Goal: Task Accomplishment & Management: Use online tool/utility

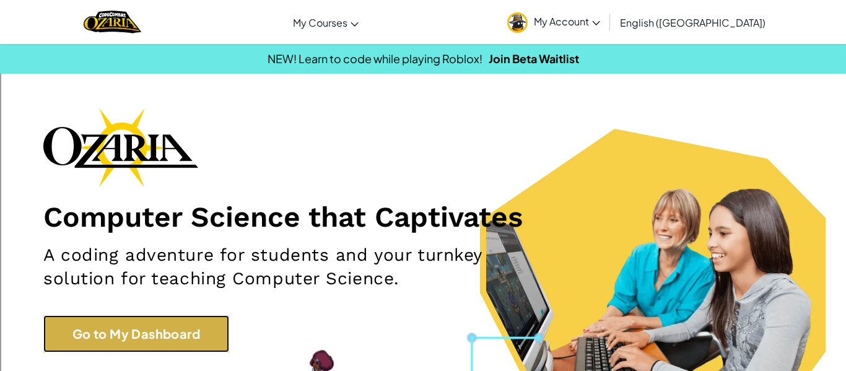
click at [94, 329] on link "Go to My Dashboard" at bounding box center [136, 333] width 186 height 37
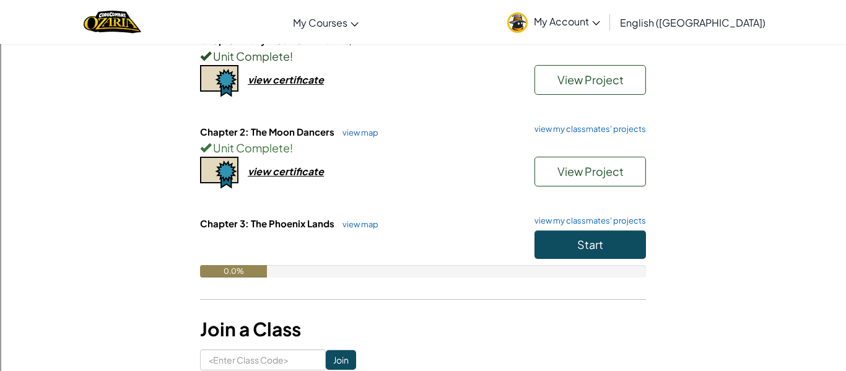
scroll to position [158, 0]
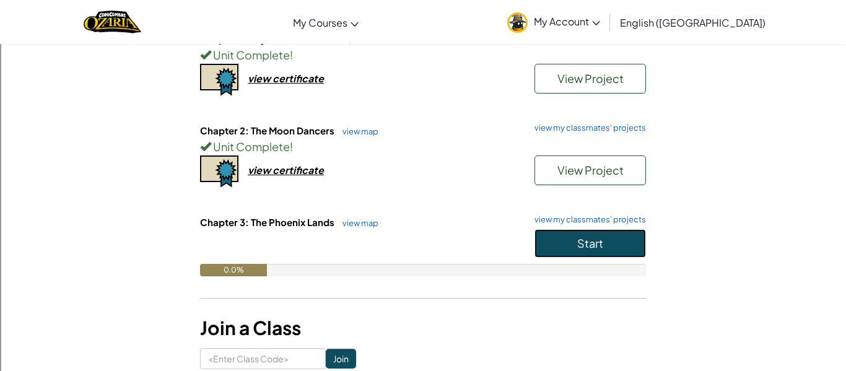
click at [573, 238] on button "Start" at bounding box center [591, 243] width 112 height 28
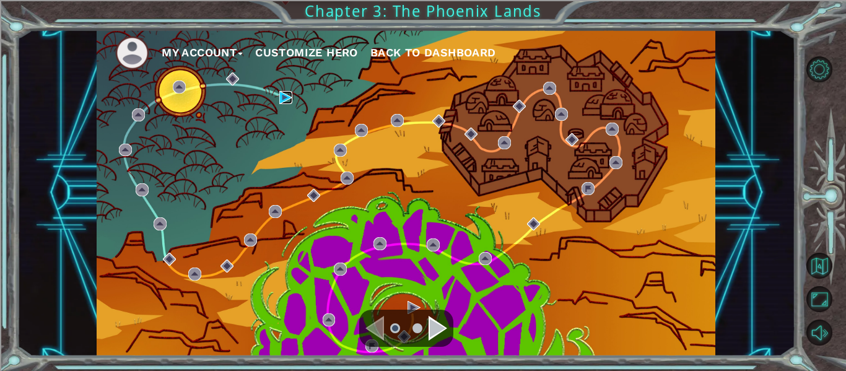
click at [283, 92] on img at bounding box center [285, 97] width 13 height 13
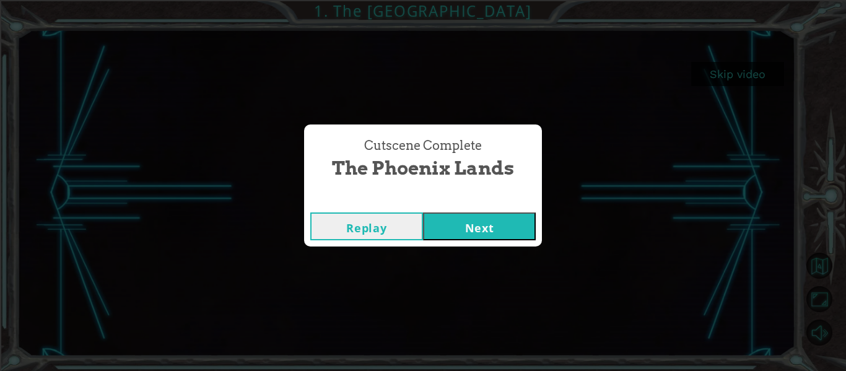
click at [516, 235] on button "Next" at bounding box center [479, 226] width 113 height 28
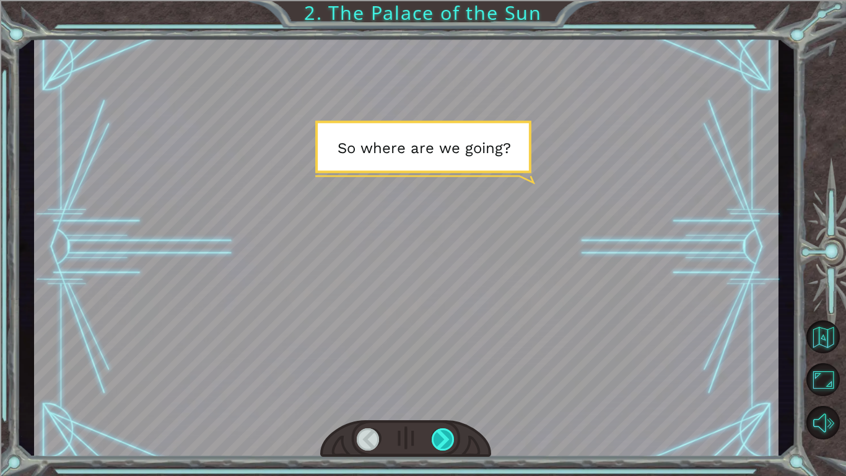
click at [443, 370] on div at bounding box center [444, 439] width 24 height 22
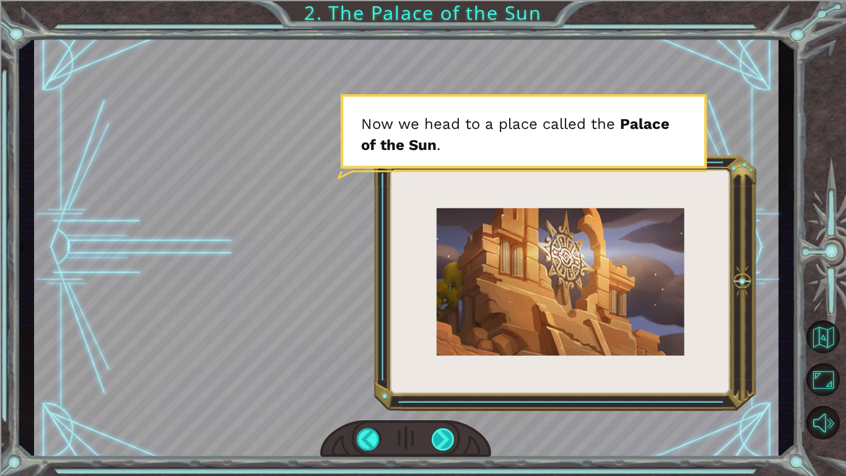
click at [443, 370] on div at bounding box center [444, 439] width 24 height 22
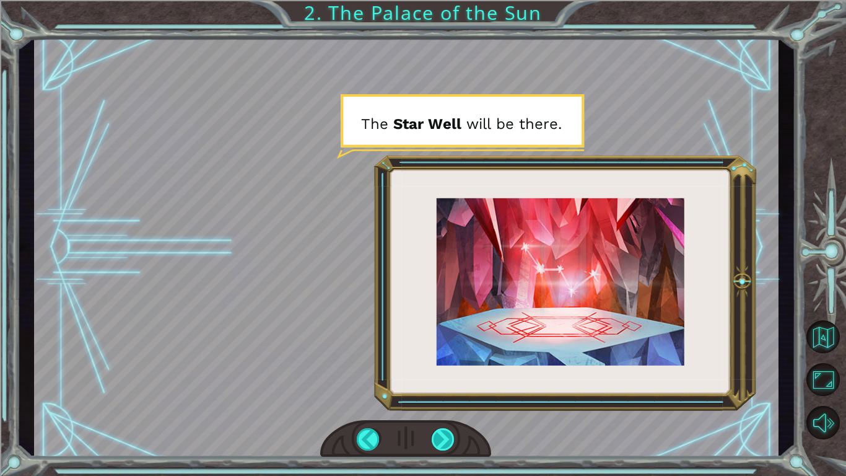
click at [443, 370] on div at bounding box center [444, 439] width 24 height 22
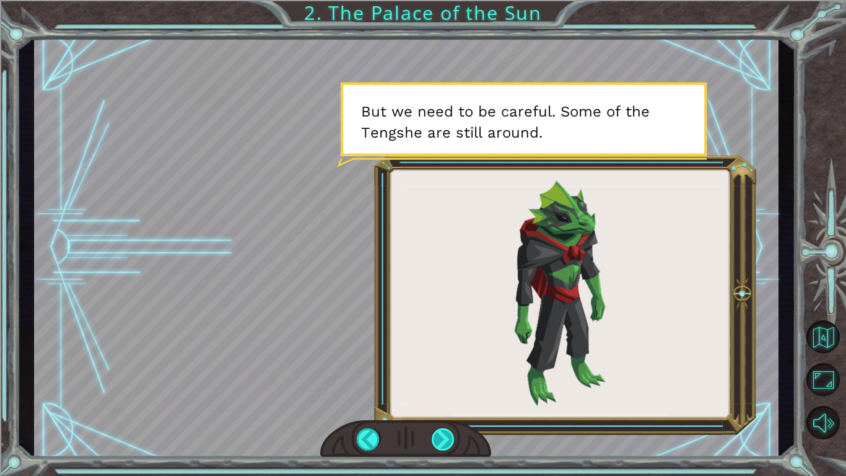
click at [443, 370] on div at bounding box center [444, 439] width 24 height 22
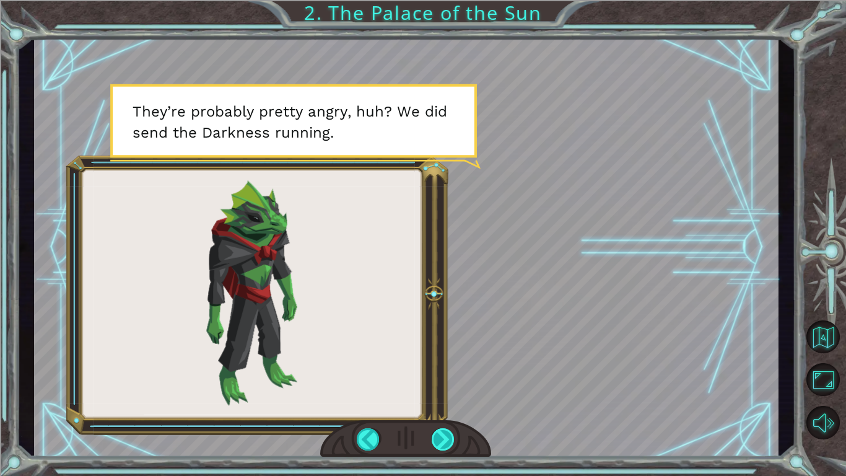
click at [443, 370] on div at bounding box center [444, 439] width 24 height 22
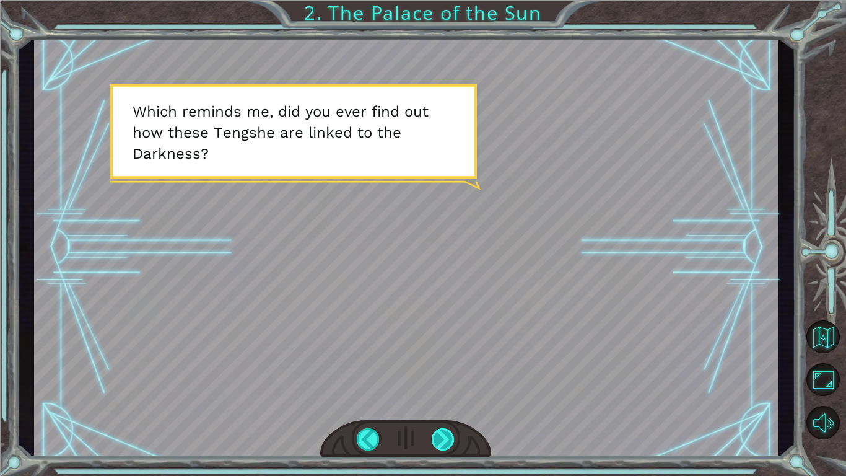
click at [443, 370] on div at bounding box center [444, 439] width 24 height 22
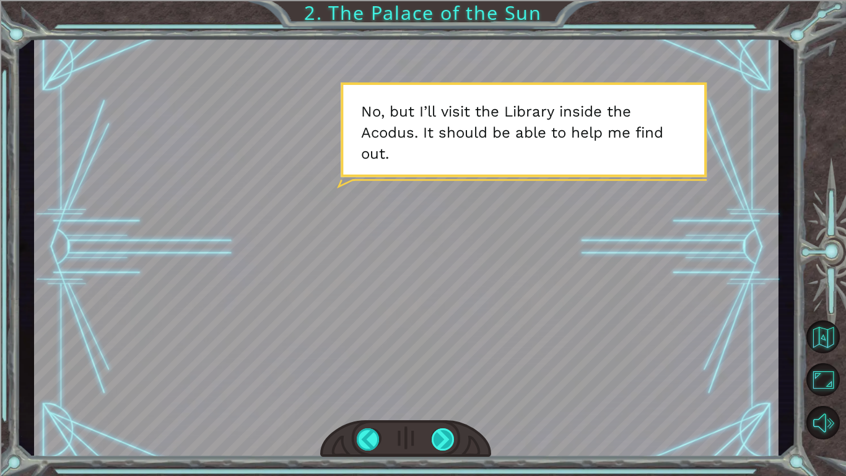
click at [443, 370] on div at bounding box center [444, 439] width 24 height 22
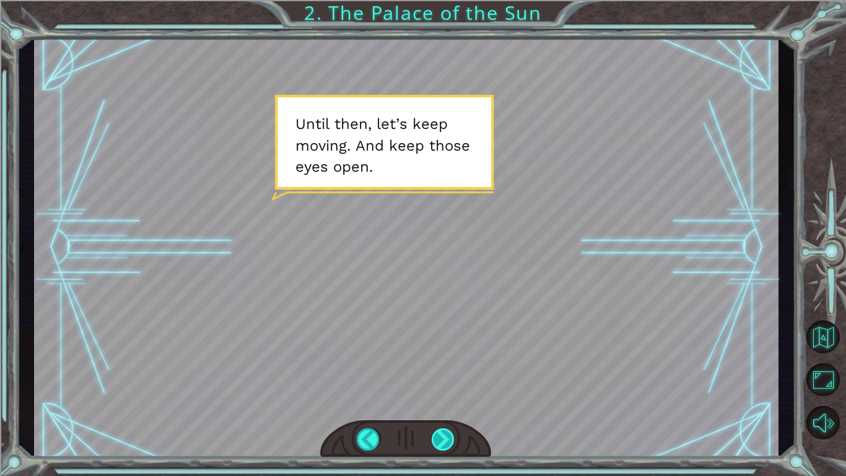
click at [443, 370] on div at bounding box center [444, 439] width 24 height 22
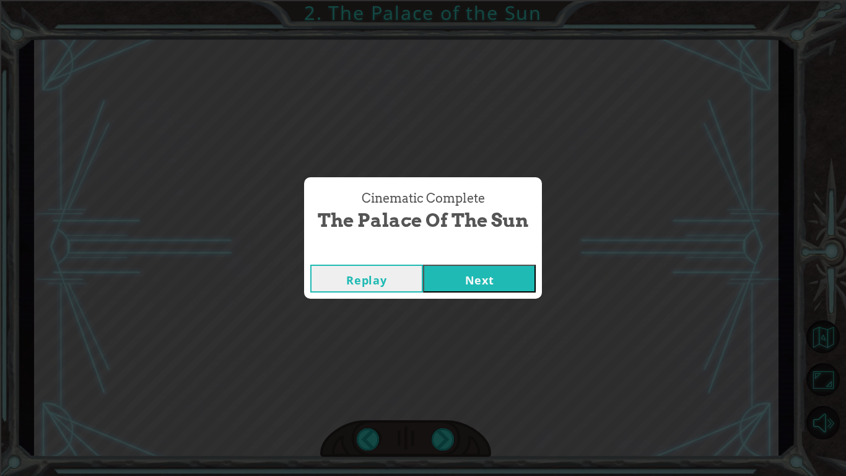
click at [466, 276] on button "Next" at bounding box center [479, 279] width 113 height 28
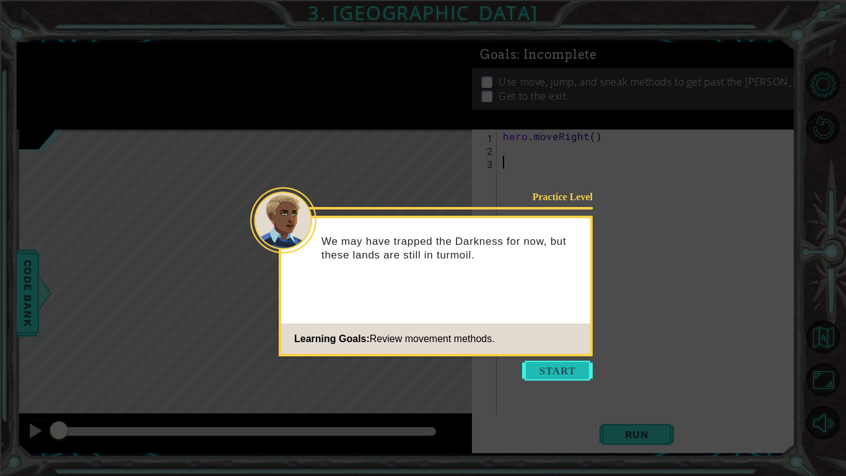
click at [548, 370] on button "Start" at bounding box center [557, 371] width 71 height 20
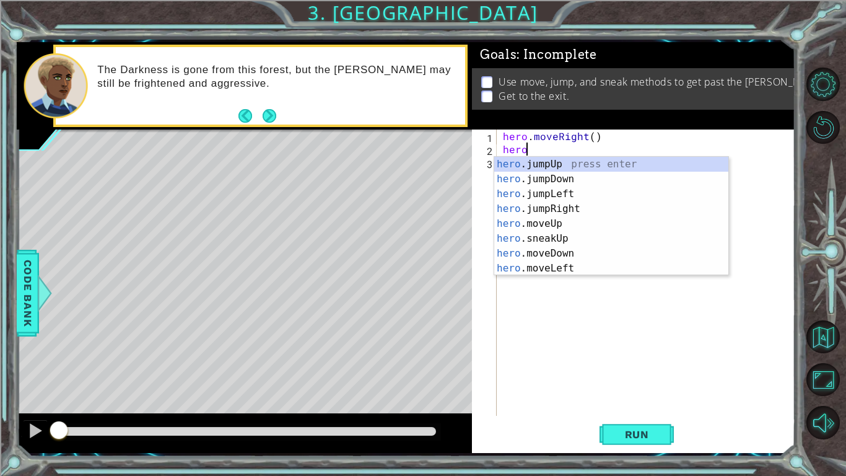
scroll to position [0, 1]
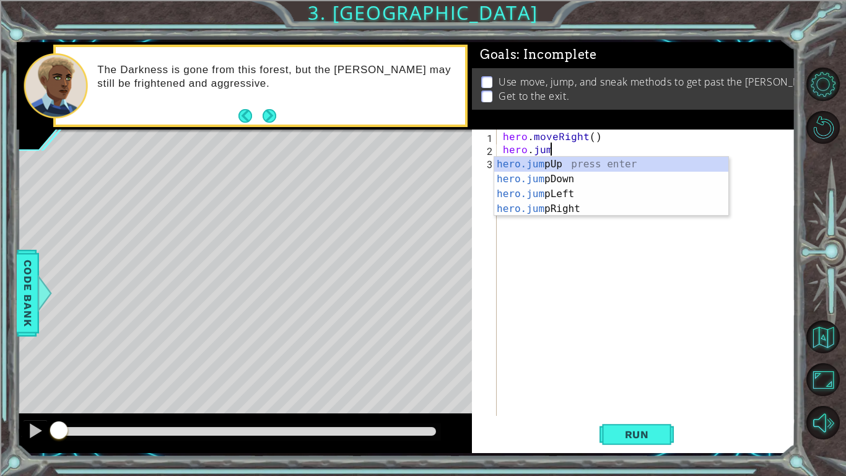
type textarea "hero.jump"
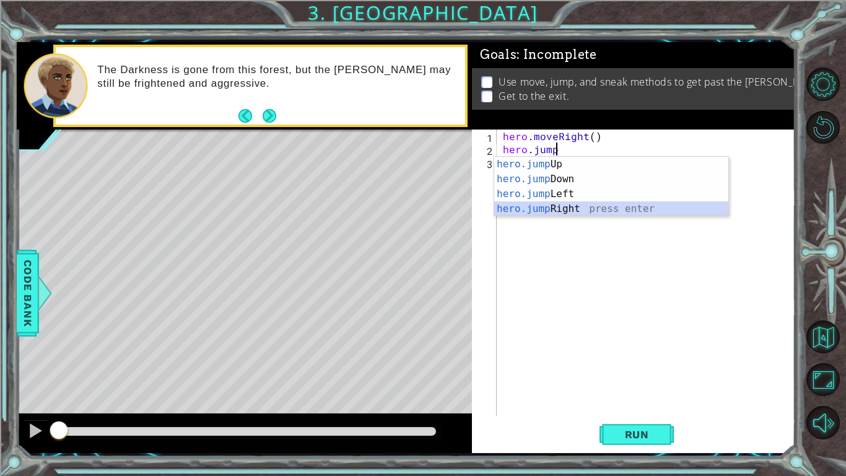
click at [574, 205] on div "hero.jump Up press enter hero.jump Down press enter hero.jump Left press enter …" at bounding box center [611, 201] width 234 height 89
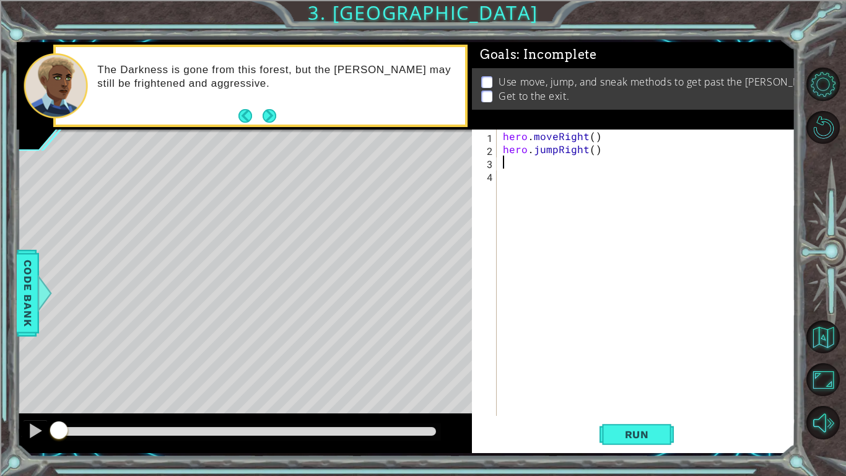
click at [594, 149] on div "hero . moveRight ( ) hero . jumpRight ( )" at bounding box center [650, 285] width 298 height 312
type textarea "hero.jumpRight(1)"
click at [616, 153] on div "hero . moveRight ( ) hero . jumpRight ( 1 )" at bounding box center [650, 285] width 298 height 312
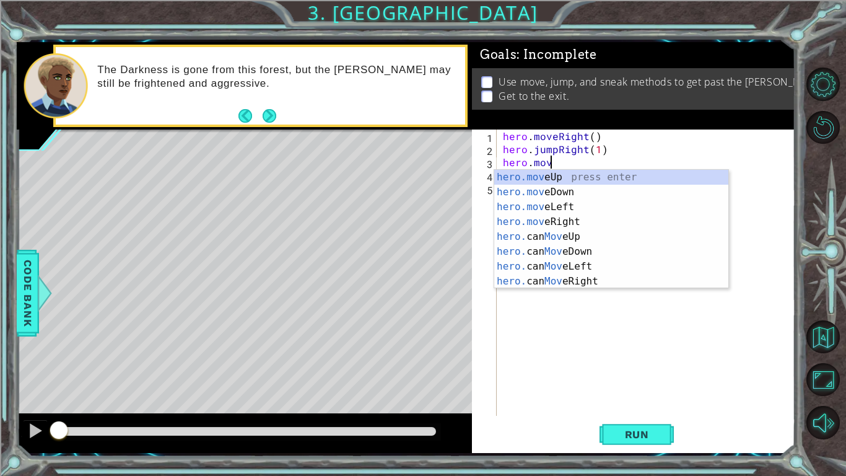
scroll to position [0, 2]
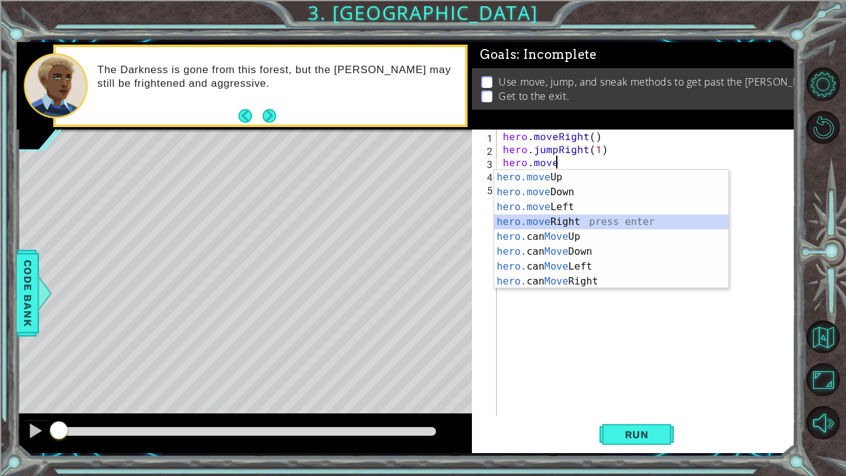
click at [572, 229] on div "hero.move Up press enter hero.move Down press enter hero.move Left press enter …" at bounding box center [611, 244] width 234 height 149
type textarea "hero.moveRight(1)"
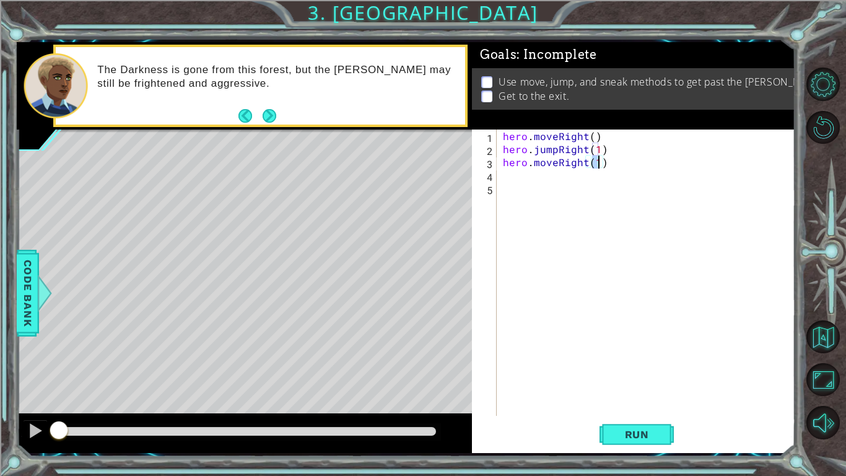
click at [572, 228] on div "hero . moveRight ( ) hero . jumpRight ( 1 ) hero . moveRight ( 1 )" at bounding box center [650, 285] width 298 height 312
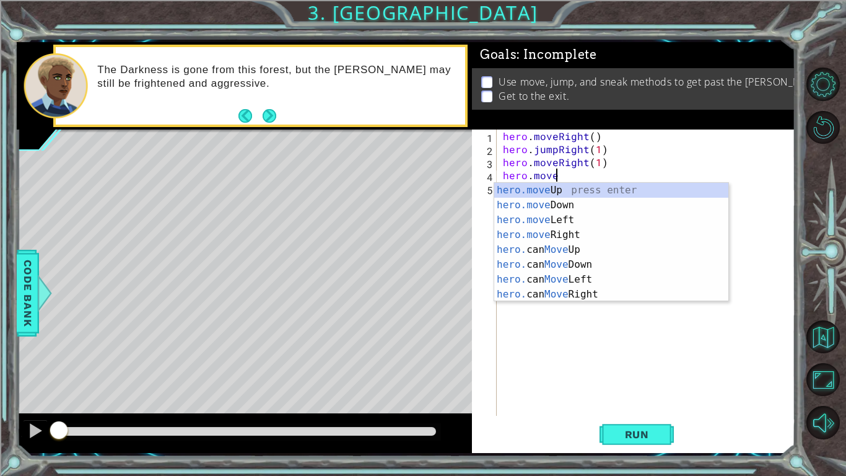
scroll to position [0, 3]
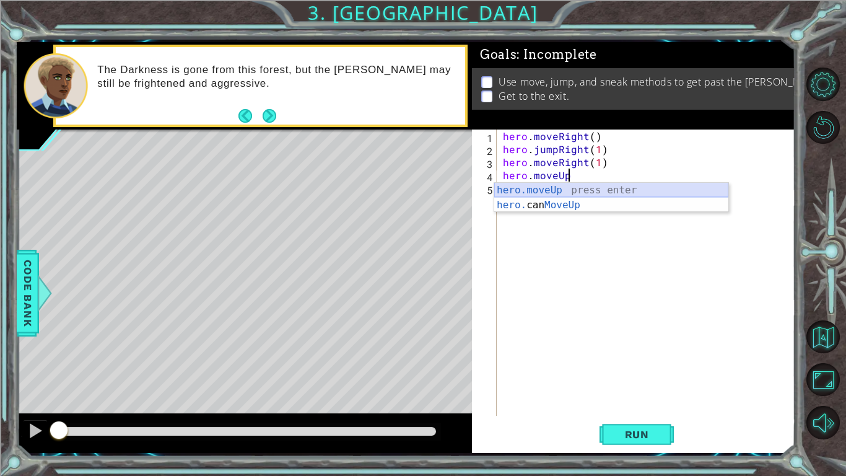
click at [589, 190] on div "hero.moveUp press enter hero. can MoveUp press enter" at bounding box center [611, 212] width 234 height 59
type textarea "hero.moveUp(1)"
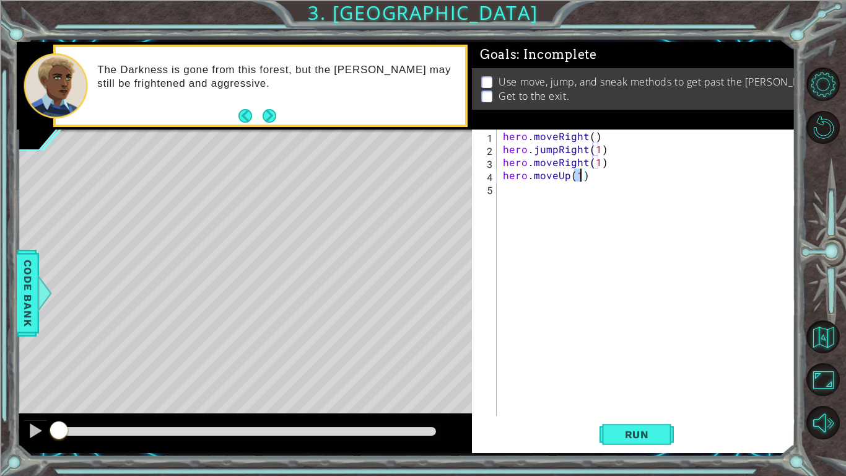
click at [589, 190] on div "hero . moveRight ( ) hero . jumpRight ( 1 ) hero . moveRight ( 1 ) hero . moveU…" at bounding box center [650, 285] width 298 height 312
type textarea "hero.moveRight(4)"
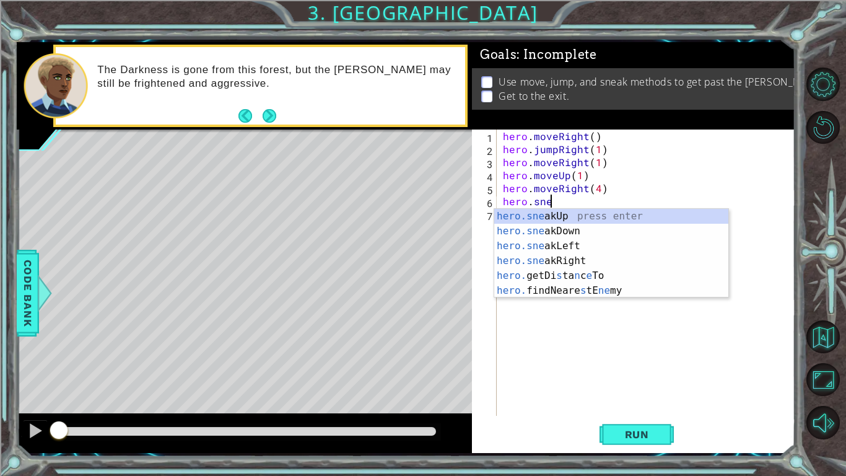
scroll to position [0, 3]
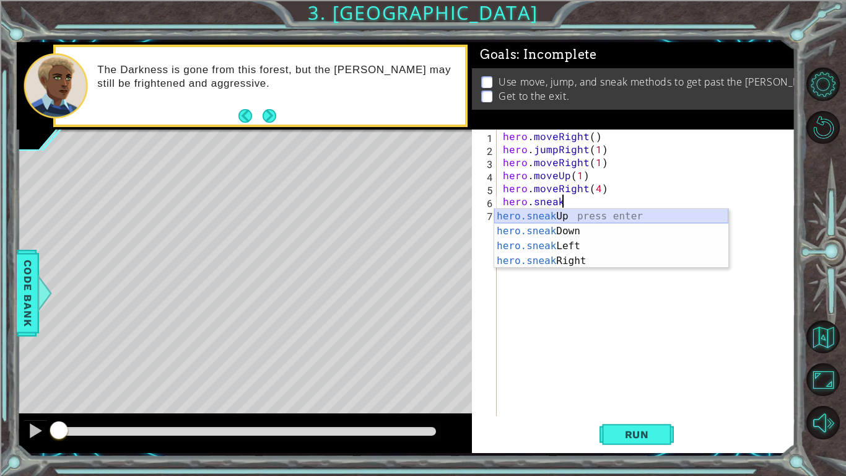
click at [590, 216] on div "hero.sneak Up press enter hero.sneak Down press enter hero.sneak Left press ent…" at bounding box center [611, 253] width 234 height 89
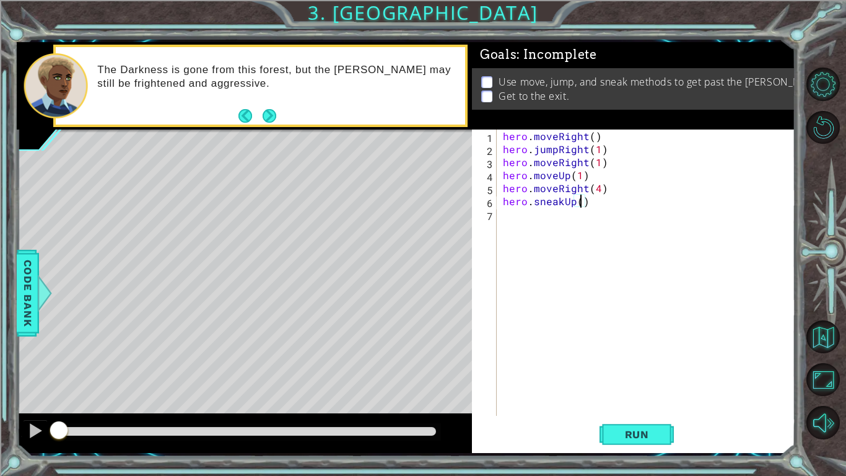
scroll to position [0, 5]
click at [624, 370] on span "Run" at bounding box center [637, 434] width 49 height 12
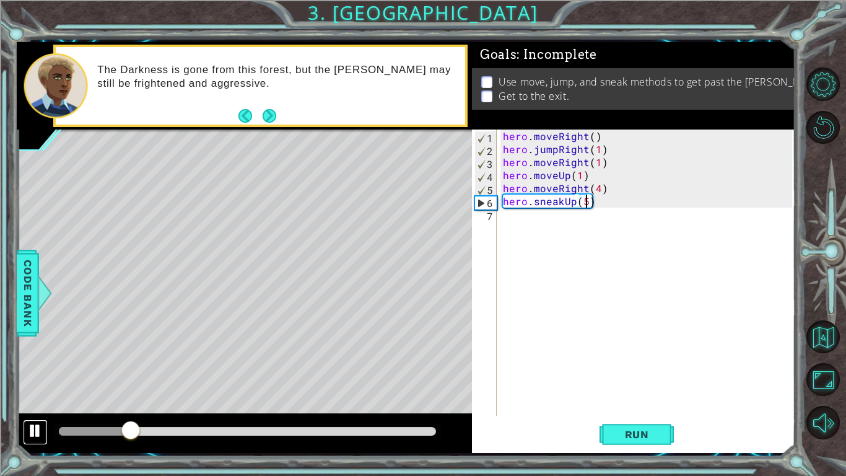
click at [29, 370] on div at bounding box center [35, 431] width 16 height 16
click at [605, 200] on div "hero . moveRight ( ) hero . jumpRight ( 1 ) hero . moveRight ( 1 ) hero . moveU…" at bounding box center [650, 285] width 298 height 312
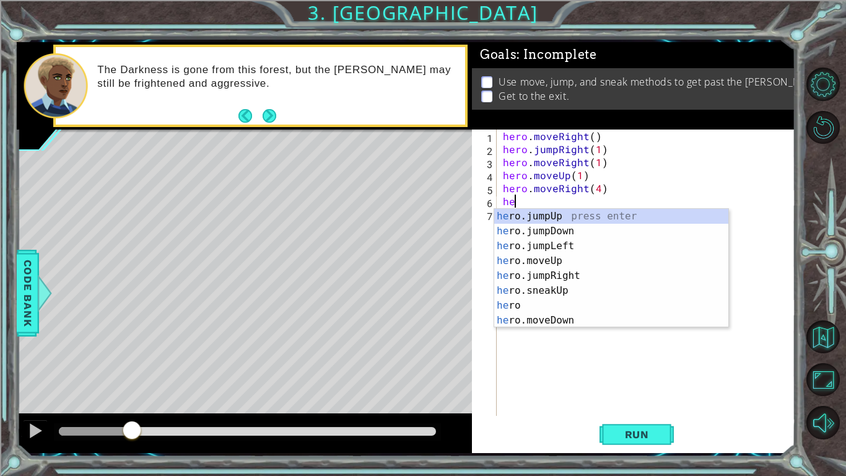
scroll to position [0, 0]
type textarea "h"
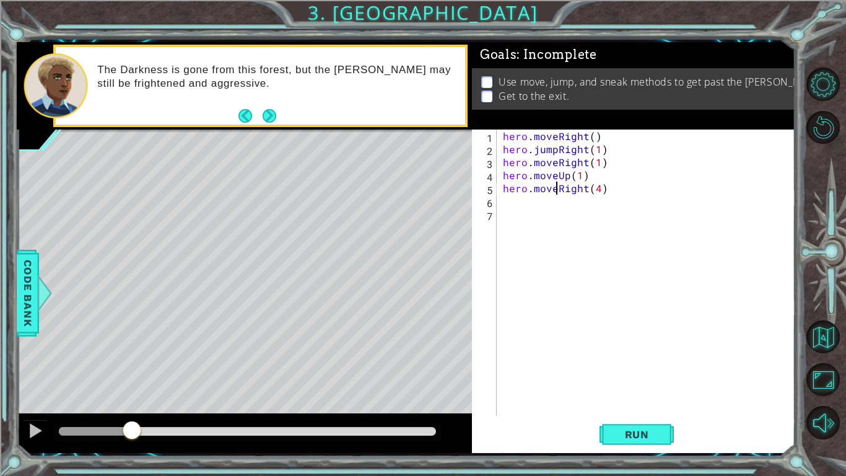
click at [557, 191] on div "hero . moveRight ( ) hero . jumpRight ( 1 ) hero . moveRight ( 1 ) hero . moveU…" at bounding box center [650, 285] width 298 height 312
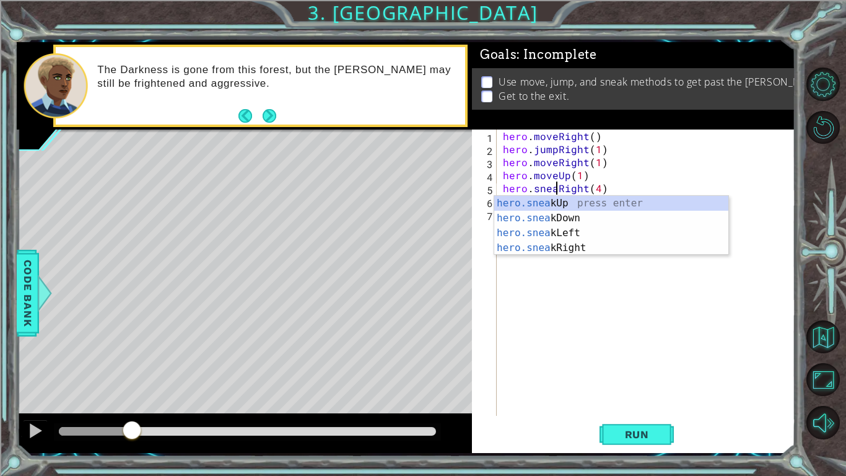
type textarea "hero.sneakRight(4)"
click at [569, 307] on div "hero . moveRight ( ) hero . jumpRight ( 1 ) hero . moveRight ( 1 ) hero . moveU…" at bounding box center [650, 285] width 298 height 312
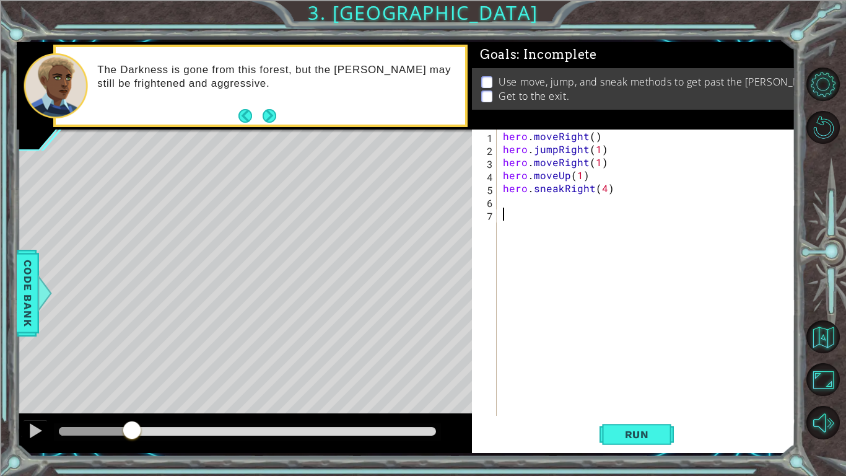
scroll to position [0, 0]
click at [650, 370] on span "Run" at bounding box center [637, 434] width 49 height 12
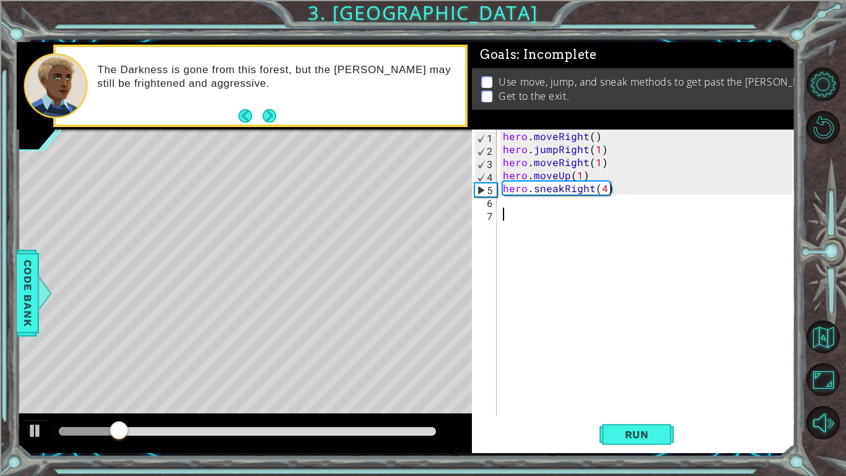
click at [32, 370] on div at bounding box center [244, 433] width 455 height 40
click at [569, 190] on div "hero . moveRight ( ) hero . jumpRight ( 1 ) hero . moveRight ( 1 ) hero . moveU…" at bounding box center [650, 285] width 298 height 312
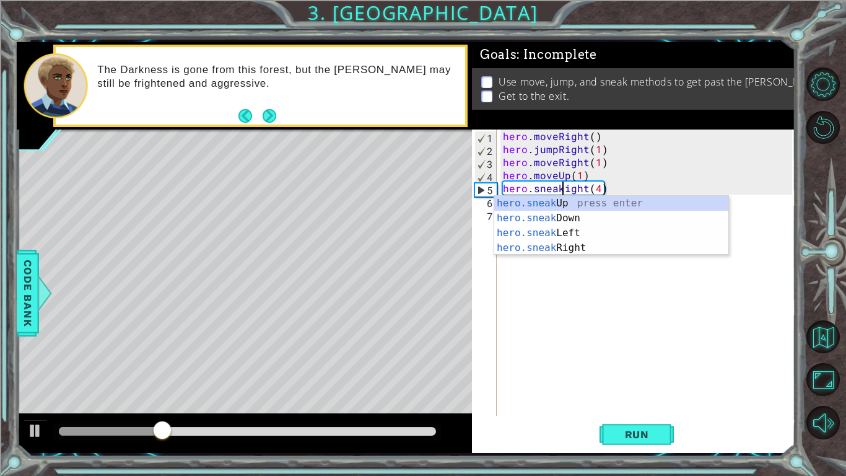
scroll to position [0, 4]
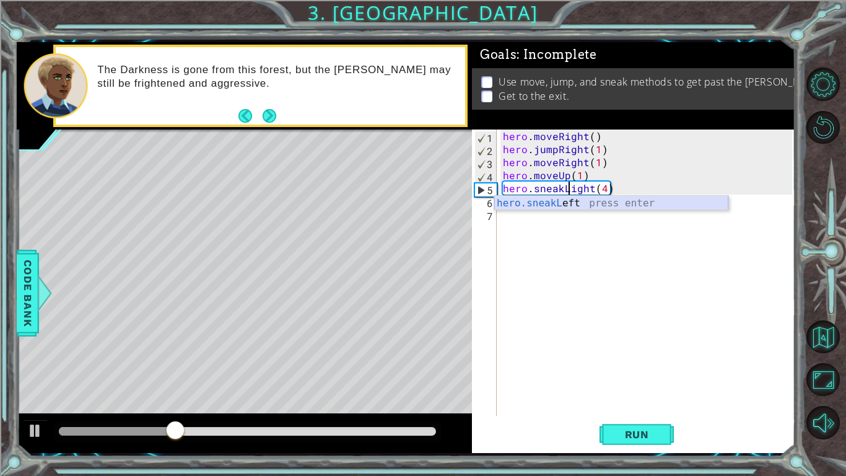
click at [574, 199] on div "hero.sneakL eft press enter" at bounding box center [611, 218] width 234 height 45
click at [590, 189] on div "hero . moveRight ( ) hero . jumpRight ( 1 ) hero . moveRight ( 1 ) hero . moveU…" at bounding box center [650, 285] width 298 height 312
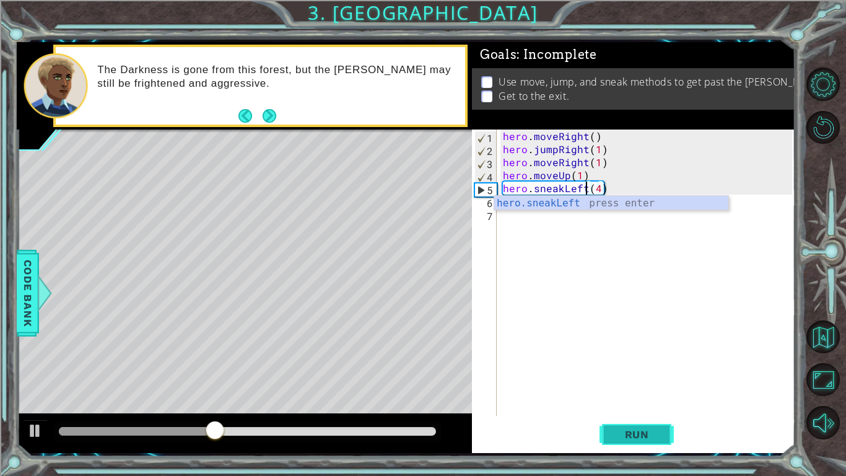
click at [623, 370] on span "Run" at bounding box center [637, 434] width 49 height 12
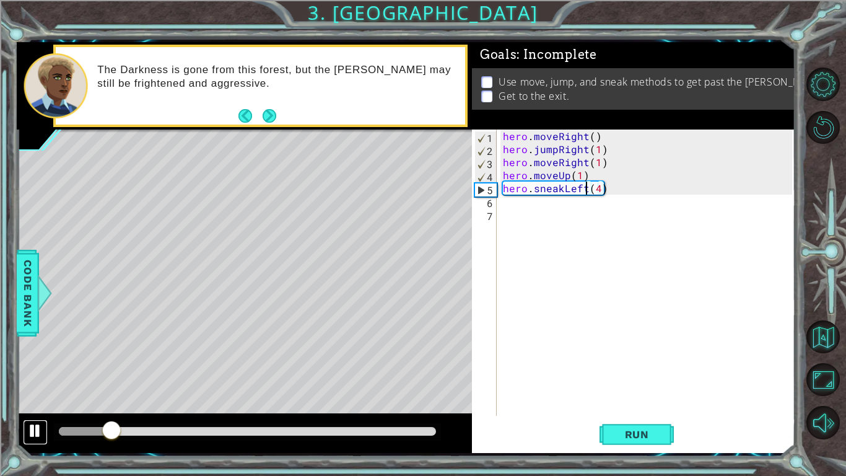
click at [38, 370] on div at bounding box center [35, 431] width 16 height 16
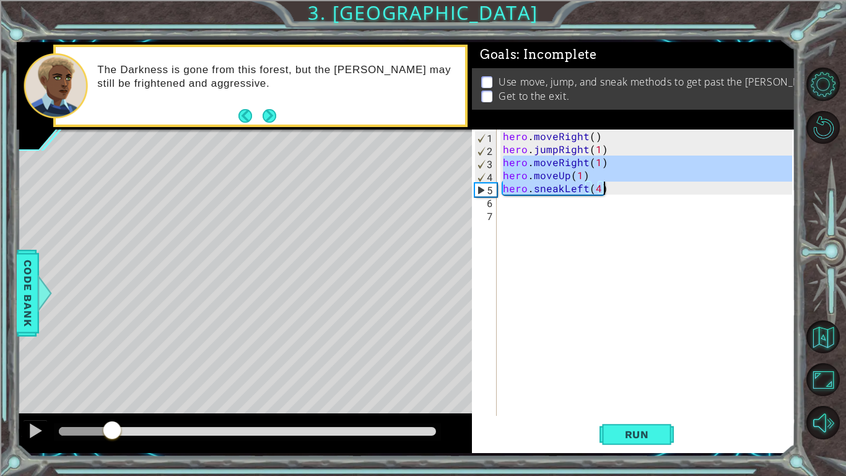
drag, startPoint x: 502, startPoint y: 166, endPoint x: 613, endPoint y: 191, distance: 114.4
click at [613, 191] on div "hero . moveRight ( ) hero . jumpRight ( 1 ) hero . moveRight ( 1 ) hero . moveU…" at bounding box center [650, 285] width 298 height 312
type textarea "hero.moveUp(1) hero.sneakLeft(4)"
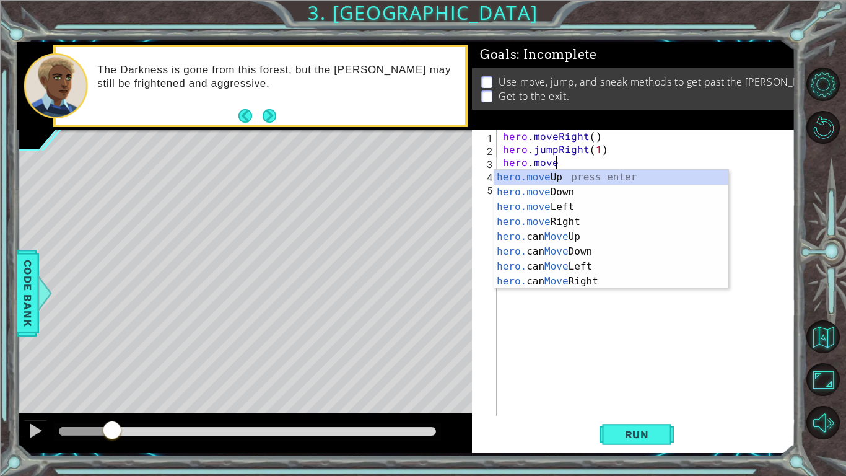
scroll to position [0, 2]
click at [597, 178] on div "hero.move Up press enter hero.move Down press enter hero.move Left press enter …" at bounding box center [611, 244] width 234 height 149
type textarea "hero.moveUp(1)"
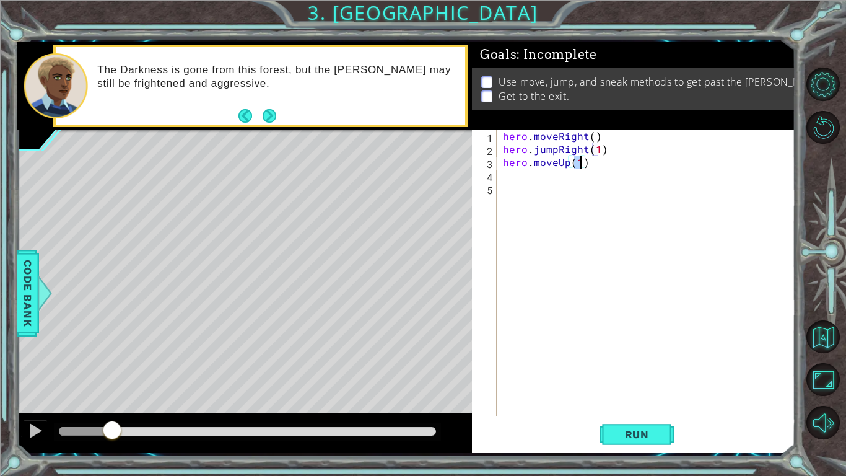
click at [596, 169] on div "hero . moveRight ( ) hero . jumpRight ( 1 ) hero . moveUp ( 1 )" at bounding box center [650, 285] width 298 height 312
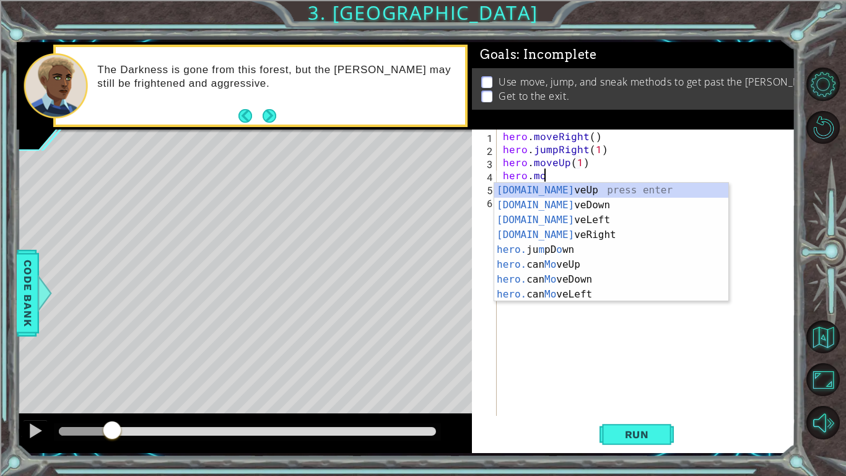
scroll to position [0, 2]
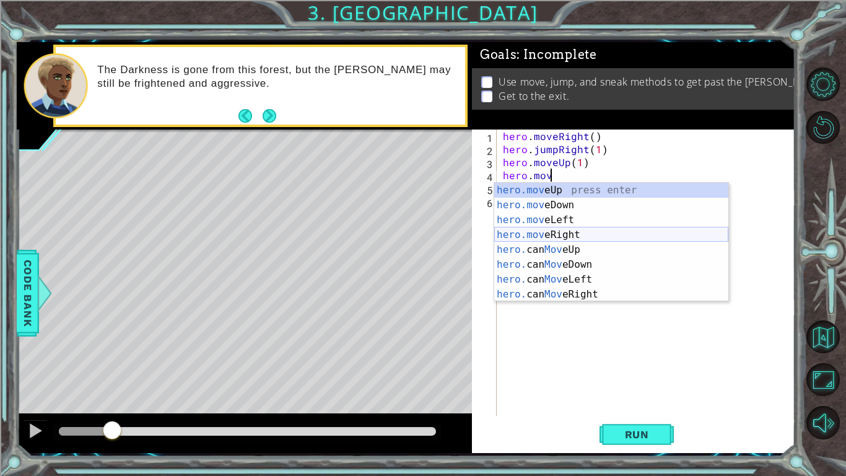
click at [598, 230] on div "hero.mov eUp press enter hero.mov eDown press enter hero.mov eLeft press enter …" at bounding box center [611, 257] width 234 height 149
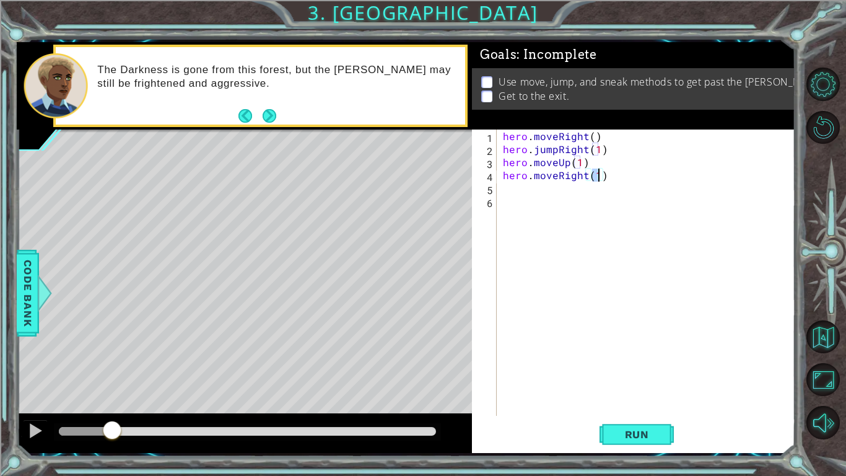
click at [665, 171] on div "hero . moveRight ( ) hero . jumpRight ( 1 ) hero . moveUp ( 1 ) hero . moveRigh…" at bounding box center [650, 285] width 298 height 312
type textarea "hero.sneakRight(4)"
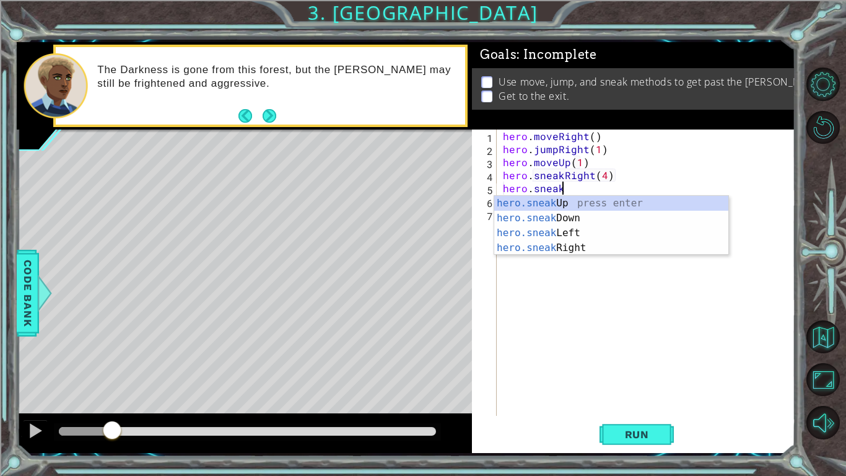
scroll to position [0, 3]
click at [646, 206] on div "hero.sneak Up press enter hero.sneak Down press enter hero.sneak Left press ent…" at bounding box center [611, 240] width 234 height 89
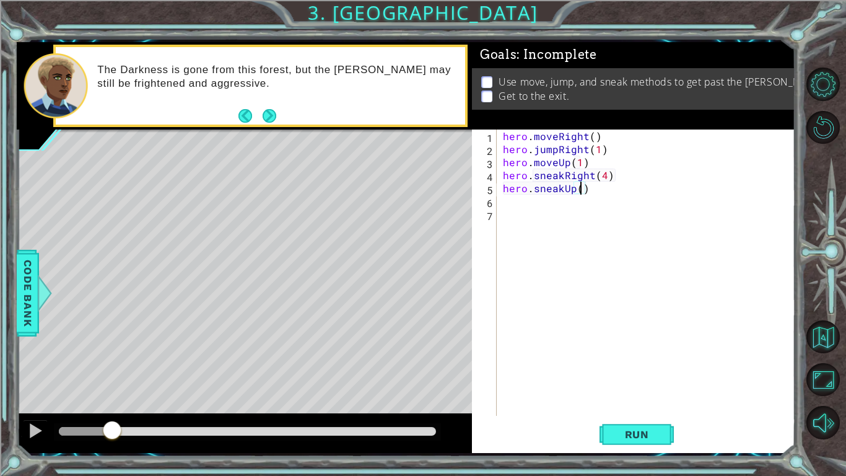
scroll to position [0, 5]
type textarea "hero.sneakUp(5)"
click at [650, 370] on span "Run" at bounding box center [637, 434] width 49 height 12
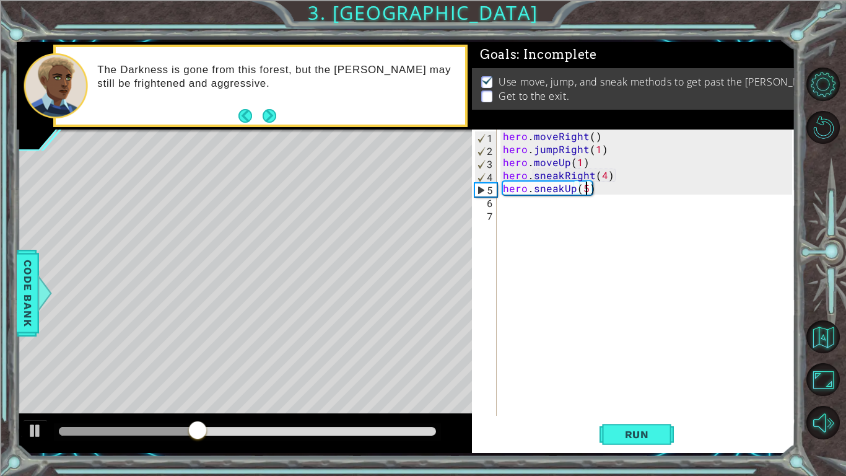
click at [595, 190] on div "hero . moveRight ( ) hero . jumpRight ( 1 ) hero . moveUp ( 1 ) hero . sneakRig…" at bounding box center [650, 285] width 298 height 312
click at [35, 370] on div at bounding box center [35, 431] width 16 height 16
click at [48, 297] on div at bounding box center [44, 292] width 15 height 37
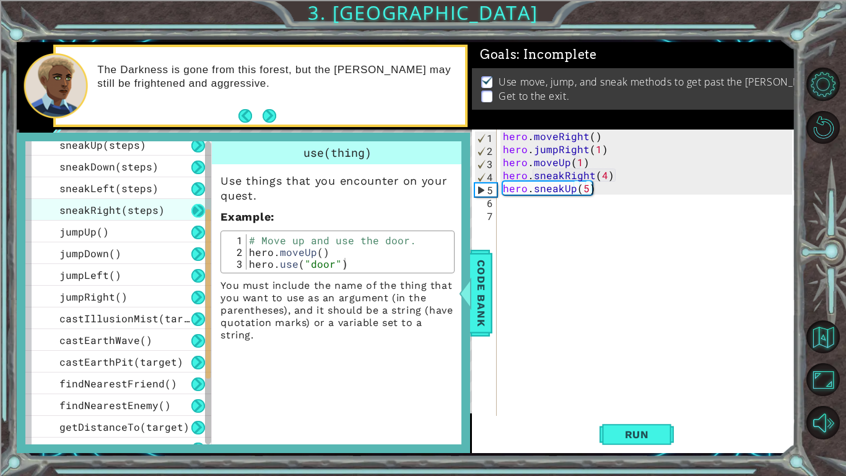
scroll to position [166, 0]
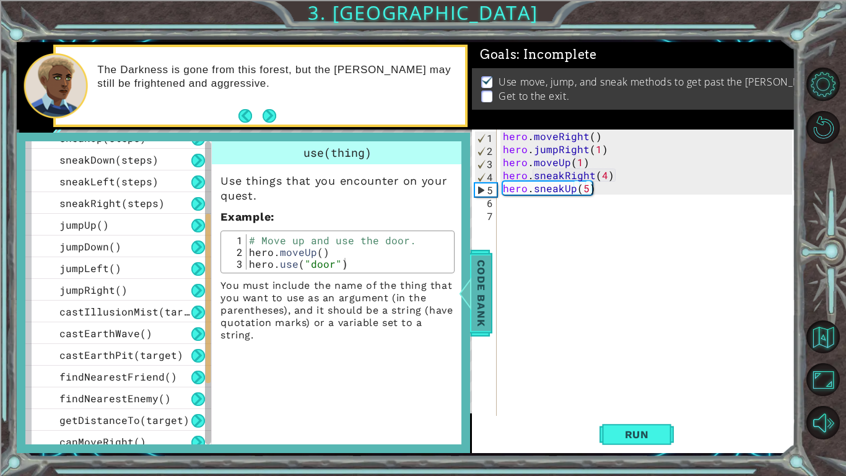
click at [471, 310] on div at bounding box center [465, 292] width 15 height 37
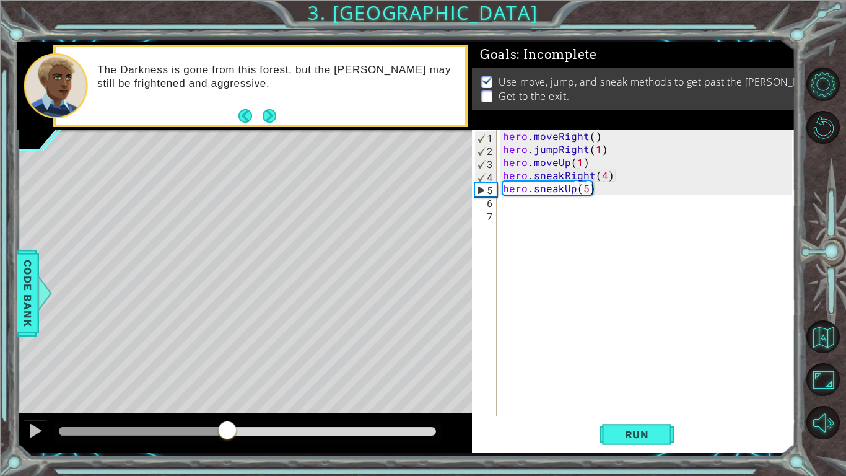
scroll to position [0, 0]
click at [514, 198] on div "hero . moveRight ( ) hero . jumpRight ( 1 ) hero . moveUp ( 1 ) hero . sneakRig…" at bounding box center [650, 285] width 298 height 312
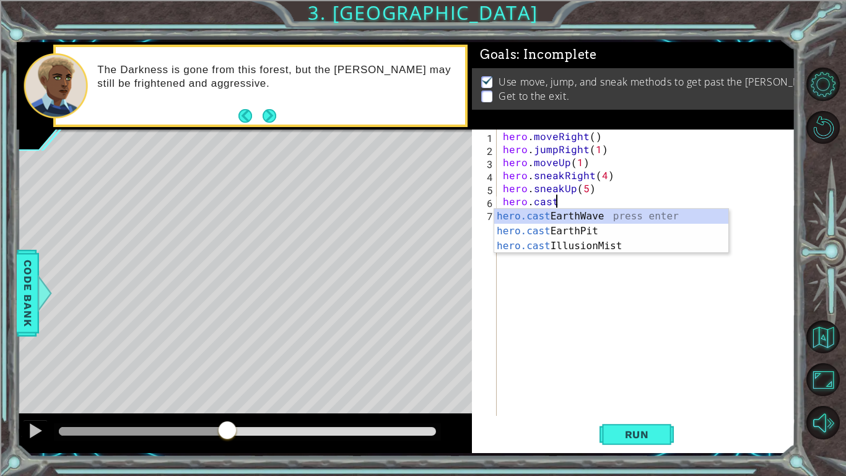
scroll to position [0, 2]
click at [530, 243] on div "hero.cast EarthWave press enter hero.cast EarthPit press enter hero.cast Illusi…" at bounding box center [611, 246] width 234 height 74
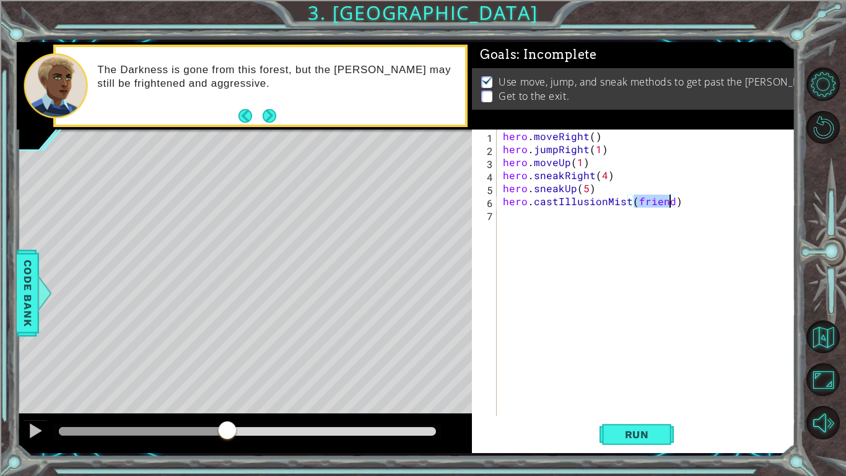
click at [698, 196] on div "hero . moveRight ( ) hero . jumpRight ( 1 ) hero . moveUp ( 1 ) hero . sneakRig…" at bounding box center [650, 285] width 298 height 312
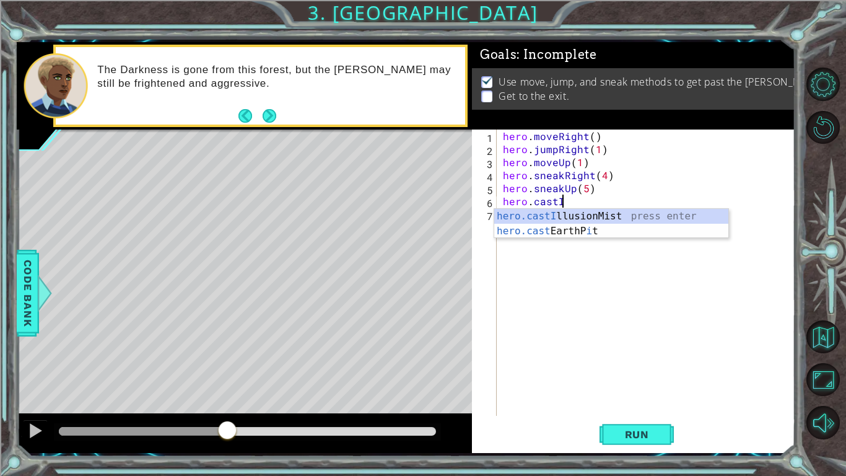
type textarea "hero.cast"
click at [669, 217] on div "hero.cast EarthWave press enter hero.cast EarthPit press enter hero.cast Illusi…" at bounding box center [611, 246] width 234 height 74
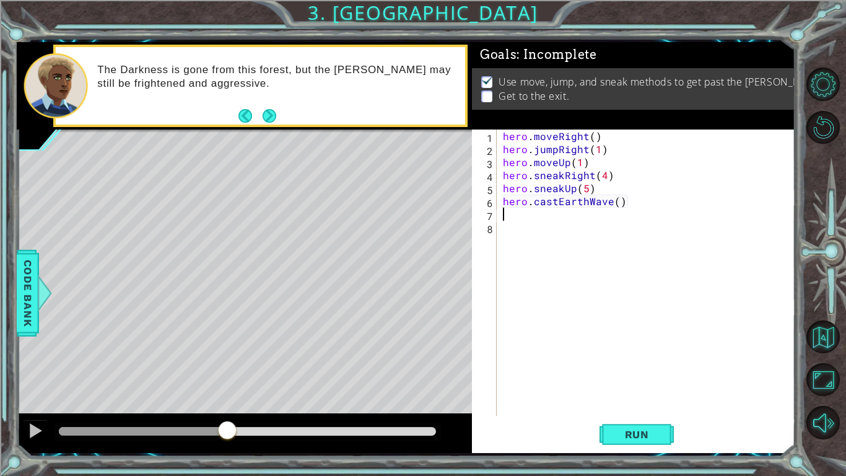
scroll to position [0, 0]
click at [626, 206] on div "hero . moveRight ( ) hero . jumpRight ( 1 ) hero . moveUp ( 1 ) hero . sneakRig…" at bounding box center [650, 285] width 298 height 312
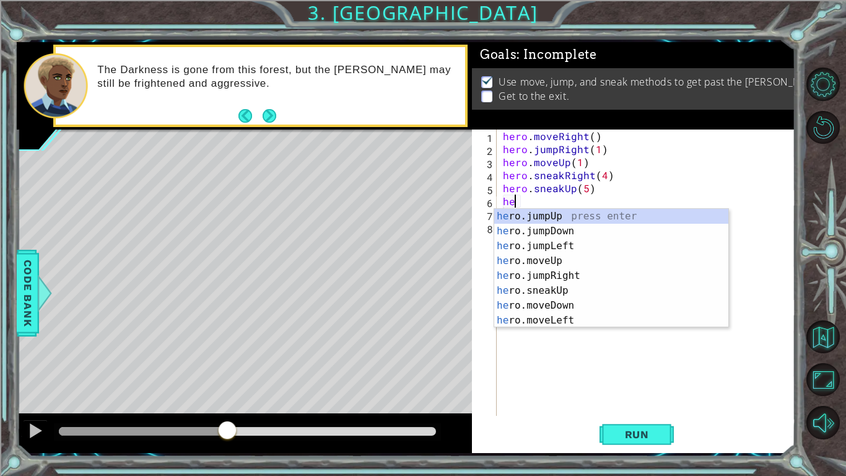
type textarea "h"
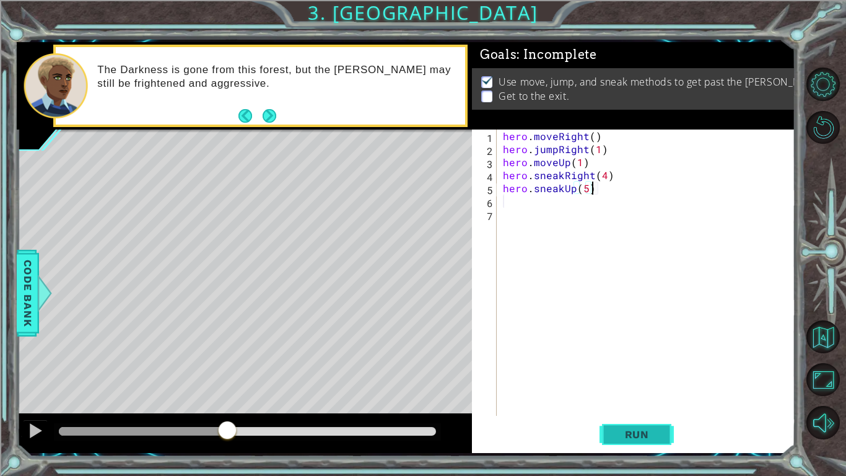
click at [663, 370] on button "Run" at bounding box center [637, 434] width 74 height 32
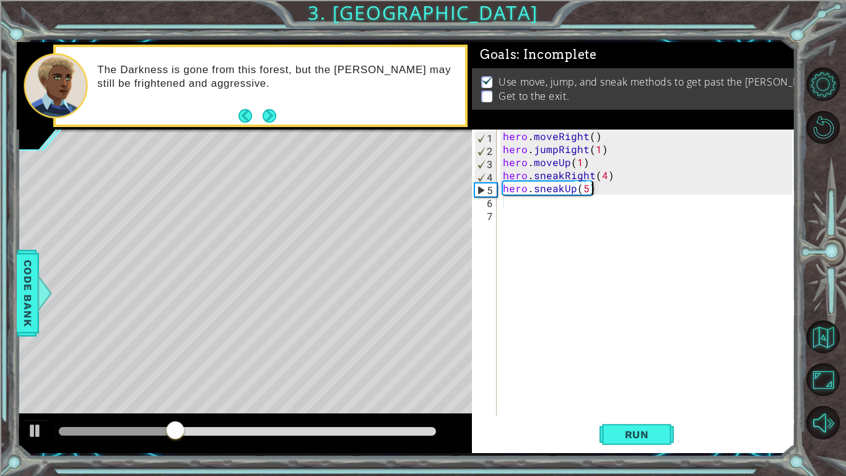
click at [605, 177] on div "hero . moveRight ( ) hero . jumpRight ( 1 ) hero . moveUp ( 1 ) hero . sneakRig…" at bounding box center [650, 285] width 298 height 312
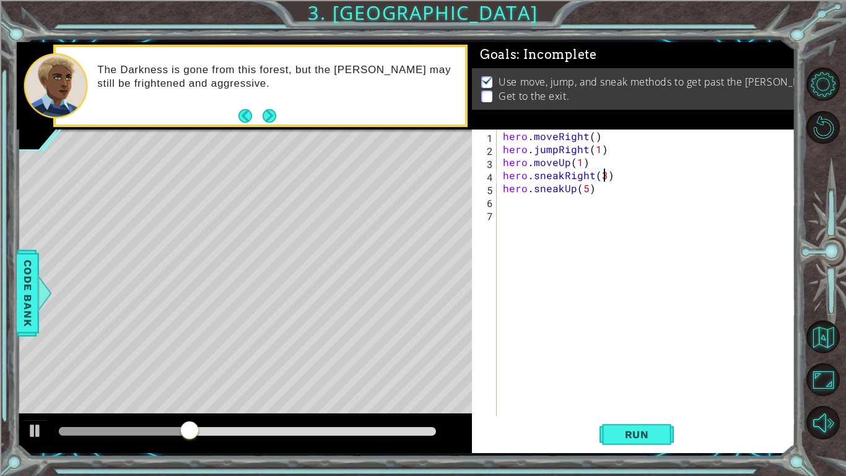
scroll to position [0, 6]
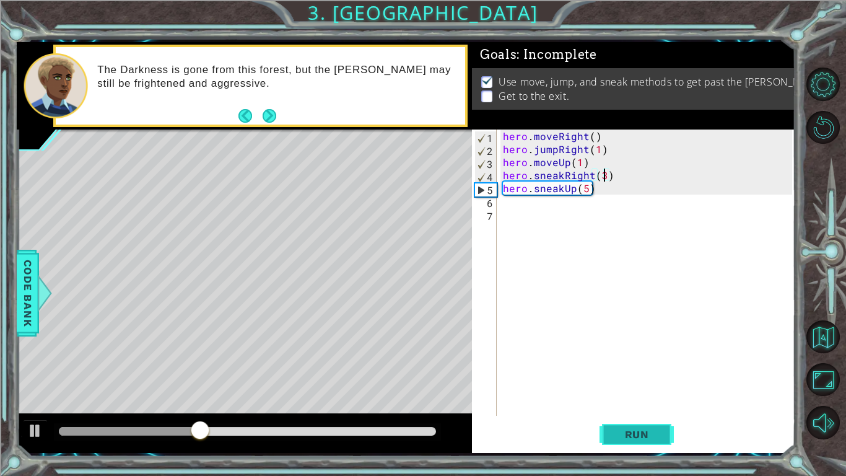
type textarea "hero.sneakRight(3)"
click at [641, 370] on button "Run" at bounding box center [637, 434] width 74 height 32
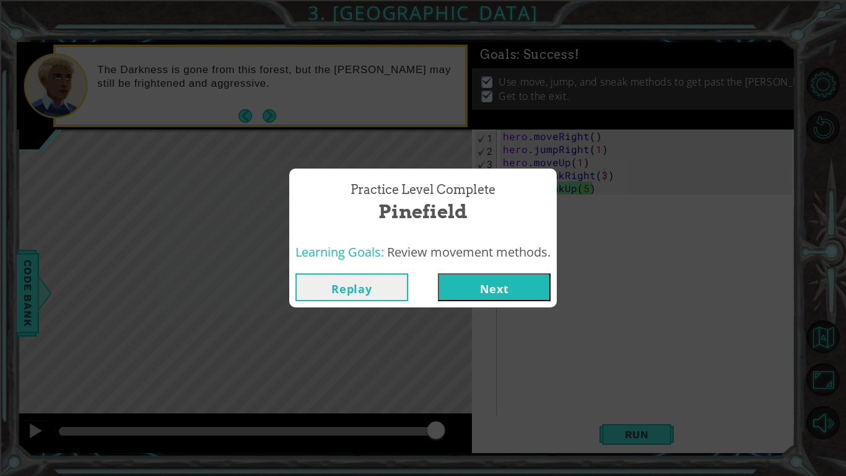
click at [471, 298] on button "Next" at bounding box center [494, 287] width 113 height 28
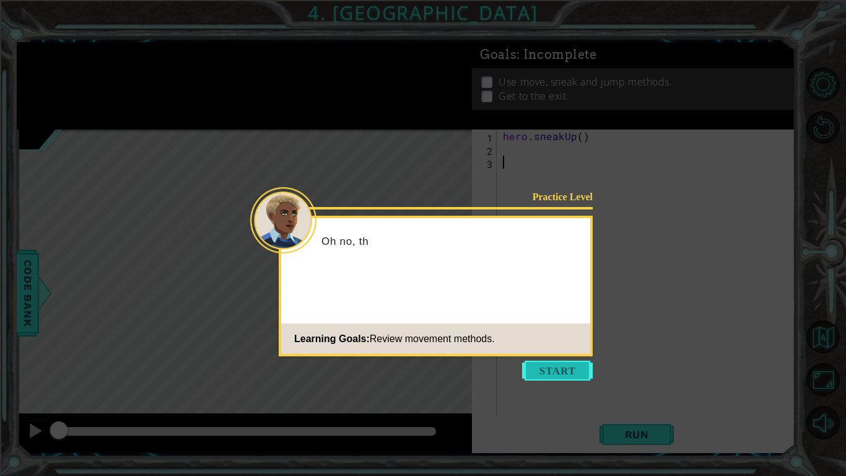
click at [534, 366] on button "Start" at bounding box center [557, 371] width 71 height 20
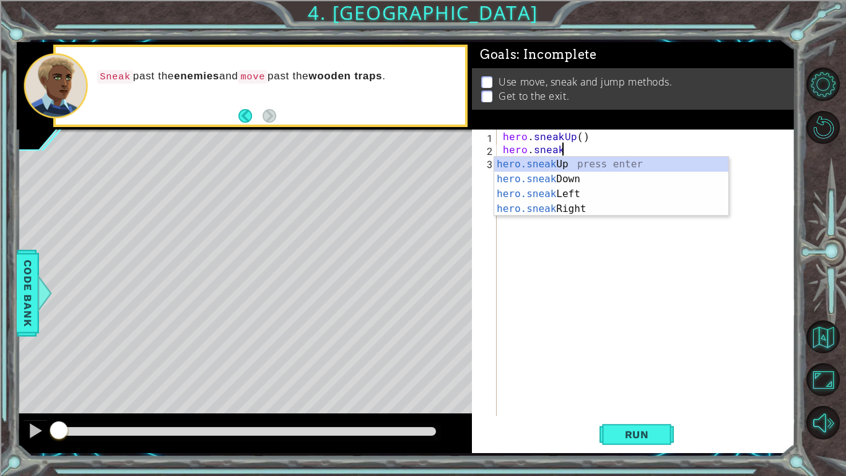
scroll to position [0, 3]
click at [597, 210] on div "hero.sneak Up press enter hero.sneak Down press enter hero.sneak Left press ent…" at bounding box center [611, 201] width 234 height 89
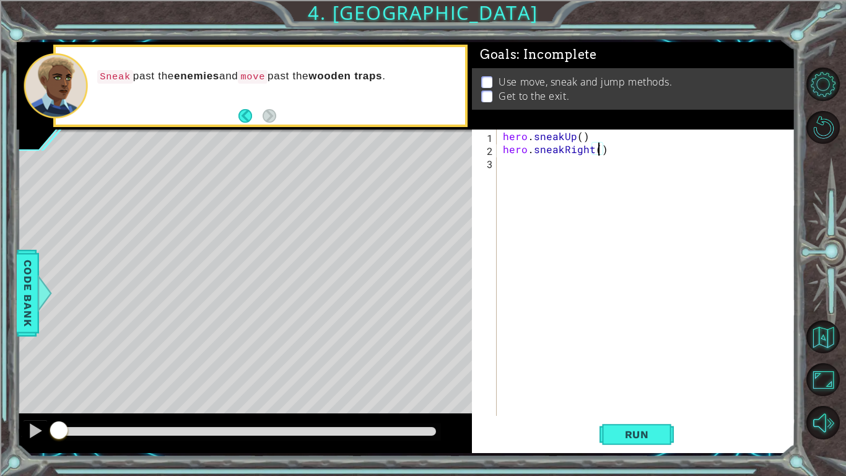
type textarea "hero.sneakRight(3)"
click at [630, 155] on div "hero . sneakUp ( ) hero . sneakRight ( 3 )" at bounding box center [650, 285] width 298 height 312
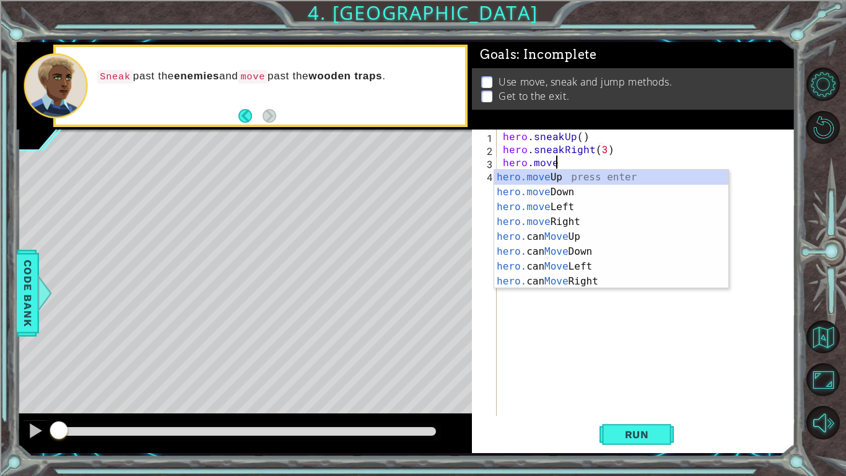
scroll to position [0, 2]
click at [619, 222] on div "hero.move Up press enter hero.move Down press enter hero.move Left press enter …" at bounding box center [611, 244] width 234 height 149
type textarea "hero.moveRight(1)"
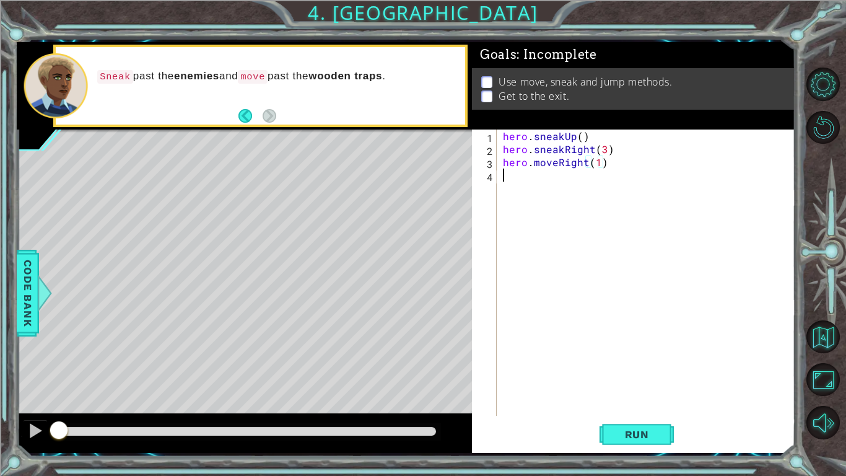
click at [620, 172] on div "hero . sneakUp ( ) hero . sneakRight ( 3 ) hero . moveRight ( 1 )" at bounding box center [650, 285] width 298 height 312
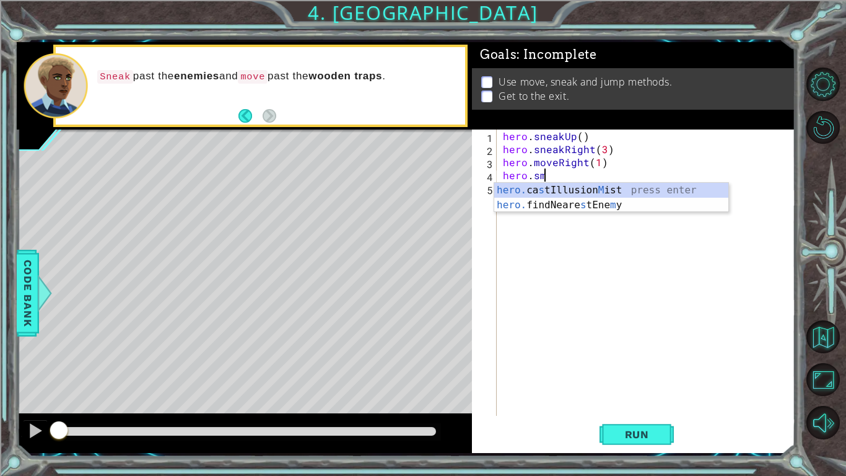
scroll to position [0, 2]
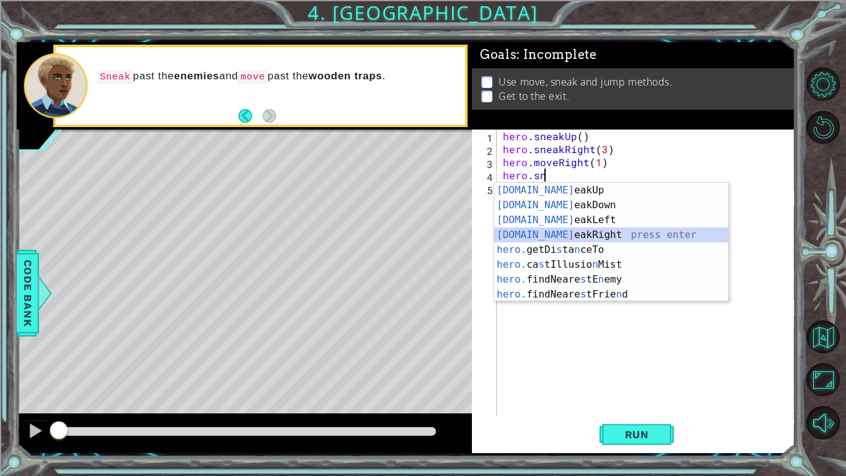
click at [616, 235] on div "[DOMAIN_NAME] eakUp press enter [DOMAIN_NAME] eakDown press enter [DOMAIN_NAME]…" at bounding box center [611, 257] width 234 height 149
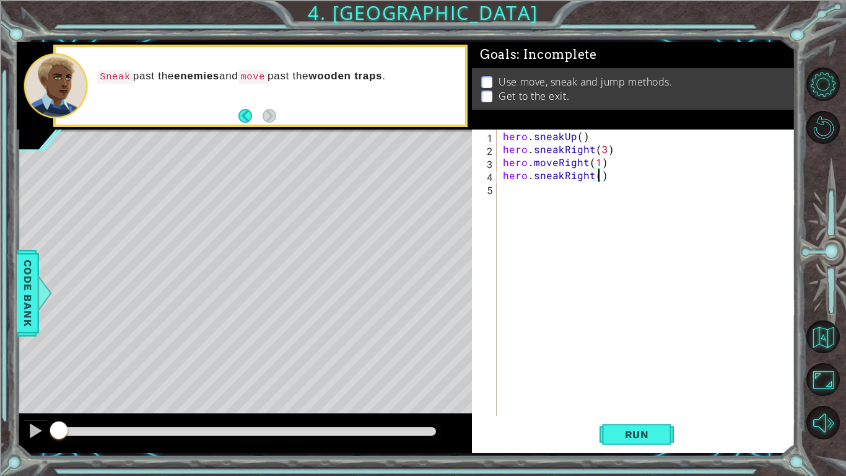
scroll to position [0, 6]
click at [660, 370] on span "Run" at bounding box center [637, 434] width 49 height 12
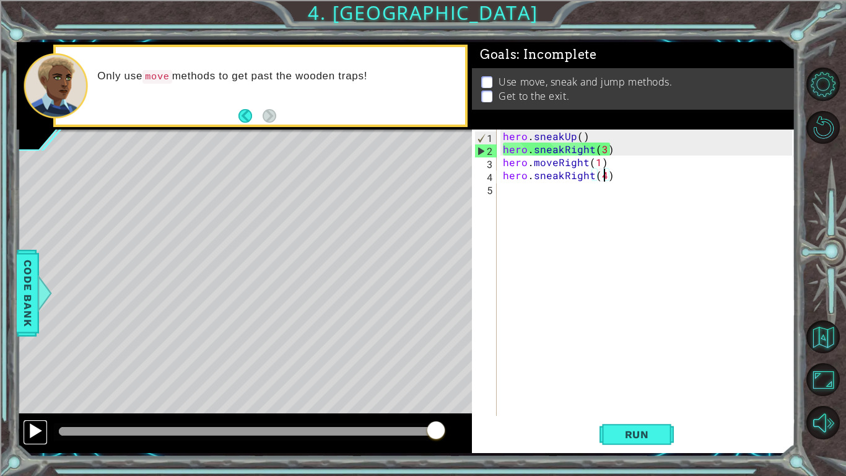
click at [34, 370] on div at bounding box center [35, 431] width 16 height 16
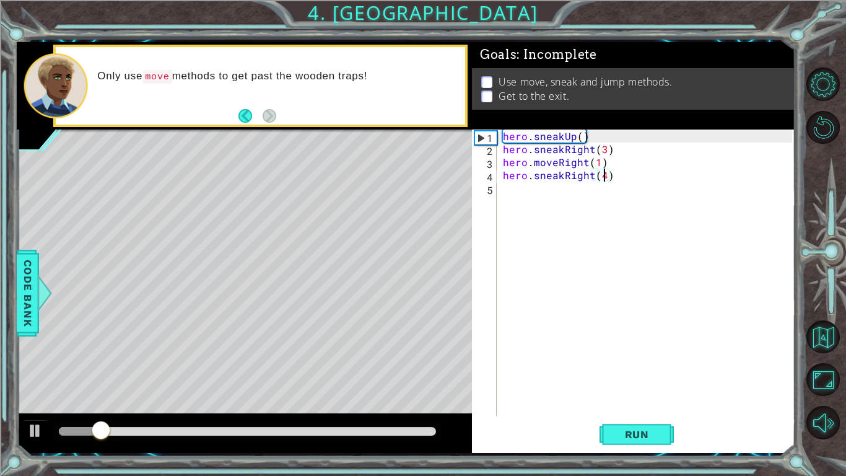
click at [603, 150] on div "hero . sneakUp ( ) hero . sneakRight ( 3 ) hero . moveRight ( 1 ) hero . sneakR…" at bounding box center [650, 285] width 298 height 312
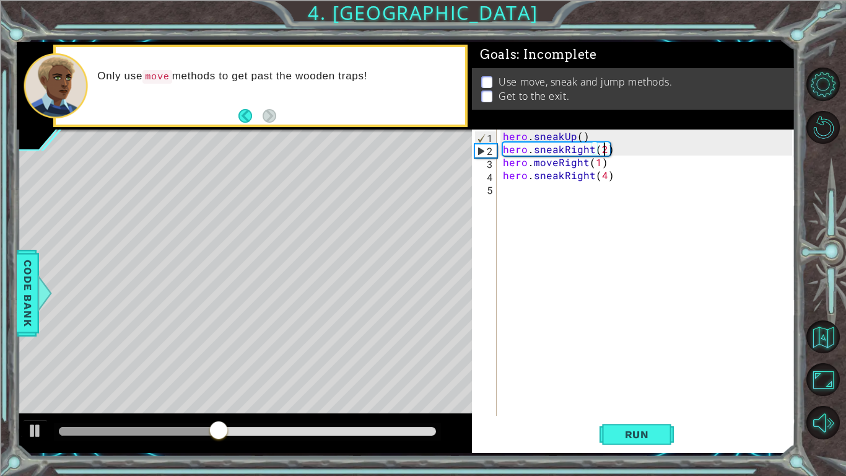
click at [81, 370] on div at bounding box center [247, 431] width 387 height 17
click at [72, 370] on div at bounding box center [66, 431] width 14 height 9
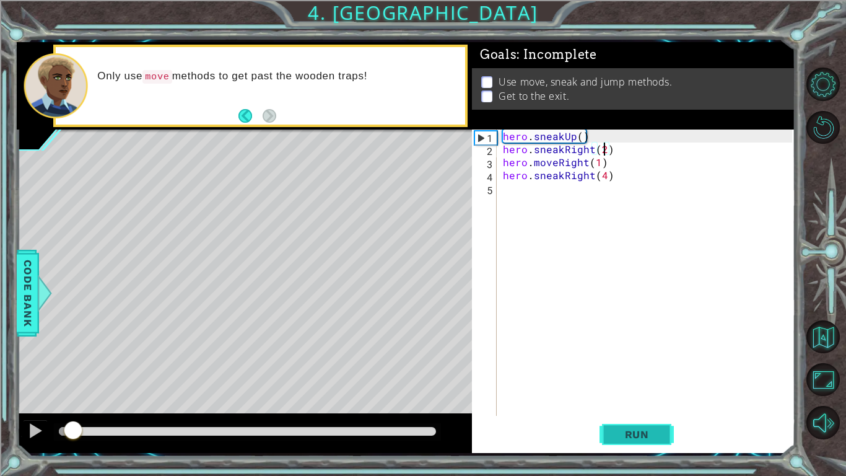
click at [654, 370] on button "Run" at bounding box center [637, 434] width 74 height 32
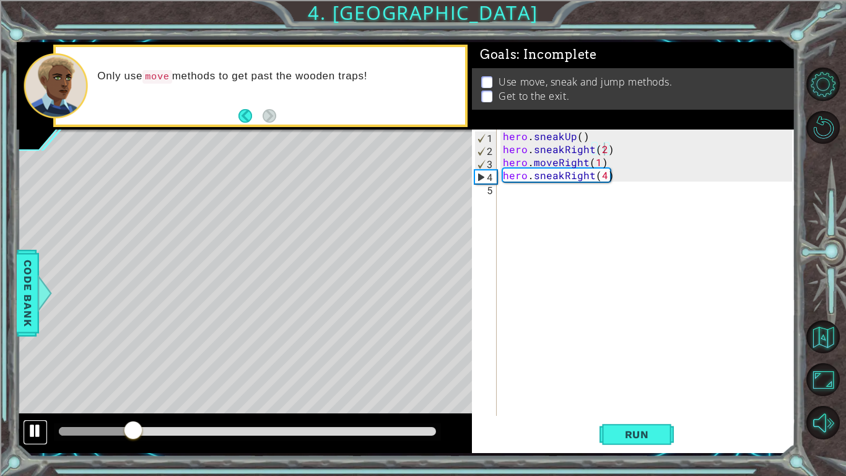
click at [32, 370] on div at bounding box center [35, 431] width 16 height 16
click at [31, 370] on div at bounding box center [35, 431] width 16 height 16
click at [30, 370] on div at bounding box center [35, 431] width 16 height 16
click at [605, 177] on div "hero . sneakUp ( ) hero . sneakRight ( 2 ) hero . moveRight ( 1 ) hero . sneakR…" at bounding box center [650, 285] width 298 height 312
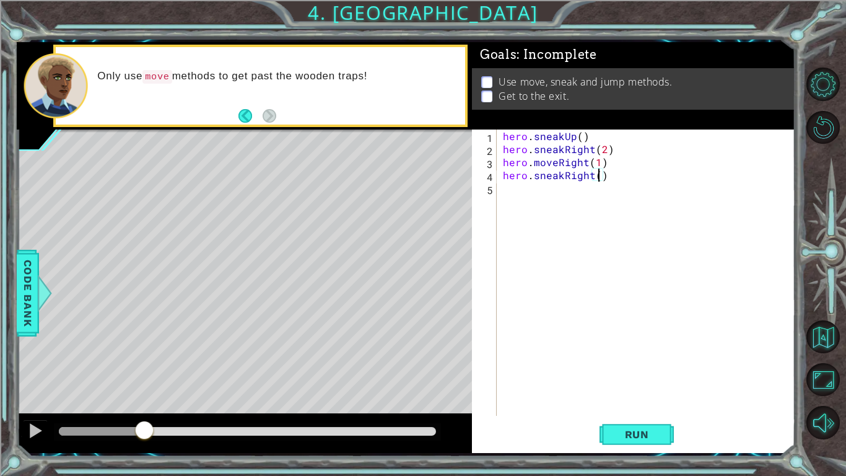
type textarea "hero.sneakRight(3)"
click at [618, 175] on div "hero . sneakUp ( ) hero . sneakRight ( 2 ) hero . moveRight ( 1 ) hero . sneakR…" at bounding box center [650, 285] width 298 height 312
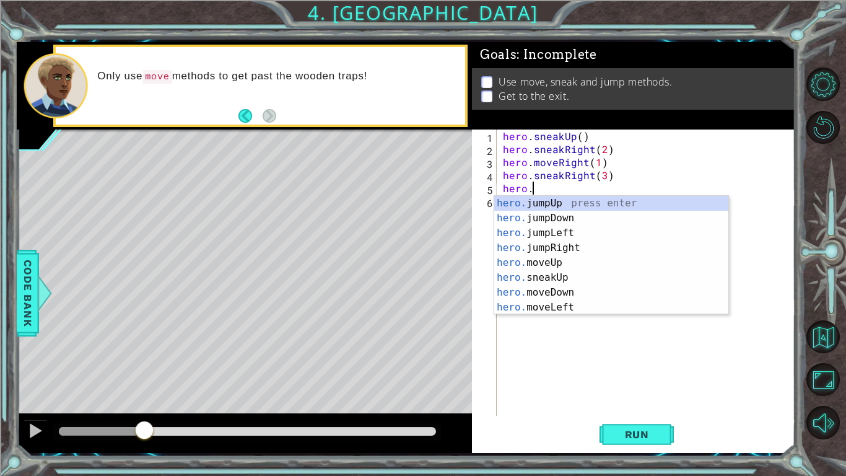
scroll to position [0, 1]
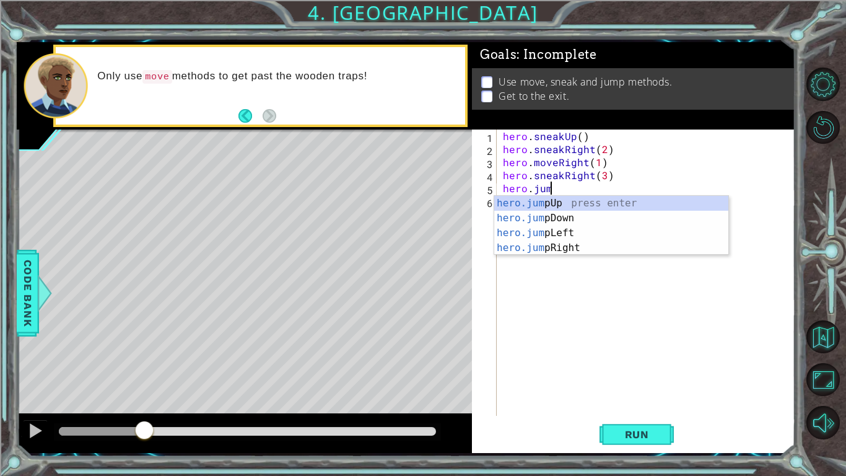
type textarea "hero.jump"
click at [618, 204] on div "hero.jump Up press enter hero.jump Down press enter hero.jump Left press enter …" at bounding box center [611, 240] width 234 height 89
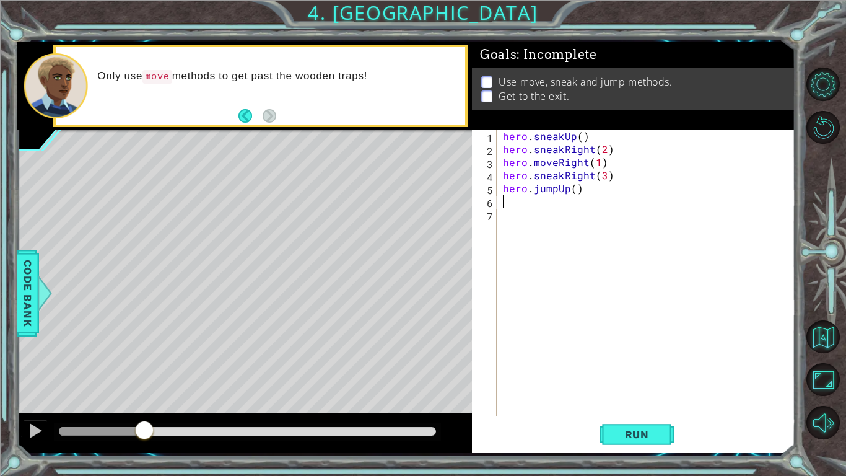
click at [577, 188] on div "hero . sneakUp ( ) hero . sneakRight ( 2 ) hero . moveRight ( 1 ) hero . sneakR…" at bounding box center [650, 285] width 298 height 312
type textarea "hero.jumpUp(1)"
click at [589, 192] on div "hero . sneakUp ( ) hero . sneakRight ( 2 ) hero . moveRight ( 1 ) hero . sneakR…" at bounding box center [650, 285] width 298 height 312
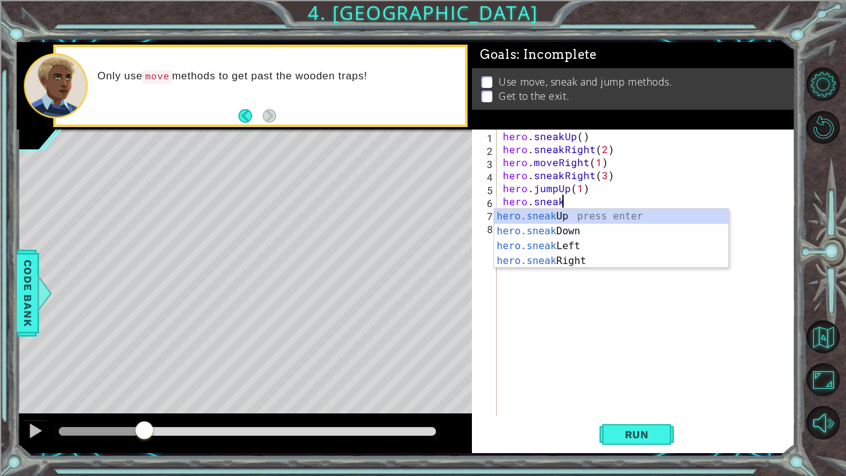
scroll to position [0, 3]
click at [581, 216] on div "hero.sneak Up press enter hero.sneak Down press enter hero.sneak Left press ent…" at bounding box center [611, 253] width 234 height 89
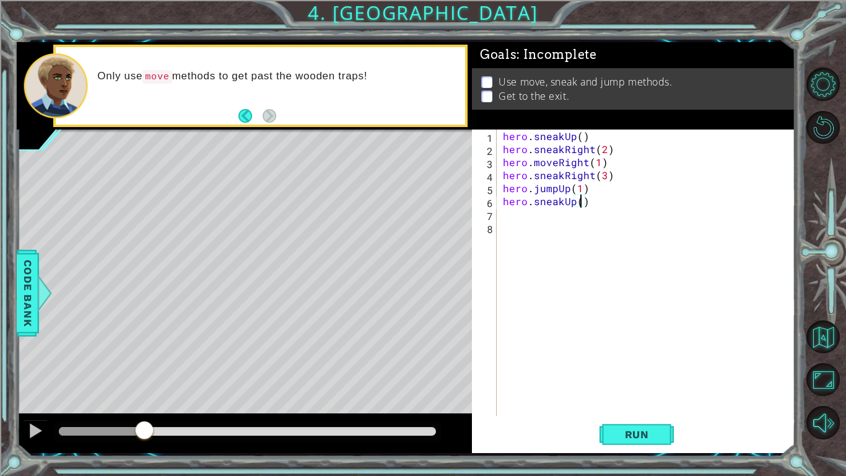
type textarea "hero.sneakUp(2)"
click at [602, 206] on div "hero . sneakUp ( ) hero . sneakRight ( 2 ) hero . moveRight ( 1 ) hero . sneakR…" at bounding box center [650, 285] width 298 height 312
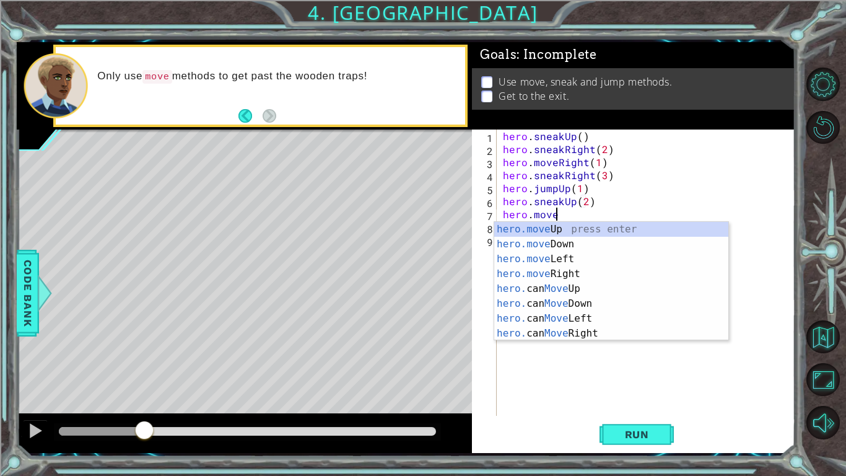
scroll to position [0, 2]
click at [600, 260] on div "hero.move Up press enter hero.move Down press enter hero.move Left press enter …" at bounding box center [611, 296] width 234 height 149
type textarea "hero.moveLeft(1)"
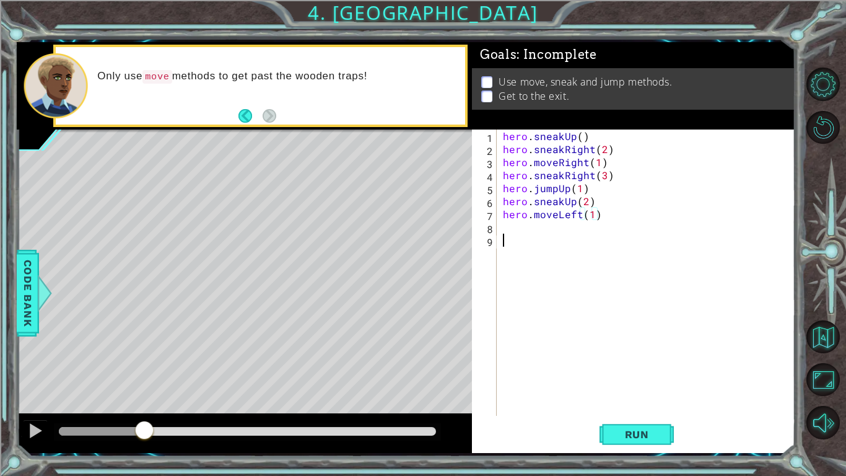
click at [600, 260] on div "hero . sneakUp ( ) hero . sneakRight ( 2 ) hero . moveRight ( 1 ) hero . sneakR…" at bounding box center [650, 285] width 298 height 312
click at [593, 218] on div "hero . sneakUp ( ) hero . sneakRight ( 2 ) hero . moveRight ( 1 ) hero . sneakR…" at bounding box center [650, 285] width 298 height 312
click at [634, 370] on button "Run" at bounding box center [637, 434] width 74 height 32
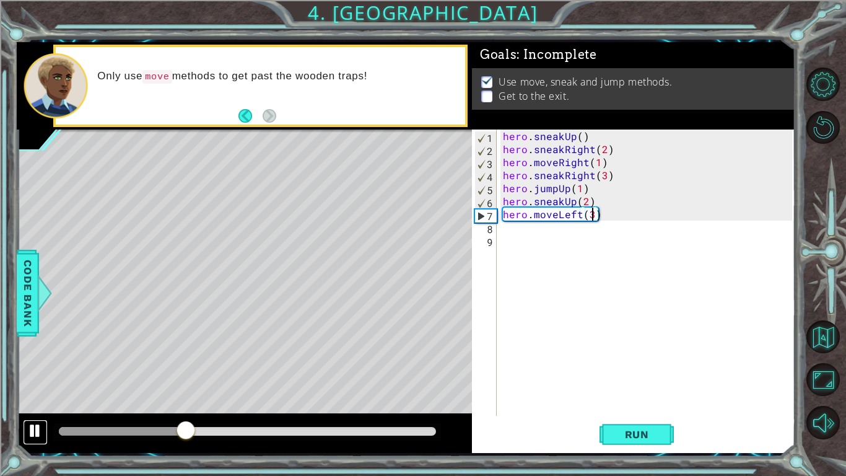
click at [29, 370] on div at bounding box center [35, 431] width 16 height 16
click at [585, 200] on div "hero . sneakUp ( ) hero . sneakRight ( 2 ) hero . moveRight ( 1 ) hero . sneakR…" at bounding box center [650, 285] width 298 height 312
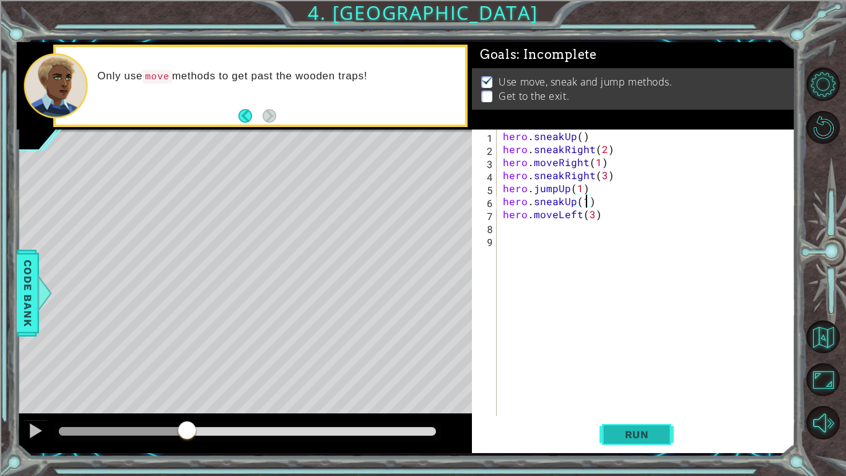
type textarea "hero.sneakUp(1)"
click at [623, 370] on button "Run" at bounding box center [637, 434] width 74 height 32
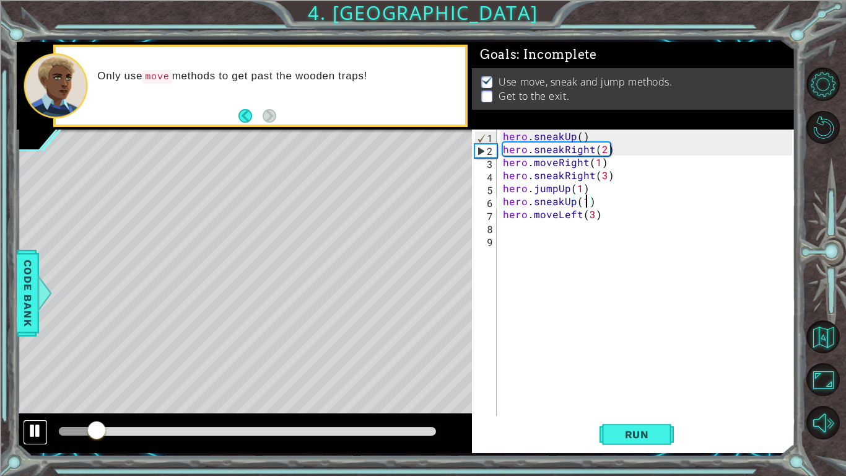
click at [34, 370] on div at bounding box center [35, 431] width 16 height 16
click at [617, 222] on div "hero . sneakUp ( ) hero . sneakRight ( 2 ) hero . moveRight ( 1 ) hero . sneakR…" at bounding box center [650, 285] width 298 height 312
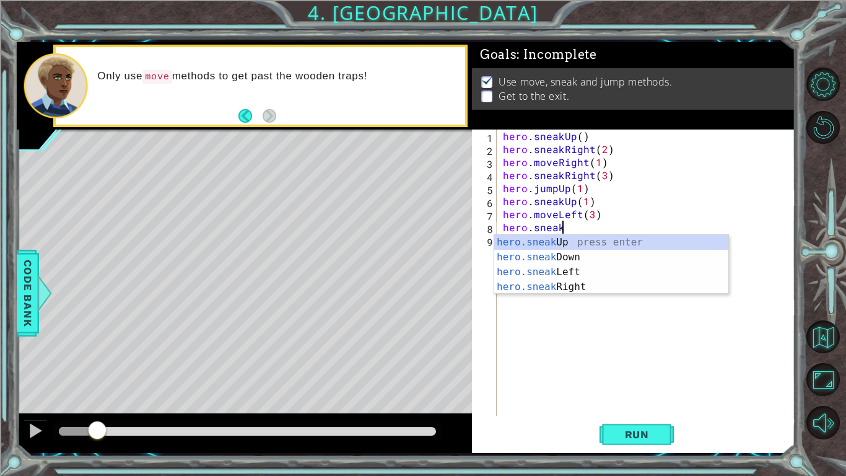
scroll to position [0, 3]
click at [618, 238] on div "hero.sneak Up press enter hero.sneak Down press enter hero.sneak Left press ent…" at bounding box center [611, 279] width 234 height 89
type textarea "hero.sneakUp(1)"
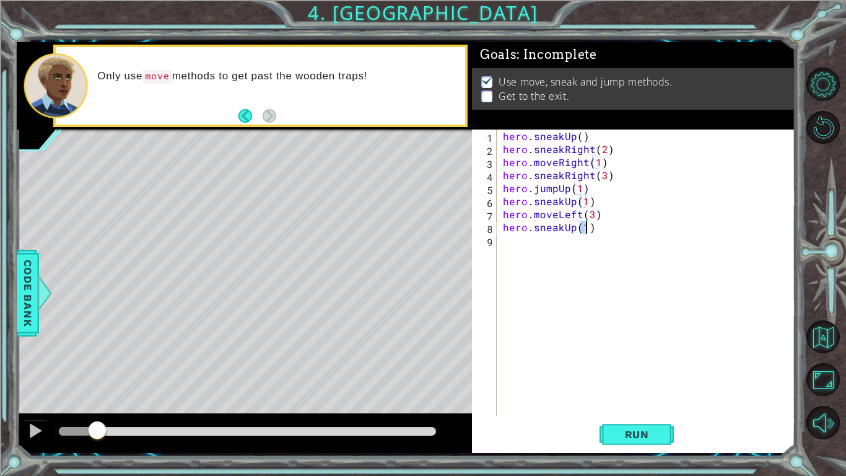
click at [618, 238] on div "hero . sneakUp ( ) hero . sneakRight ( 2 ) hero . moveRight ( 1 ) hero . sneakR…" at bounding box center [650, 285] width 298 height 312
click at [631, 370] on span "Run" at bounding box center [637, 434] width 49 height 12
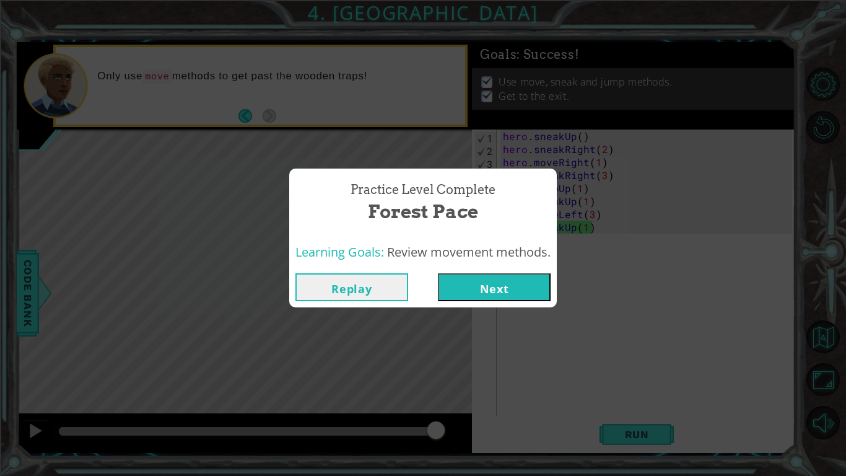
click at [506, 289] on button "Next" at bounding box center [494, 287] width 113 height 28
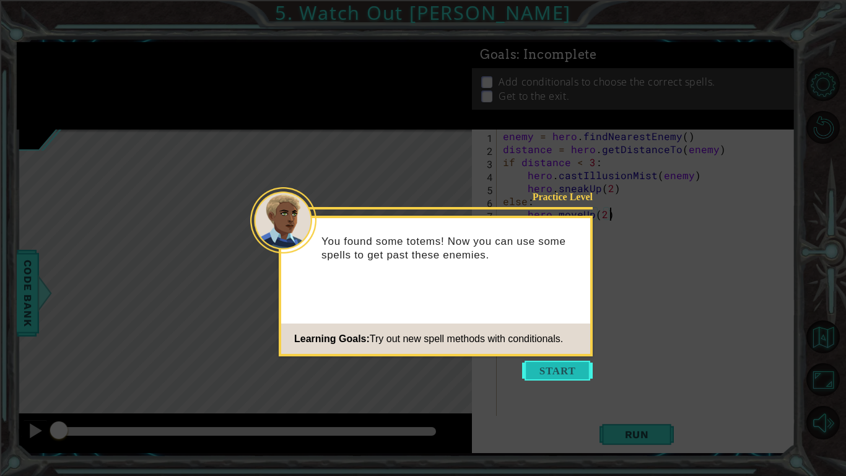
click at [551, 370] on button "Start" at bounding box center [557, 371] width 71 height 20
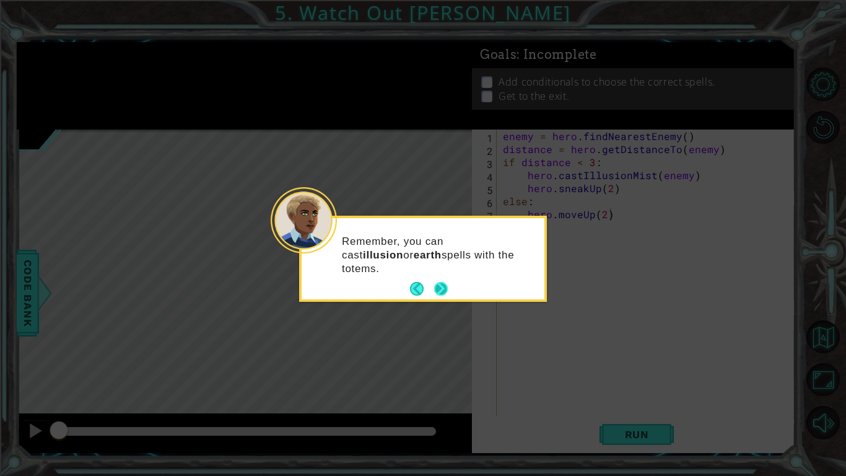
click at [436, 287] on button "Next" at bounding box center [441, 289] width 14 height 14
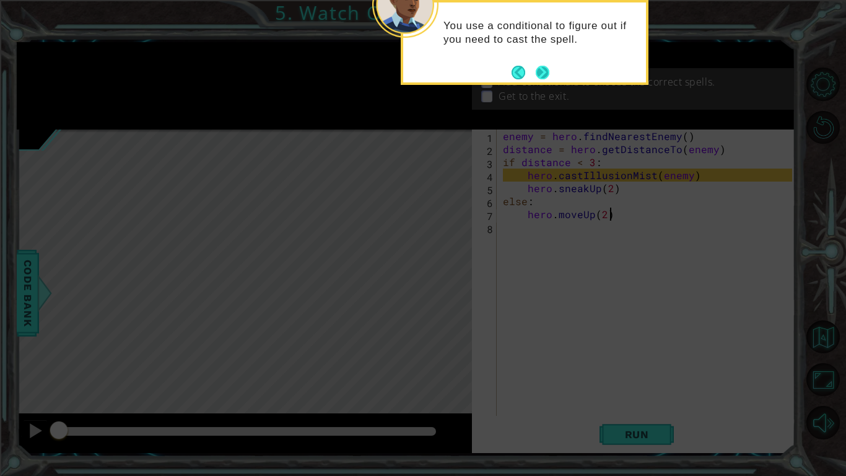
click at [546, 68] on button "Next" at bounding box center [543, 73] width 14 height 14
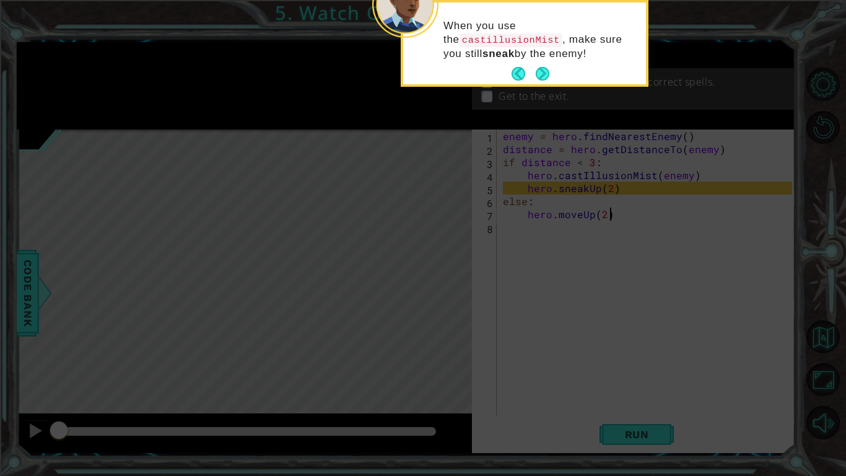
click at [546, 68] on button "Next" at bounding box center [543, 74] width 14 height 14
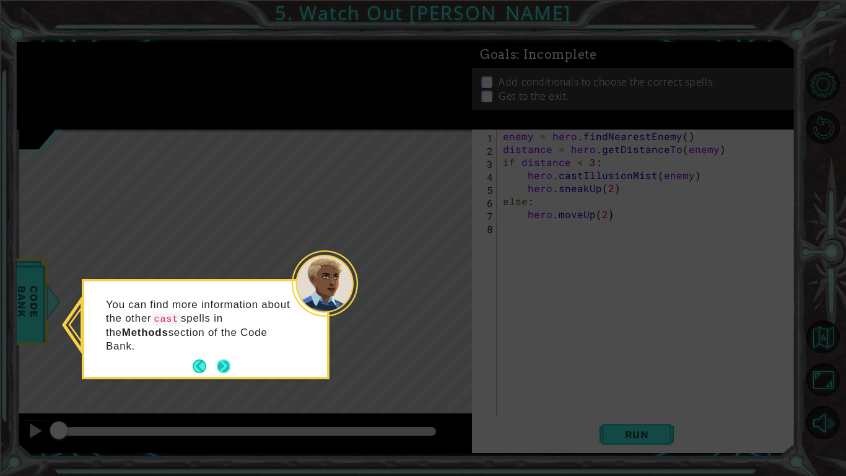
click at [230, 348] on div "You can find more information about the other cast spells in the Methods sectio…" at bounding box center [205, 328] width 243 height 95
click at [226, 359] on button "Next" at bounding box center [224, 366] width 14 height 14
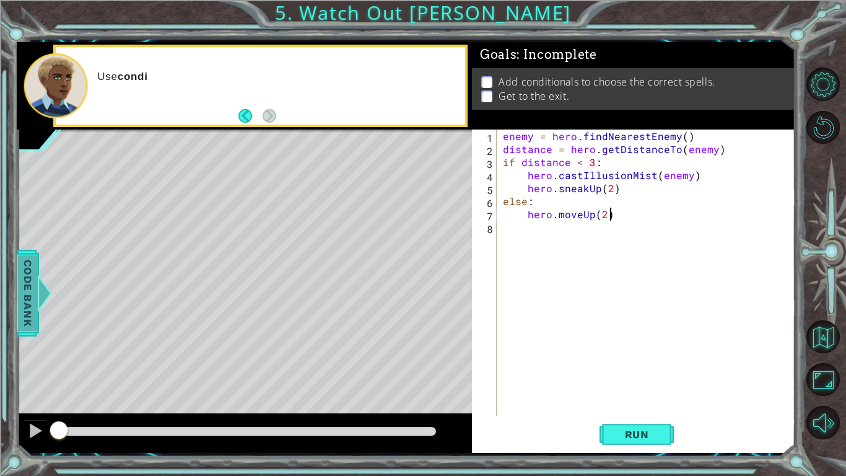
click at [30, 279] on span "Code Bank" at bounding box center [28, 293] width 20 height 76
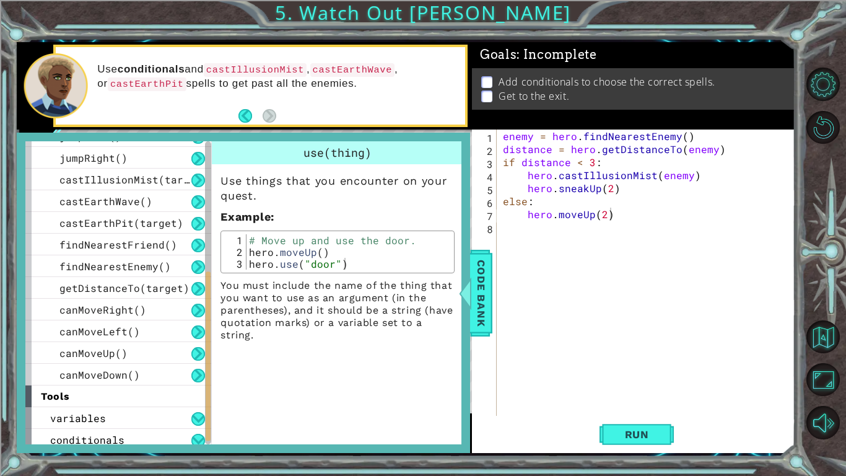
scroll to position [304, 0]
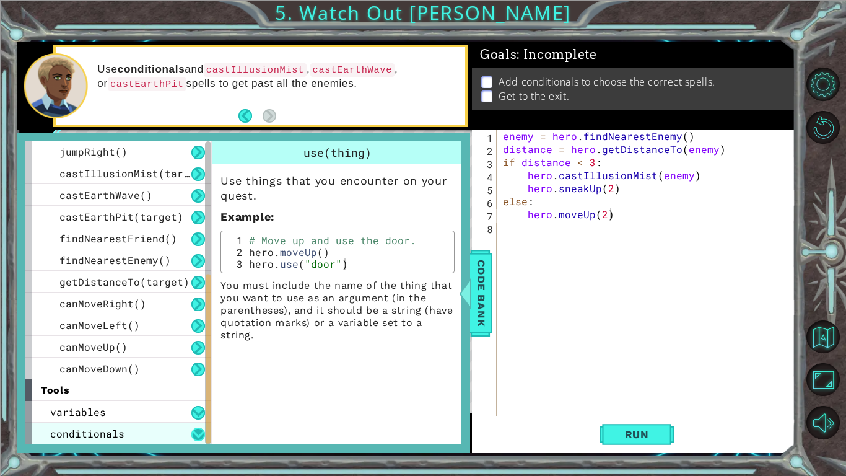
click at [202, 370] on button at bounding box center [198, 434] width 14 height 14
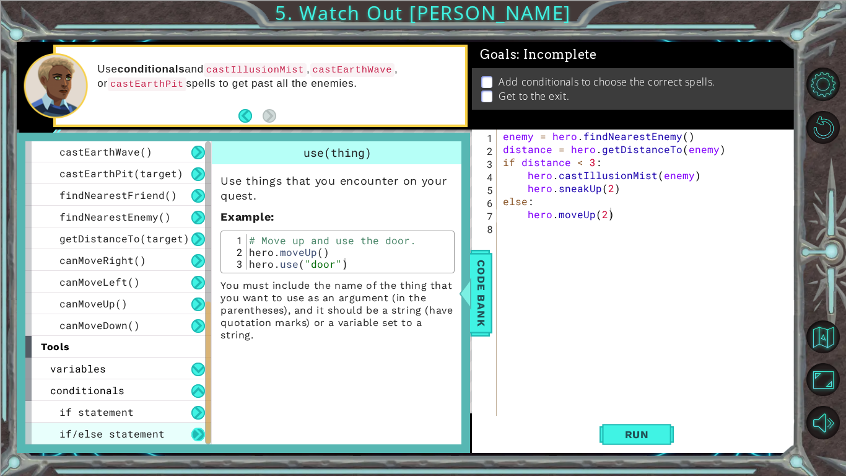
click at [197, 370] on button at bounding box center [198, 434] width 14 height 14
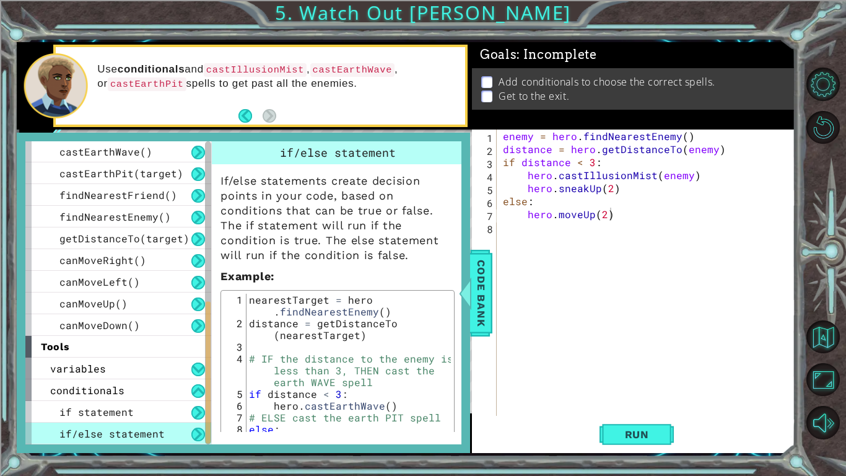
scroll to position [17, 0]
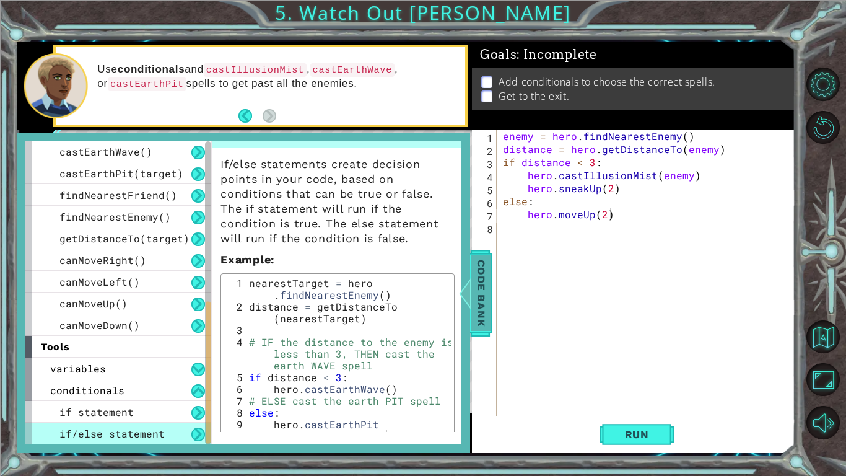
click at [476, 312] on span "Code Bank" at bounding box center [481, 293] width 20 height 76
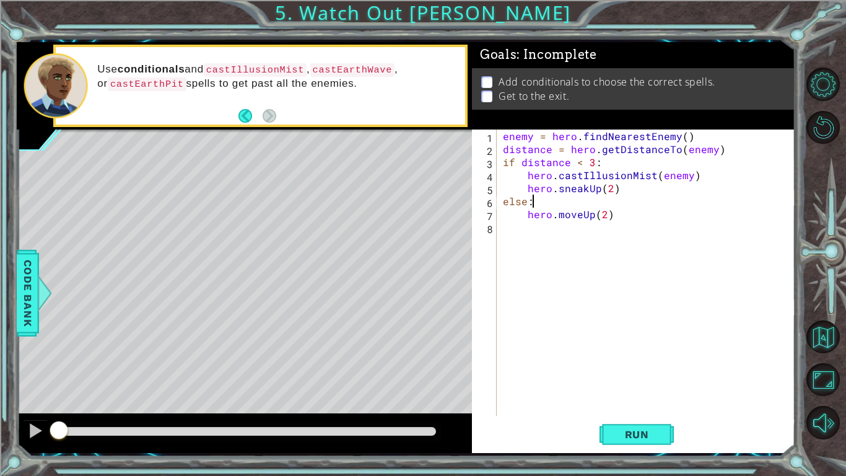
click at [542, 206] on div "enemy = hero . findNearestEnemy ( ) distance = hero . getDistanceTo ( enemy ) i…" at bounding box center [650, 285] width 298 height 312
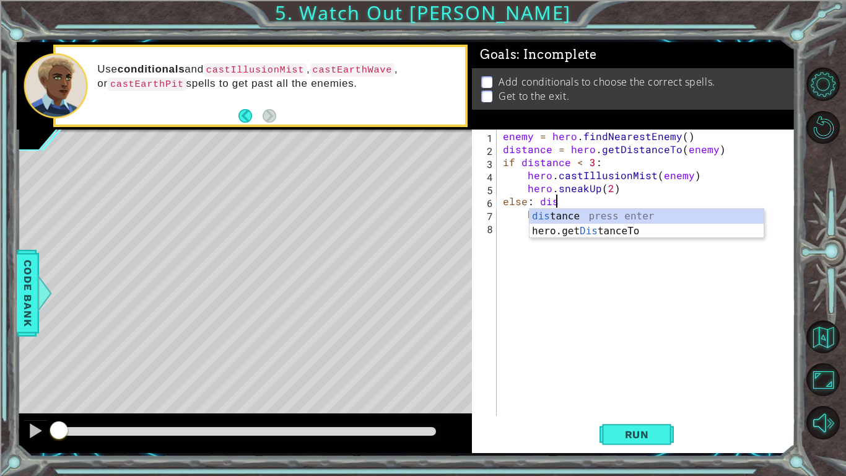
scroll to position [0, 3]
click at [553, 218] on div "dist ance press enter hero.get Dist anceTo press enter" at bounding box center [647, 238] width 234 height 59
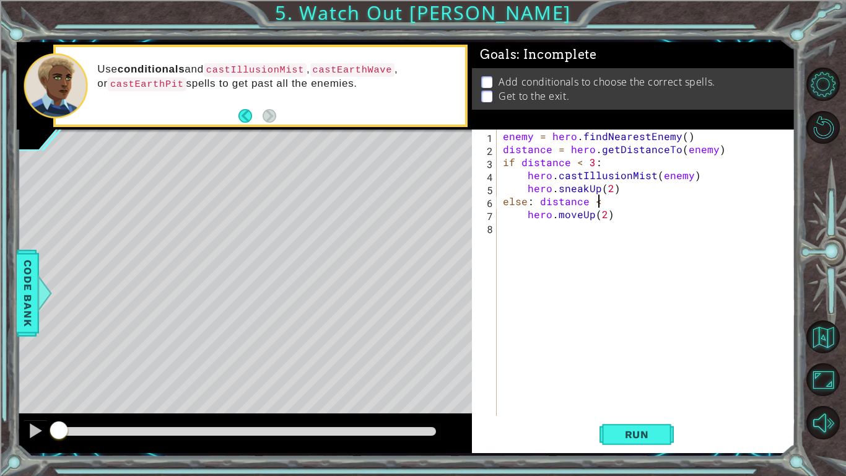
scroll to position [0, 6]
click at [641, 370] on button "Run" at bounding box center [637, 434] width 74 height 32
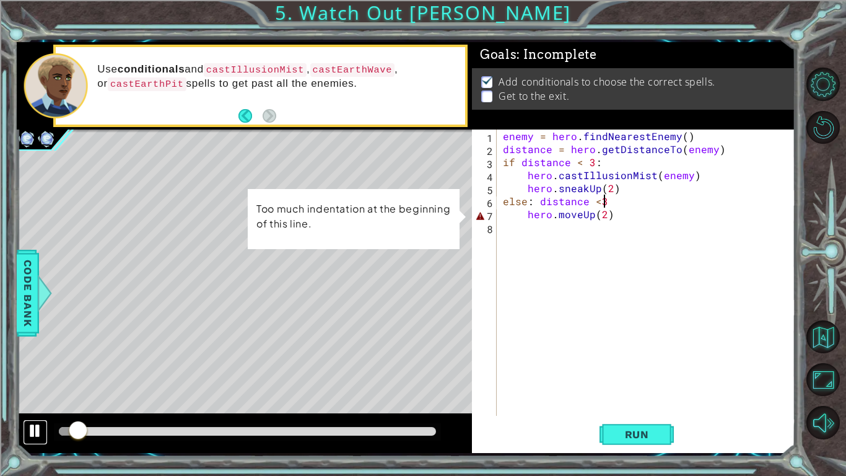
click at [37, 370] on div at bounding box center [35, 431] width 16 height 16
click at [600, 202] on div "enemy = hero . findNearestEnemy ( ) distance = hero . getDistanceTo ( enemy ) i…" at bounding box center [650, 285] width 298 height 312
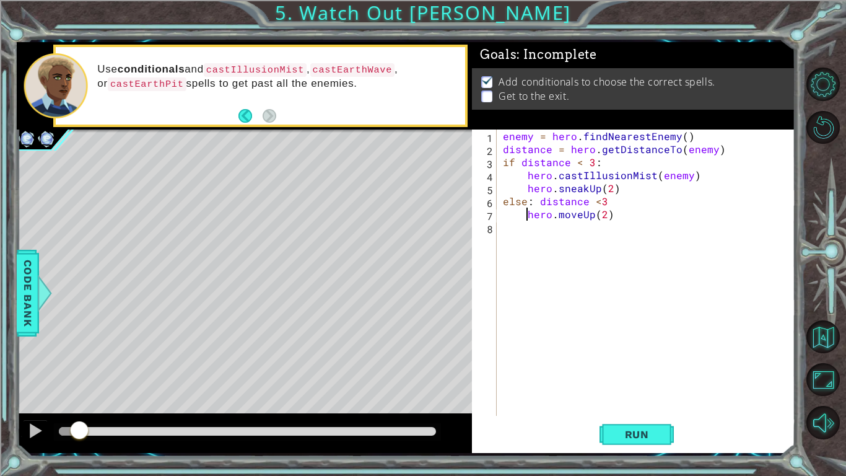
click at [526, 216] on div "enemy = hero . findNearestEnemy ( ) distance = hero . getDistanceTo ( enemy ) i…" at bounding box center [650, 285] width 298 height 312
click at [639, 370] on button "Run" at bounding box center [637, 434] width 74 height 32
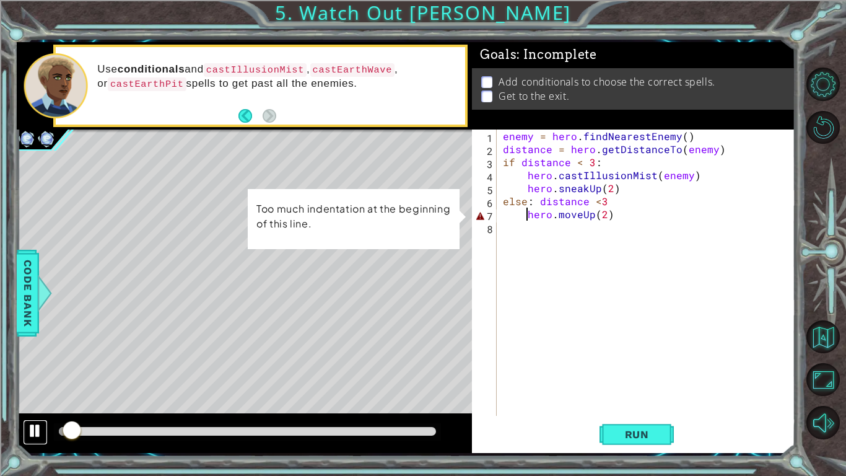
click at [31, 370] on div at bounding box center [35, 431] width 16 height 16
click at [525, 211] on div "enemy = hero . findNearestEnemy ( ) distance = hero . getDistanceTo ( enemy ) i…" at bounding box center [650, 285] width 298 height 312
type textarea "hero.moveUp(2)"
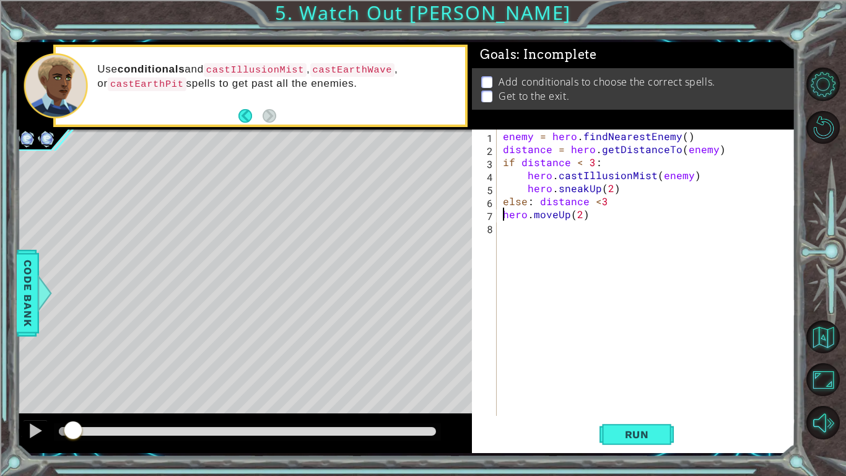
scroll to position [0, 4]
click at [605, 370] on button "Run" at bounding box center [637, 434] width 74 height 32
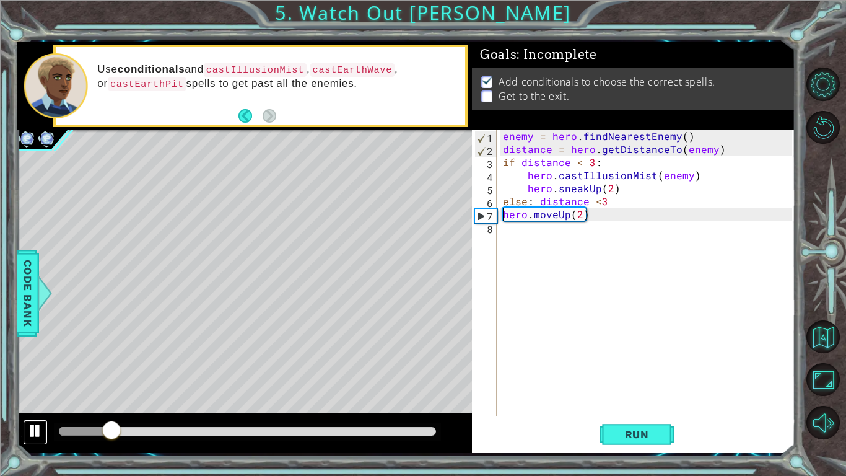
click at [23, 370] on button at bounding box center [35, 431] width 25 height 25
click at [590, 216] on div "enemy = hero . findNearestEnemy ( ) distance = hero . getDistanceTo ( enemy ) i…" at bounding box center [650, 285] width 298 height 312
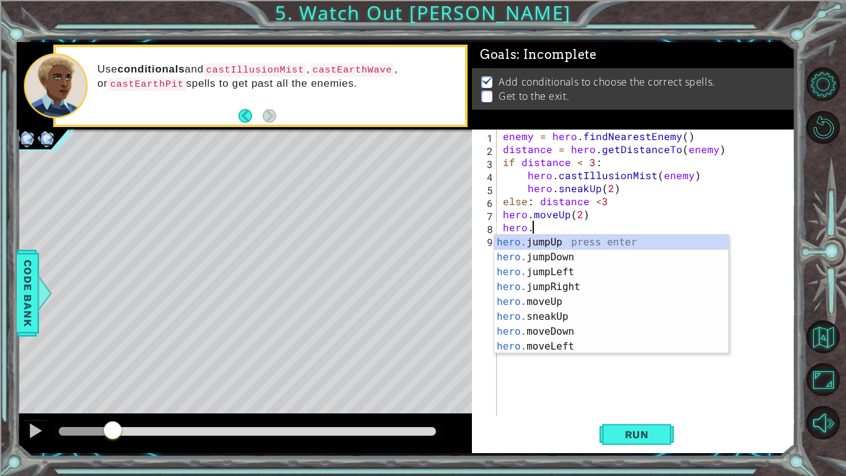
scroll to position [0, 1]
click at [30, 370] on div at bounding box center [35, 431] width 16 height 16
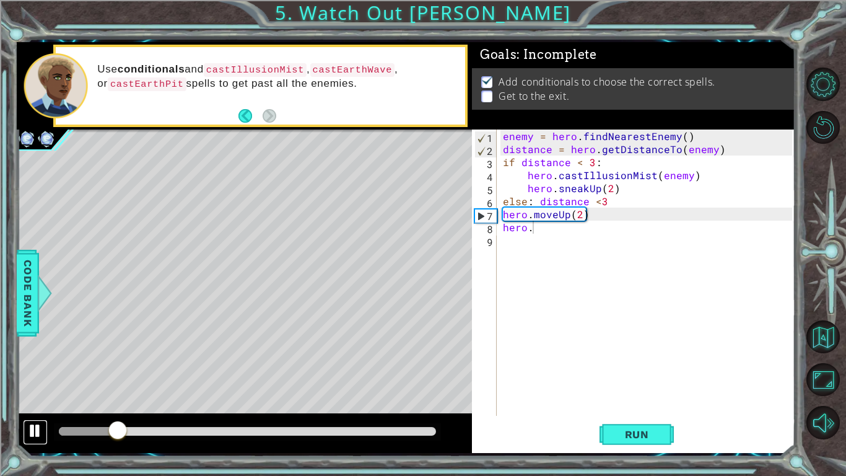
click at [30, 370] on div at bounding box center [35, 431] width 16 height 16
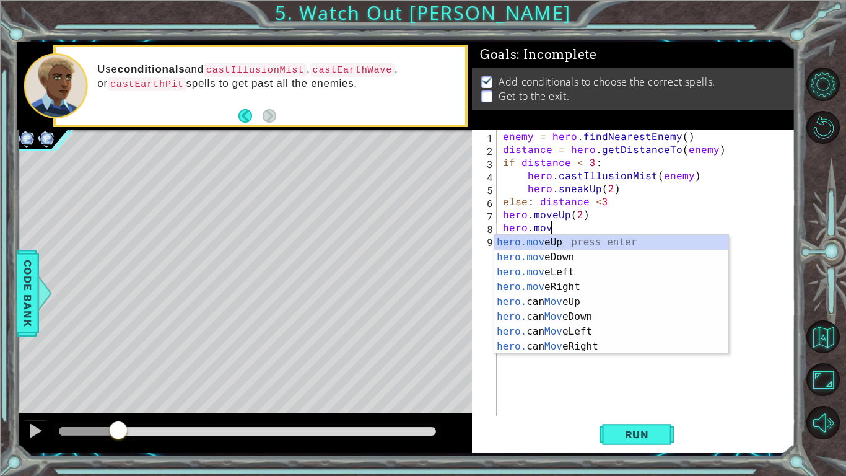
type textarea "hero.move"
click at [536, 370] on div "enemy = hero . findNearestEnemy ( ) distance = hero . getDistanceTo ( enemy ) i…" at bounding box center [650, 285] width 298 height 312
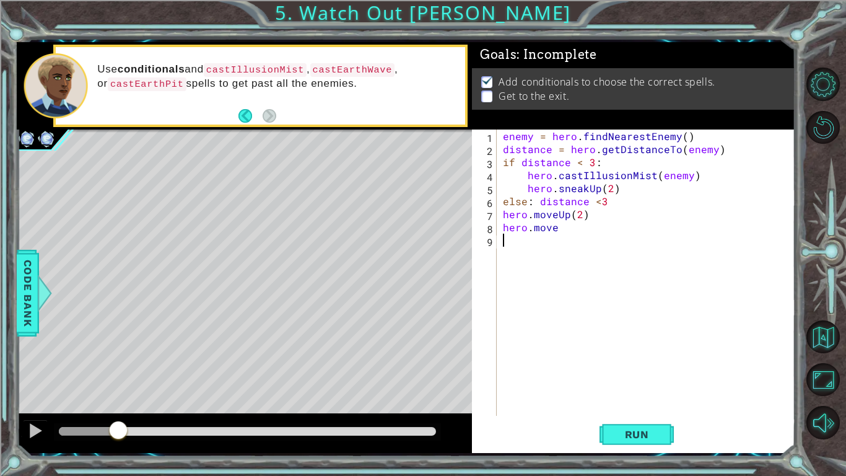
click at [567, 226] on div "enemy = hero . findNearestEnemy ( ) distance = hero . getDistanceTo ( enemy ) i…" at bounding box center [650, 285] width 298 height 312
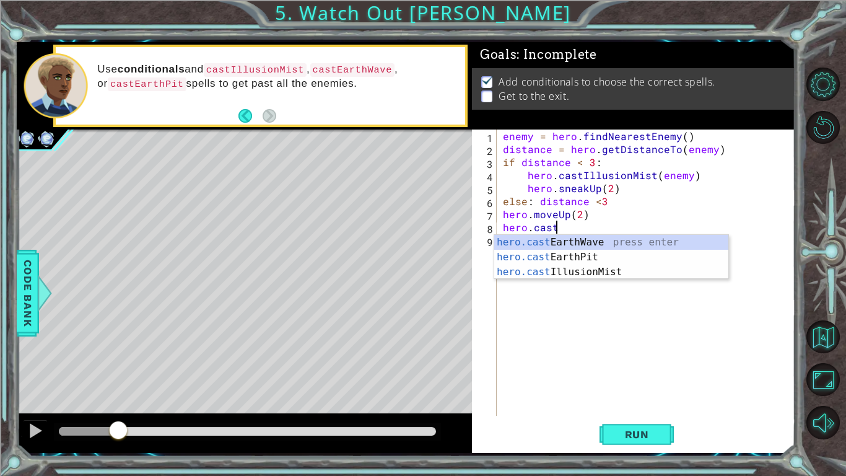
scroll to position [0, 2]
click at [586, 273] on div "hero.cast EarthWave press enter hero.cast EarthPit press enter hero.cast Illusi…" at bounding box center [611, 272] width 234 height 74
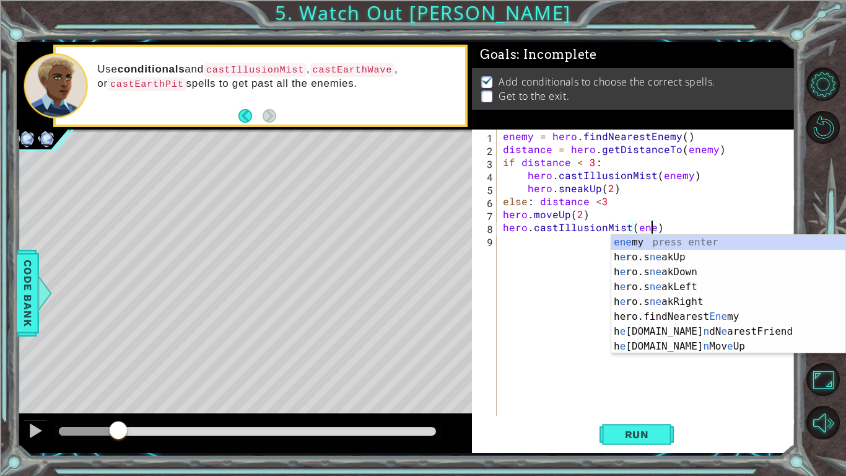
scroll to position [0, 9]
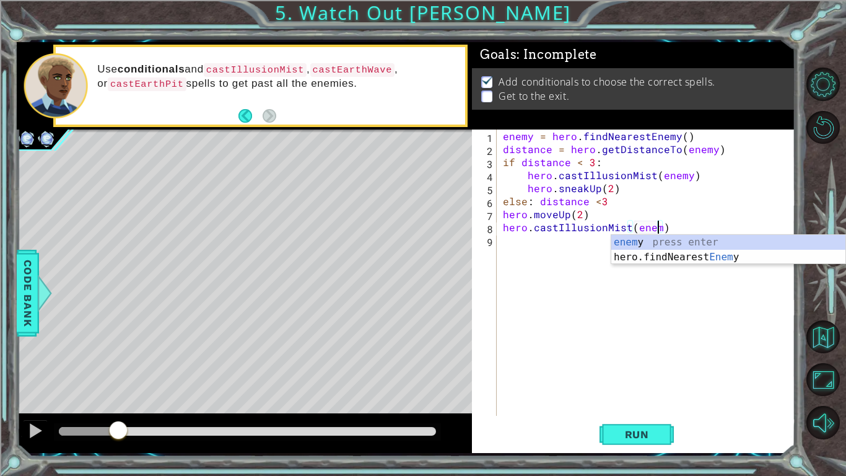
type textarea "hero.castIllusionMist(enemy)"
click at [626, 366] on div "enemy = hero . findNearestEnemy ( ) distance = hero . getDistanceTo ( enemy ) i…" at bounding box center [650, 285] width 298 height 312
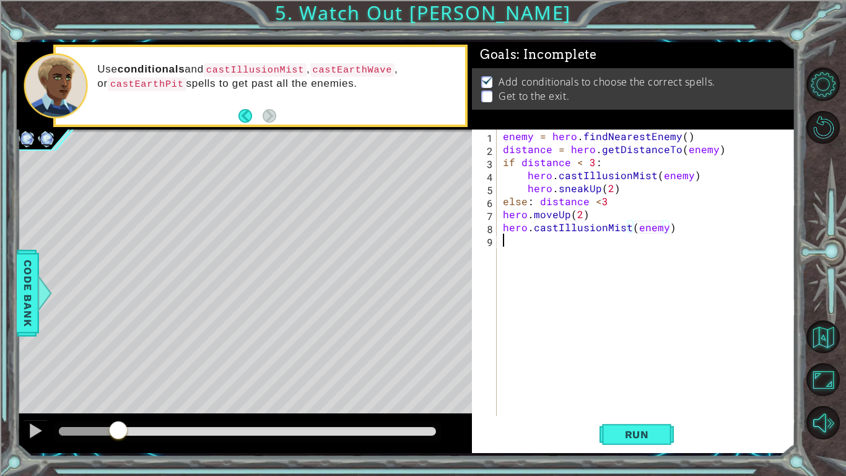
scroll to position [0, 0]
click at [621, 370] on button "Run" at bounding box center [637, 434] width 74 height 32
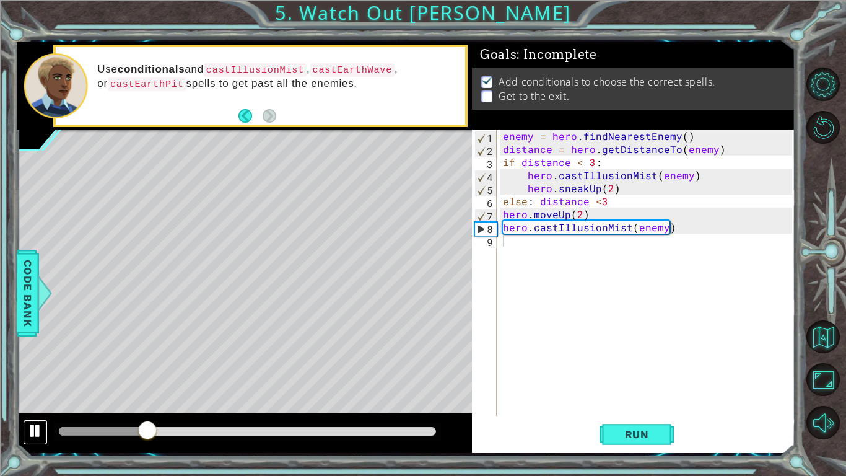
click at [28, 370] on div at bounding box center [35, 431] width 16 height 16
click at [579, 214] on div "enemy = hero . findNearestEnemy ( ) distance = hero . getDistanceTo ( enemy ) i…" at bounding box center [650, 285] width 298 height 312
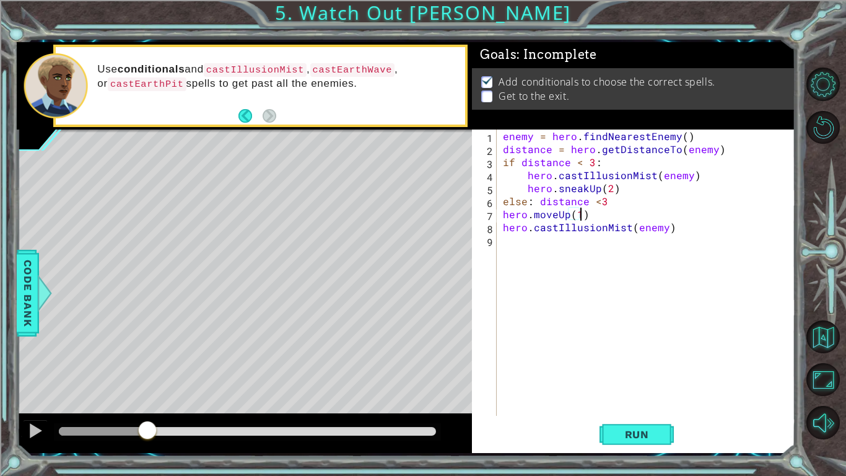
scroll to position [0, 4]
click at [38, 370] on div at bounding box center [244, 433] width 455 height 40
click at [36, 370] on button at bounding box center [35, 431] width 25 height 25
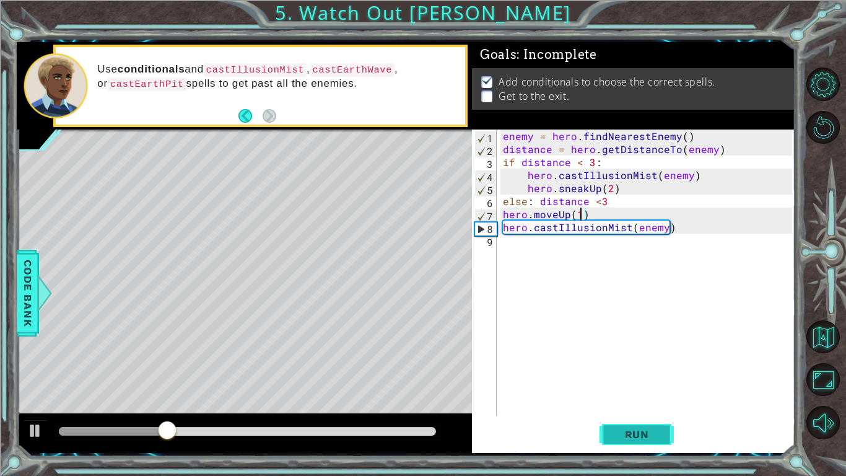
click at [621, 370] on span "Run" at bounding box center [637, 434] width 49 height 12
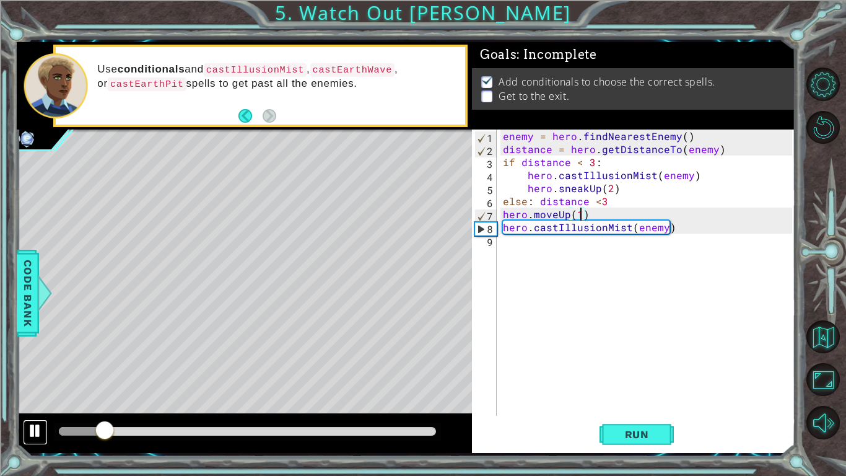
click at [38, 370] on div at bounding box center [35, 431] width 16 height 16
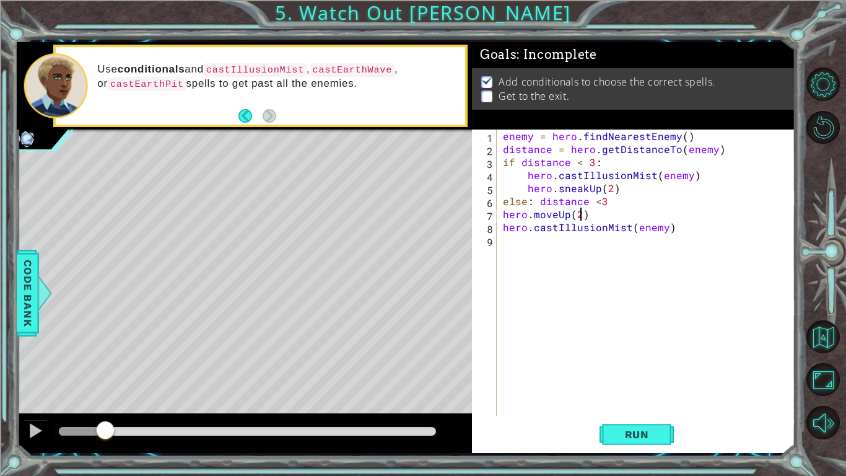
click at [626, 370] on div "hero.moveUp(2) 1 2 3 4 5 6 7 8 9 enemy = hero . findNearestEnemy ( ) distance =…" at bounding box center [633, 290] width 323 height 323
click at [626, 370] on span "Run" at bounding box center [637, 434] width 49 height 12
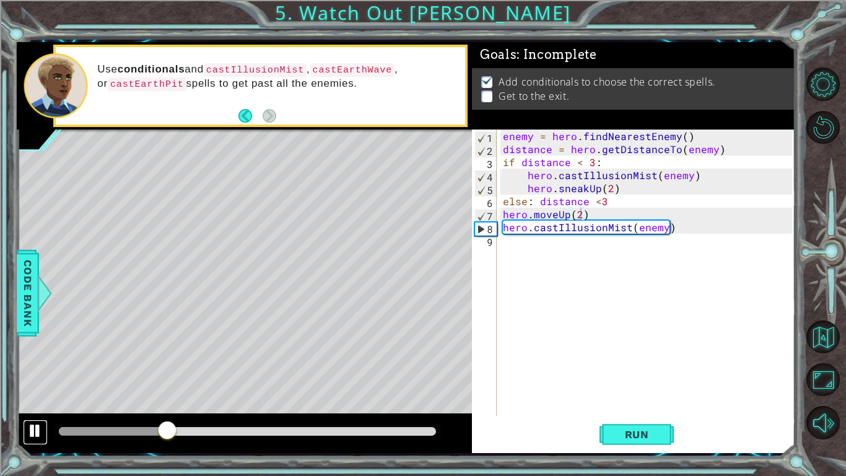
click at [34, 370] on div at bounding box center [35, 431] width 16 height 16
click at [686, 233] on div "enemy = hero . findNearestEnemy ( ) distance = hero . getDistanceTo ( enemy ) i…" at bounding box center [650, 285] width 298 height 312
type textarea "hero.castIllusionMist(enemy)"
click at [528, 244] on div "enemy = hero . findNearestEnemy ( ) distance = hero . getDistanceTo ( enemy ) i…" at bounding box center [650, 285] width 298 height 312
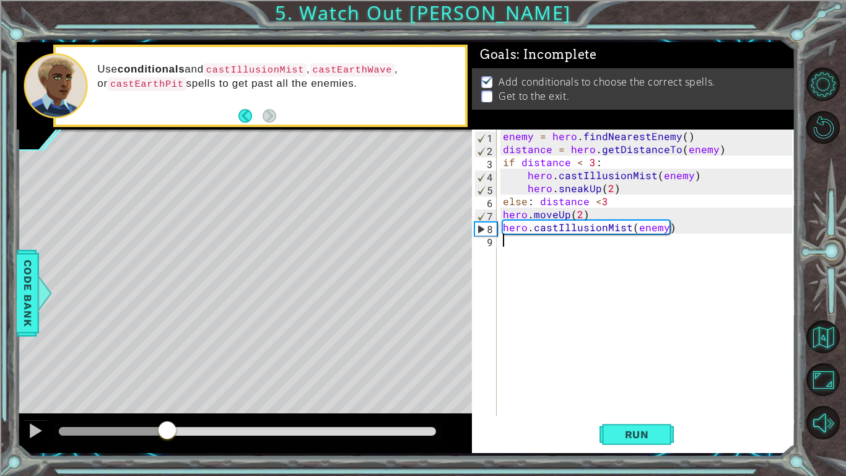
click at [685, 227] on div "enemy = hero . findNearestEnemy ( ) distance = hero . getDistanceTo ( enemy ) i…" at bounding box center [650, 285] width 298 height 312
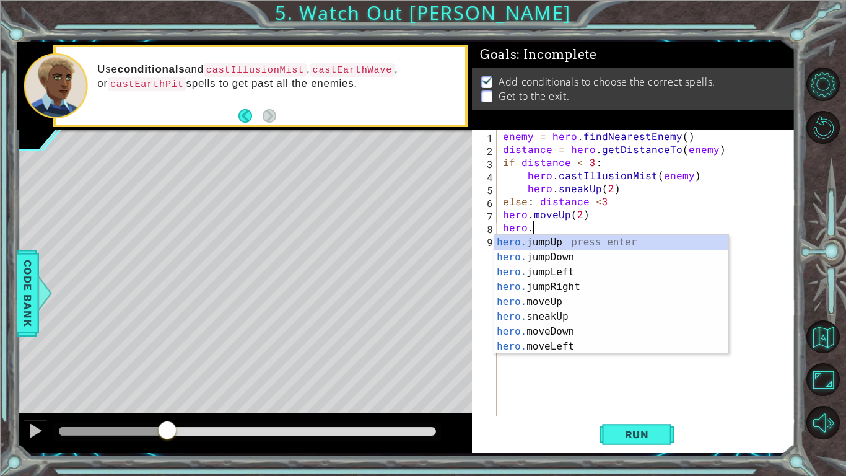
click at [580, 217] on div "enemy = hero . findNearestEnemy ( ) distance = hero . getDistanceTo ( enemy ) i…" at bounding box center [650, 285] width 298 height 312
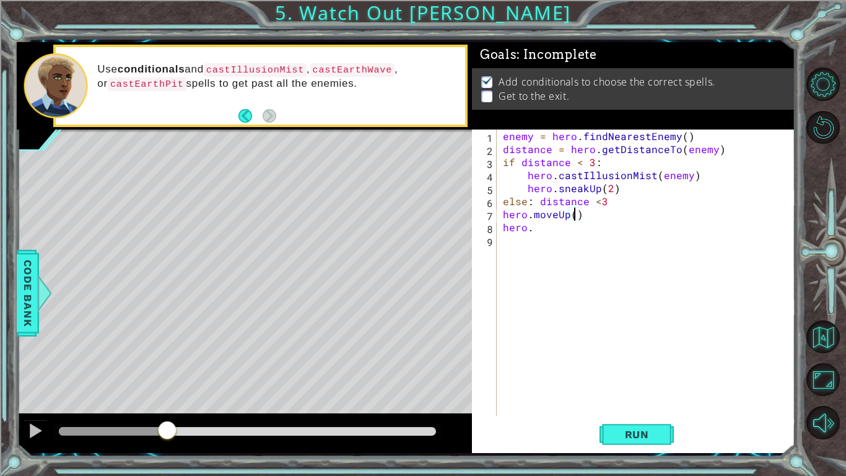
type textarea "hero.moveUp(2)"
click at [553, 238] on div "enemy = hero . findNearestEnemy ( ) distance = hero . getDistanceTo ( enemy ) i…" at bounding box center [650, 285] width 298 height 312
click at [577, 216] on div "enemy = hero . findNearestEnemy ( ) distance = hero . getDistanceTo ( enemy ) i…" at bounding box center [650, 285] width 298 height 312
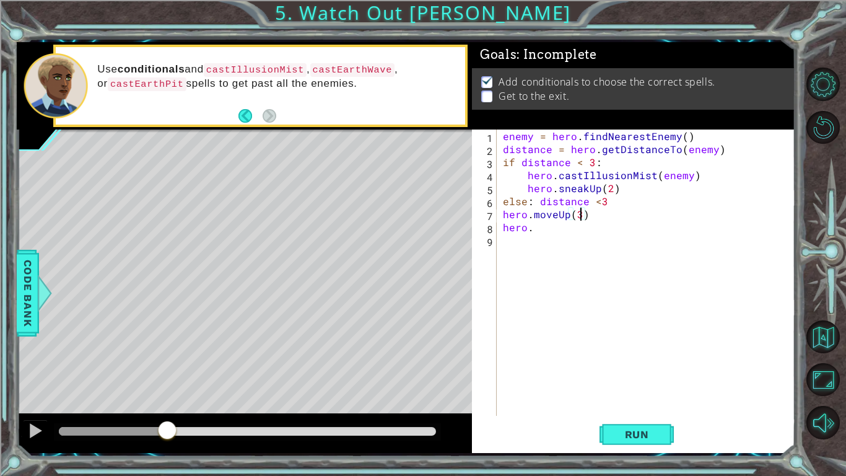
click at [564, 232] on div "enemy = hero . findNearestEnemy ( ) distance = hero . getDistanceTo ( enemy ) i…" at bounding box center [650, 285] width 298 height 312
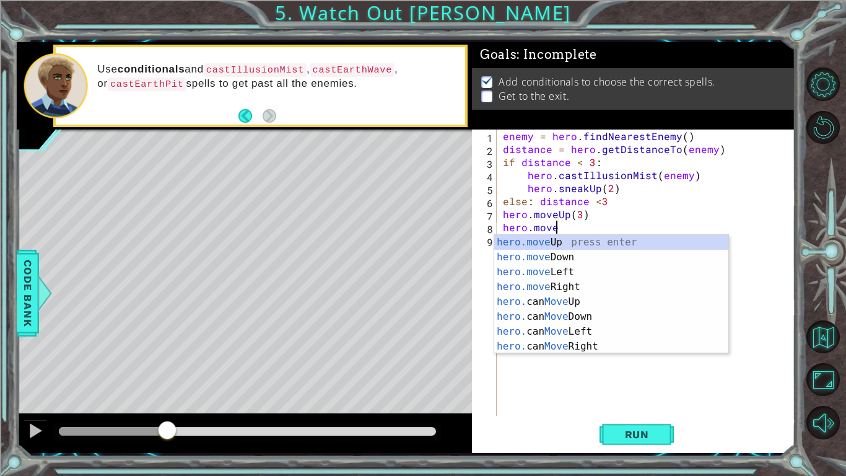
scroll to position [0, 2]
click at [561, 285] on div "hero.move Up press enter hero.move Down press enter hero.move Left press enter …" at bounding box center [611, 309] width 234 height 149
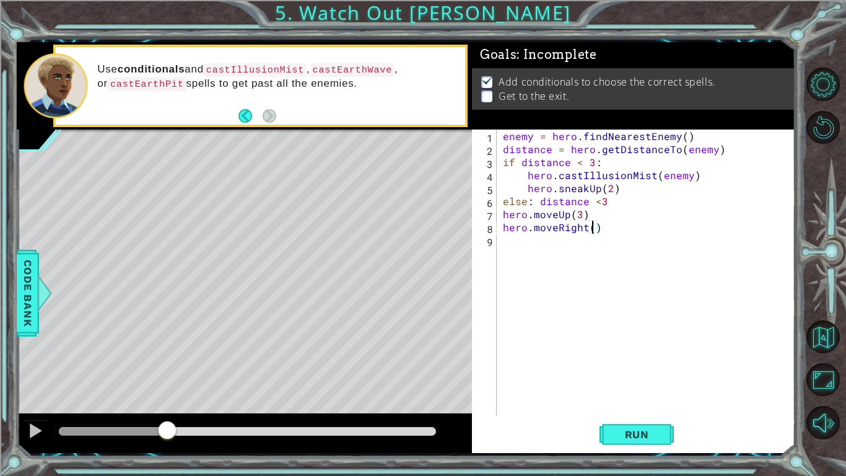
scroll to position [0, 6]
click at [626, 230] on div "enemy = hero . findNearestEnemy ( ) distance = hero . getDistanceTo ( enemy ) i…" at bounding box center [650, 285] width 298 height 312
click at [629, 370] on span "Run" at bounding box center [637, 434] width 49 height 12
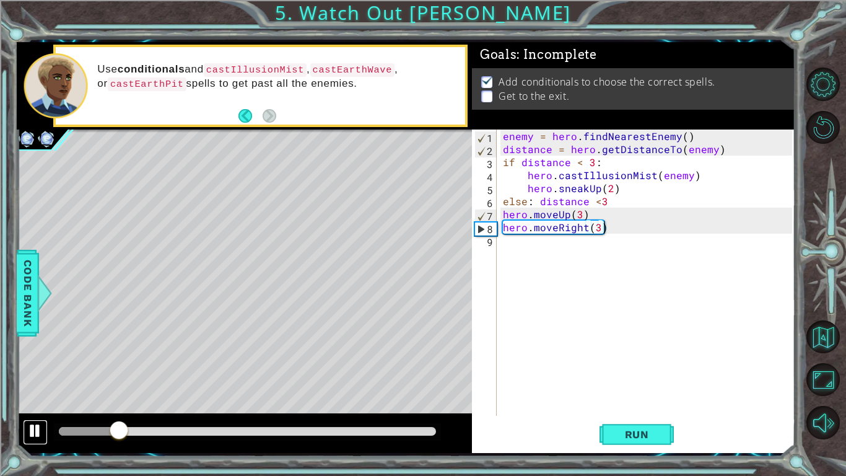
click at [28, 370] on div at bounding box center [35, 431] width 16 height 16
click at [615, 229] on div "enemy = hero . findNearestEnemy ( ) distance = hero . getDistanceTo ( enemy ) i…" at bounding box center [650, 285] width 298 height 312
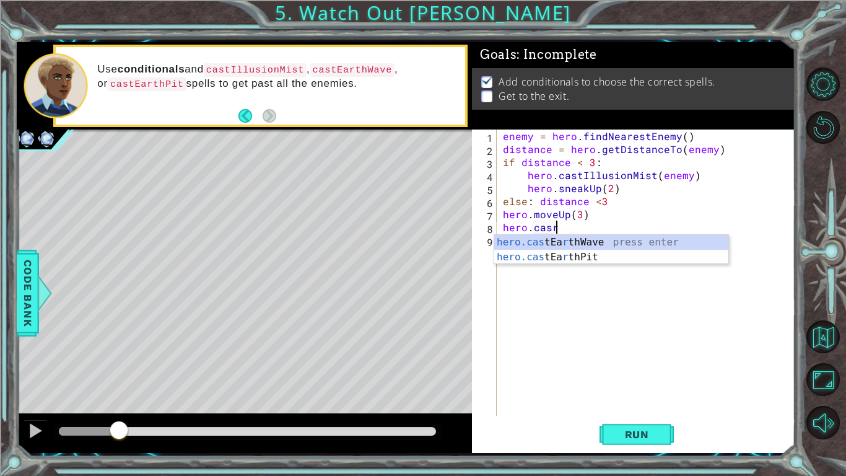
scroll to position [0, 2]
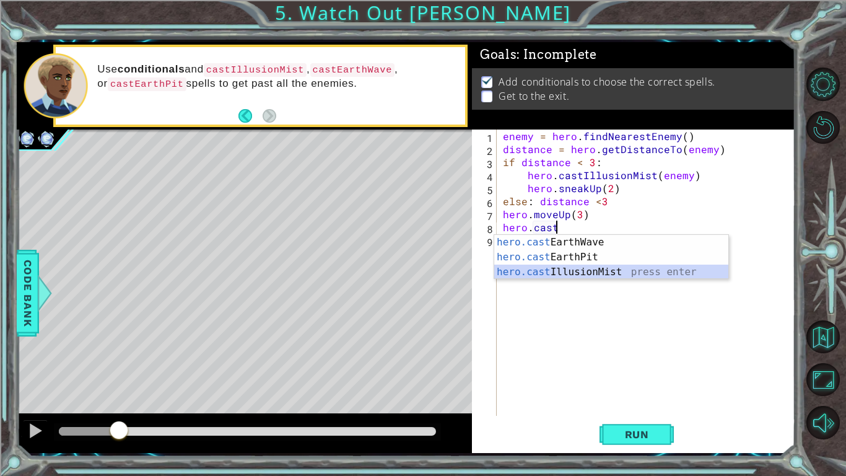
click at [553, 274] on div "hero.cast EarthWave press enter hero.cast EarthPit press enter hero.cast Illusi…" at bounding box center [611, 272] width 234 height 74
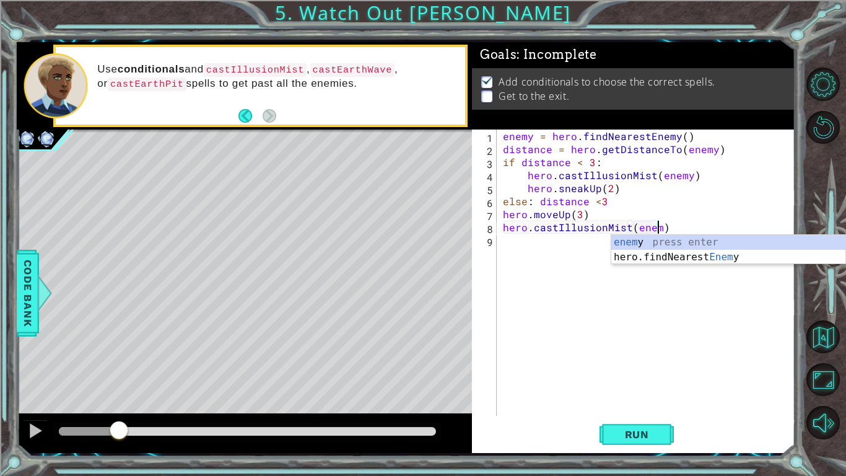
scroll to position [0, 9]
type textarea "hero.castIllusionMist(enemy)"
click at [699, 223] on div "enemy = hero . findNearestEnemy ( ) distance = hero . getDistanceTo ( enemy ) i…" at bounding box center [650, 285] width 298 height 312
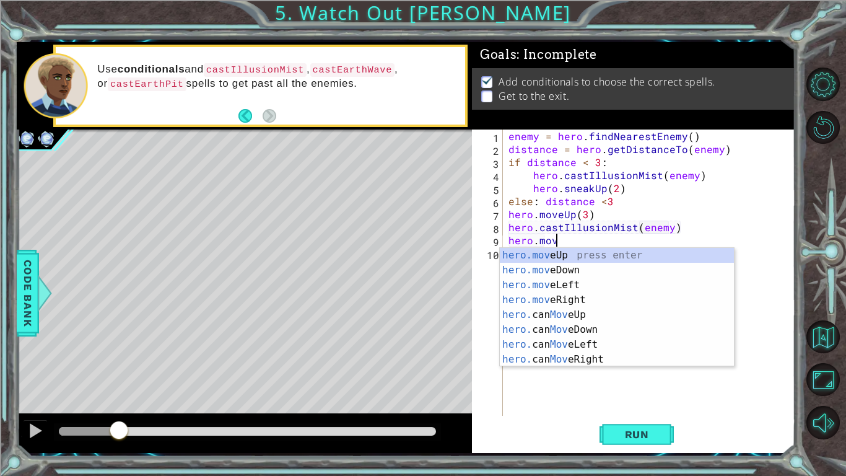
scroll to position [0, 2]
click at [677, 300] on div "hero.move Up press enter hero.move Down press enter hero.move Left press enter …" at bounding box center [617, 322] width 234 height 149
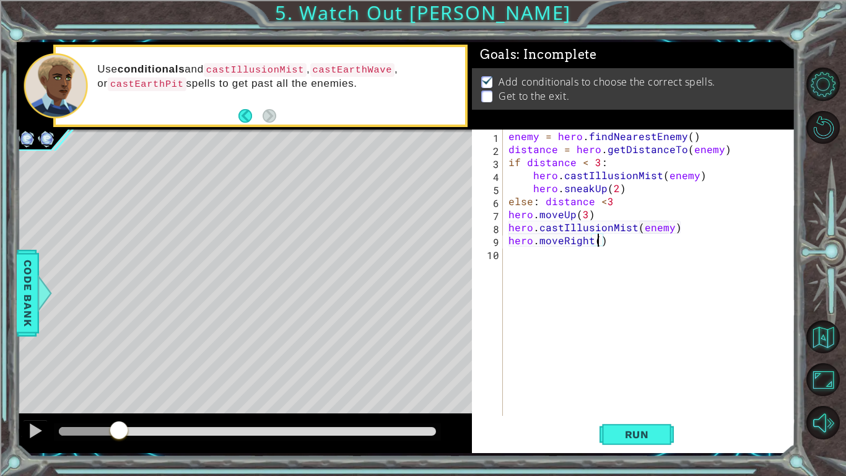
scroll to position [0, 6]
click at [632, 370] on span "Run" at bounding box center [637, 434] width 49 height 12
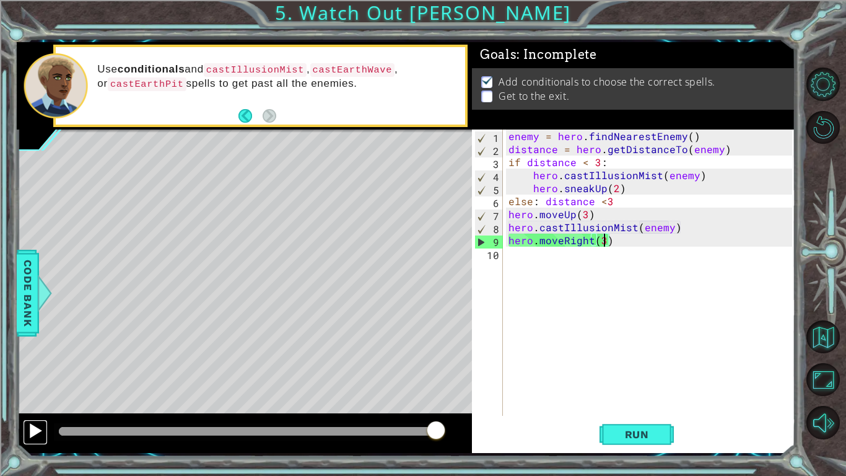
click at [32, 370] on div at bounding box center [35, 431] width 16 height 16
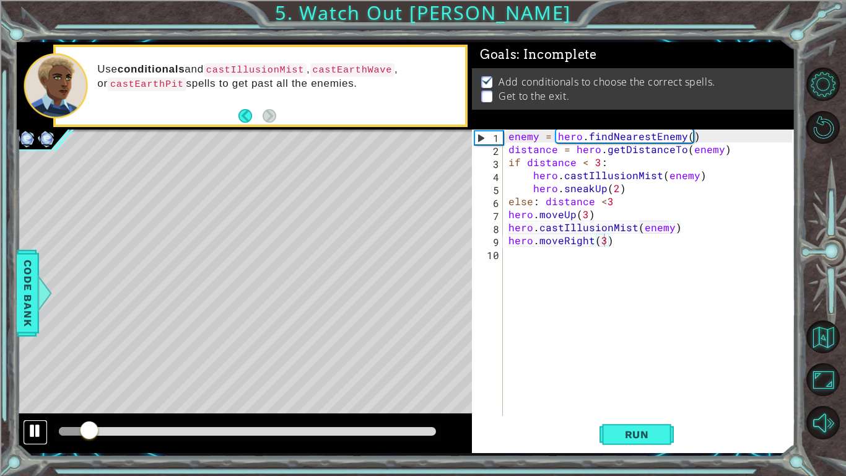
click at [32, 370] on div at bounding box center [35, 431] width 16 height 16
click at [618, 242] on div "enemy = hero . findNearestEnemy ( ) distance = hero . getDistanceTo ( enemy ) i…" at bounding box center [652, 285] width 292 height 312
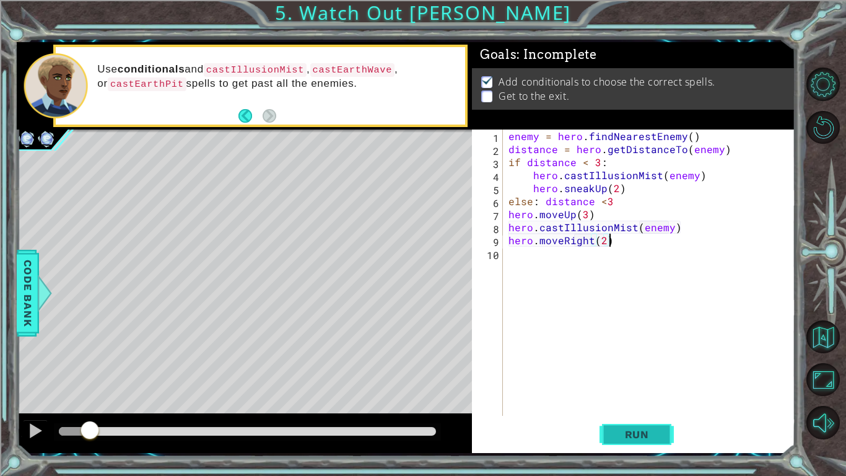
click at [637, 370] on button "Run" at bounding box center [637, 434] width 74 height 32
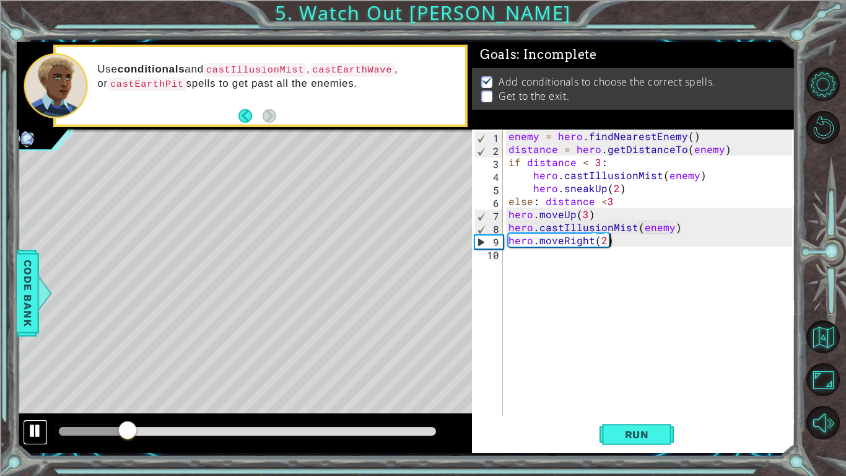
click at [28, 370] on button at bounding box center [35, 431] width 25 height 25
click at [618, 239] on div "enemy = hero . findNearestEnemy ( ) distance = hero . getDistanceTo ( enemy ) i…" at bounding box center [652, 285] width 292 height 312
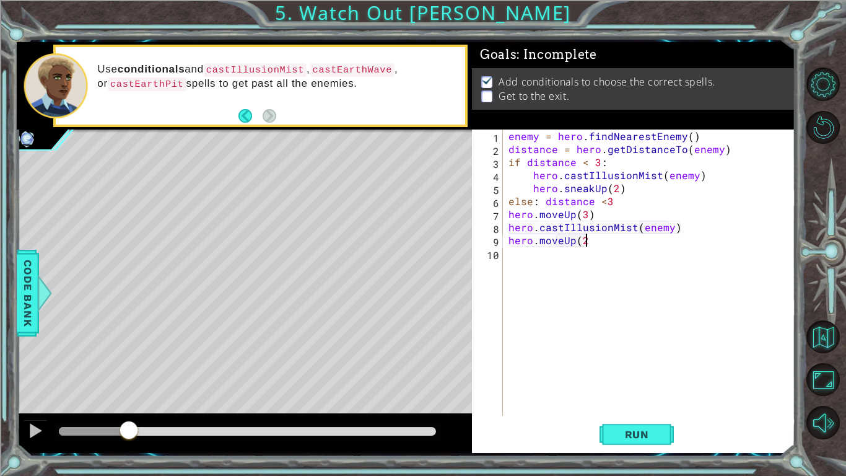
scroll to position [0, 4]
type textarea "hero.moveUp(2)"
click at [608, 370] on button "Run" at bounding box center [637, 434] width 74 height 32
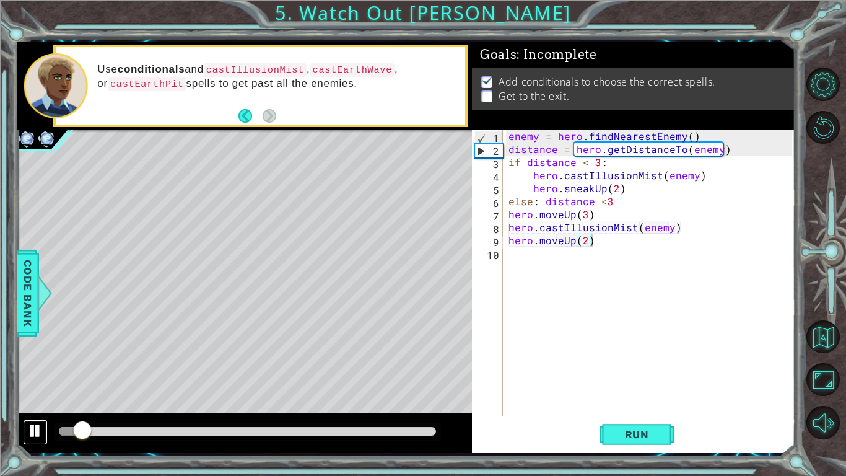
click at [36, 370] on div at bounding box center [35, 431] width 16 height 16
click at [617, 247] on div "enemy = hero . findNearestEnemy ( ) distance = hero . getDistanceTo ( enemy ) i…" at bounding box center [652, 285] width 292 height 312
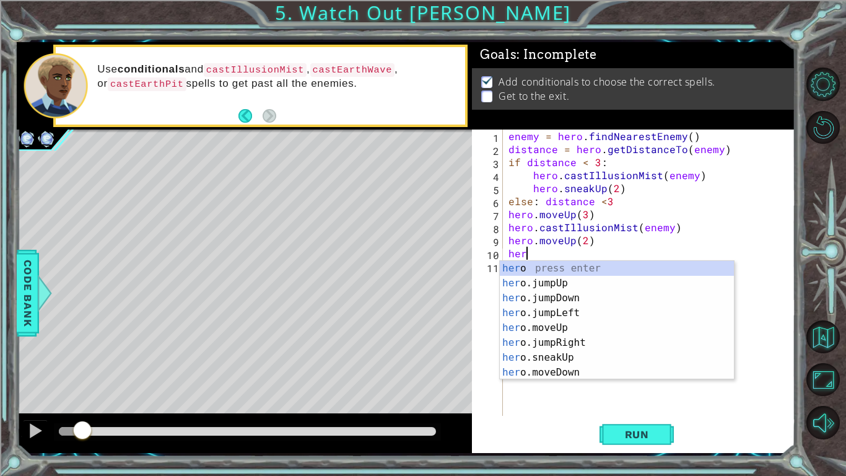
scroll to position [0, 0]
type textarea "h"
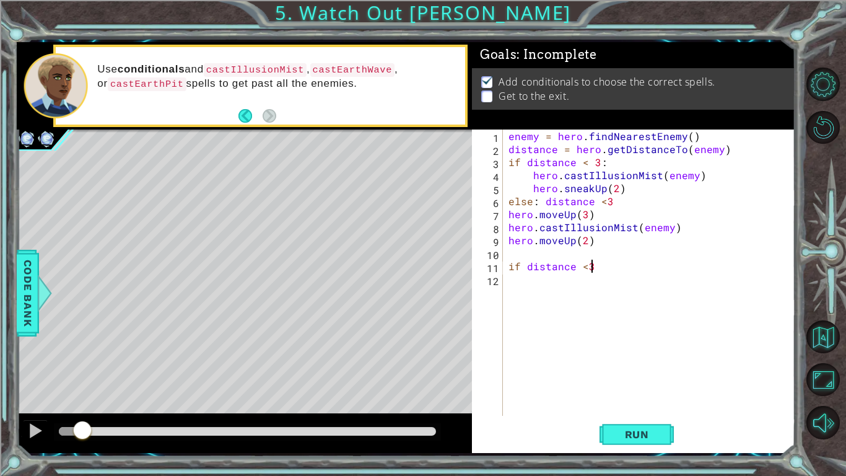
scroll to position [0, 4]
click at [584, 270] on div "enemy = hero . findNearestEnemy ( ) distance = hero . getDistanceTo ( enemy ) i…" at bounding box center [652, 285] width 292 height 312
click at [596, 268] on div "enemy = hero . findNearestEnemy ( ) distance = hero . getDistanceTo ( enemy ) i…" at bounding box center [652, 285] width 292 height 312
type textarea "if distance < 3:"
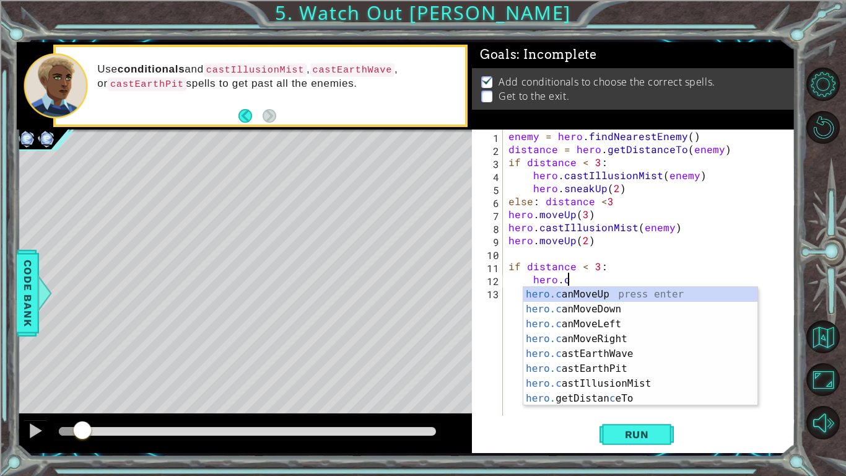
scroll to position [0, 4]
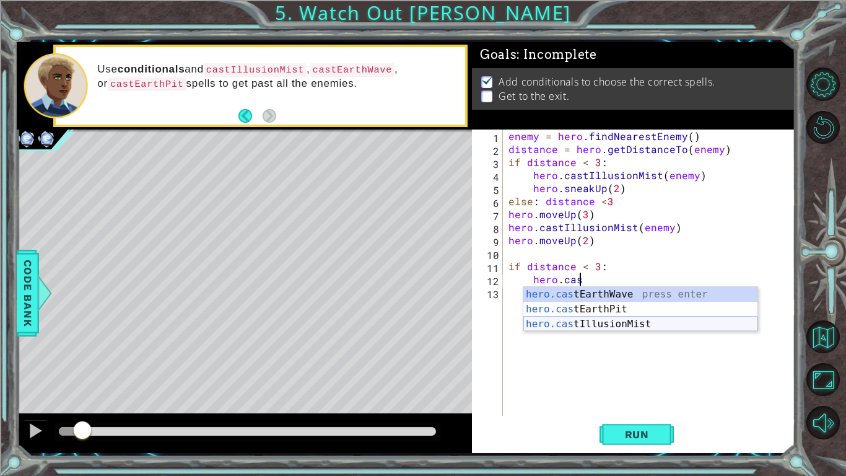
click at [605, 323] on div "hero.cas tEarthWave press enter hero.cas tEarthPit press enter hero.cas tIllusi…" at bounding box center [640, 324] width 234 height 74
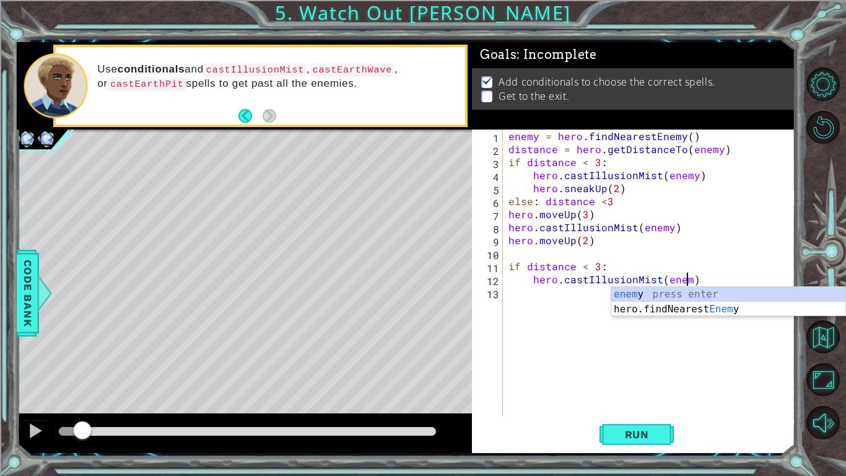
type textarea "hero.castIllusionMist(enemy)"
click at [709, 370] on div "enemy = hero . findNearestEnemy ( ) distance = hero . getDistanceTo ( enemy ) i…" at bounding box center [652, 285] width 292 height 312
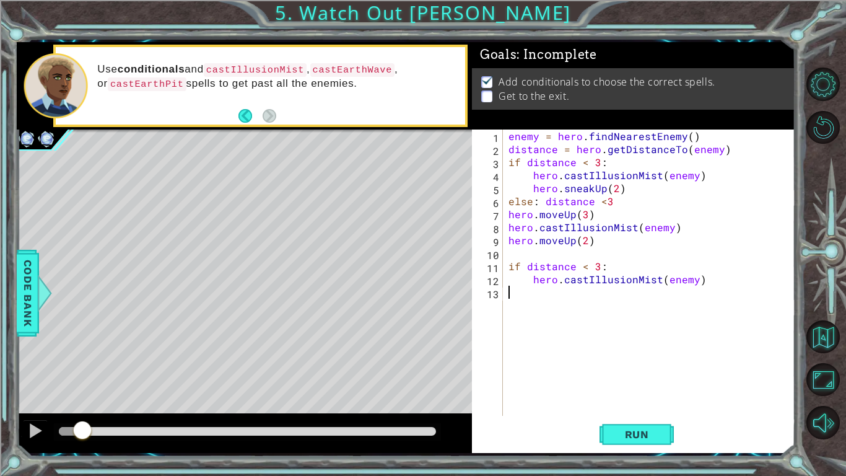
click at [708, 280] on div "enemy = hero . findNearestEnemy ( ) distance = hero . getDistanceTo ( enemy ) i…" at bounding box center [652, 285] width 292 height 312
type textarea "hero.castIllusionMist(enemy)"
click at [649, 370] on button "Run" at bounding box center [637, 434] width 74 height 32
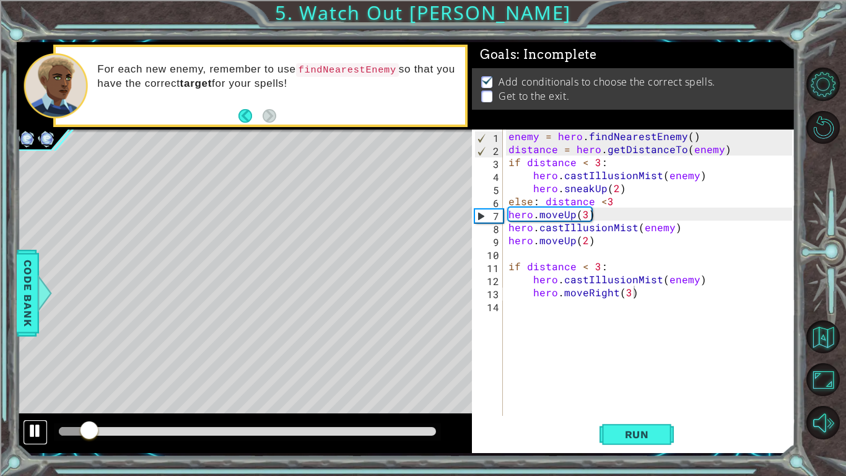
click at [41, 370] on button at bounding box center [35, 431] width 25 height 25
click at [534, 278] on div "enemy = hero . findNearestEnemy ( ) distance = hero . getDistanceTo ( enemy ) i…" at bounding box center [652, 285] width 292 height 312
type textarea "hero.castIllusionMist(enemy)"
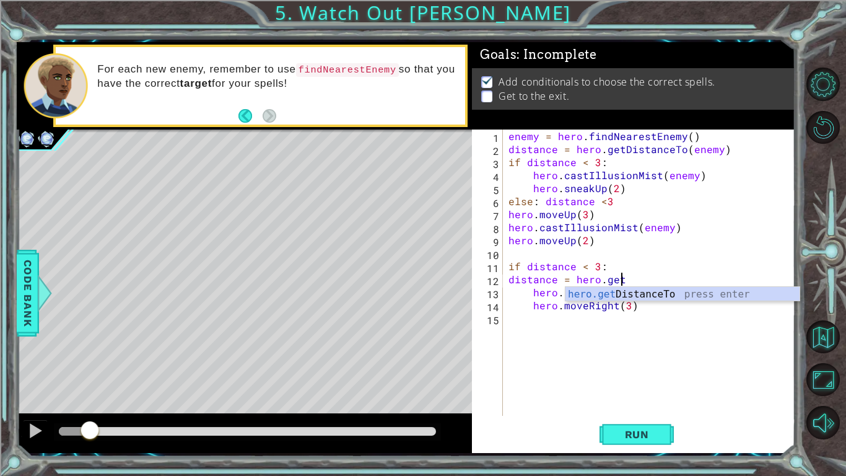
scroll to position [0, 7]
click at [645, 292] on div "hero.getD istanceTo press enter" at bounding box center [683, 309] width 234 height 45
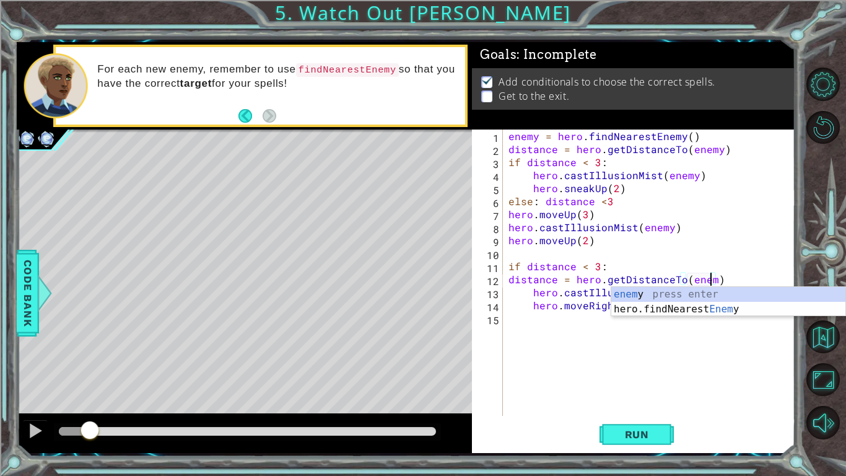
type textarea "distance = hero.getDistanceTo(enemy)"
click at [577, 370] on div "enemy = hero . findNearestEnemy ( ) distance = hero . getDistanceTo ( enemy ) i…" at bounding box center [652, 285] width 292 height 312
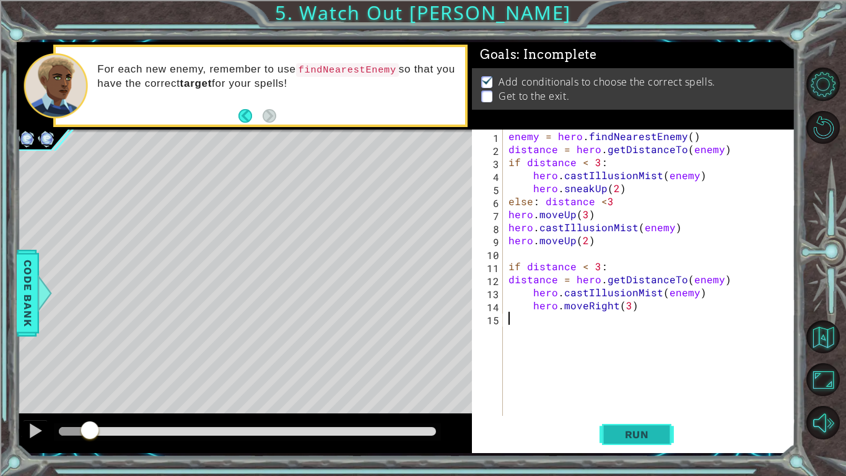
click at [659, 370] on button "Run" at bounding box center [637, 434] width 74 height 32
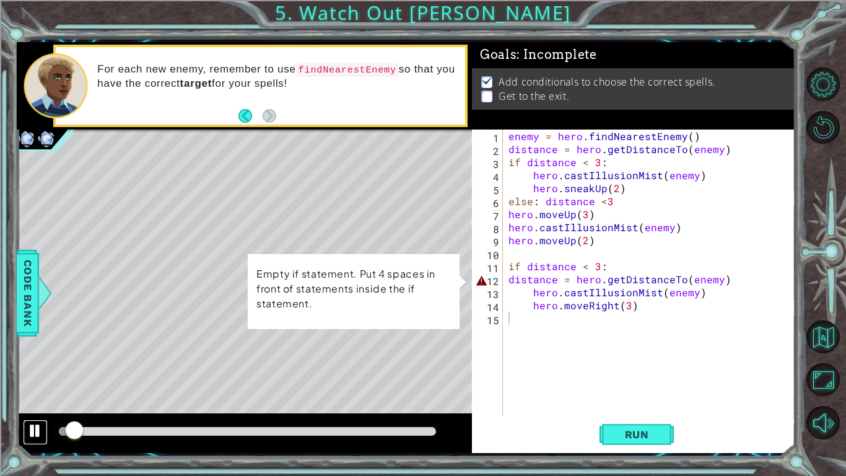
click at [33, 370] on div at bounding box center [35, 431] width 16 height 16
click at [509, 279] on div "enemy = hero . findNearestEnemy ( ) distance = hero . getDistanceTo ( enemy ) i…" at bounding box center [652, 285] width 292 height 312
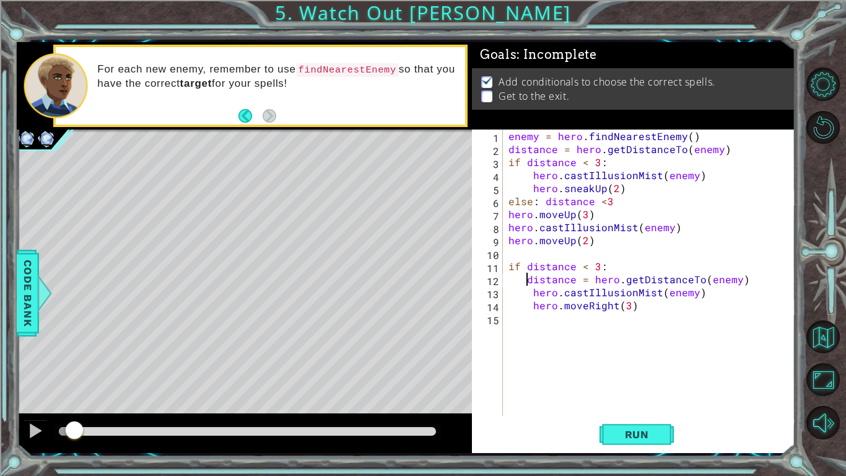
type textarea "distance = hero.getDistanceTo(enemy)"
click at [641, 370] on span "Run" at bounding box center [637, 434] width 49 height 12
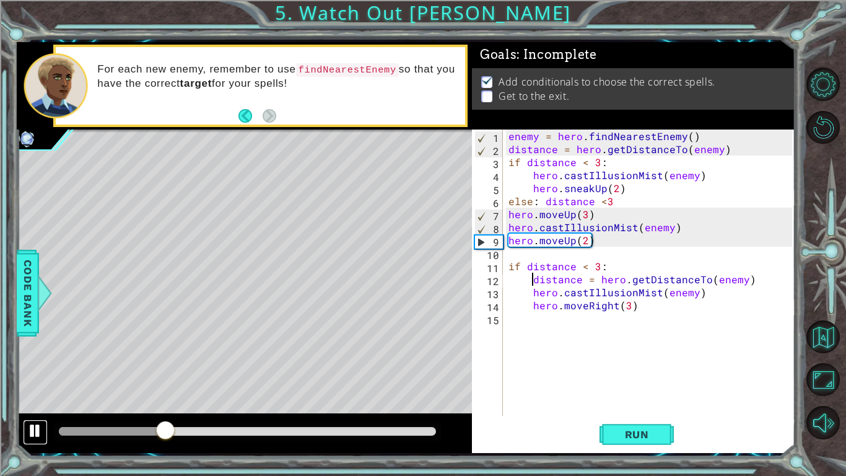
click at [36, 370] on div at bounding box center [35, 431] width 16 height 16
click at [598, 247] on div "enemy = hero . findNearestEnemy ( ) distance = hero . getDistanceTo ( enemy ) i…" at bounding box center [652, 285] width 292 height 312
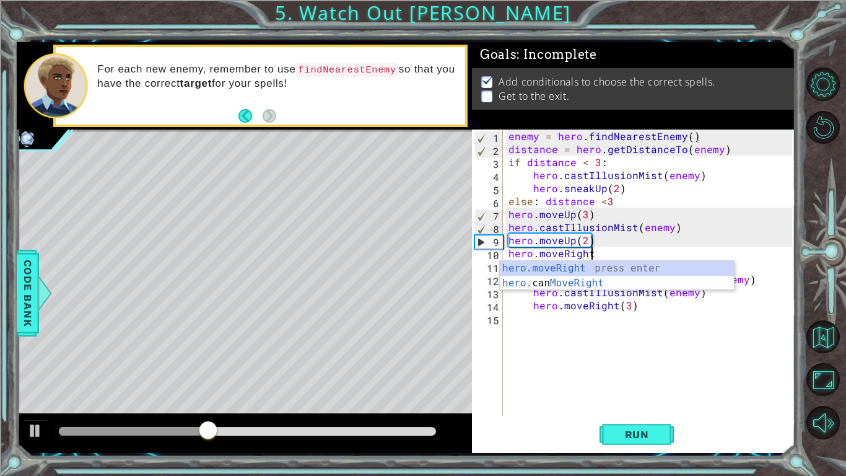
scroll to position [0, 4]
click at [545, 269] on div "hero.moveRight press enter hero. can MoveRight press enter" at bounding box center [617, 290] width 234 height 59
type textarea "hero.moveRight(1)"
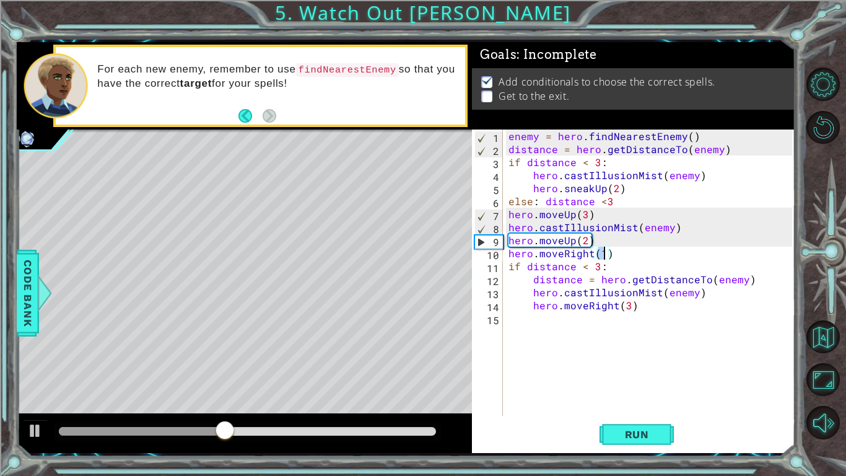
click at [559, 316] on div "enemy = hero . findNearestEnemy ( ) distance = hero . getDistanceTo ( enemy ) i…" at bounding box center [652, 285] width 292 height 312
click at [633, 370] on button "Run" at bounding box center [637, 434] width 74 height 32
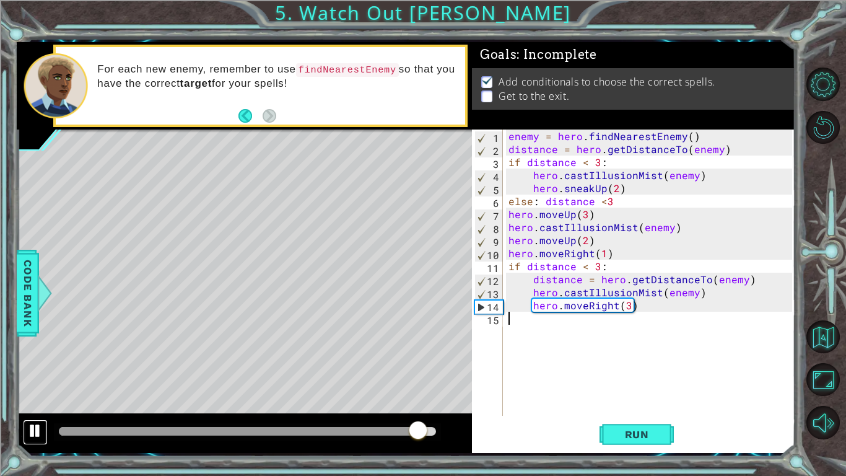
click at [25, 370] on button at bounding box center [35, 431] width 25 height 25
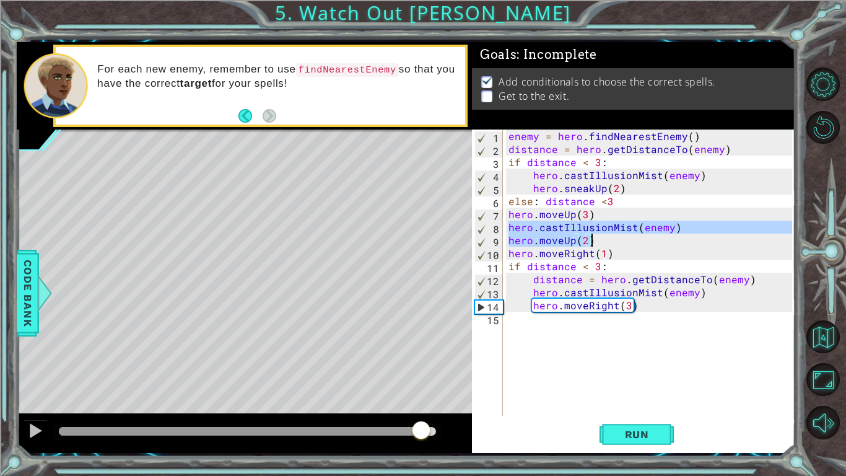
drag, startPoint x: 509, startPoint y: 224, endPoint x: 674, endPoint y: 234, distance: 165.7
click at [674, 234] on div "enemy = hero . findNearestEnemy ( ) distance = hero . getDistanceTo ( enemy ) i…" at bounding box center [652, 285] width 292 height 312
type textarea "hero.castIllusionMist(enemy)"
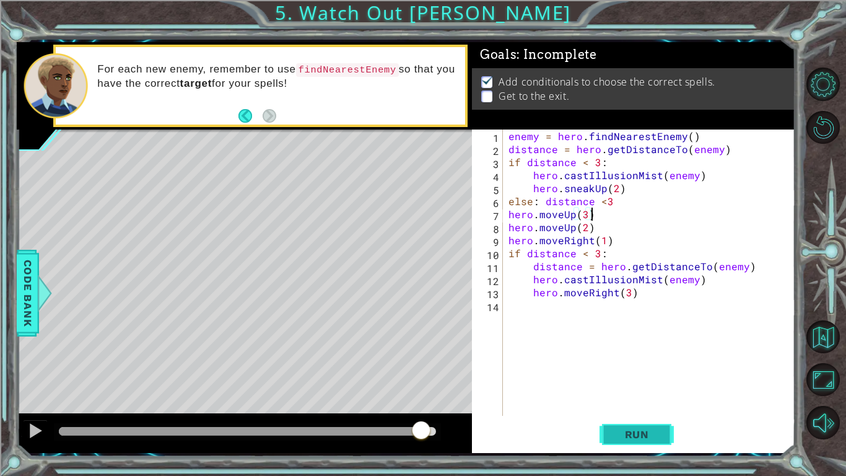
click at [626, 370] on span "Run" at bounding box center [637, 434] width 49 height 12
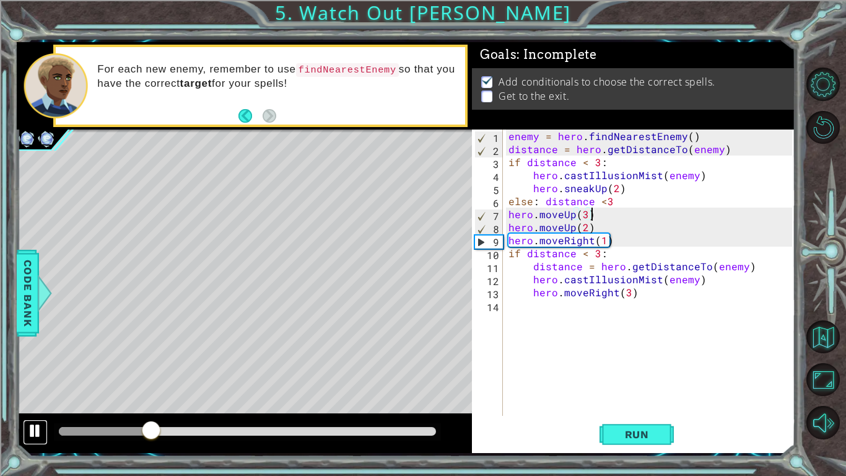
click at [28, 370] on div at bounding box center [35, 431] width 16 height 16
drag, startPoint x: 509, startPoint y: 254, endPoint x: 606, endPoint y: 256, distance: 97.3
click at [606, 256] on div "enemy = hero . findNearestEnemy ( ) distance = hero . getDistanceTo ( enemy ) i…" at bounding box center [652, 285] width 292 height 312
type textarea "if distance < 3:"
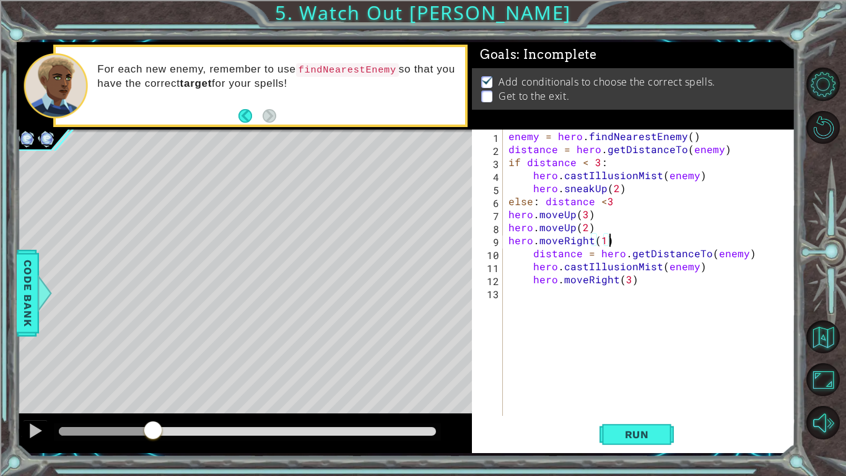
click at [536, 252] on div "enemy = hero . findNearestEnemy ( ) distance = hero . getDistanceTo ( enemy ) i…" at bounding box center [652, 285] width 292 height 312
click at [532, 253] on div "enemy = hero . findNearestEnemy ( ) distance = hero . getDistanceTo ( enemy ) i…" at bounding box center [652, 285] width 292 height 312
click at [533, 267] on div "enemy = hero . findNearestEnemy ( ) distance = hero . getDistanceTo ( enemy ) i…" at bounding box center [652, 285] width 292 height 312
click at [533, 281] on div "enemy = hero . findNearestEnemy ( ) distance = hero . getDistanceTo ( enemy ) i…" at bounding box center [652, 285] width 292 height 312
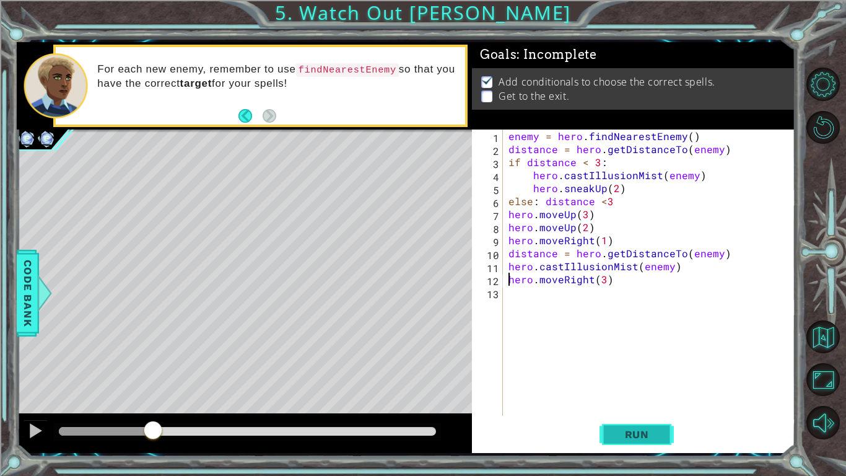
click at [637, 370] on span "Run" at bounding box center [637, 434] width 49 height 12
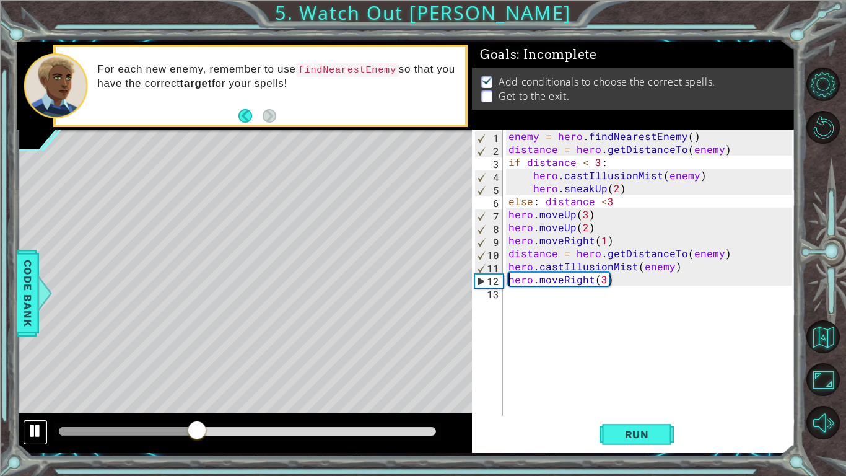
click at [41, 370] on div at bounding box center [35, 431] width 16 height 16
click at [606, 280] on div "enemy = hero . findNearestEnemy ( ) distance = hero . getDistanceTo ( enemy ) i…" at bounding box center [652, 285] width 292 height 312
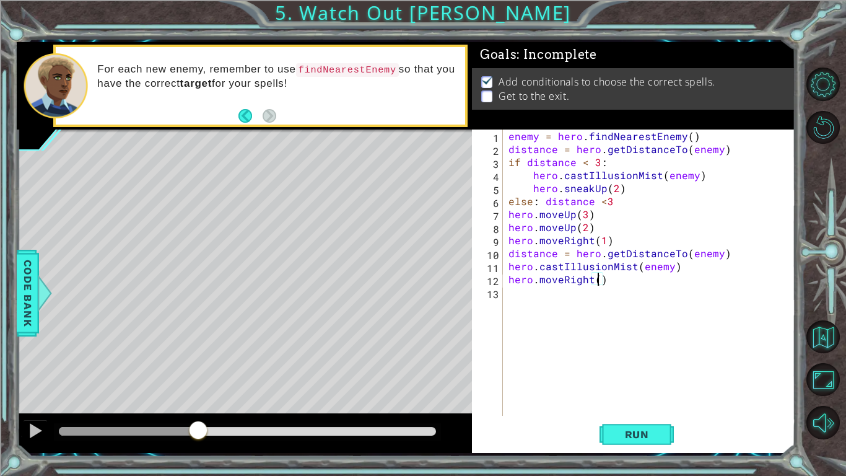
type textarea "hero.moveRight(4)"
click at [620, 284] on div "enemy = hero . findNearestEnemy ( ) distance = hero . getDistanceTo ( enemy ) i…" at bounding box center [652, 285] width 292 height 312
type textarea "hero.moveDown(3)"
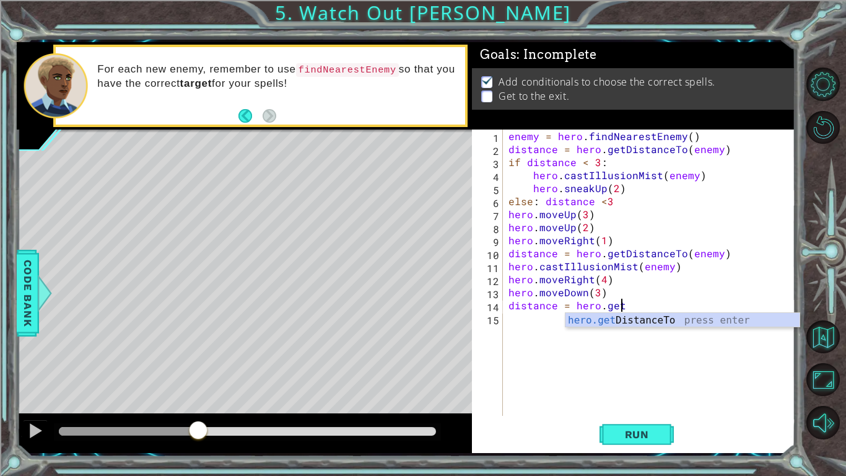
scroll to position [0, 6]
click at [631, 320] on div "hero.get DistanceTo press enter" at bounding box center [683, 335] width 234 height 45
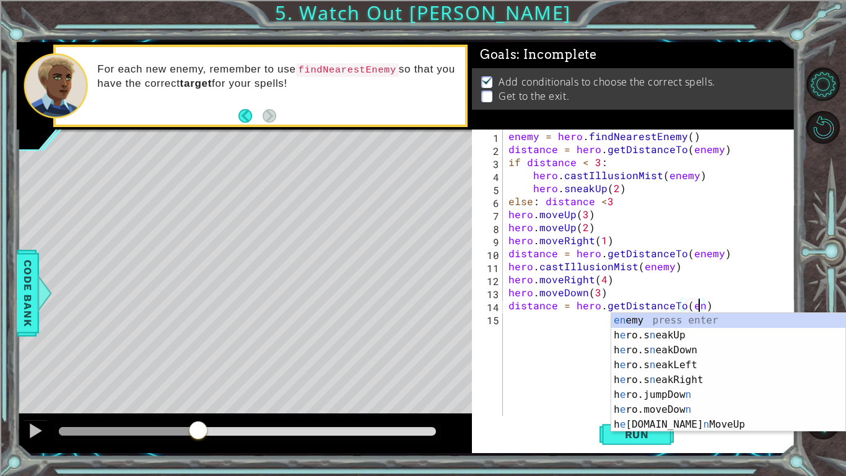
scroll to position [0, 12]
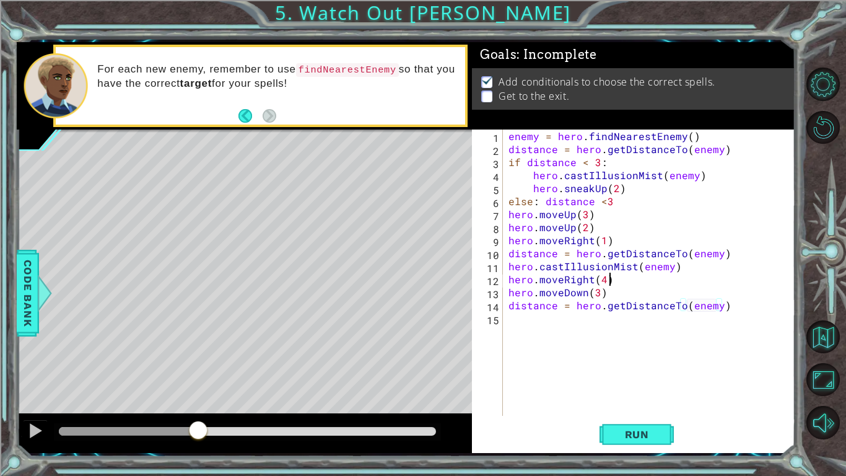
click at [703, 274] on div "enemy = hero . findNearestEnemy ( ) distance = hero . getDistanceTo ( enemy ) i…" at bounding box center [652, 285] width 292 height 312
click at [729, 310] on div "enemy = hero . findNearestEnemy ( ) distance = hero . getDistanceTo ( enemy ) i…" at bounding box center [652, 285] width 292 height 312
type textarea "distance = hero.getDistanceTo(enemy)"
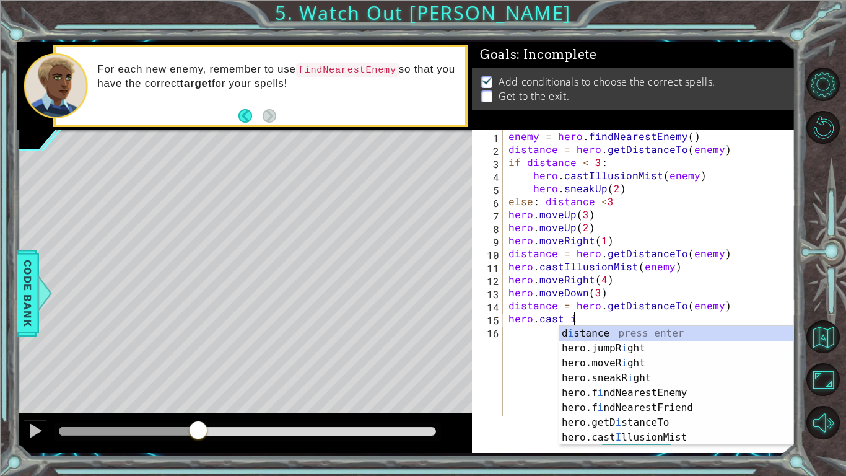
scroll to position [0, 3]
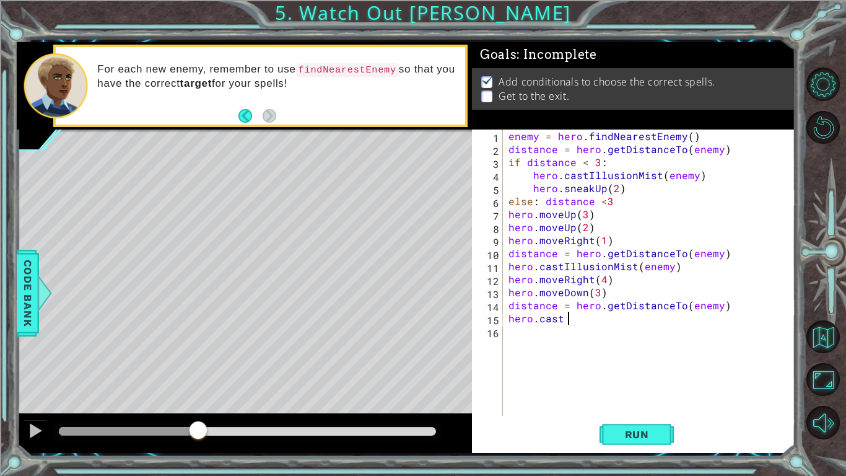
type textarea "hero.cast"
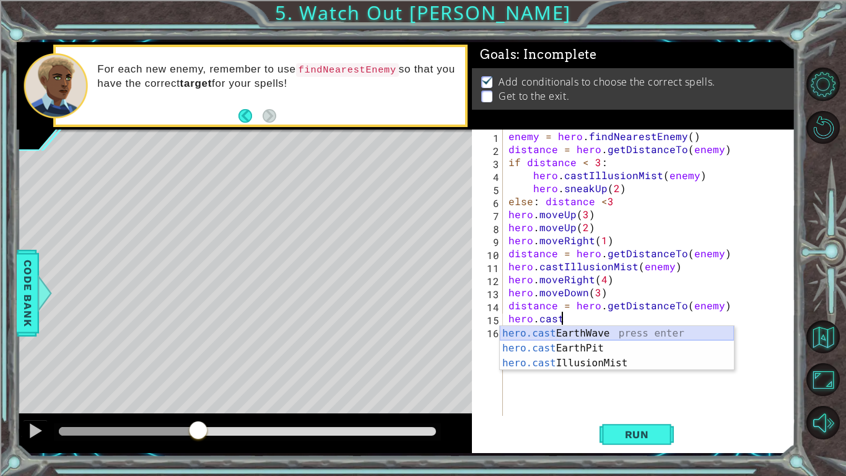
click at [685, 337] on div "hero.cast EarthWave press enter hero.cast EarthPit press enter hero.cast Illusi…" at bounding box center [617, 363] width 234 height 74
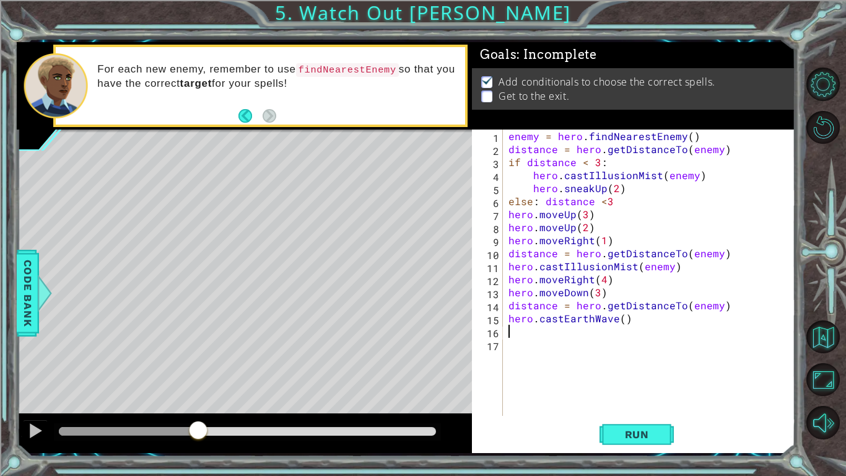
click at [623, 320] on div "enemy = hero . findNearestEnemy ( ) distance = hero . getDistanceTo ( enemy ) i…" at bounding box center [652, 285] width 292 height 312
type textarea "hero.castEarthWave(1)"
click at [641, 322] on div "enemy = hero . findNearestEnemy ( ) distance = hero . getDistanceTo ( enemy ) i…" at bounding box center [652, 285] width 292 height 312
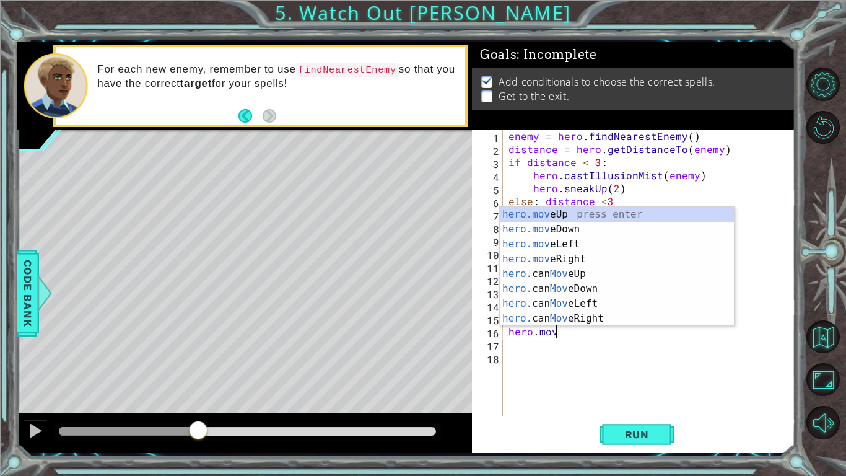
type textarea "hero.move"
click at [657, 366] on div "enemy = hero . findNearestEnemy ( ) distance = hero . getDistanceTo ( enemy ) i…" at bounding box center [652, 285] width 292 height 312
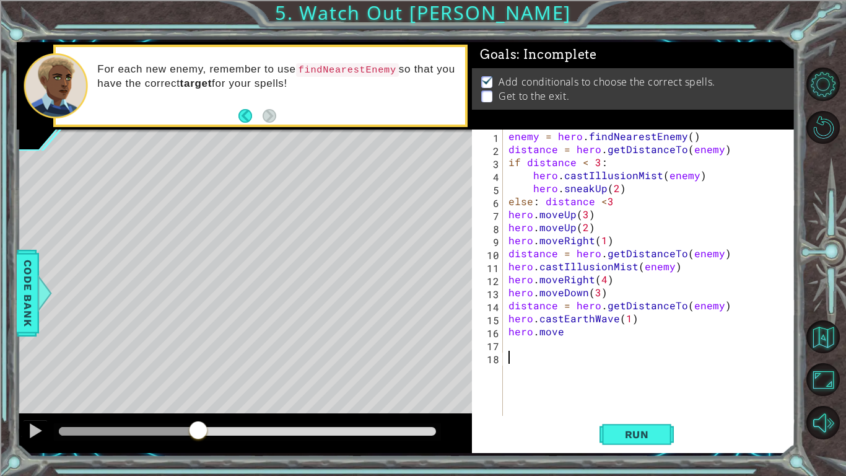
click at [573, 339] on div "enemy = hero . findNearestEnemy ( ) distance = hero . getDistanceTo ( enemy ) i…" at bounding box center [652, 285] width 292 height 312
click at [562, 334] on div "enemy = hero . findNearestEnemy ( ) distance = hero . getDistanceTo ( enemy ) i…" at bounding box center [652, 285] width 292 height 312
click at [627, 370] on span "Run" at bounding box center [637, 434] width 49 height 12
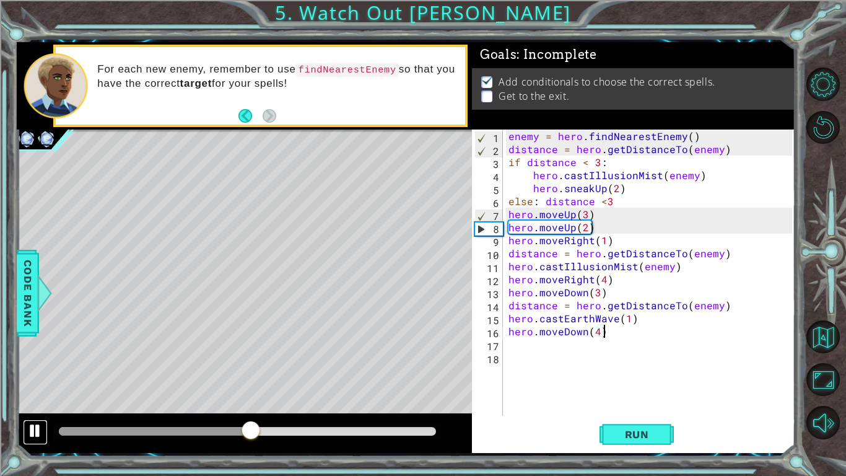
click at [41, 370] on button at bounding box center [35, 431] width 25 height 25
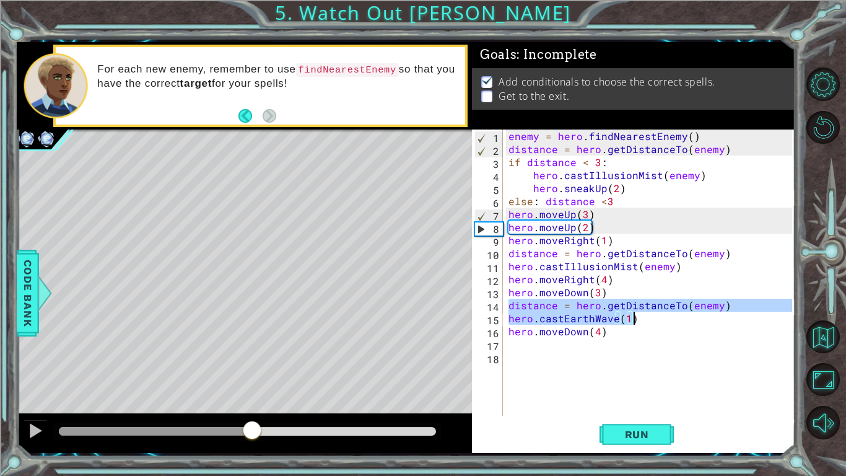
drag, startPoint x: 510, startPoint y: 305, endPoint x: 676, endPoint y: 317, distance: 166.5
click at [676, 317] on div "enemy = hero . findNearestEnemy ( ) distance = hero . getDistanceTo ( enemy ) i…" at bounding box center [652, 285] width 292 height 312
type textarea "distance = hero.getDistanceTo(enemy) hero.castEarthWave(1)"
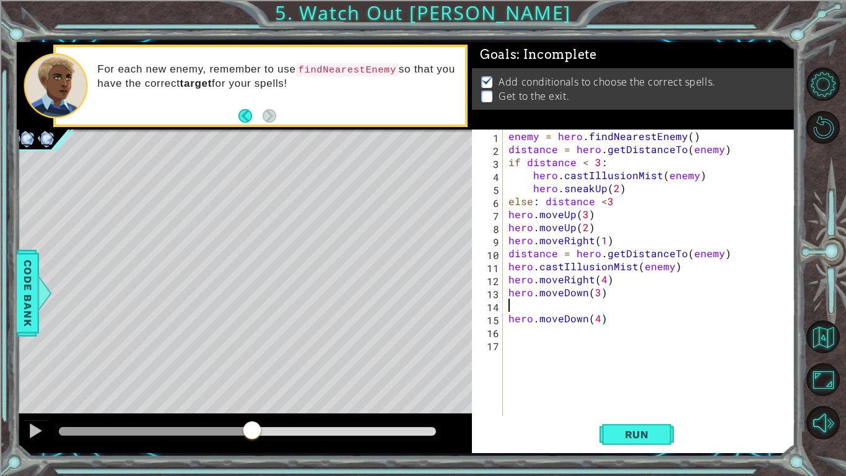
scroll to position [0, 0]
type textarea "hero.moveDown(3)"
click at [634, 370] on button "Run" at bounding box center [637, 434] width 74 height 32
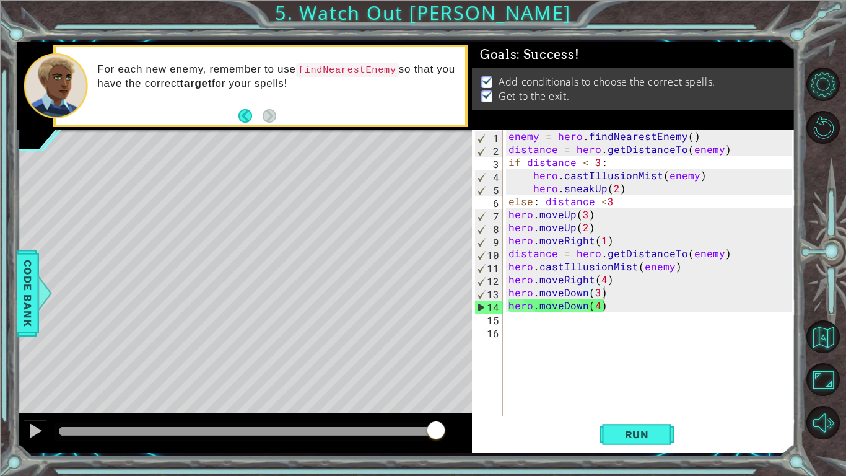
drag, startPoint x: 102, startPoint y: 433, endPoint x: 440, endPoint y: 432, distance: 338.9
click at [440, 370] on body "1 ההההההההההההההההההההההההההההההההההההההההההההההההההההההההההההההההההההההההההההה…" at bounding box center [423, 238] width 846 height 476
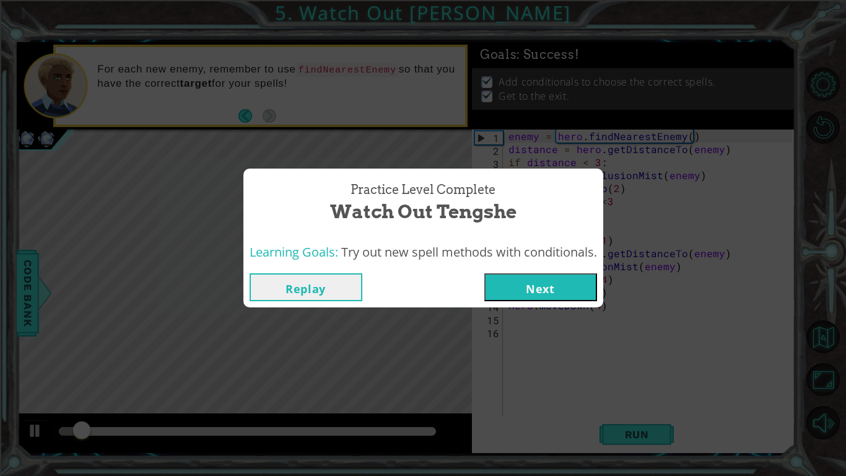
click at [541, 291] on button "Next" at bounding box center [540, 287] width 113 height 28
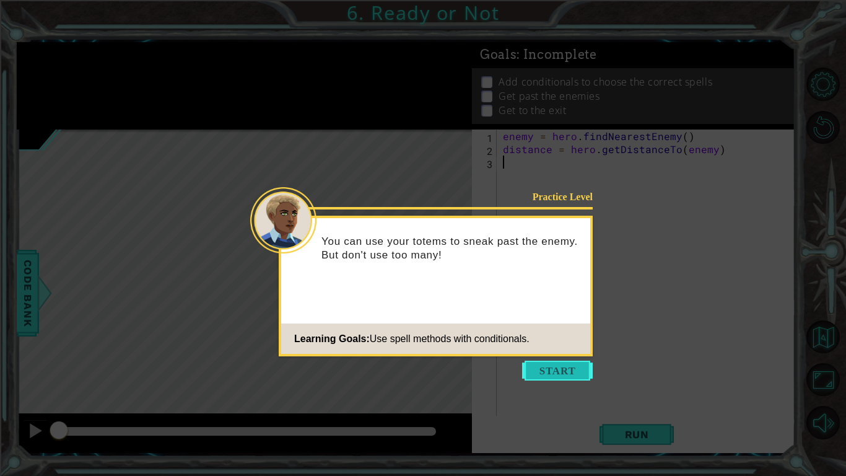
click at [549, 370] on button "Start" at bounding box center [557, 371] width 71 height 20
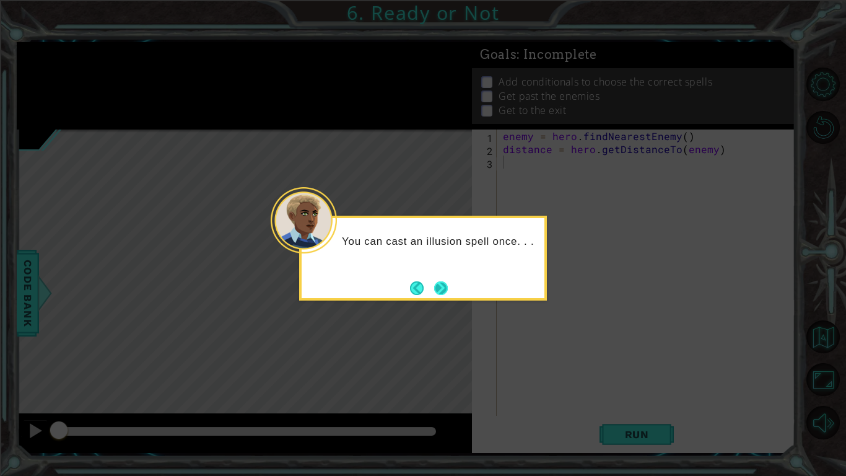
click at [443, 290] on button "Next" at bounding box center [441, 288] width 14 height 14
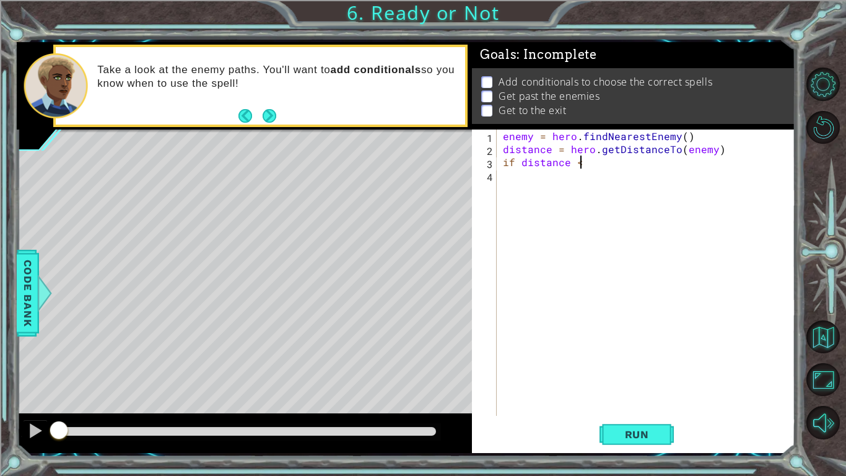
scroll to position [0, 4]
type textarea "if distance <2"
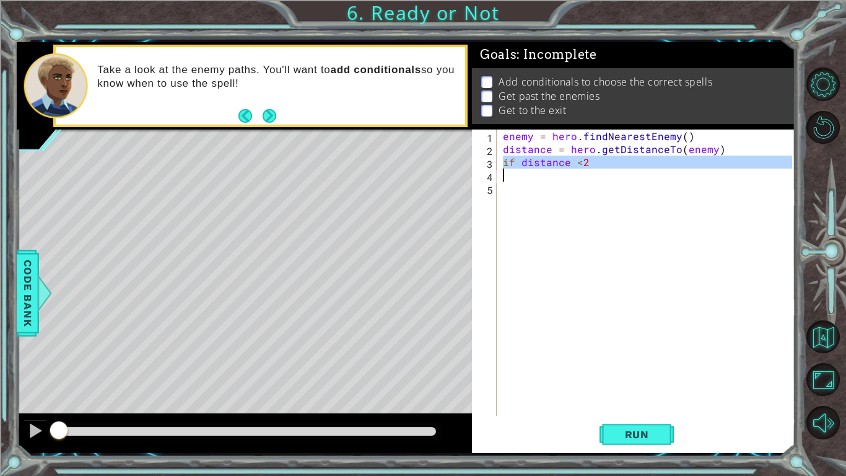
drag, startPoint x: 504, startPoint y: 168, endPoint x: 572, endPoint y: 175, distance: 69.2
click at [572, 175] on div "enemy = hero . findNearestEnemy ( ) distance = hero . getDistanceTo ( enemy ) i…" at bounding box center [650, 285] width 298 height 312
type textarea "\"
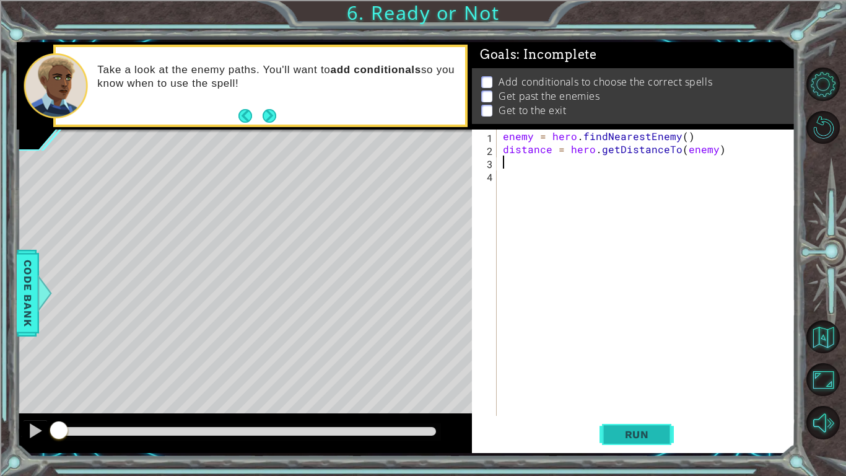
click at [643, 370] on span "Run" at bounding box center [637, 434] width 49 height 12
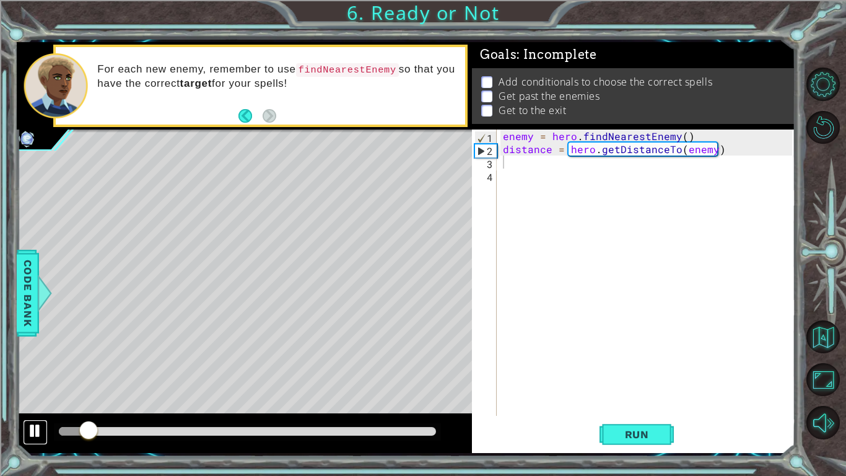
click at [41, 370] on div at bounding box center [35, 431] width 16 height 16
click at [512, 165] on div "enemy = hero . findNearestEnemy ( ) distance = hero . getDistanceTo ( enemy )" at bounding box center [650, 285] width 298 height 312
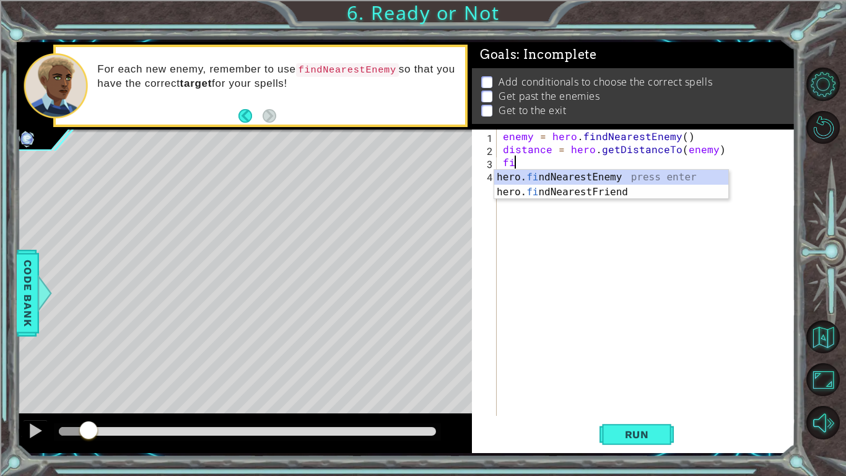
type textarea "find"
click at [508, 175] on div "hero. find NearestEnemy press enter hero. find NearestFriend press enter" at bounding box center [611, 199] width 234 height 59
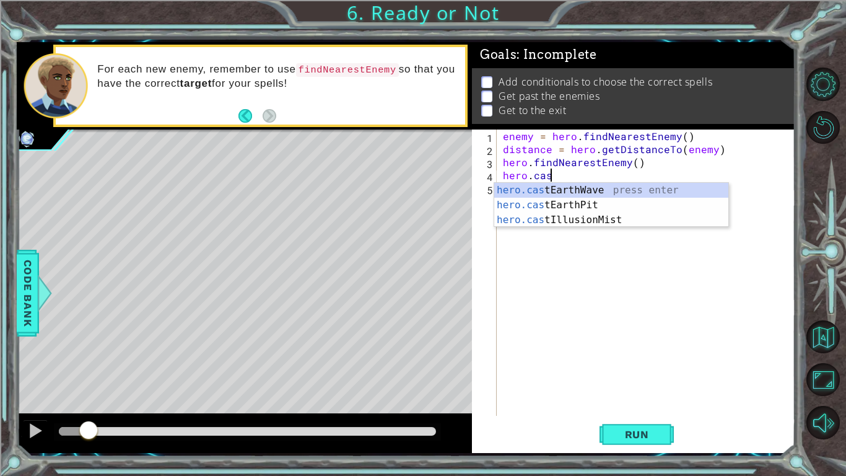
scroll to position [0, 2]
click at [603, 216] on div "hero.cast EarthWave press enter hero.cast EarthPit press enter hero.cast Illusi…" at bounding box center [611, 220] width 234 height 74
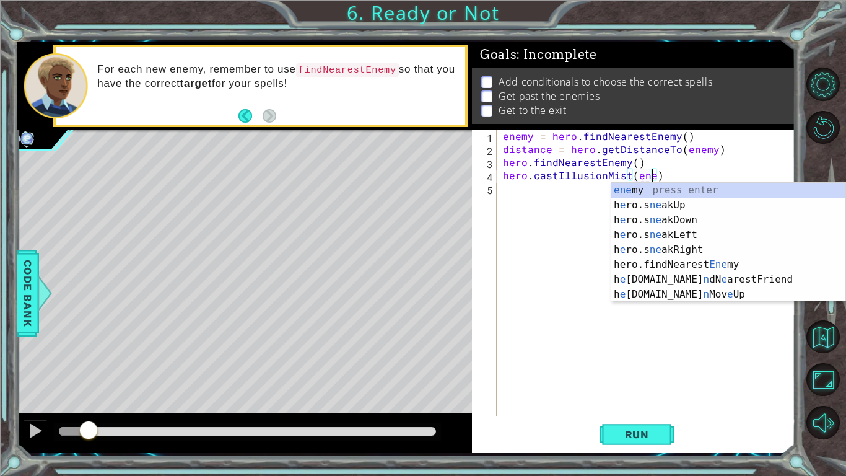
scroll to position [0, 9]
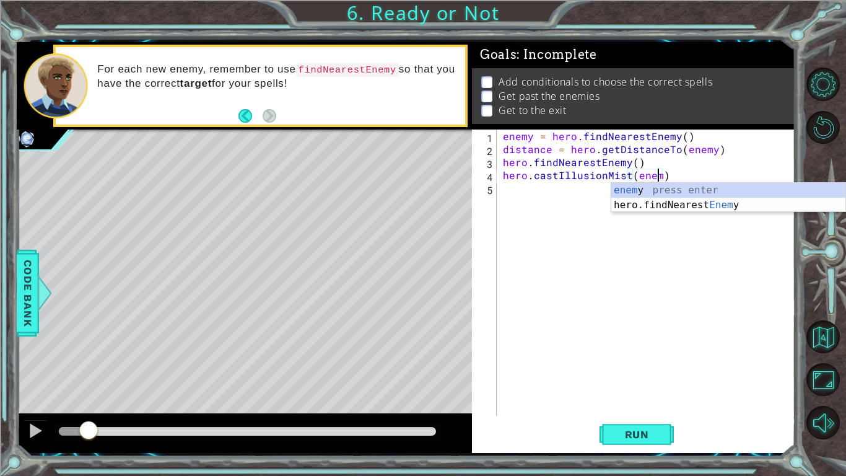
type textarea "hero.castIllusionMist(enemy)"
click at [636, 238] on div "enemy = hero . findNearestEnemy ( ) distance = hero . getDistanceTo ( enemy ) h…" at bounding box center [650, 285] width 298 height 312
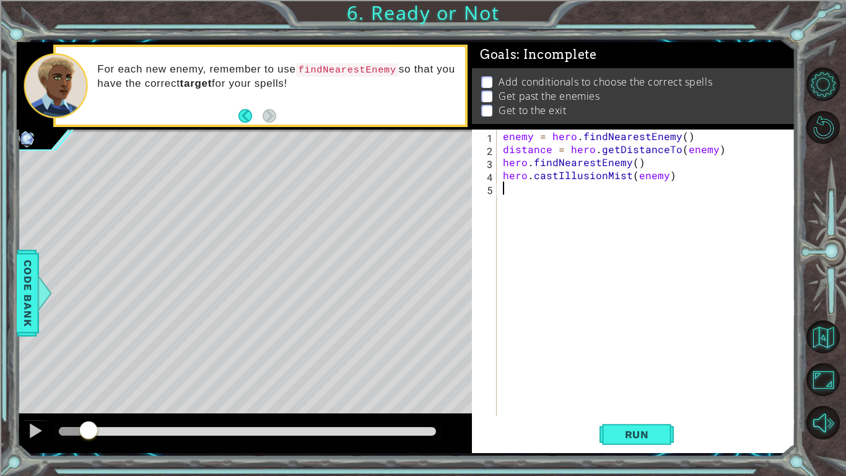
scroll to position [0, 0]
click at [670, 177] on div "enemy = hero . findNearestEnemy ( ) distance = hero . getDistanceTo ( enemy ) h…" at bounding box center [650, 285] width 298 height 312
type textarea "hero.castIllusionMist(enemy)"
type textarea "hero.moveUp(1)"
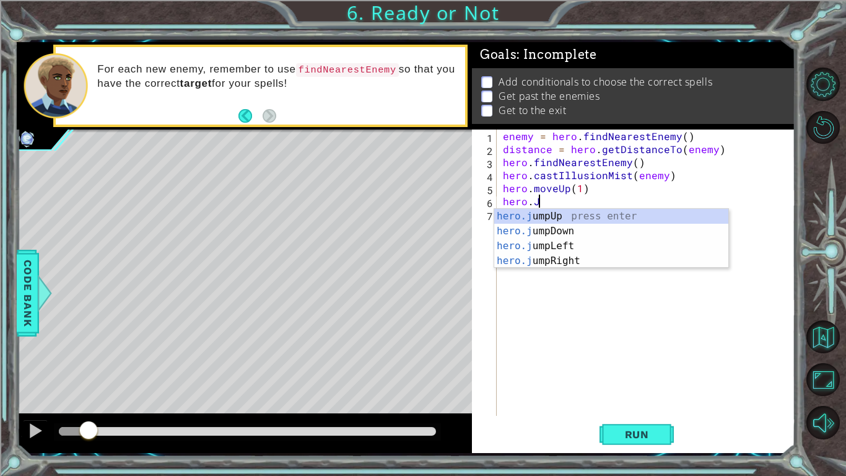
scroll to position [0, 1]
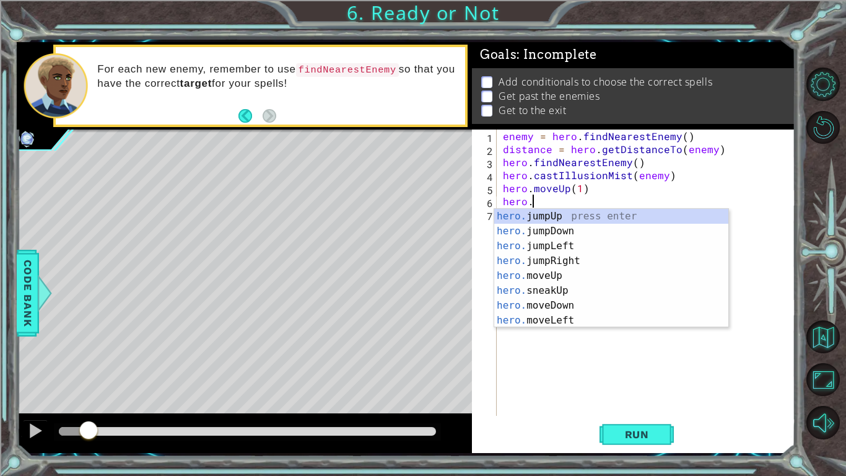
type textarea "hero.j"
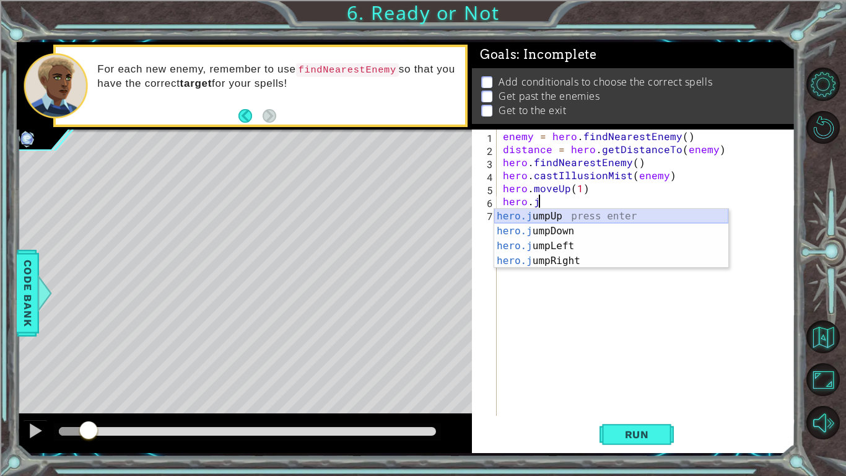
click at [634, 217] on div "hero.j umpUp press enter hero.j umpDown press enter hero.j umpLeft press enter …" at bounding box center [611, 253] width 234 height 89
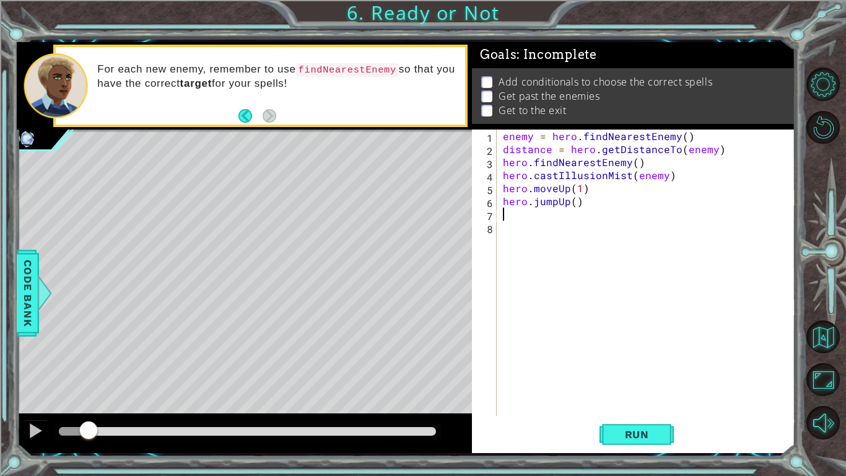
click at [574, 203] on div "enemy = hero . findNearestEnemy ( ) distance = hero . getDistanceTo ( enemy ) h…" at bounding box center [650, 285] width 298 height 312
type textarea "hero.jumpUp(1)"
click at [514, 221] on div "enemy = hero . findNearestEnemy ( ) distance = hero . getDistanceTo ( enemy ) h…" at bounding box center [650, 285] width 298 height 312
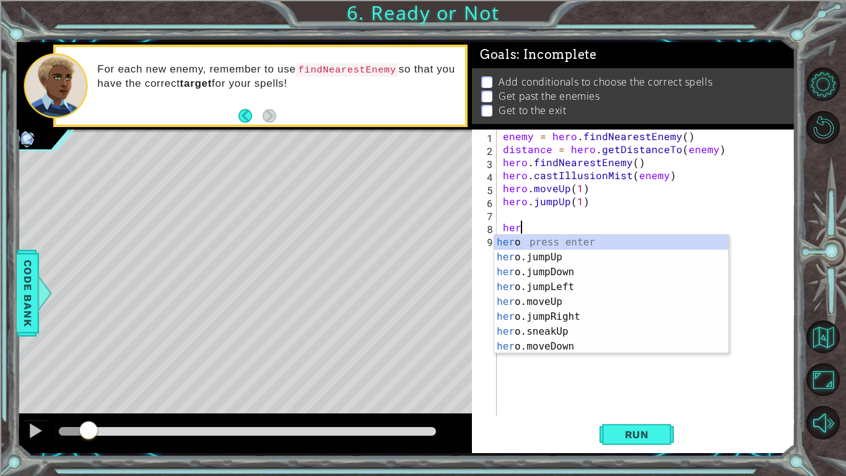
scroll to position [0, 0]
type textarea "h"
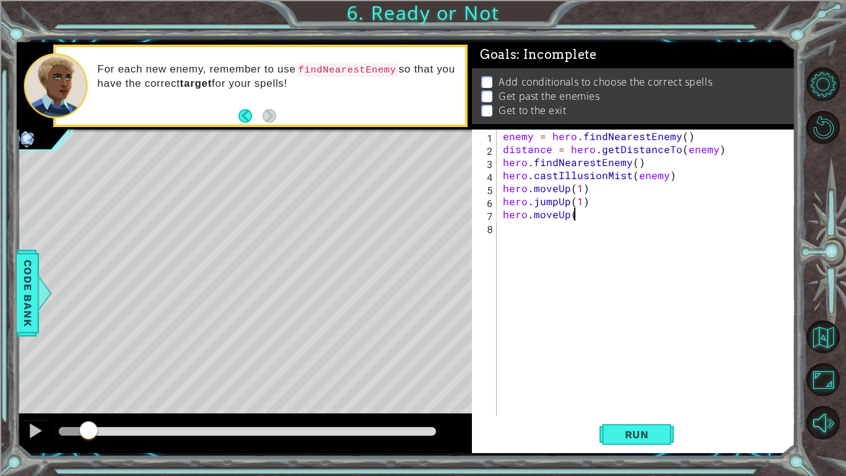
scroll to position [0, 4]
type textarea "hero.moveUp(1)"
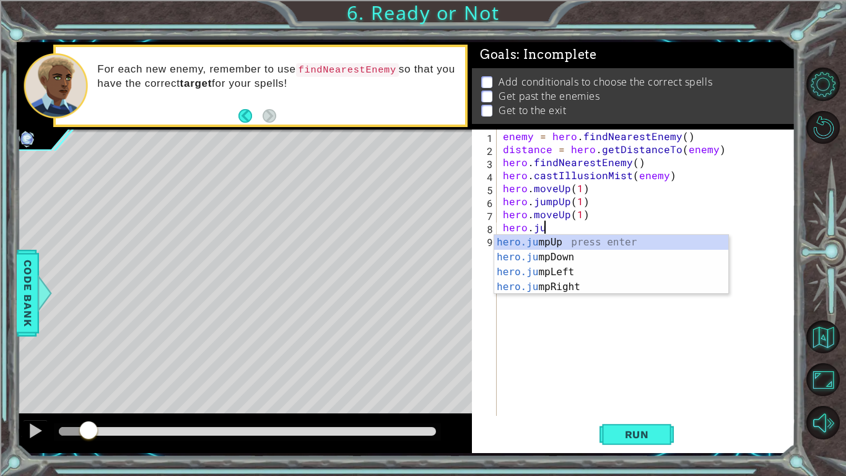
scroll to position [0, 2]
type textarea "hero.jum"
click at [543, 290] on div "hero.jum pUp press enter hero.jum pDown press enter hero.jum pLeft press enter …" at bounding box center [611, 279] width 234 height 89
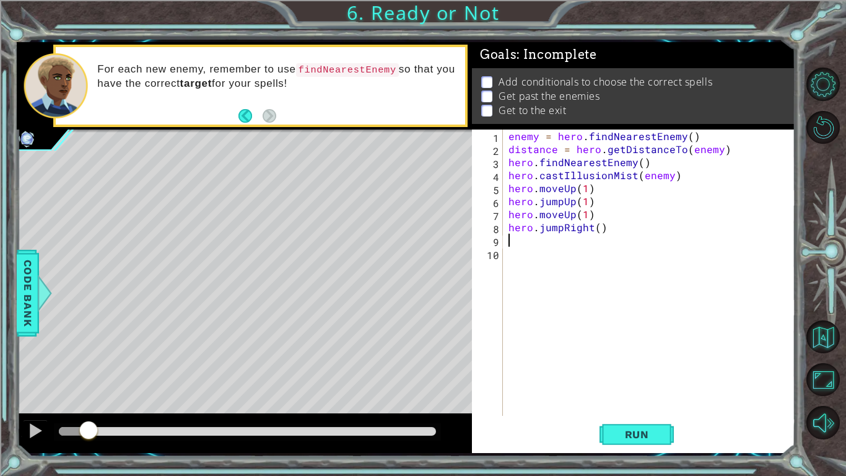
click at [597, 229] on div "enemy = hero . findNearestEnemy ( ) distance = hero . getDistanceTo ( enemy ) h…" at bounding box center [652, 285] width 292 height 312
type textarea "hero.jumpRight(1)"
click at [566, 236] on div "enemy = hero . findNearestEnemy ( ) distance = hero . getDistanceTo ( enemy ) h…" at bounding box center [652, 285] width 292 height 312
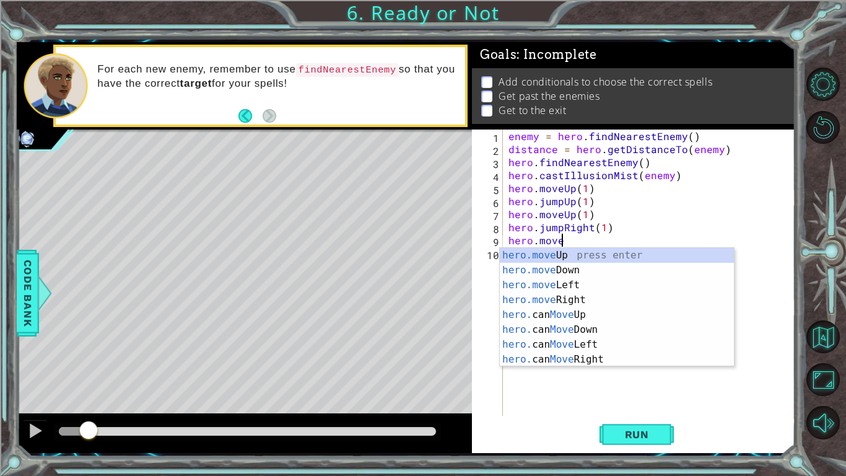
scroll to position [0, 2]
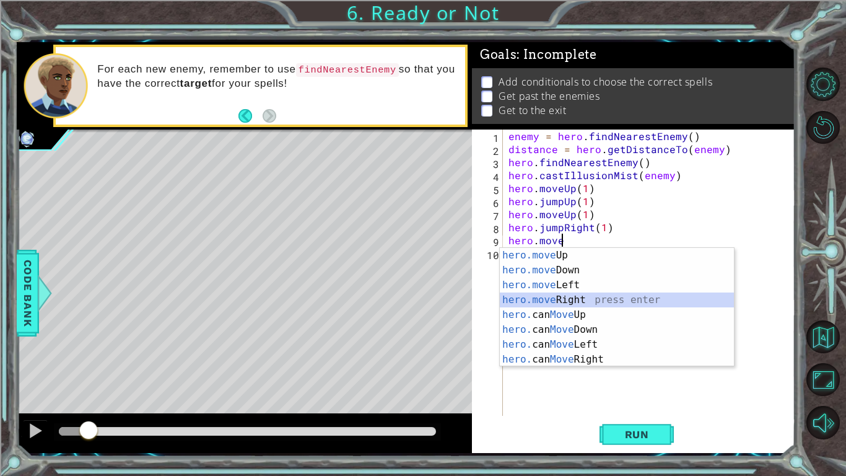
click at [561, 297] on div "hero.move Up press enter hero.move Down press enter hero.move Left press enter …" at bounding box center [617, 322] width 234 height 149
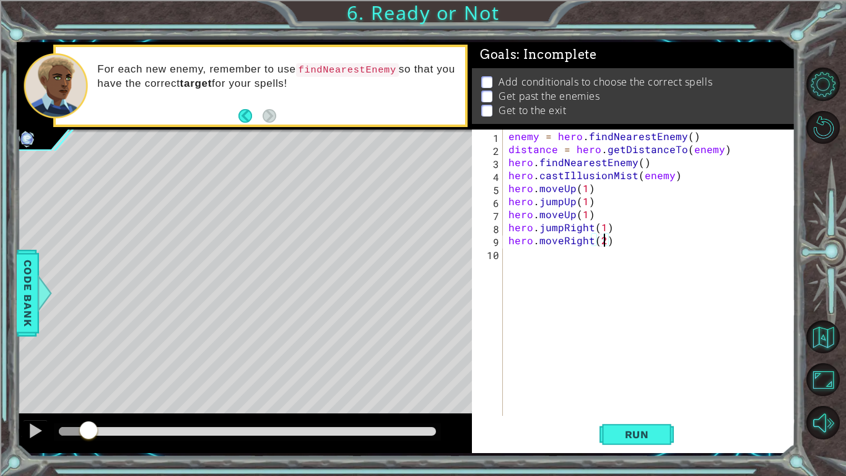
scroll to position [0, 6]
click at [616, 370] on span "Run" at bounding box center [637, 434] width 49 height 12
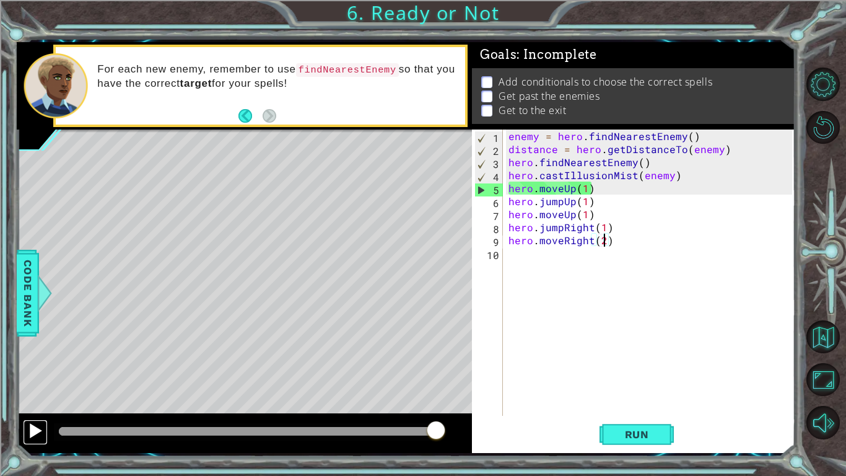
click at [31, 370] on div at bounding box center [35, 431] width 16 height 16
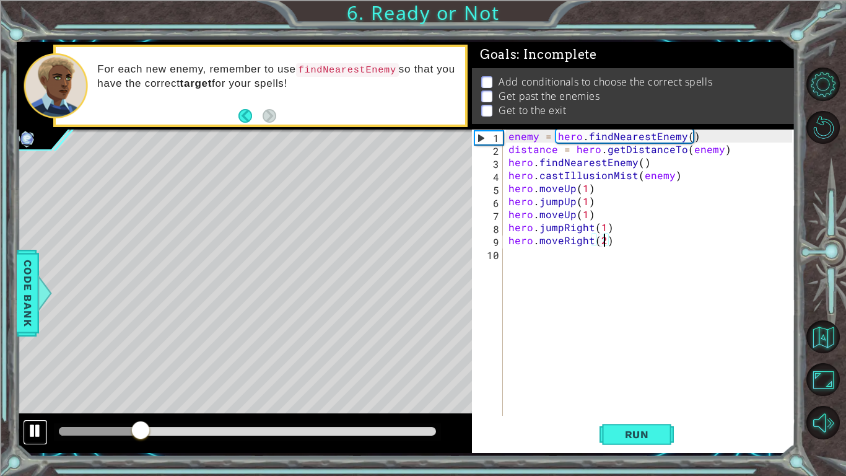
click at [31, 370] on div at bounding box center [35, 431] width 16 height 16
click at [509, 172] on div "enemy = hero . findNearestEnemy ( ) distance = hero . getDistanceTo ( enemy ) h…" at bounding box center [652, 285] width 292 height 312
type textarea "hero.castIllusionMist(enemy)"
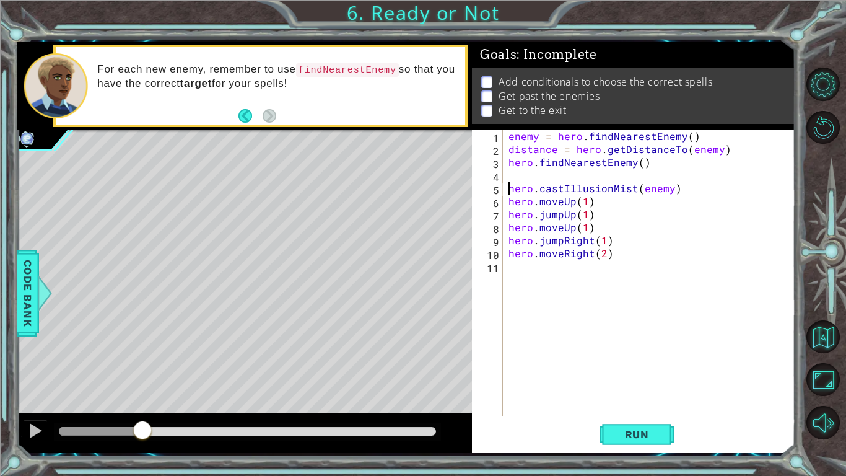
scroll to position [0, 0]
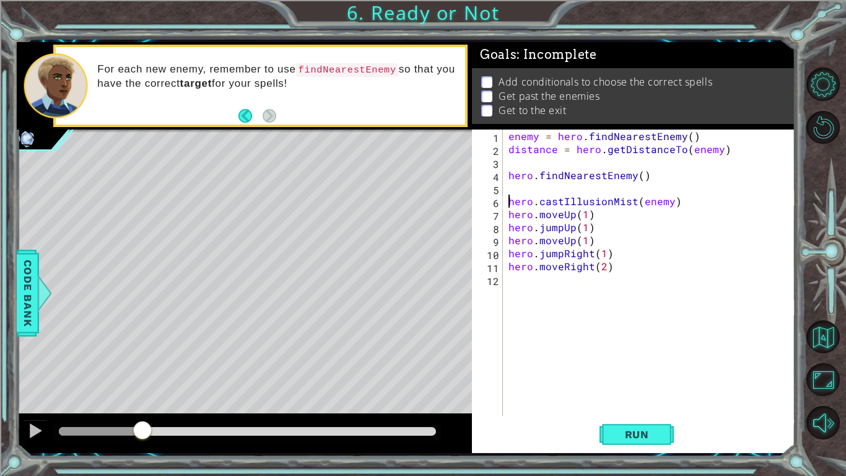
click at [506, 201] on div "enemy = hero . findNearestEnemy ( ) distance = hero . getDistanceTo ( enemy ) h…" at bounding box center [652, 285] width 292 height 312
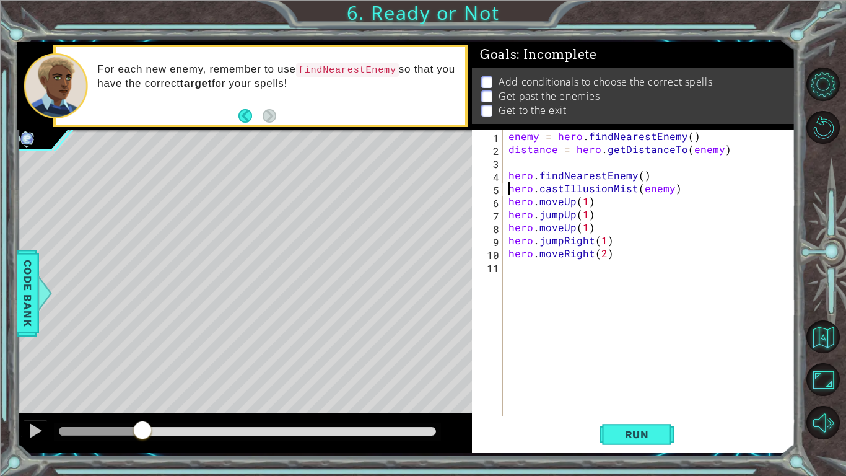
type textarea "hero.findNearestEnemy()"
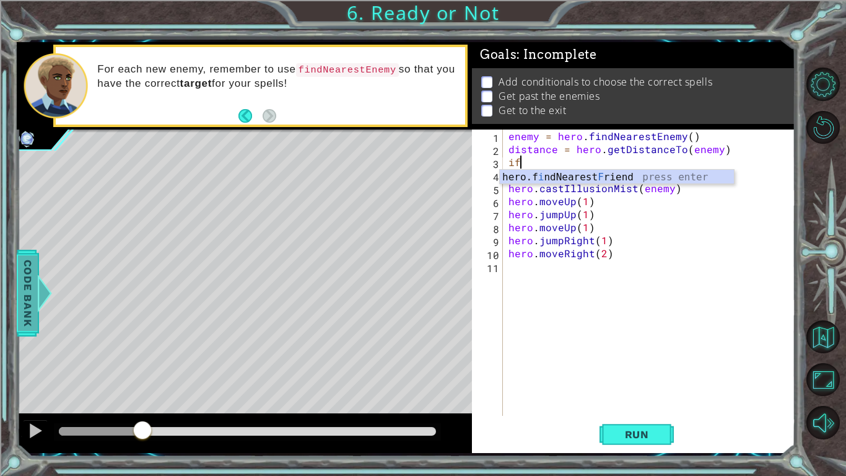
click at [28, 305] on span "Code Bank" at bounding box center [28, 293] width 20 height 76
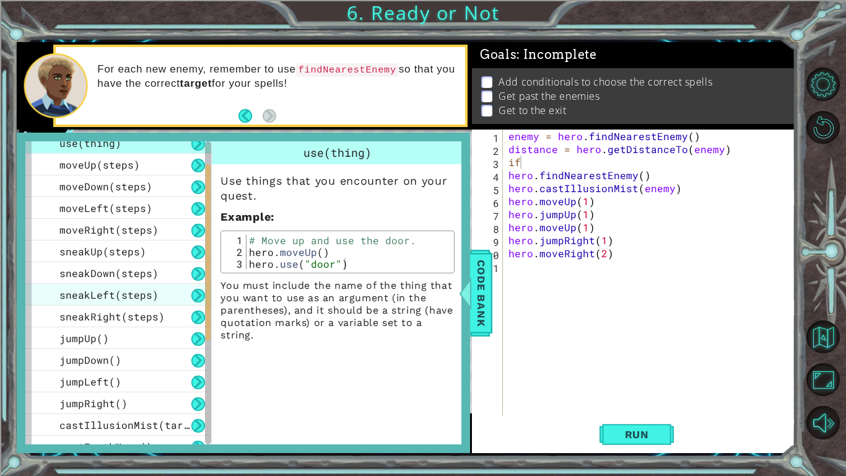
scroll to position [304, 0]
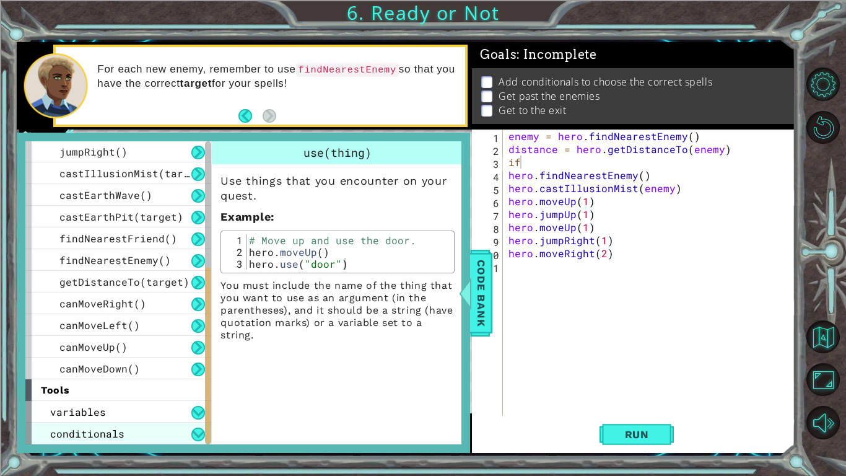
click at [183, 370] on div "conditionals" at bounding box center [118, 434] width 186 height 22
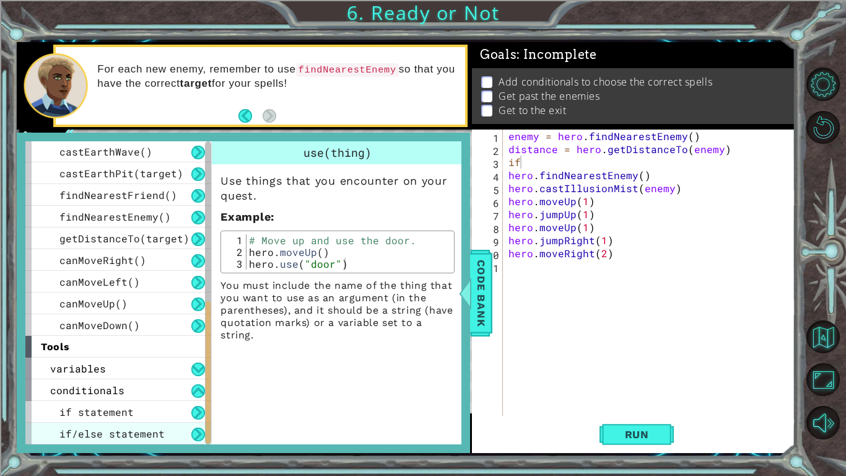
click at [159, 370] on span "if/else statement" at bounding box center [111, 433] width 105 height 13
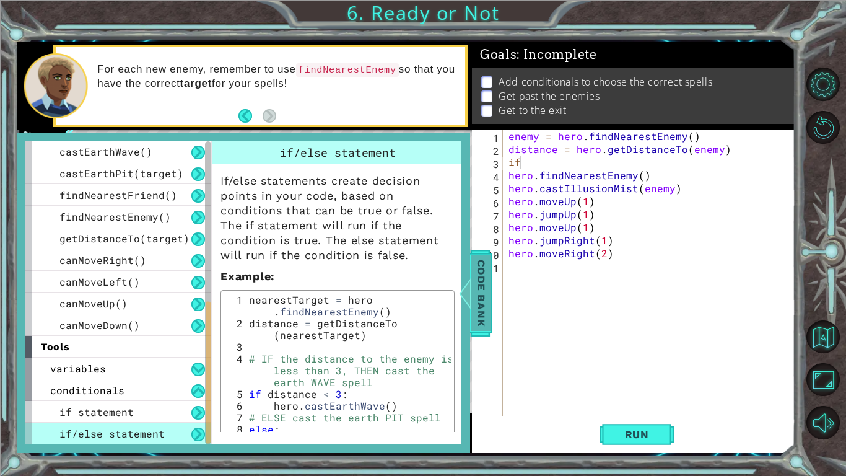
click at [488, 307] on span "Code Bank" at bounding box center [481, 293] width 20 height 76
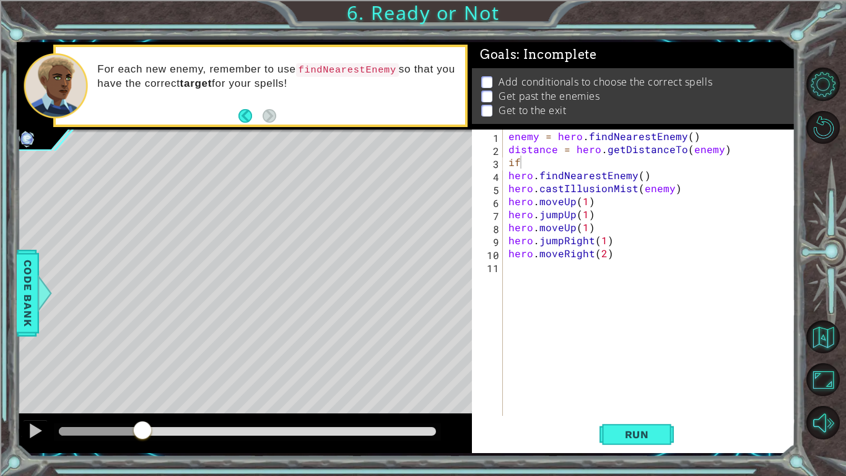
click at [522, 162] on div "enemy = hero . findNearestEnemy ( ) distance = hero . getDistanceTo ( enemy ) i…" at bounding box center [652, 285] width 292 height 312
click at [561, 200] on div "enemy = hero . findNearestEnemy ( ) distance = hero . getDistanceTo ( enemy ) i…" at bounding box center [652, 285] width 292 height 312
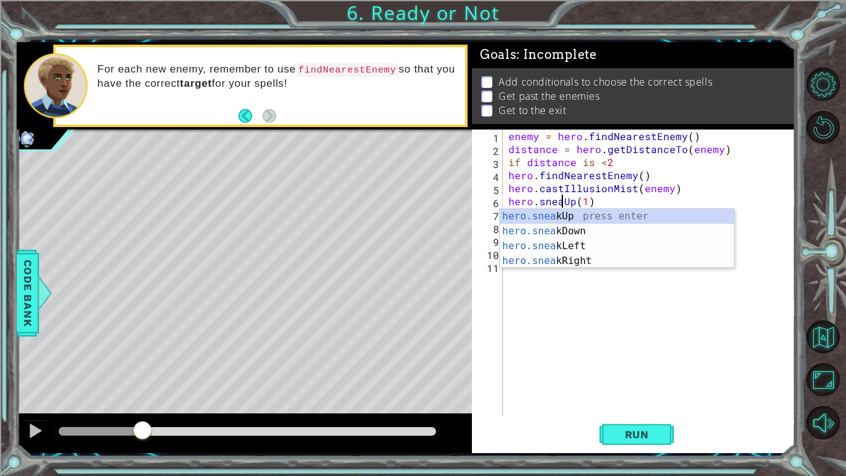
type textarea "hero.sneakUp(1)"
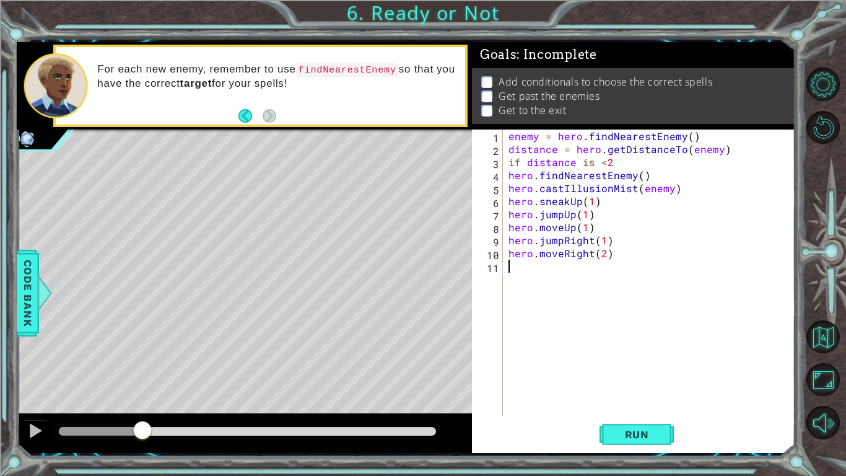
click at [561, 310] on div "enemy = hero . findNearestEnemy ( ) distance = hero . getDistanceTo ( enemy ) i…" at bounding box center [652, 285] width 292 height 312
click at [631, 370] on span "Run" at bounding box center [637, 434] width 49 height 12
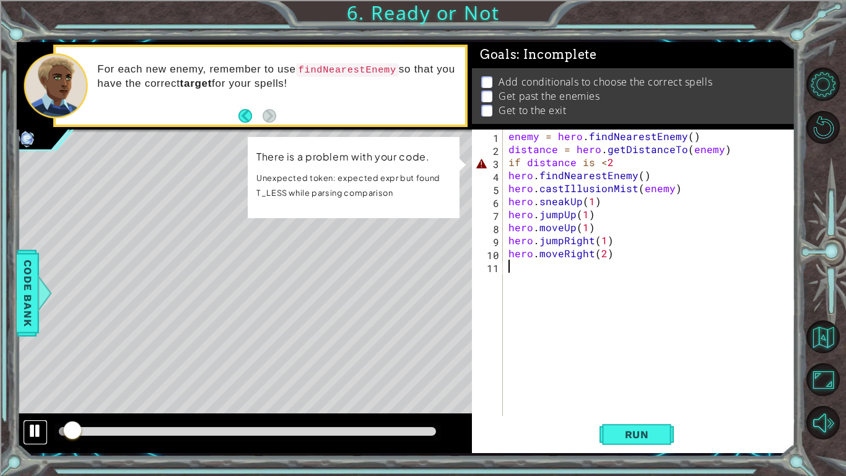
click at [36, 370] on div at bounding box center [35, 431] width 16 height 16
click at [618, 166] on div "enemy = hero . findNearestEnemy ( ) distance = hero . getDistanceTo ( enemy ) i…" at bounding box center [652, 285] width 292 height 312
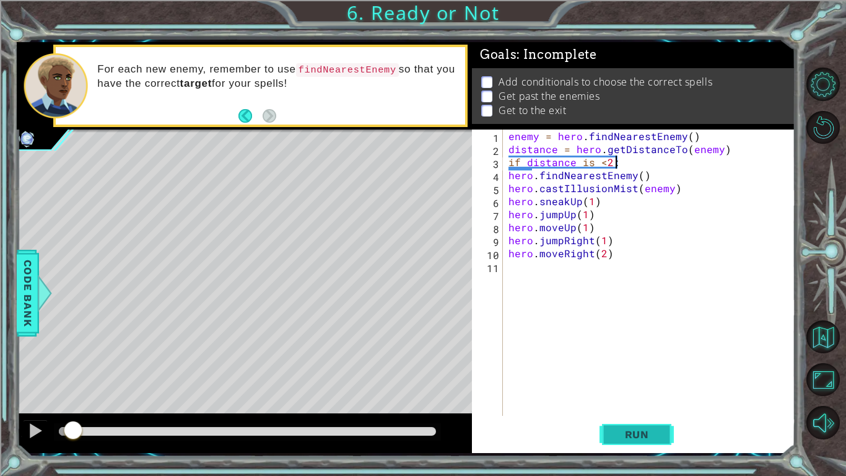
click at [619, 370] on span "Run" at bounding box center [637, 434] width 49 height 12
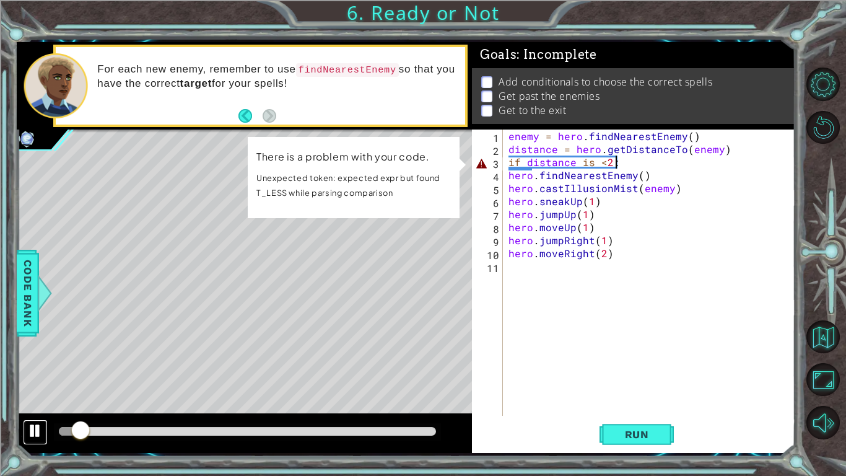
click at [40, 370] on div at bounding box center [35, 431] width 16 height 16
click at [603, 165] on div "enemy = hero . findNearestEnemy ( ) distance = hero . getDistanceTo ( enemy ) i…" at bounding box center [652, 285] width 292 height 312
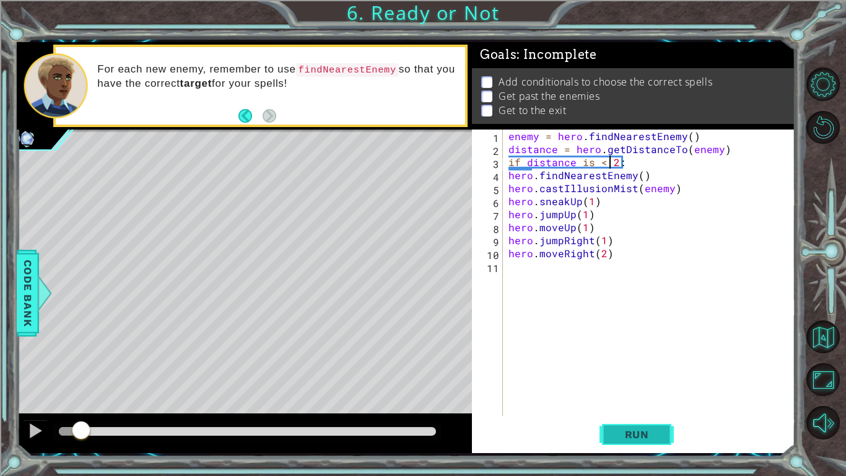
click at [641, 370] on button "Run" at bounding box center [637, 434] width 74 height 32
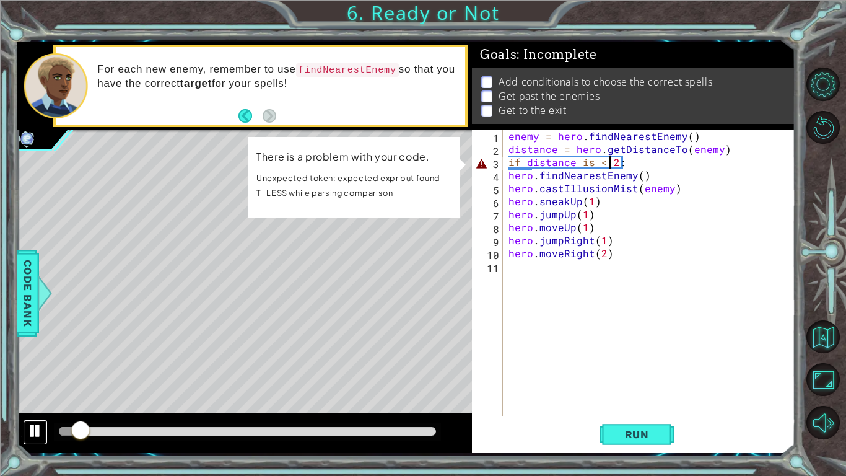
click at [32, 370] on button at bounding box center [35, 431] width 25 height 25
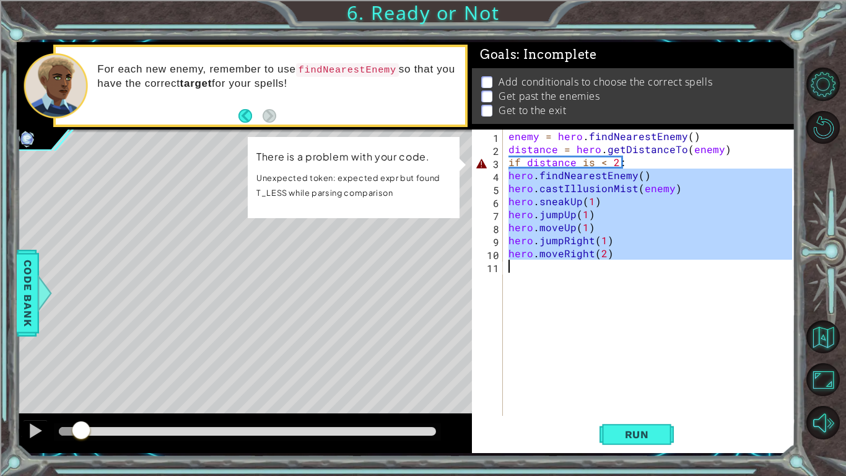
drag, startPoint x: 509, startPoint y: 177, endPoint x: 642, endPoint y: 273, distance: 164.6
click at [642, 273] on div "enemy = hero . findNearestEnemy ( ) distance = hero . getDistanceTo ( enemy ) i…" at bounding box center [652, 285] width 292 height 312
type textarea "\"
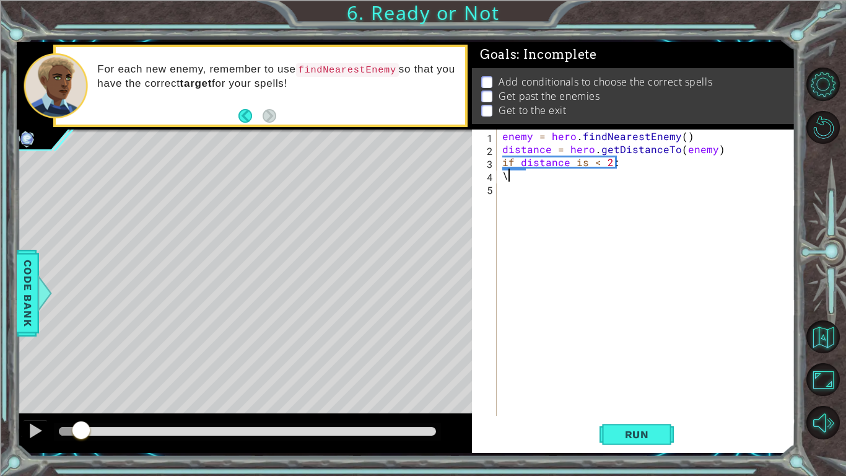
scroll to position [0, 0]
click at [529, 172] on div "enemy = hero . findNearestEnemy ( ) distance = hero . getDistanceTo ( enemy ) i…" at bounding box center [649, 285] width 298 height 312
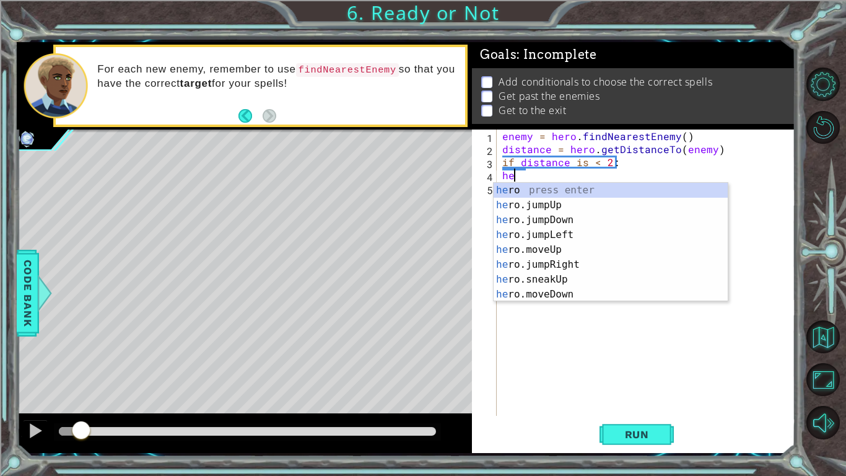
type textarea "h"
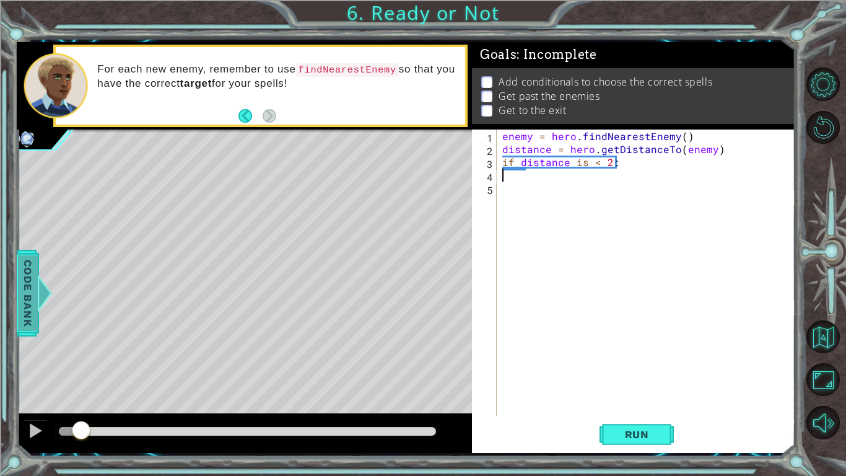
click at [25, 307] on span "Code Bank" at bounding box center [28, 293] width 20 height 76
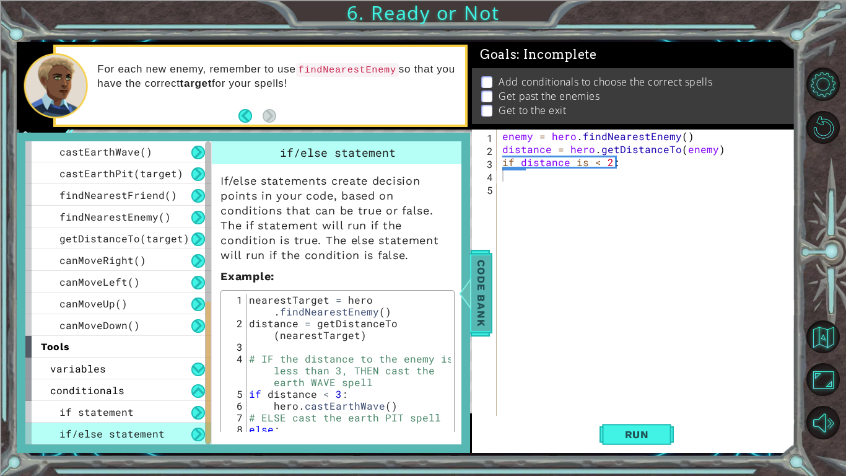
click at [486, 311] on span "Code Bank" at bounding box center [481, 293] width 20 height 76
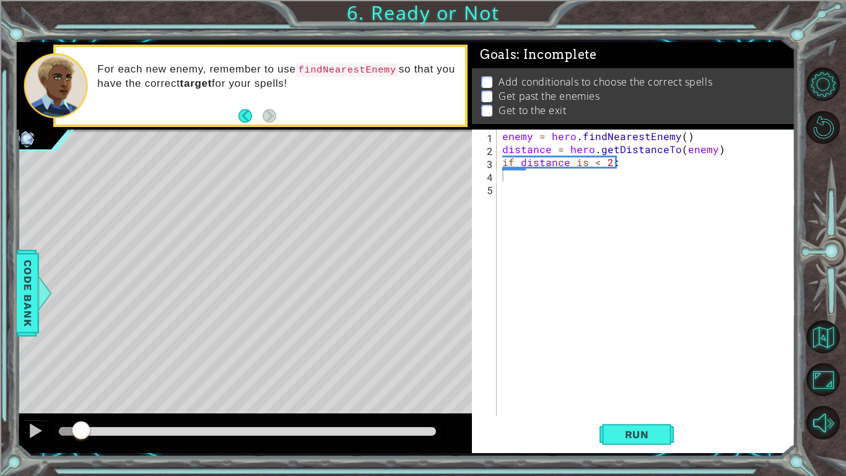
click at [509, 177] on div "enemy = hero . findNearestEnemy ( ) distance = hero . getDistanceTo ( enemy ) i…" at bounding box center [649, 285] width 298 height 312
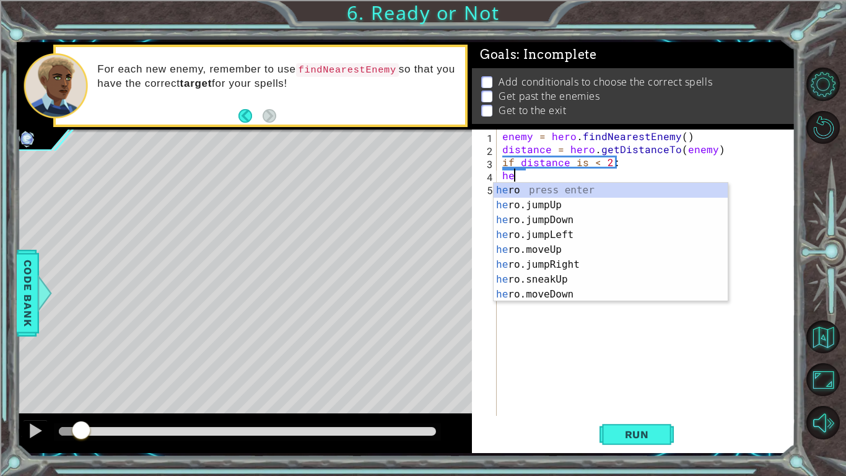
type textarea "h"
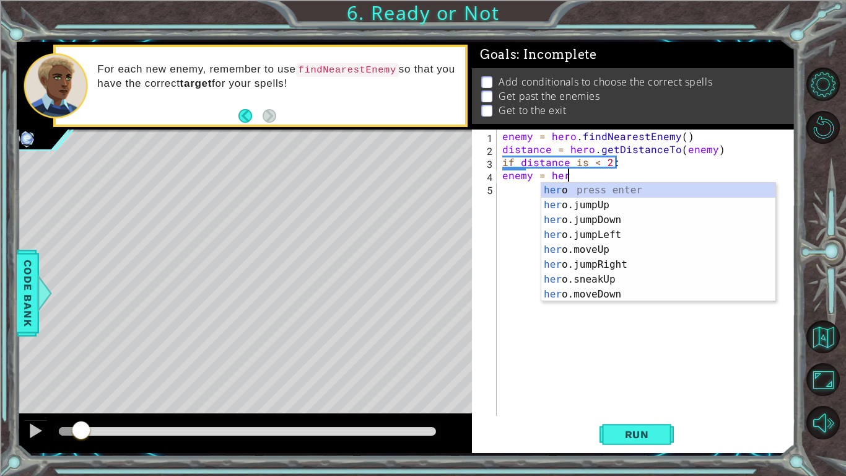
scroll to position [0, 4]
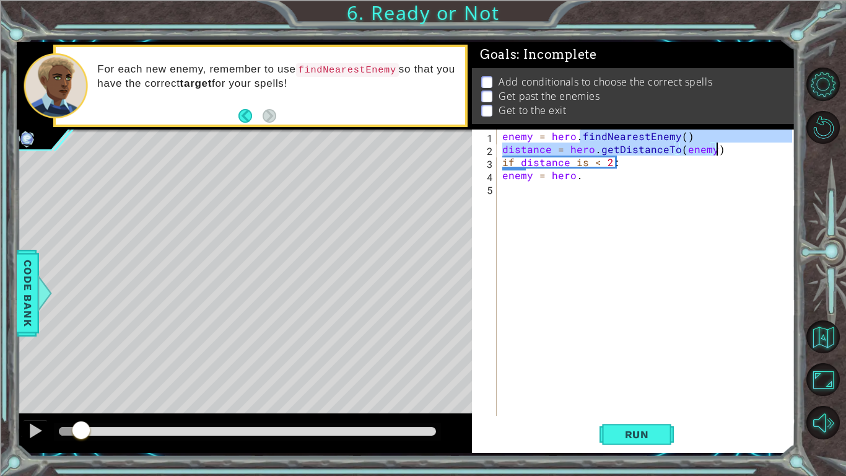
drag, startPoint x: 582, startPoint y: 136, endPoint x: 719, endPoint y: 151, distance: 138.4
click at [719, 151] on div "enemy = hero . findNearestEnemy ( ) distance = hero . getDistanceTo ( enemy ) i…" at bounding box center [649, 285] width 298 height 312
click at [584, 173] on div "enemy = hero . findNearestEnemy ( ) distance = hero . getDistanceTo ( enemy ) i…" at bounding box center [649, 285] width 298 height 312
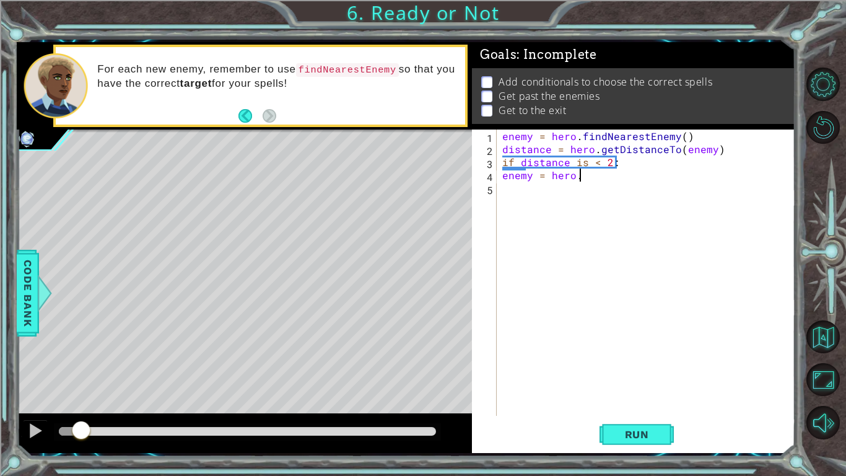
scroll to position [0, 0]
paste textarea "distance = hero.getDistanceTo(enemy)"
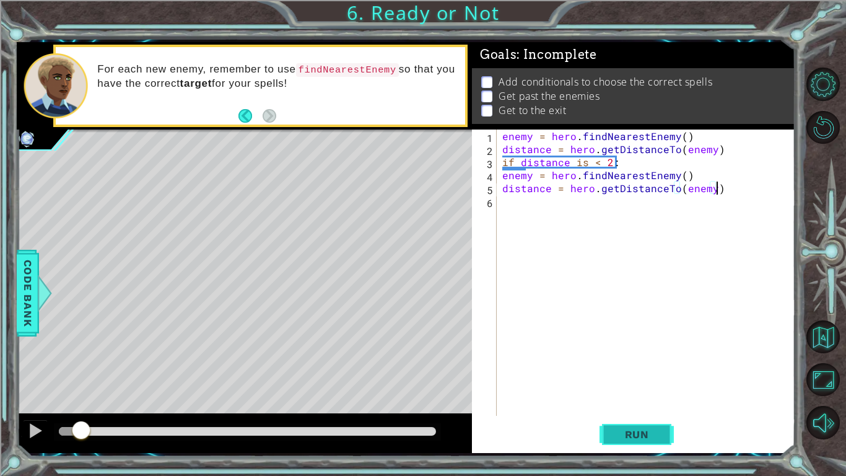
click at [611, 370] on button "Run" at bounding box center [637, 434] width 74 height 32
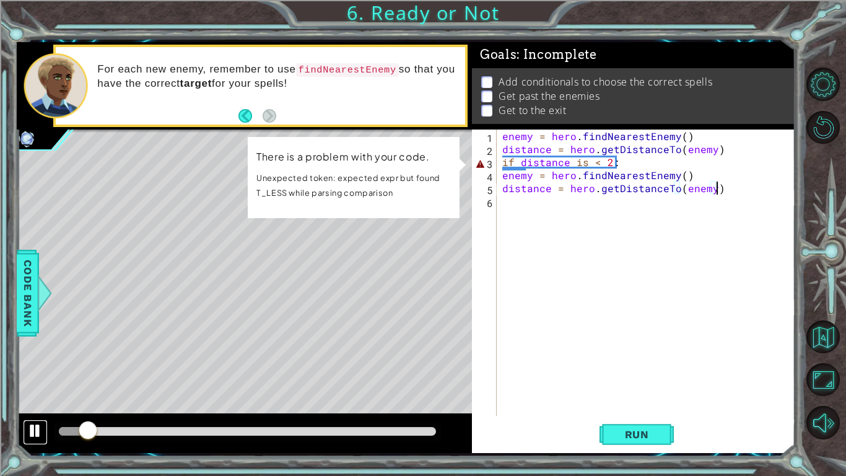
click at [38, 370] on div at bounding box center [35, 431] width 16 height 16
click at [608, 159] on div "enemy = hero . findNearestEnemy ( ) distance = hero . getDistanceTo ( enemy ) i…" at bounding box center [649, 285] width 298 height 312
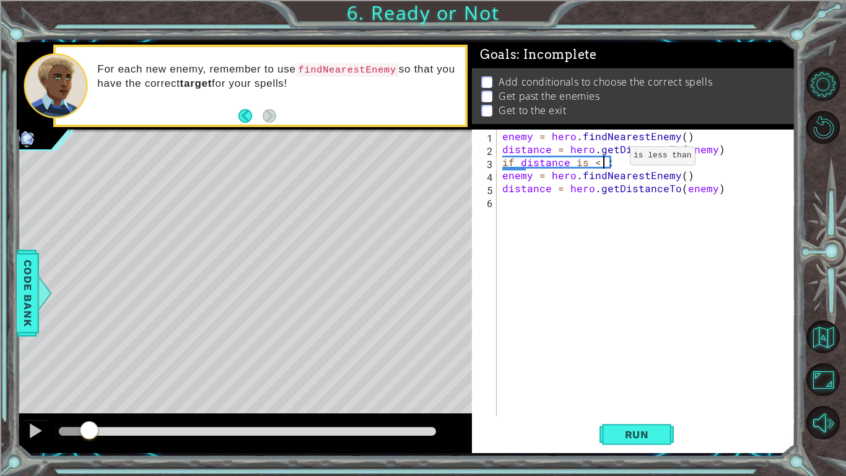
scroll to position [0, 6]
click at [642, 370] on span "Run" at bounding box center [637, 434] width 49 height 12
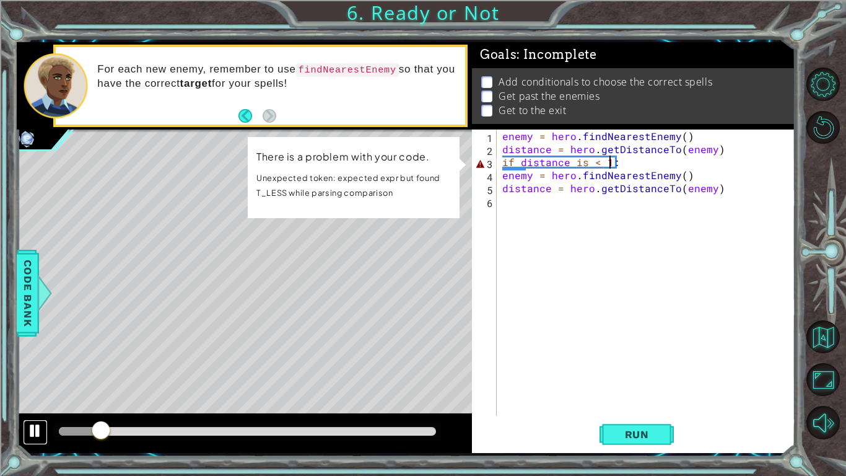
click at [36, 370] on div at bounding box center [35, 431] width 16 height 16
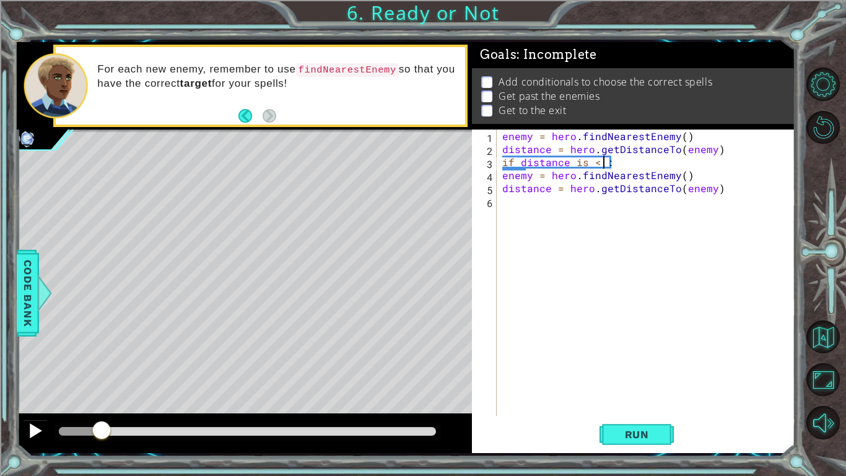
type textarea "if distance is < 2:"
click at [600, 370] on div "enemy = hero . findNearestEnemy ( ) distance = hero . getDistanceTo ( enemy ) i…" at bounding box center [649, 285] width 298 height 312
click at [618, 370] on span "Run" at bounding box center [637, 434] width 49 height 12
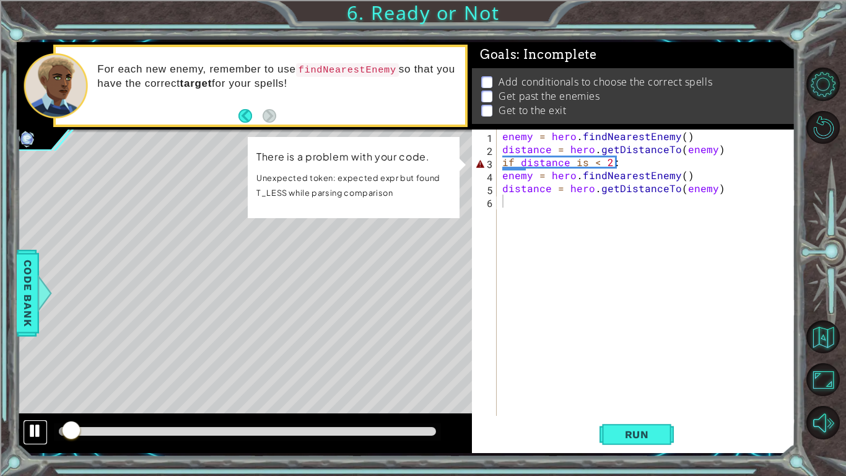
click at [28, 370] on div at bounding box center [35, 431] width 16 height 16
click at [608, 164] on div "enemy = hero . findNearestEnemy ( ) distance = hero . getDistanceTo ( enemy ) i…" at bounding box center [649, 285] width 298 height 312
click at [601, 161] on div "enemy = hero . findNearestEnemy ( ) distance = hero . getDistanceTo ( enemy ) i…" at bounding box center [649, 285] width 298 height 312
type textarea "if distance is <2:"
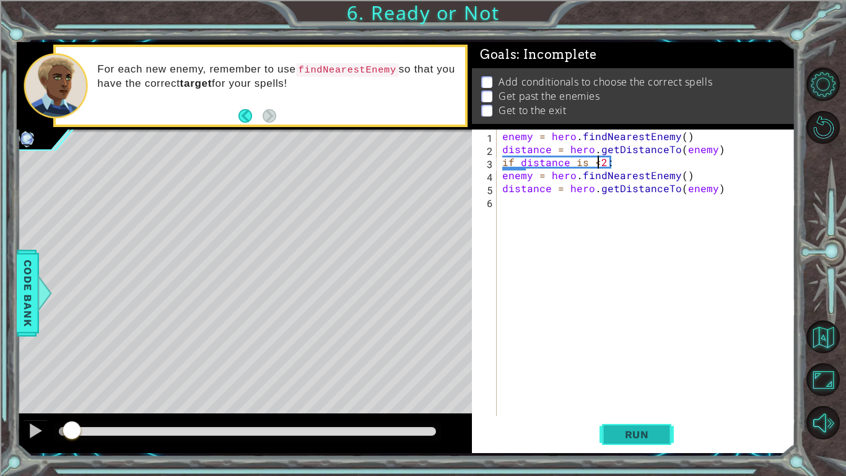
click at [616, 370] on button "Run" at bounding box center [637, 434] width 74 height 32
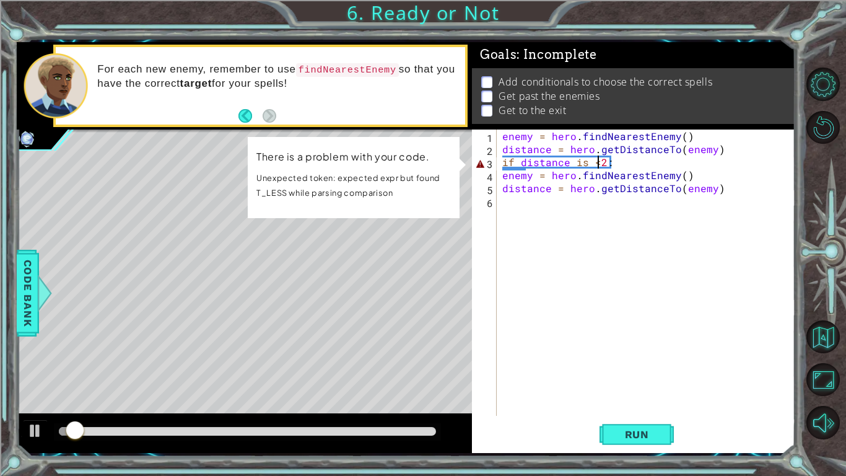
click at [48, 370] on div at bounding box center [244, 433] width 455 height 40
click at [33, 370] on div at bounding box center [35, 431] width 16 height 16
click at [517, 208] on div "enemy = hero . findNearestEnemy ( ) distance = hero . getDistanceTo ( enemy ) i…" at bounding box center [649, 285] width 298 height 312
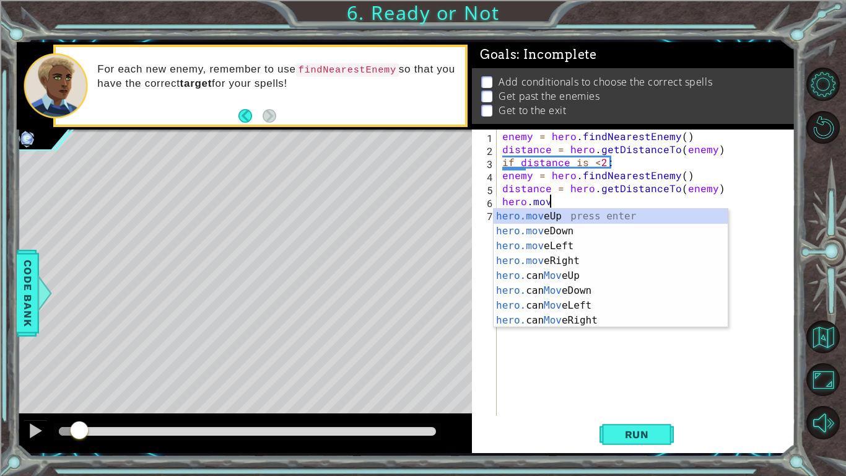
scroll to position [0, 2]
click at [529, 217] on div "hero.move Up press enter hero.move Down press enter hero.move Left press enter …" at bounding box center [611, 283] width 234 height 149
type textarea "hero.moveUp(1)"
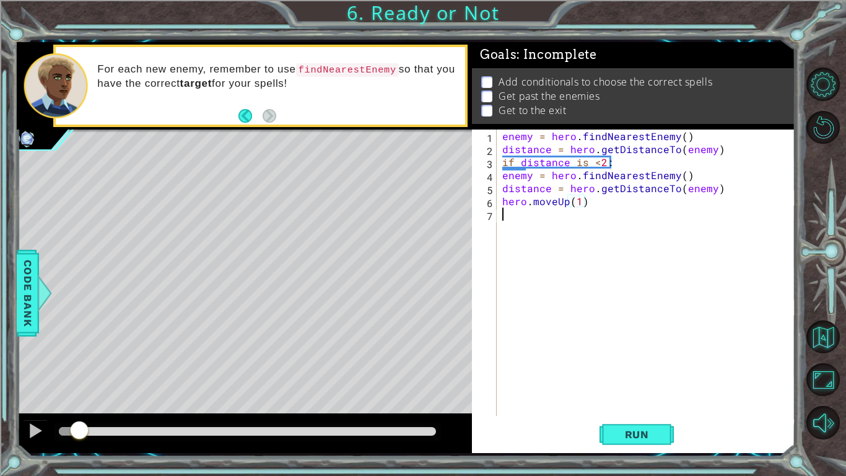
click at [529, 217] on div "enemy = hero . findNearestEnemy ( ) distance = hero . getDistanceTo ( enemy ) i…" at bounding box center [649, 285] width 298 height 312
click at [580, 204] on div "enemy = hero . findNearestEnemy ( ) distance = hero . getDistanceTo ( enemy ) i…" at bounding box center [649, 285] width 298 height 312
type textarea "hero.moveUp(2)"
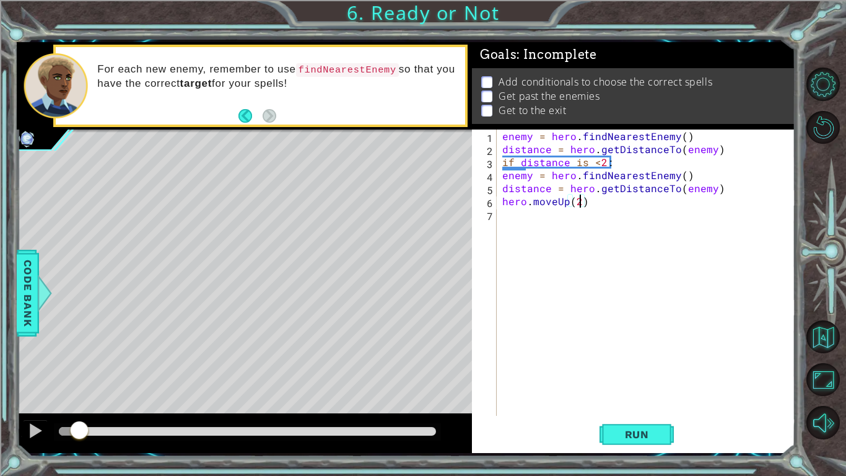
click at [588, 201] on div "enemy = hero . findNearestEnemy ( ) distance = hero . getDistanceTo ( enemy ) i…" at bounding box center [649, 285] width 298 height 312
type textarea "hero.j"
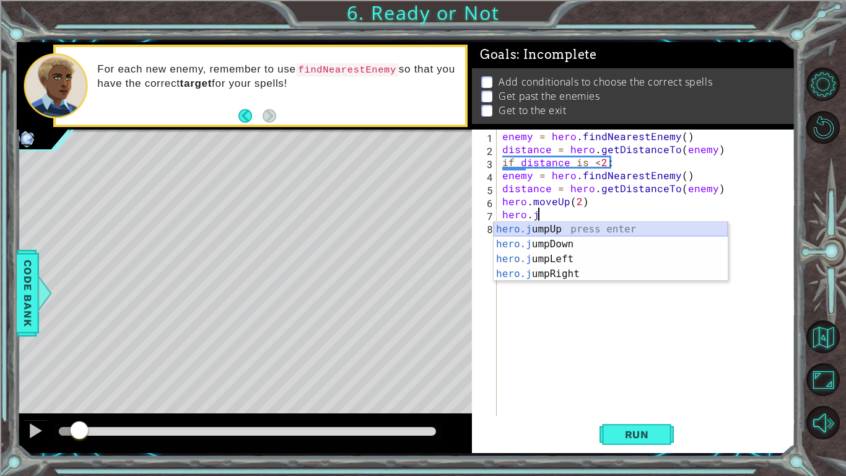
click at [593, 233] on div "hero.j umpUp press enter hero.j umpDown press enter hero.j umpLeft press enter …" at bounding box center [611, 266] width 234 height 89
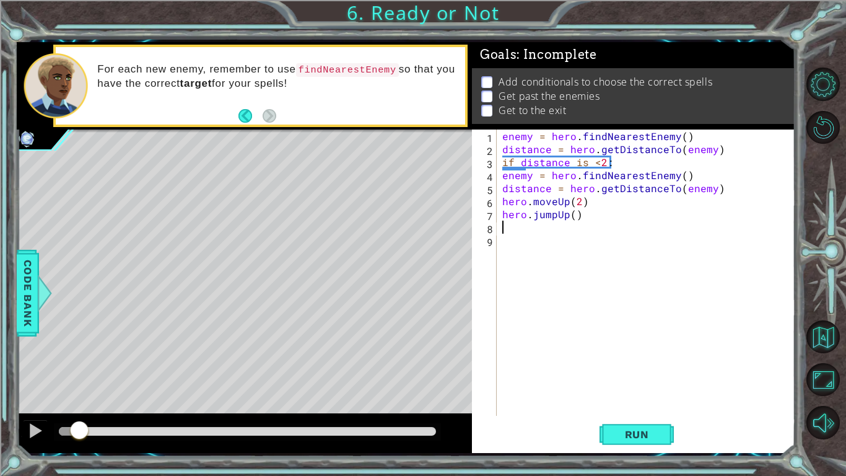
scroll to position [0, 0]
click at [577, 218] on div "enemy = hero . findNearestEnemy ( ) distance = hero . getDistanceTo ( enemy ) i…" at bounding box center [649, 285] width 298 height 312
click at [576, 217] on div "enemy = hero . findNearestEnemy ( ) distance = hero . getDistanceTo ( enemy ) i…" at bounding box center [649, 285] width 298 height 312
type textarea "hero.jumpUp(1)"
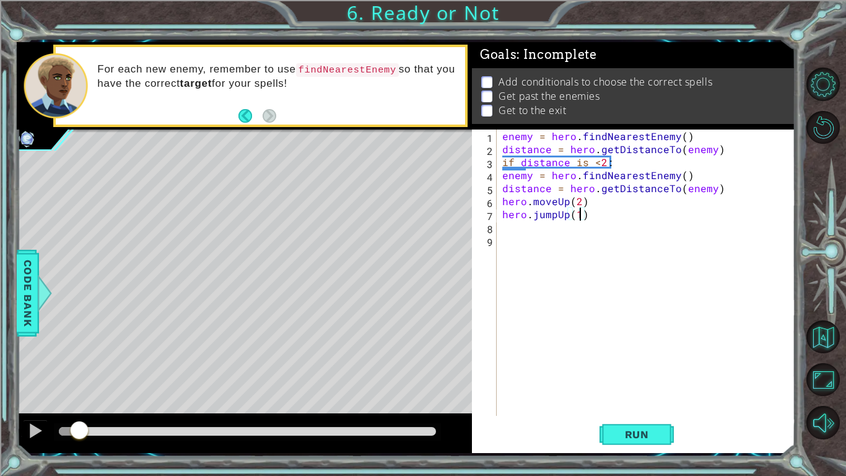
click at [583, 242] on div "enemy = hero . findNearestEnemy ( ) distance = hero . getDistanceTo ( enemy ) i…" at bounding box center [649, 285] width 298 height 312
click at [37, 370] on div at bounding box center [35, 431] width 16 height 16
click at [61, 370] on div at bounding box center [75, 431] width 33 height 9
click at [38, 370] on div at bounding box center [35, 431] width 16 height 16
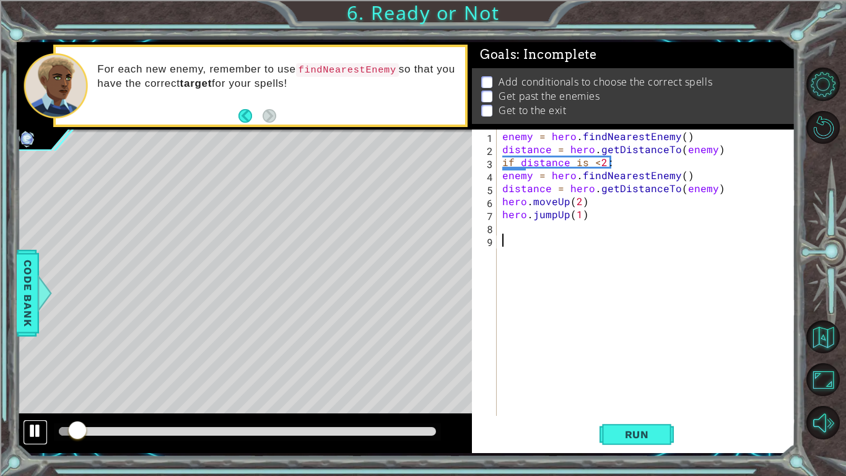
click at [39, 370] on div at bounding box center [35, 431] width 16 height 16
click at [598, 216] on div "enemy = hero . findNearestEnemy ( ) distance = hero . getDistanceTo ( enemy ) i…" at bounding box center [649, 285] width 298 height 312
click at [582, 197] on div "enemy = hero . findNearestEnemy ( ) distance = hero . getDistanceTo ( enemy ) i…" at bounding box center [649, 285] width 298 height 312
click at [12, 370] on div "1 ההההההההההההההההההההההההההההההההההההההההההההההההההההההההההההההההההההההההההההה…" at bounding box center [423, 238] width 846 height 476
click at [38, 370] on div at bounding box center [35, 431] width 16 height 16
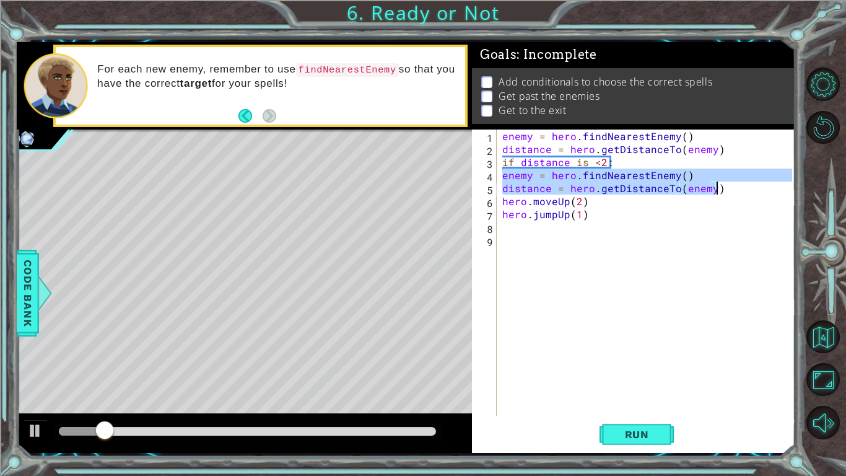
drag, startPoint x: 504, startPoint y: 177, endPoint x: 716, endPoint y: 192, distance: 212.4
click at [716, 192] on div "enemy = hero . findNearestEnemy ( ) distance = hero . getDistanceTo ( enemy ) i…" at bounding box center [649, 285] width 298 height 312
type textarea "enemy = hero.findNearestEnemy() distance = hero.getDistanceTo(enemy)"
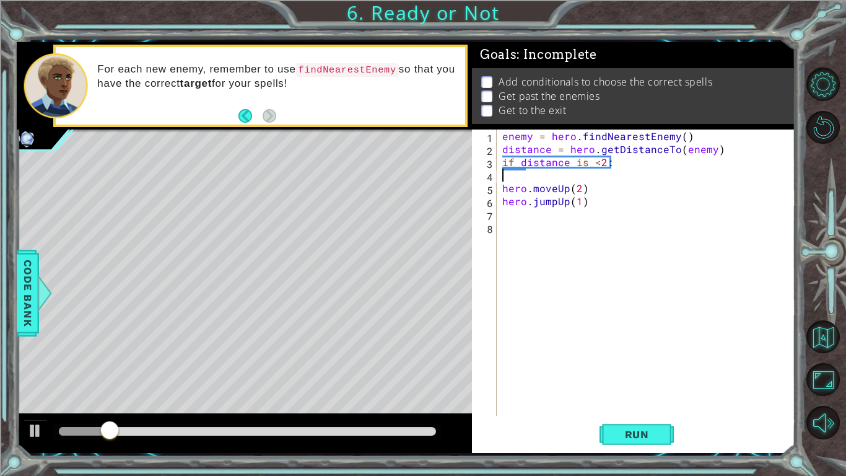
type textarea "if distance is <2:"
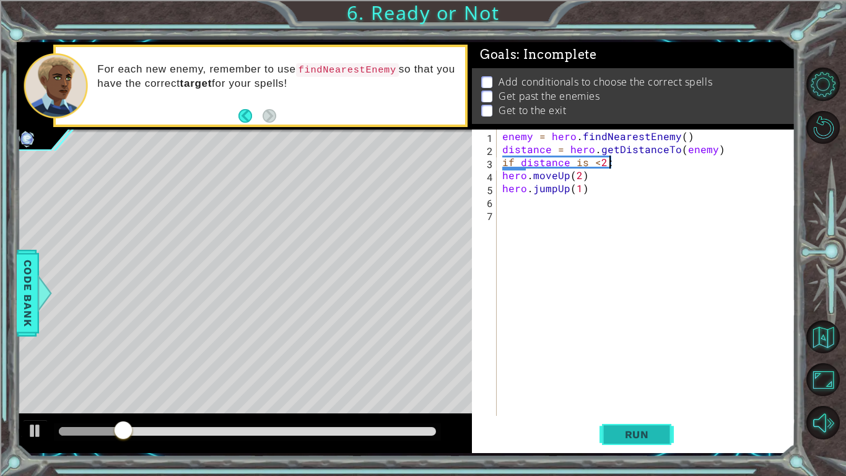
click at [652, 370] on span "Run" at bounding box center [637, 434] width 49 height 12
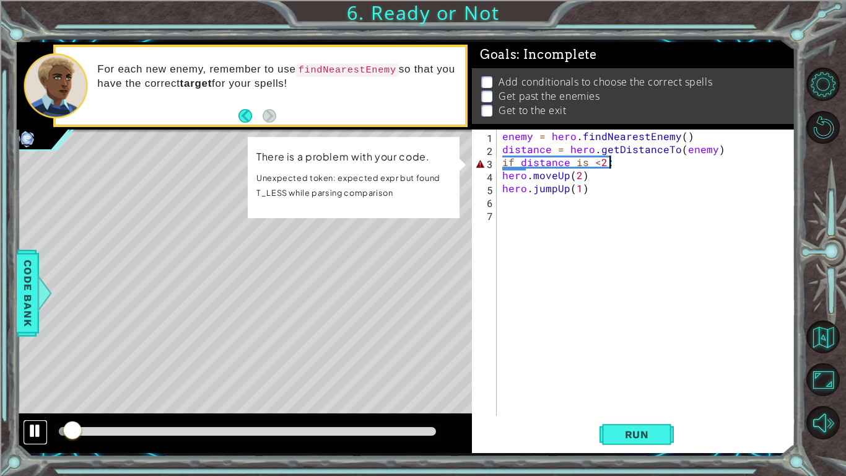
click at [43, 370] on div at bounding box center [35, 431] width 16 height 16
click at [23, 310] on span "Code Bank" at bounding box center [28, 293] width 20 height 76
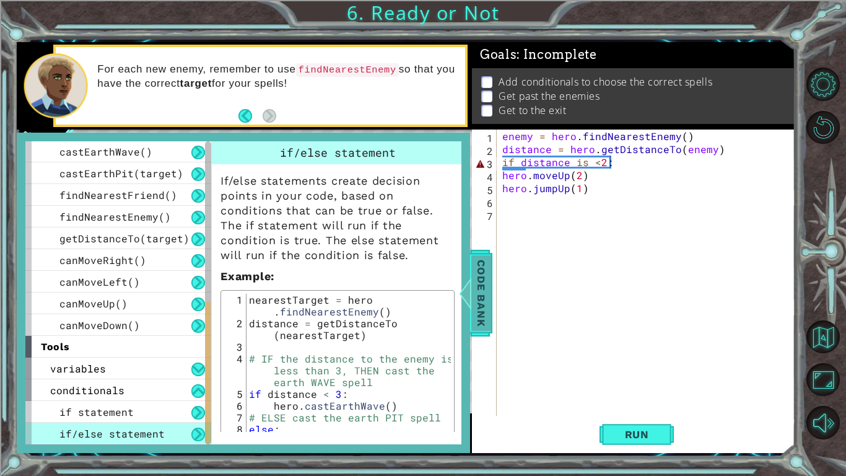
click at [479, 284] on span "Code Bank" at bounding box center [481, 293] width 20 height 76
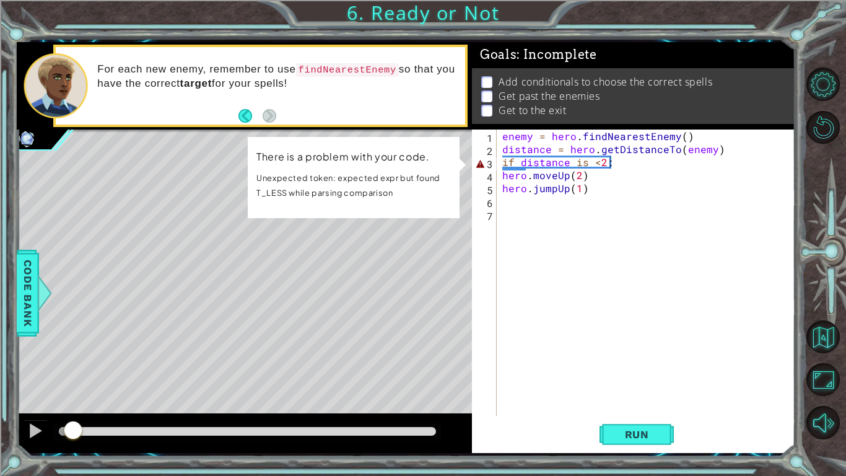
click at [506, 201] on div "enemy = hero . findNearestEnemy ( ) distance = hero . getDistanceTo ( enemy ) i…" at bounding box center [649, 285] width 298 height 312
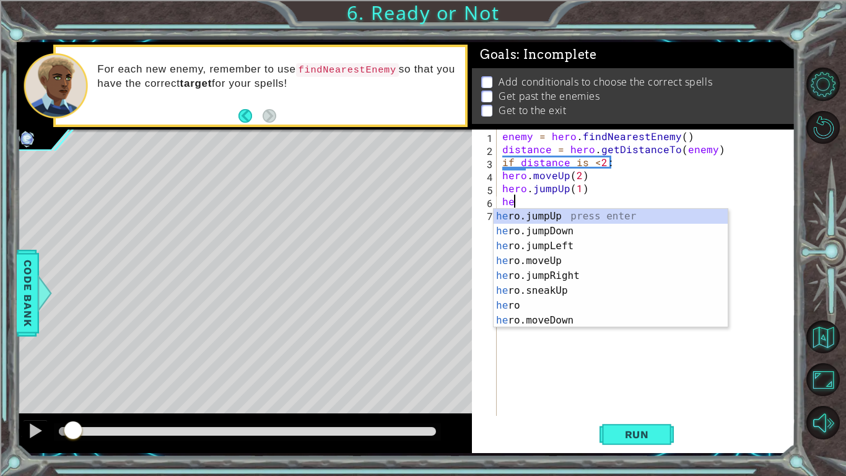
type textarea "h"
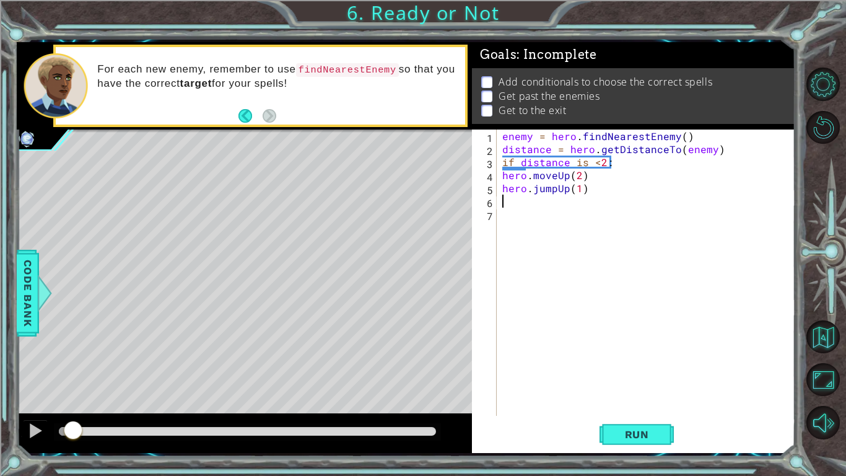
click at [616, 163] on div "enemy = hero . findNearestEnemy ( ) distance = hero . getDistanceTo ( enemy ) i…" at bounding box center [649, 285] width 298 height 312
click at [14, 286] on div "1 ההההההההההההההההההההההההההההההההההההההההההההההההההההההההההההההההההההההההההההה…" at bounding box center [423, 238] width 846 height 476
click at [25, 294] on span "Code Bank" at bounding box center [28, 293] width 20 height 76
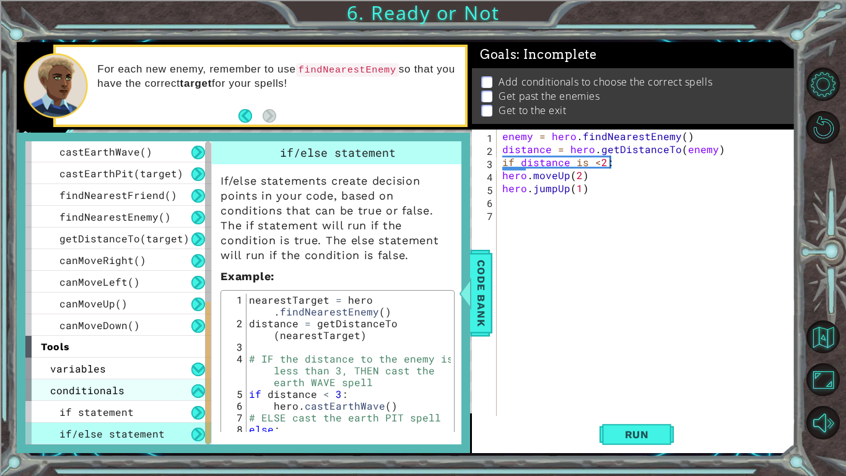
click at [121, 370] on span "conditionals" at bounding box center [87, 389] width 74 height 13
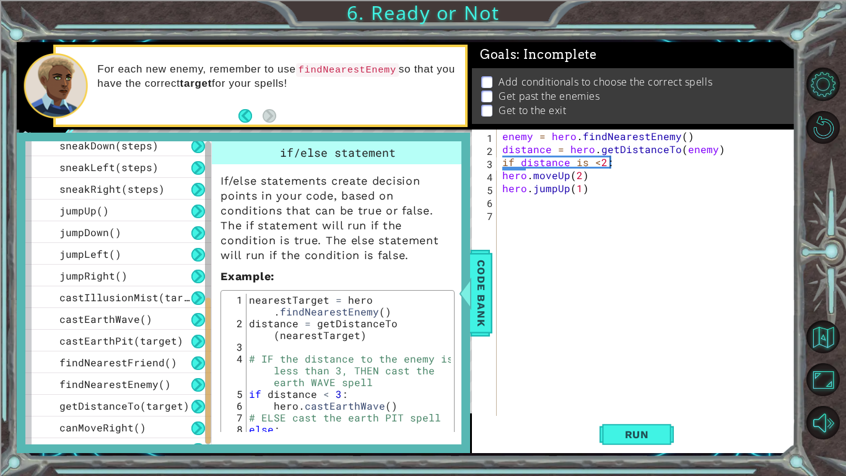
scroll to position [304, 0]
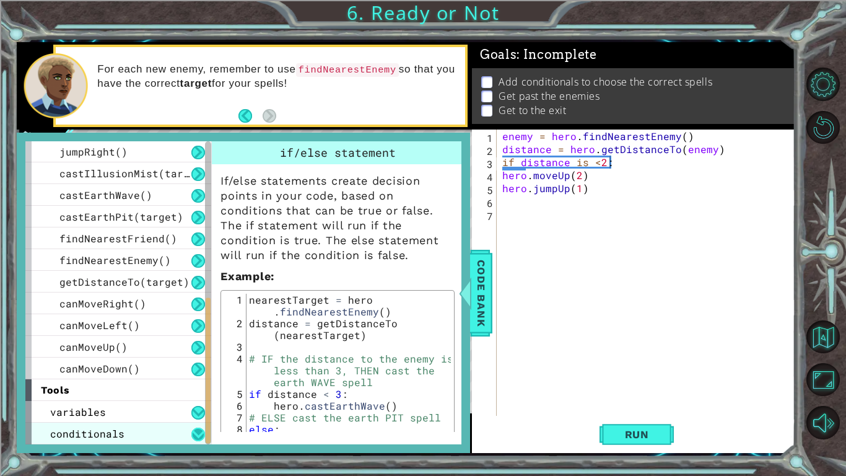
click at [191, 370] on button at bounding box center [198, 434] width 14 height 14
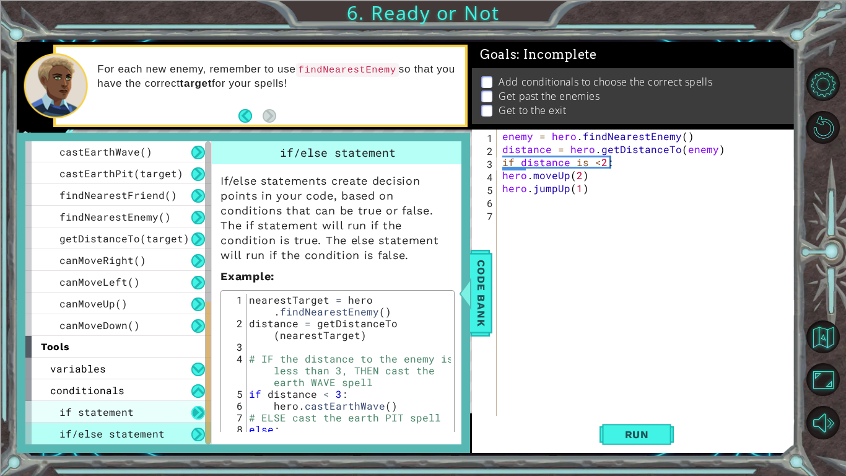
click at [195, 370] on button at bounding box center [198, 413] width 14 height 14
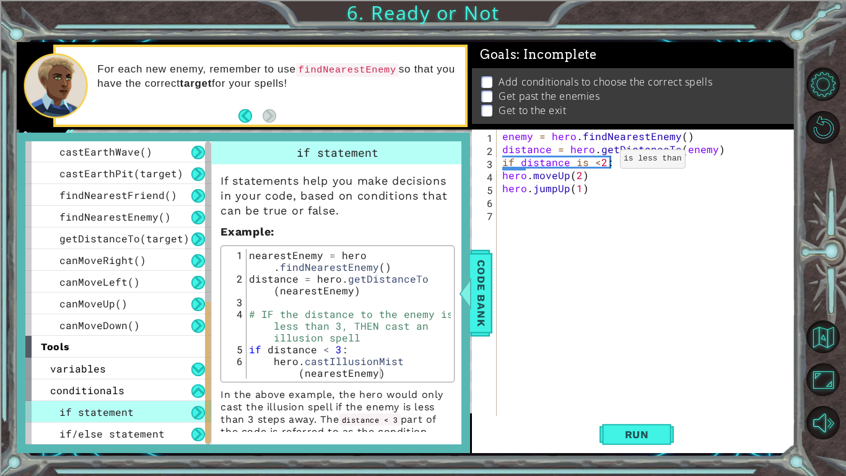
click at [597, 161] on div "enemy = hero . findNearestEnemy ( ) distance = hero . getDistanceTo ( enemy ) i…" at bounding box center [649, 285] width 298 height 312
type textarea "if distance is < 2:"
drag, startPoint x: 503, startPoint y: 163, endPoint x: 617, endPoint y: 164, distance: 114.0
click at [617, 164] on div "enemy = hero . findNearestEnemy ( ) distance = hero . getDistanceTo ( enemy ) i…" at bounding box center [649, 285] width 298 height 312
type textarea "if distance < 3:"
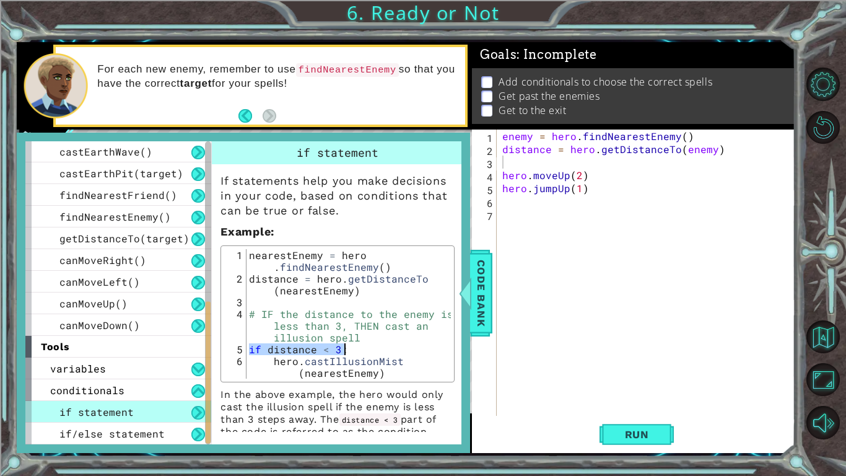
drag, startPoint x: 249, startPoint y: 348, endPoint x: 348, endPoint y: 353, distance: 99.2
click at [348, 353] on div "nearestEnemy = hero . findNearestEnemy ( ) distance = hero . getDistanceTo ( ne…" at bounding box center [349, 337] width 204 height 177
click at [507, 164] on div "enemy = hero . findNearestEnemy ( ) distance = hero . getDistanceTo ( enemy ) h…" at bounding box center [649, 285] width 298 height 312
paste textarea "if distance < 3:"
type textarea "if distance < 3:"
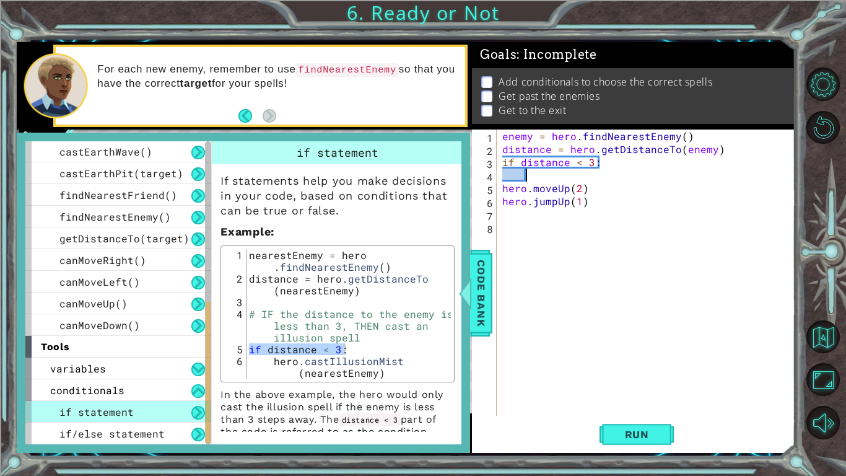
click at [527, 175] on div "enemy = hero . findNearestEnemy ( ) distance = hero . getDistanceTo ( enemy ) i…" at bounding box center [649, 285] width 298 height 312
type textarea "hero.castIllusionMist(nearestEnemy)"
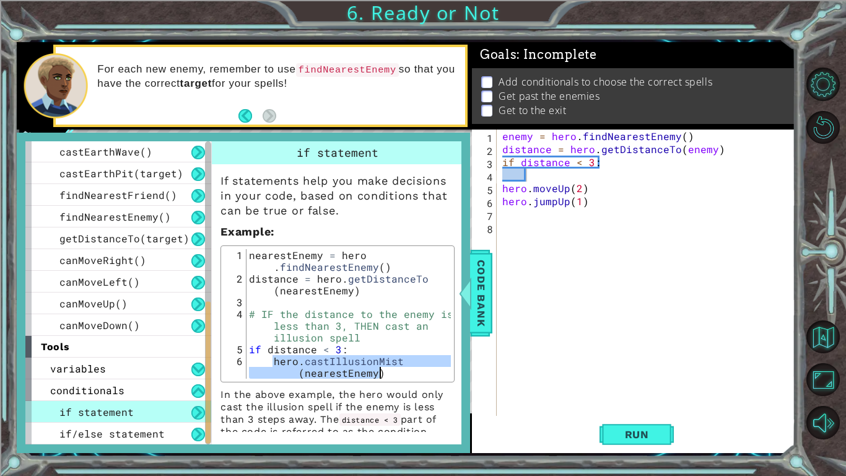
drag, startPoint x: 273, startPoint y: 362, endPoint x: 382, endPoint y: 374, distance: 109.6
click at [382, 370] on div "nearestEnemy = hero . findNearestEnemy ( ) distance = hero . getDistanceTo ( ne…" at bounding box center [349, 337] width 204 height 177
click at [527, 177] on div "enemy = hero . findNearestEnemy ( ) distance = hero . getDistanceTo ( enemy ) i…" at bounding box center [649, 285] width 298 height 312
paste textarea "hero.castIllusionMist(nearestEnemy)"
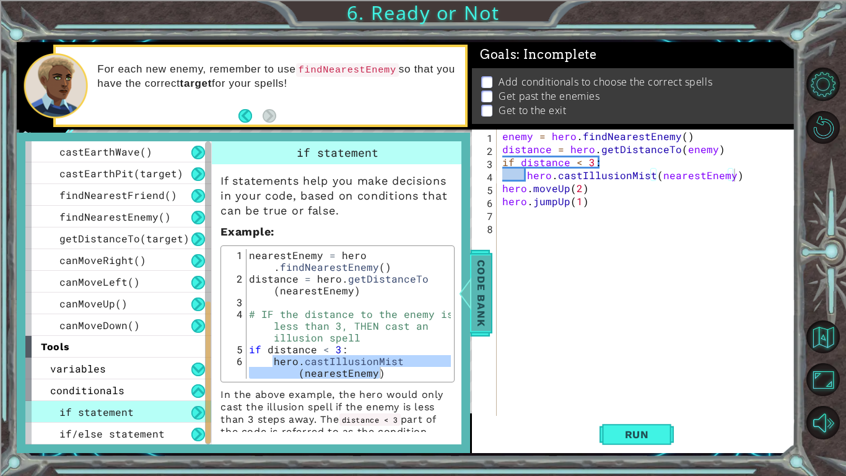
click at [484, 297] on span "Code Bank" at bounding box center [481, 293] width 20 height 76
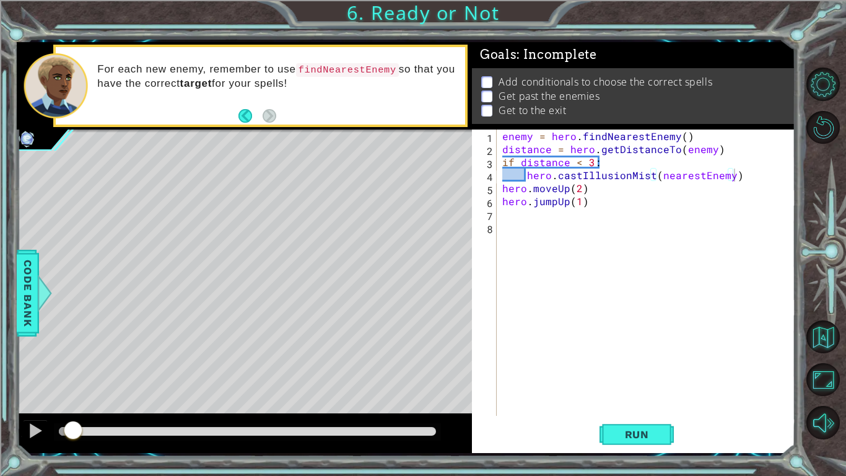
click at [553, 190] on div "enemy = hero . findNearestEnemy ( ) distance = hero . getDistanceTo ( enemy ) i…" at bounding box center [649, 285] width 298 height 312
click at [554, 190] on div "enemy = hero . findNearestEnemy ( ) distance = hero . getDistanceTo ( enemy ) i…" at bounding box center [649, 285] width 298 height 312
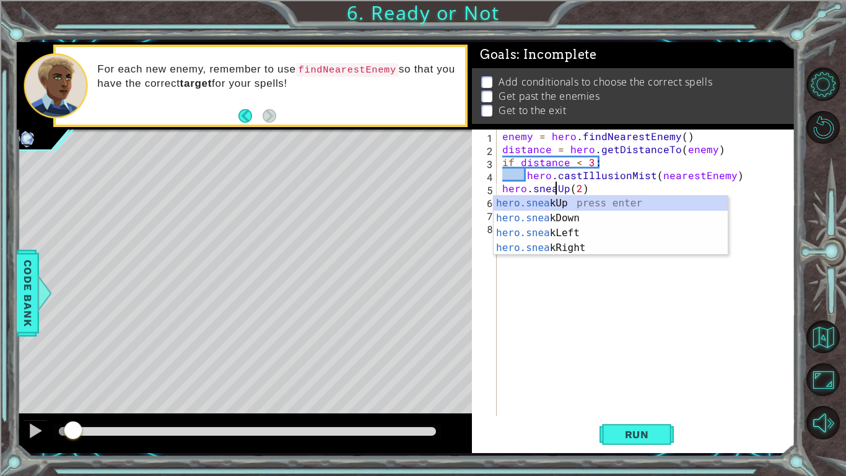
scroll to position [0, 4]
type textarea "hero.sneakUp(2)"
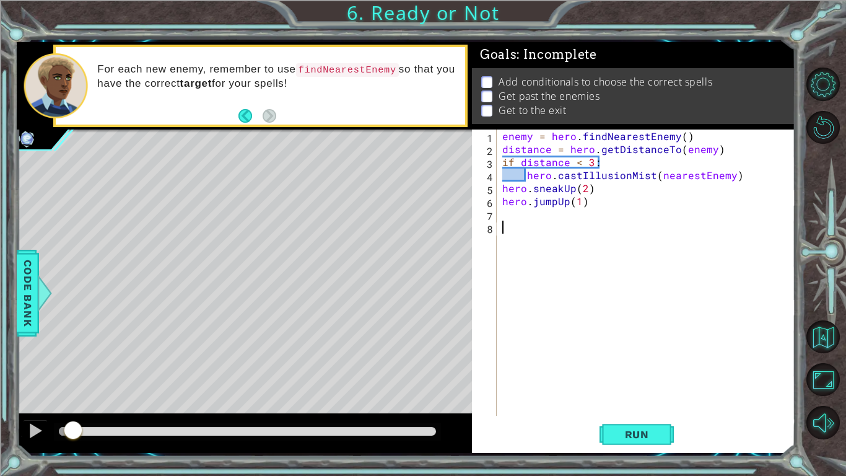
click at [553, 361] on div "enemy = hero . findNearestEnemy ( ) distance = hero . getDistanceTo ( enemy ) i…" at bounding box center [649, 285] width 298 height 312
click at [628, 370] on button "Run" at bounding box center [637, 434] width 74 height 32
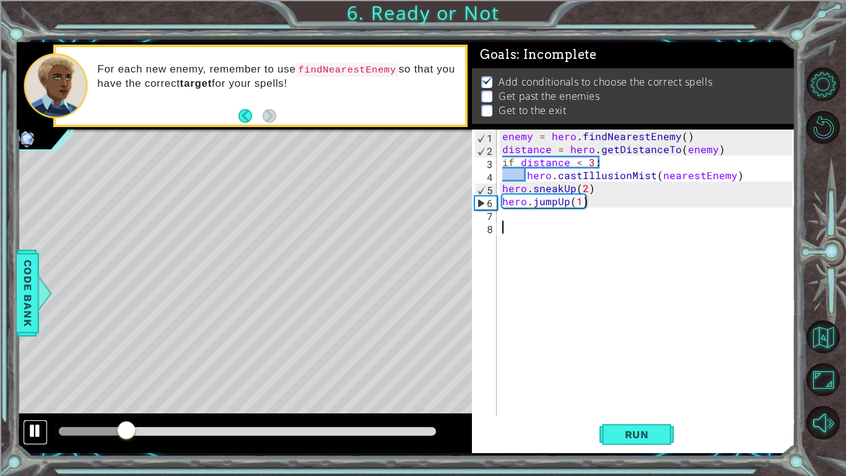
click at [30, 370] on div at bounding box center [35, 431] width 16 height 16
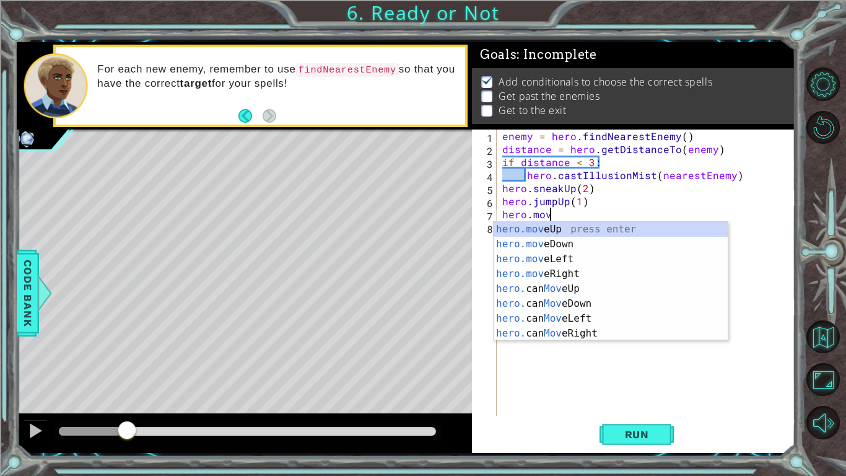
scroll to position [0, 2]
click at [532, 234] on div "hero.move Up press enter hero.move Down press enter hero.move Left press enter …" at bounding box center [611, 296] width 234 height 149
type textarea "hero.moveUp(1)"
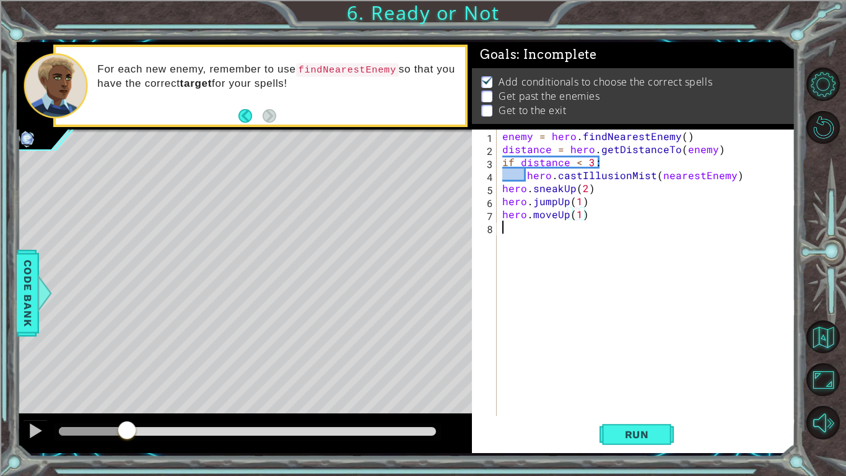
click at [534, 229] on div "enemy = hero . findNearestEnemy ( ) distance = hero . getDistanceTo ( enemy ) i…" at bounding box center [649, 285] width 298 height 312
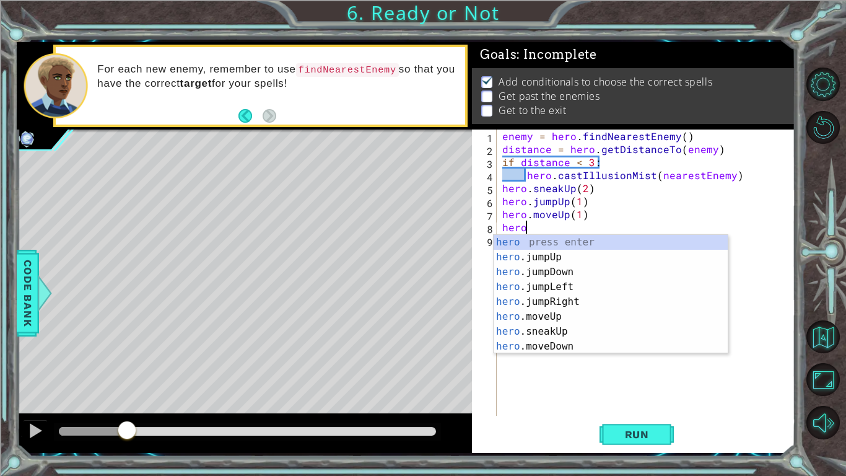
scroll to position [0, 1]
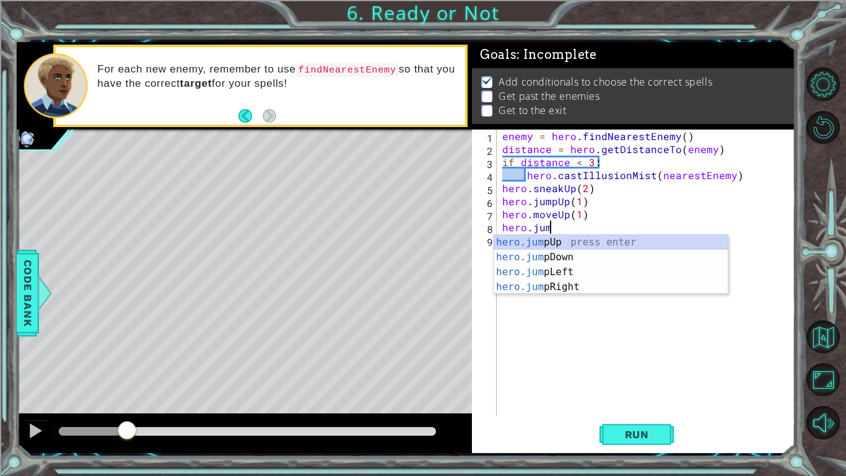
type textarea "hero.jump"
click at [622, 287] on div "hero.jump Up press enter hero.jump Down press enter hero.jump Left press enter …" at bounding box center [611, 279] width 234 height 89
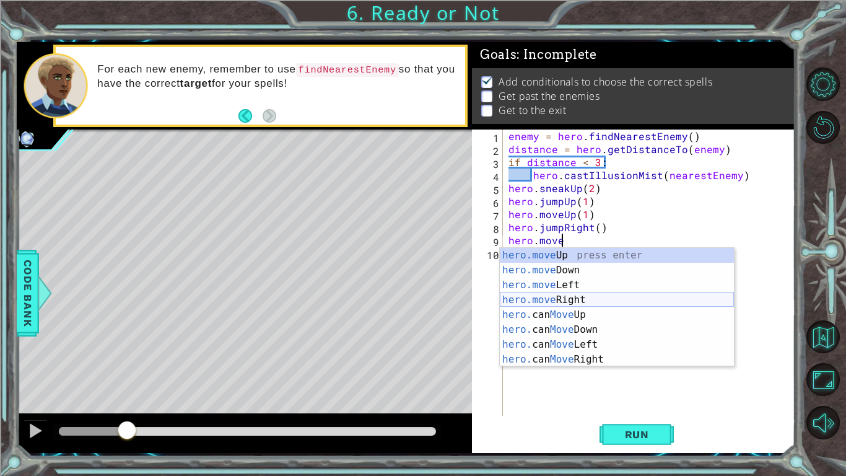
click at [580, 304] on div "hero.move Up press enter hero.move Down press enter hero.move Left press enter …" at bounding box center [617, 322] width 234 height 149
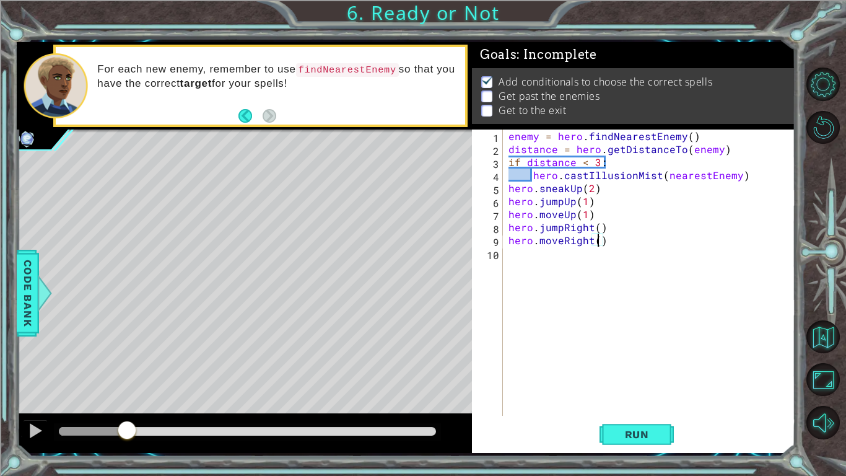
type textarea "hero.moveRight(4)"
click at [652, 245] on div "enemy = hero . findNearestEnemy ( ) distance = hero . getDistanceTo ( enemy ) i…" at bounding box center [652, 285] width 292 height 312
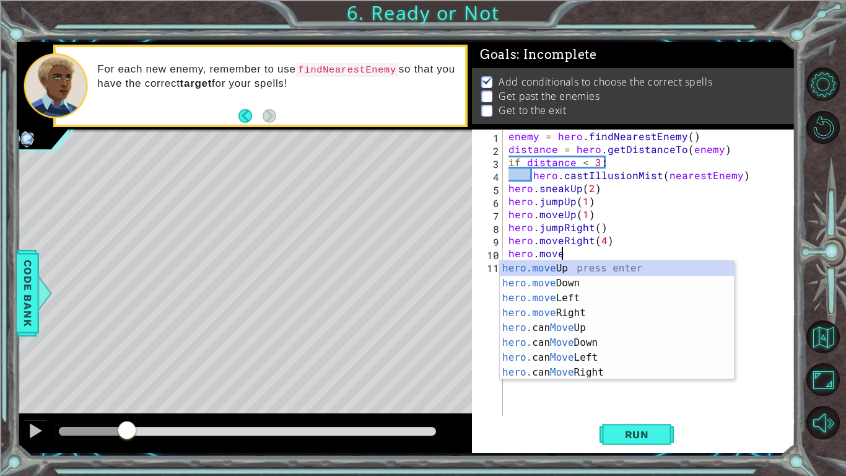
scroll to position [0, 2]
click at [642, 282] on div "hero.move Up press enter hero.move Down press enter hero.move Left press enter …" at bounding box center [617, 335] width 234 height 149
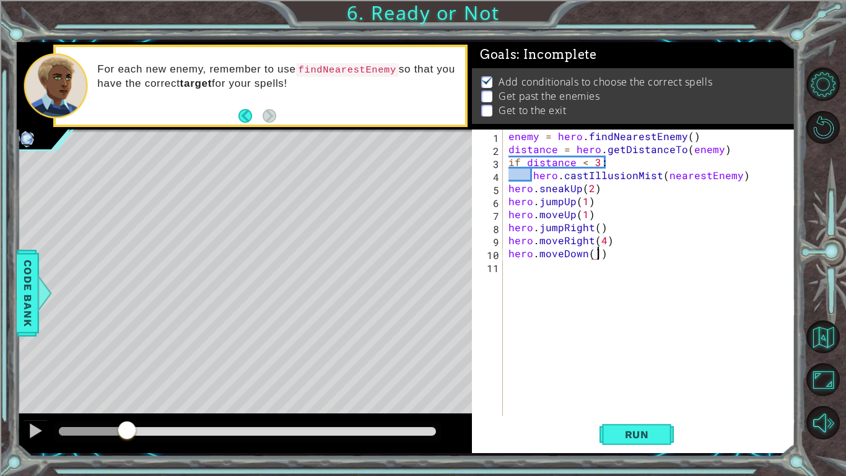
scroll to position [0, 5]
type textarea "hero.moveDown(1)"
click at [621, 255] on div "enemy = hero . findNearestEnemy ( ) distance = hero . getDistanceTo ( enemy ) i…" at bounding box center [652, 285] width 292 height 312
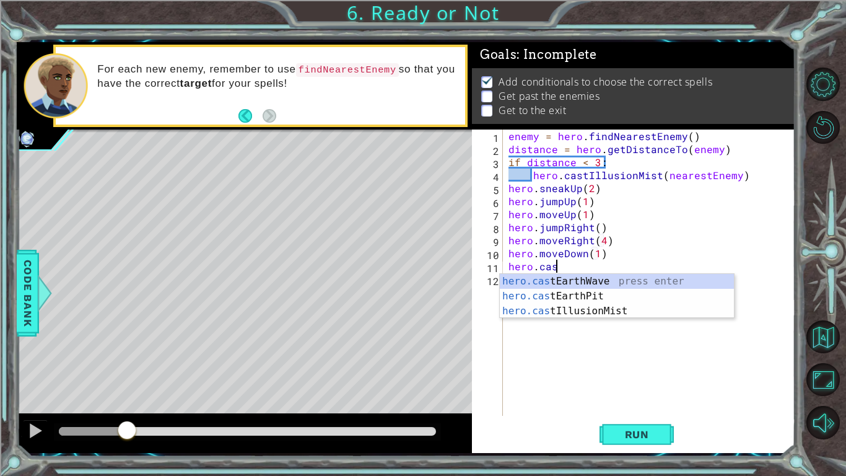
type textarea "hero.cast"
click at [626, 286] on div "hero.cast EarthWave press enter hero.cast EarthPit press enter hero.cast Illusi…" at bounding box center [617, 311] width 234 height 74
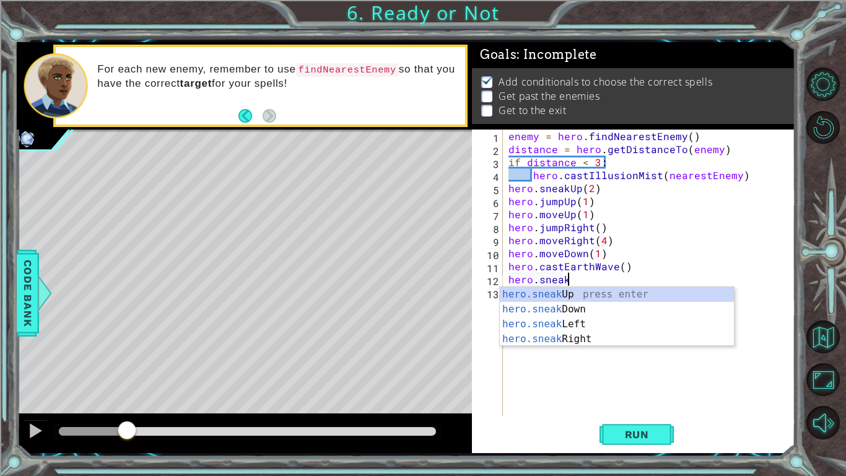
scroll to position [0, 3]
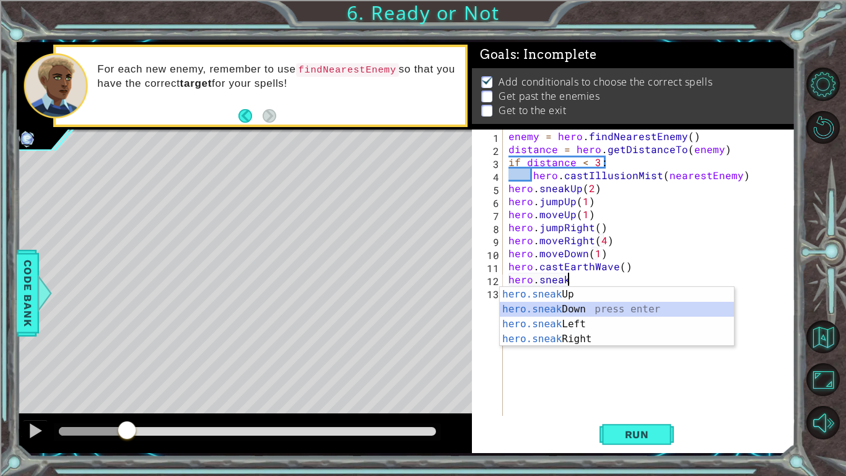
click at [611, 309] on div "hero.sneak Up press enter hero.sneak Down press enter hero.sneak Left press ent…" at bounding box center [617, 331] width 234 height 89
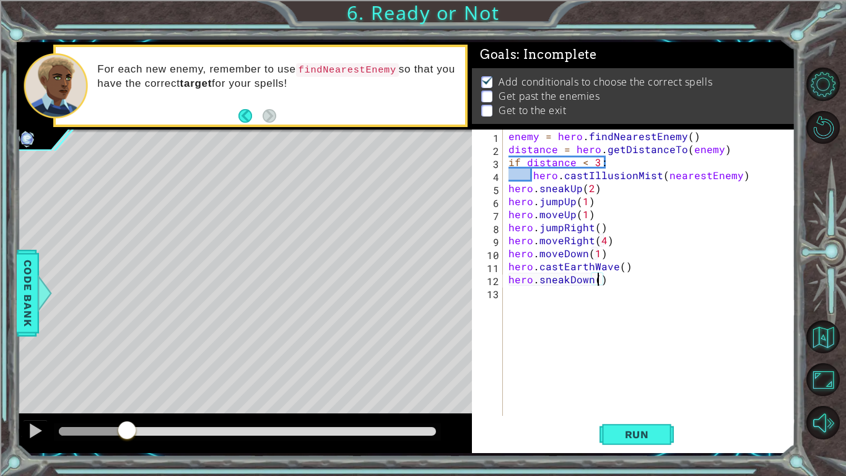
scroll to position [0, 6]
click at [655, 370] on span "Run" at bounding box center [637, 434] width 49 height 12
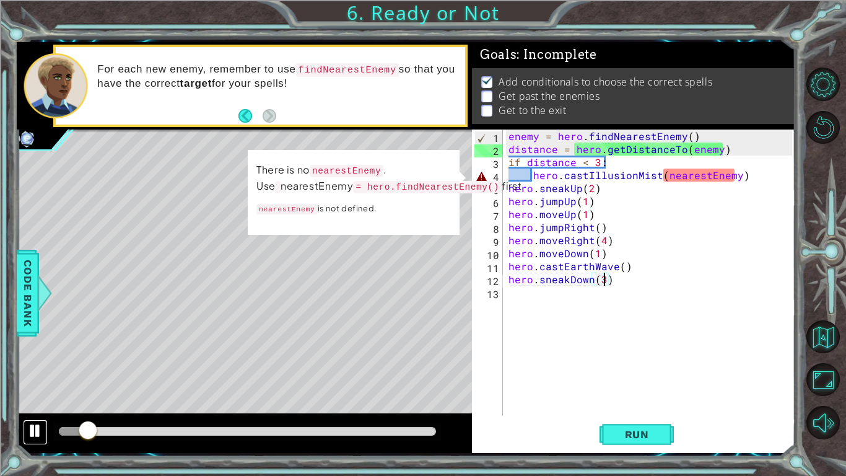
click at [30, 370] on div at bounding box center [35, 431] width 16 height 16
click at [695, 176] on div "enemy = hero . findNearestEnemy ( ) distance = hero . getDistanceTo ( enemy ) i…" at bounding box center [652, 285] width 292 height 312
click at [703, 174] on div "enemy = hero . findNearestEnemy ( ) distance = hero . getDistanceTo ( enemy ) i…" at bounding box center [652, 285] width 292 height 312
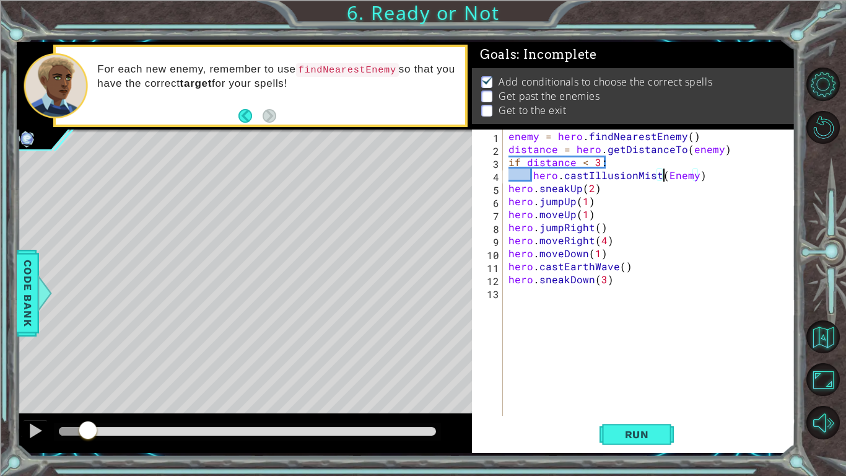
click at [668, 173] on div "enemy = hero . findNearestEnemy ( ) distance = hero . getDistanceTo ( enemy ) i…" at bounding box center [652, 285] width 292 height 312
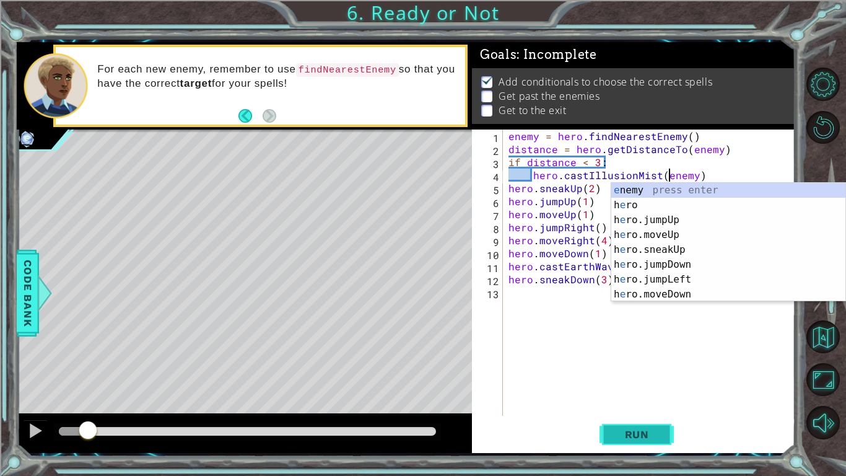
click at [643, 370] on button "Run" at bounding box center [637, 434] width 74 height 32
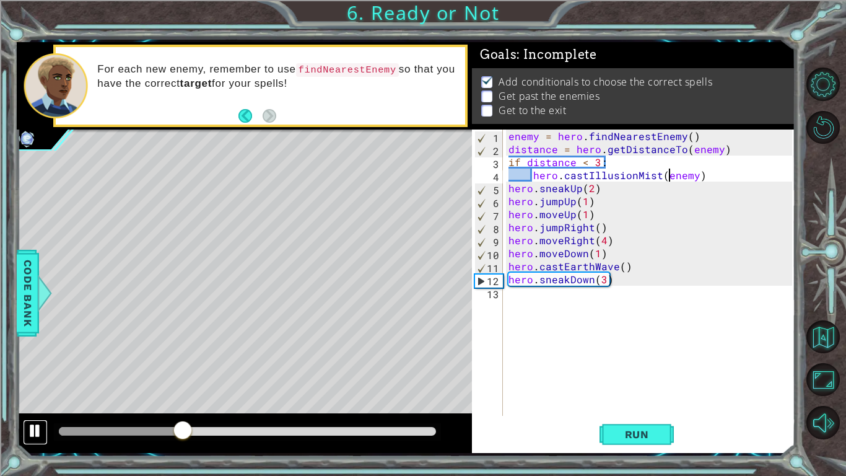
click at [33, 370] on div at bounding box center [35, 431] width 16 height 16
click at [638, 265] on div "enemy = hero . findNearestEnemy ( ) distance = hero . getDistanceTo ( enemy ) i…" at bounding box center [652, 285] width 292 height 312
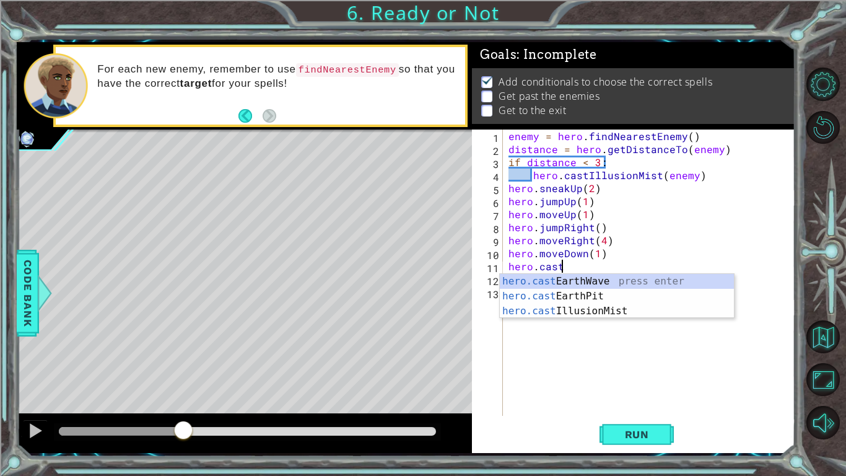
scroll to position [0, 2]
click at [639, 310] on div "hero.cas tEarthWave press enter hero.cas tEarthPit press enter hero.cas tIllusi…" at bounding box center [617, 311] width 234 height 74
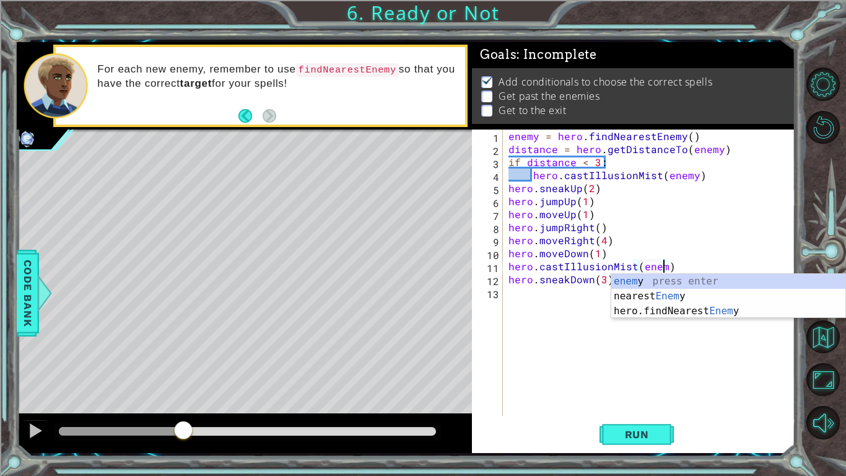
scroll to position [0, 9]
type textarea "hero.castIllusionMist(enemy)"
click at [613, 370] on div "enemy = hero . findNearestEnemy ( ) distance = hero . getDistanceTo ( enemy ) i…" at bounding box center [652, 285] width 292 height 312
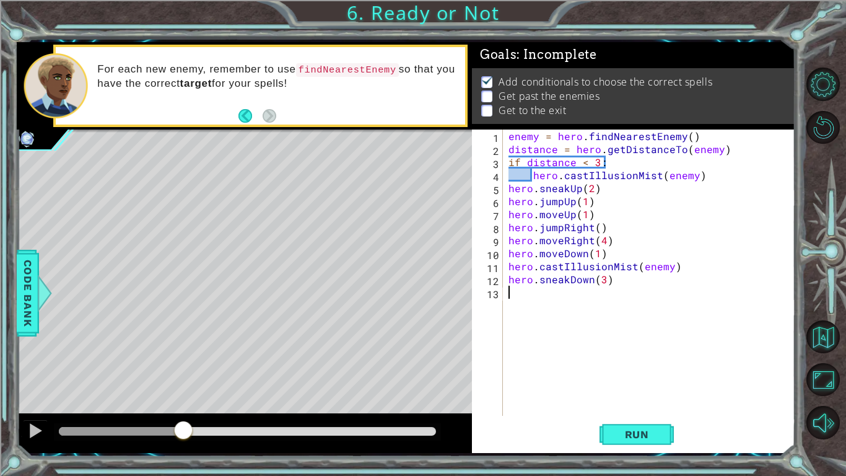
scroll to position [0, 0]
click at [619, 370] on span "Run" at bounding box center [637, 434] width 49 height 12
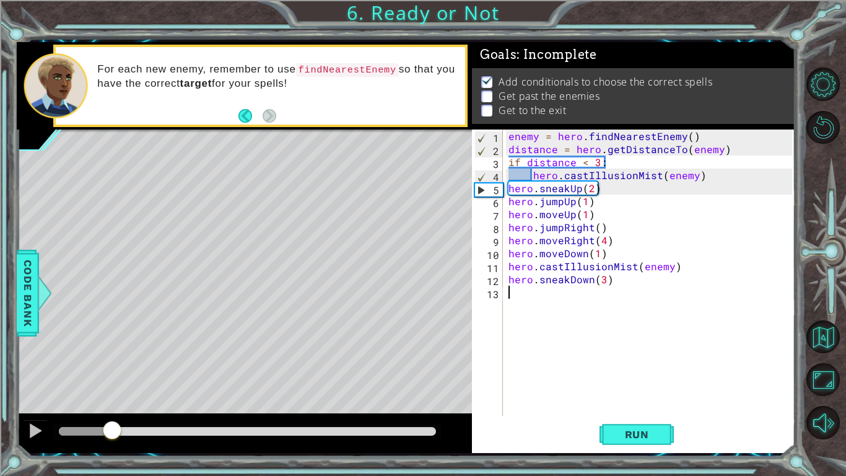
drag, startPoint x: 88, startPoint y: 435, endPoint x: 112, endPoint y: 435, distance: 24.2
click at [112, 370] on div at bounding box center [112, 431] width 22 height 22
drag, startPoint x: 112, startPoint y: 435, endPoint x: 123, endPoint y: 434, distance: 11.2
click at [123, 370] on div at bounding box center [120, 431] width 22 height 22
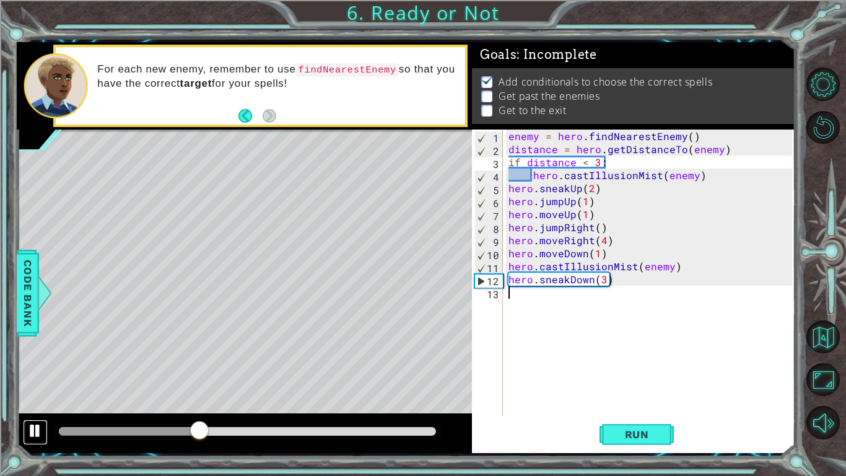
click at [38, 370] on div at bounding box center [35, 431] width 16 height 16
drag, startPoint x: 512, startPoint y: 264, endPoint x: 633, endPoint y: 270, distance: 121.6
click at [633, 270] on div "enemy = hero . findNearestEnemy ( ) distance = hero . getDistanceTo ( enemy ) i…" at bounding box center [652, 285] width 292 height 312
type textarea "hero.castIllusionMist(enemy)"
click at [509, 270] on div "enemy = hero . findNearestEnemy ( ) distance = hero . getDistanceTo ( enemy ) i…" at bounding box center [652, 285] width 292 height 312
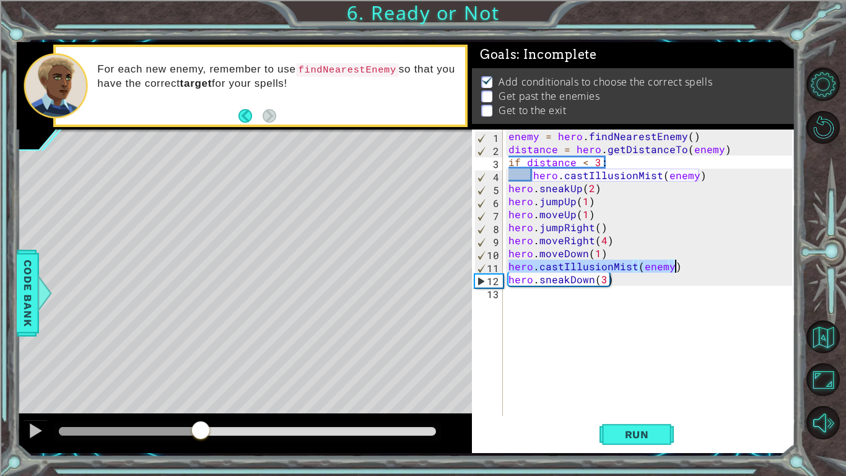
drag, startPoint x: 509, startPoint y: 270, endPoint x: 677, endPoint y: 268, distance: 167.9
click at [677, 268] on div "enemy = hero . findNearestEnemy ( ) distance = hero . getDistanceTo ( enemy ) i…" at bounding box center [652, 285] width 292 height 312
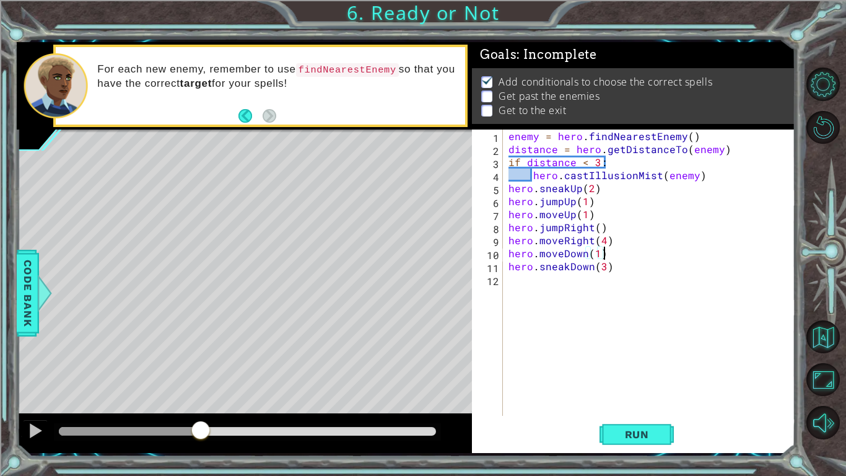
click at [611, 269] on div "enemy = hero . findNearestEnemy ( ) distance = hero . getDistanceTo ( enemy ) i…" at bounding box center [652, 285] width 292 height 312
click at [601, 269] on div "enemy = hero . findNearestEnemy ( ) distance = hero . getDistanceTo ( enemy ) i…" at bounding box center [652, 285] width 292 height 312
type textarea "hero.sneakDown(4)"
click at [623, 272] on div "enemy = hero . findNearestEnemy ( ) distance = hero . getDistanceTo ( enemy ) i…" at bounding box center [652, 285] width 292 height 312
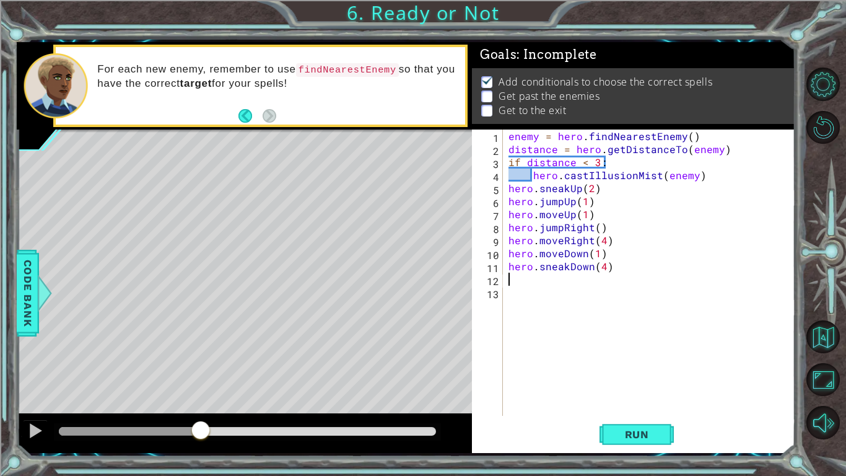
scroll to position [0, 0]
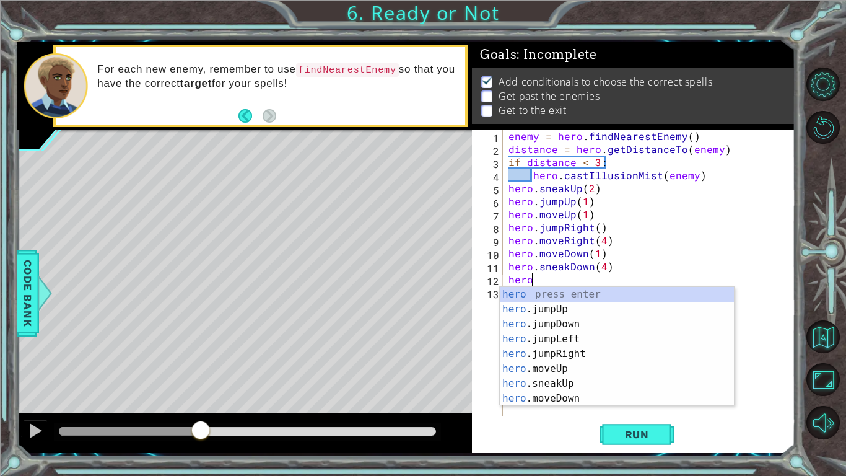
type textarea "hero."
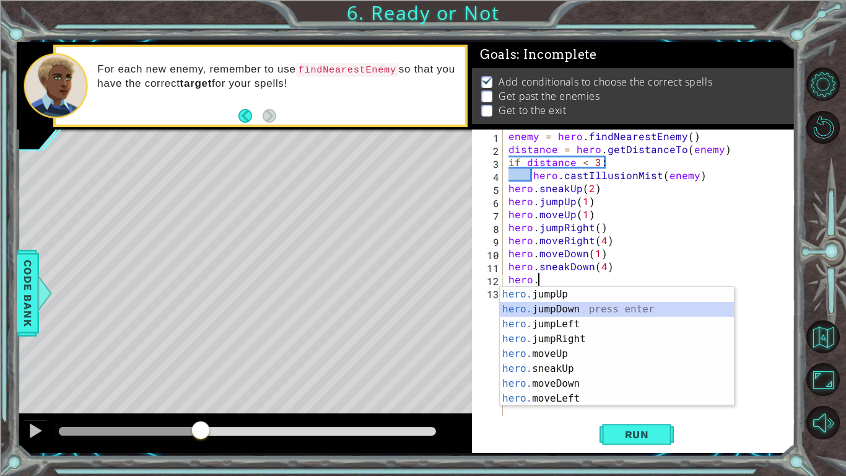
click at [616, 307] on div "hero. jumpUp press enter hero. jumpDown press enter hero. jumpLeft press enter …" at bounding box center [617, 361] width 234 height 149
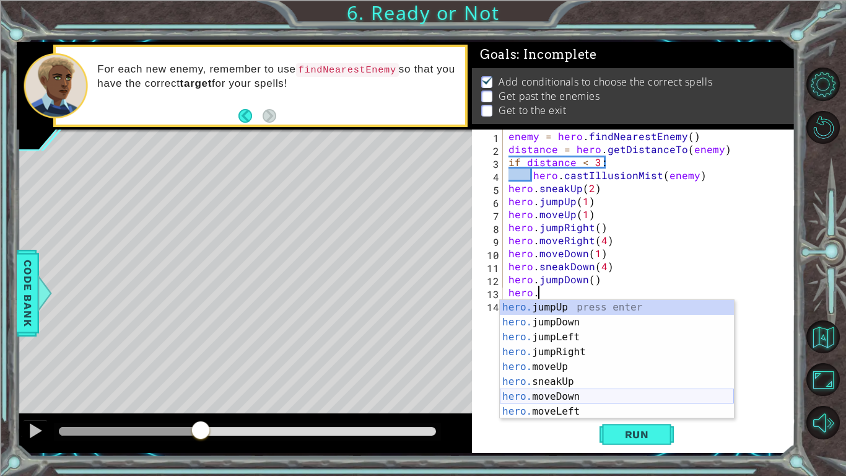
click at [559, 370] on div "hero. jumpUp press enter hero. jumpDown press enter hero. jumpLeft press enter …" at bounding box center [617, 374] width 234 height 149
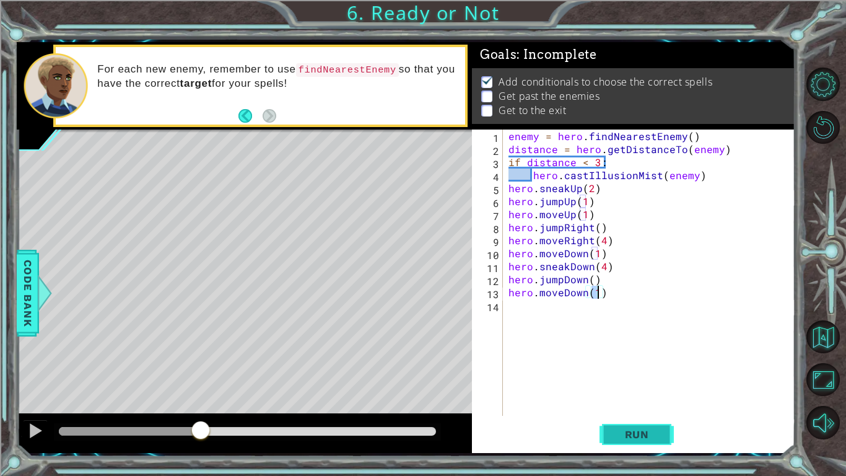
click at [636, 370] on span "Run" at bounding box center [637, 434] width 49 height 12
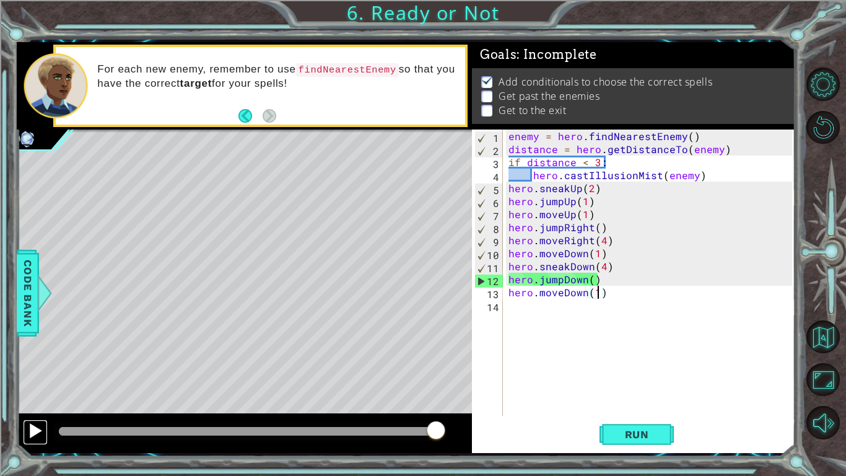
click at [32, 370] on div at bounding box center [35, 431] width 16 height 16
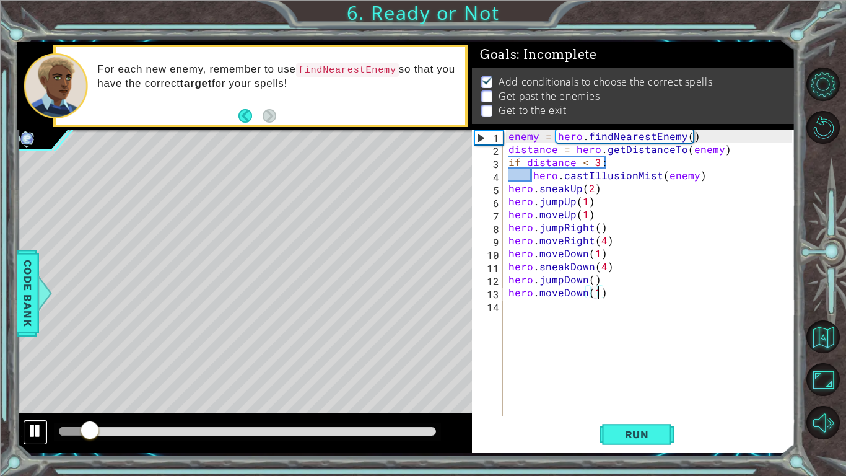
click at [41, 370] on button at bounding box center [35, 431] width 25 height 25
click at [605, 266] on div "enemy = hero . findNearestEnemy ( ) distance = hero . getDistanceTo ( enemy ) i…" at bounding box center [652, 285] width 292 height 312
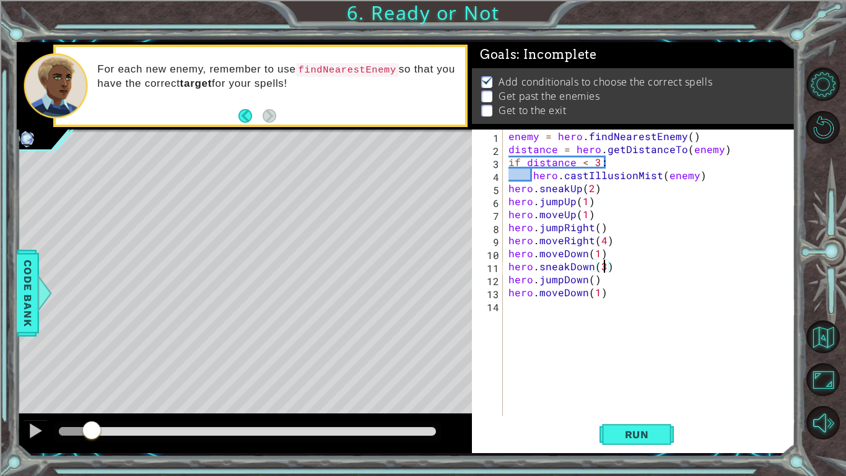
click at [603, 281] on div "enemy = hero . findNearestEnemy ( ) distance = hero . getDistanceTo ( enemy ) i…" at bounding box center [652, 285] width 292 height 312
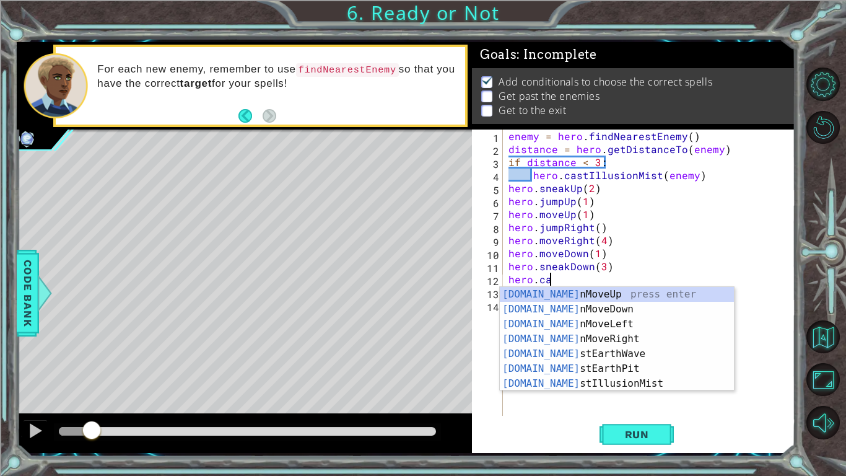
scroll to position [0, 2]
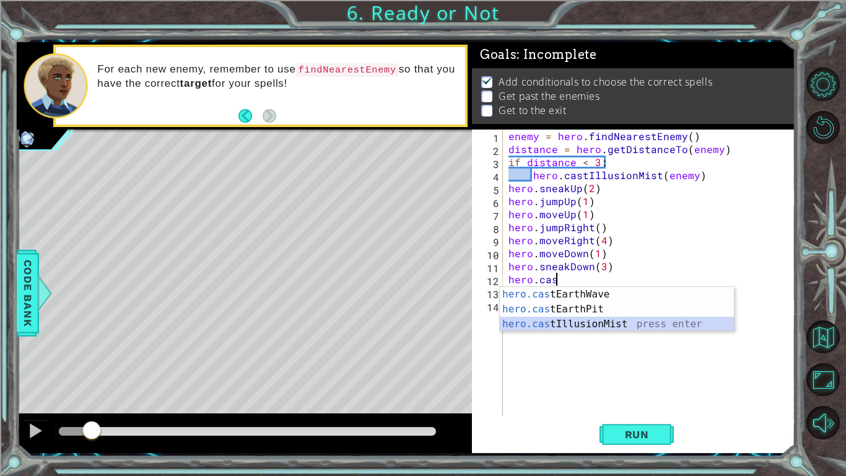
click at [608, 328] on div "hero.cas tEarthWave press enter hero.cas tEarthPit press enter hero.cas tIllusi…" at bounding box center [617, 324] width 234 height 74
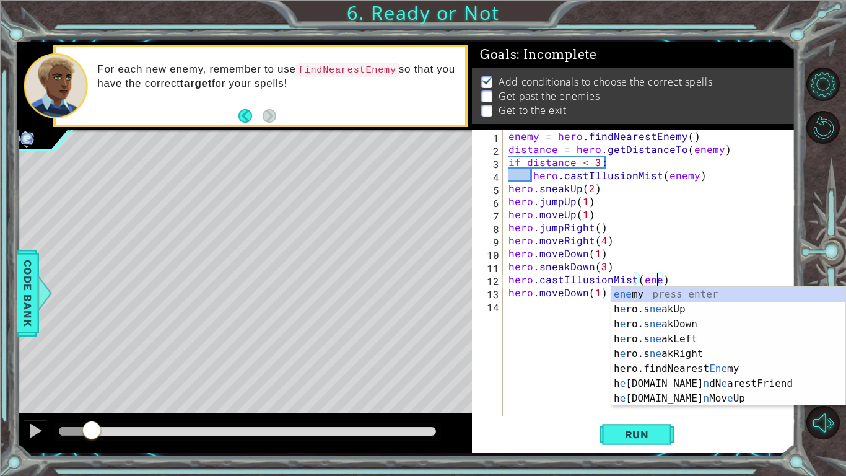
scroll to position [0, 9]
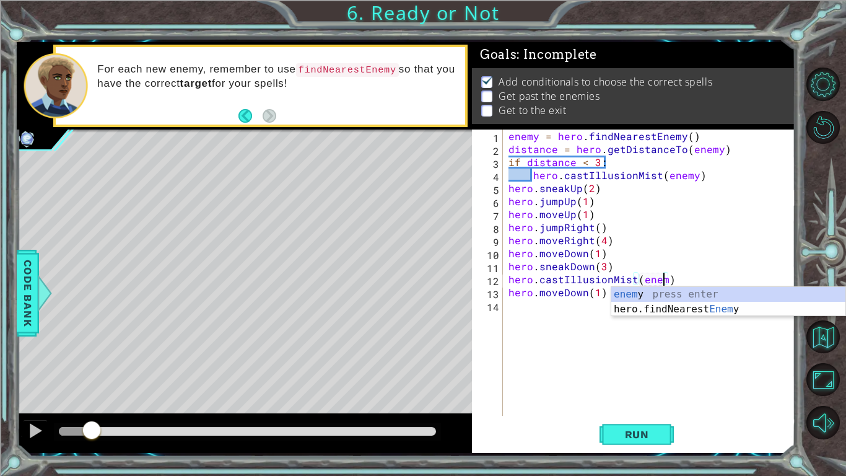
type textarea "hero.castIllusionMist(enemy)"
click at [589, 370] on div "enemy = hero . findNearestEnemy ( ) distance = hero . getDistanceTo ( enemy ) i…" at bounding box center [652, 285] width 292 height 312
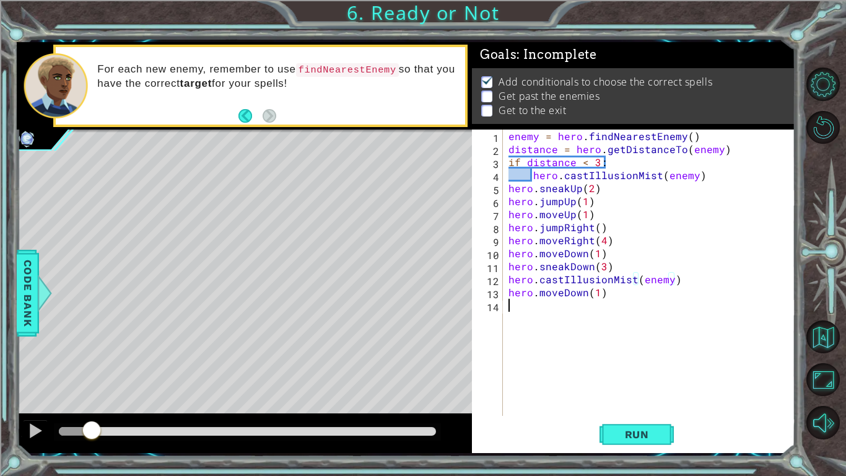
scroll to position [0, 0]
click at [617, 370] on span "Run" at bounding box center [637, 434] width 49 height 12
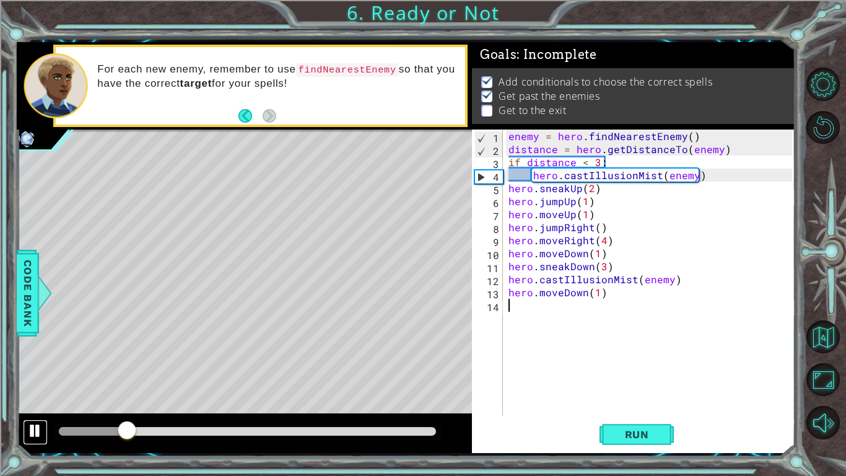
click at [34, 370] on div at bounding box center [35, 431] width 16 height 16
click at [626, 294] on div "enemy = hero . findNearestEnemy ( ) distance = hero . getDistanceTo ( enemy ) i…" at bounding box center [652, 285] width 292 height 312
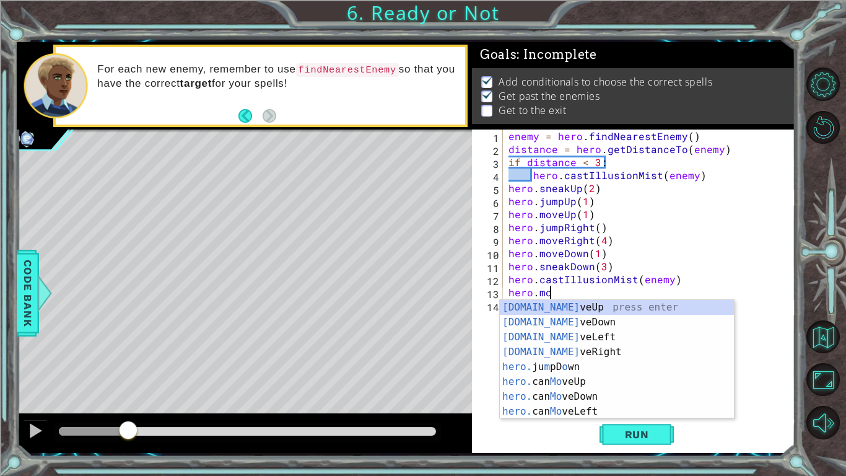
type textarea "hero."
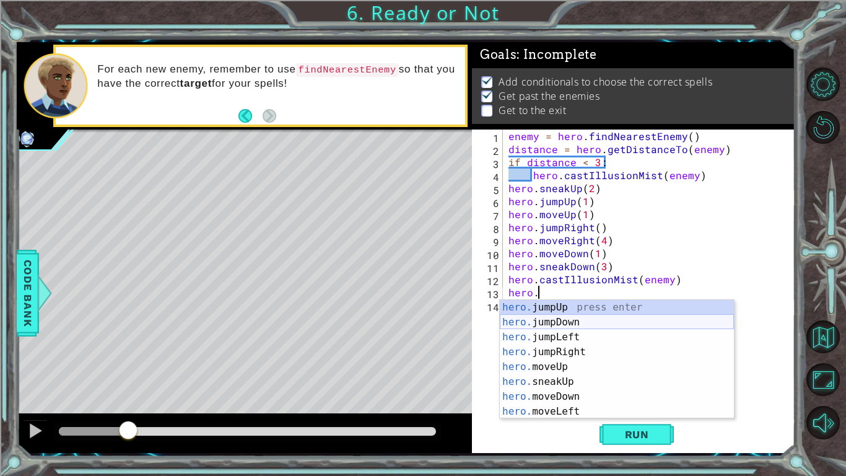
click at [627, 319] on div "hero. jumpUp press enter hero. jumpDown press enter hero. jumpLeft press enter …" at bounding box center [617, 374] width 234 height 149
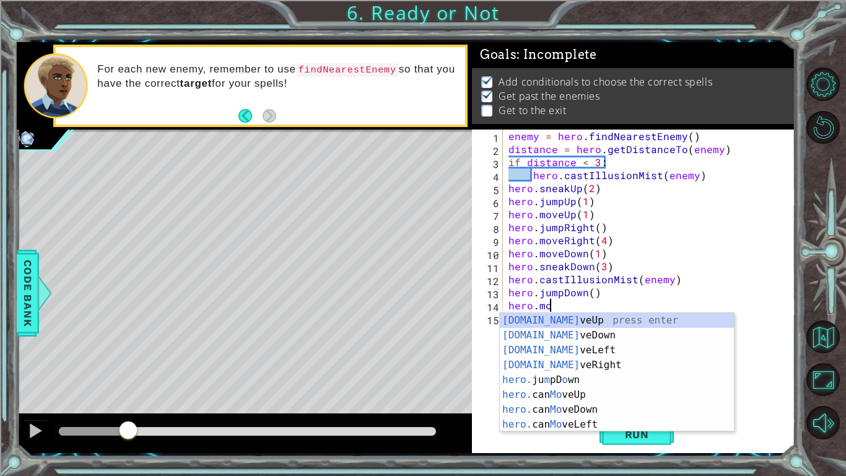
scroll to position [0, 2]
click at [560, 334] on div "[DOMAIN_NAME] veUp press enter [DOMAIN_NAME] veDown press enter [DOMAIN_NAME] v…" at bounding box center [617, 387] width 234 height 149
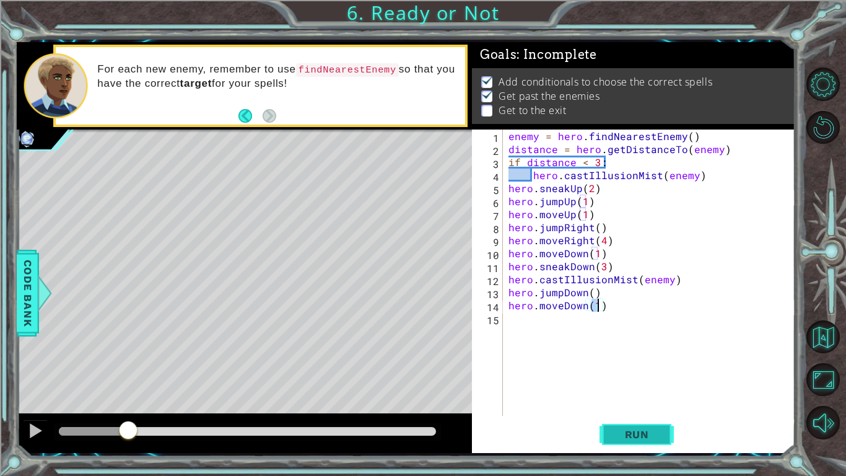
click at [626, 370] on span "Run" at bounding box center [637, 434] width 49 height 12
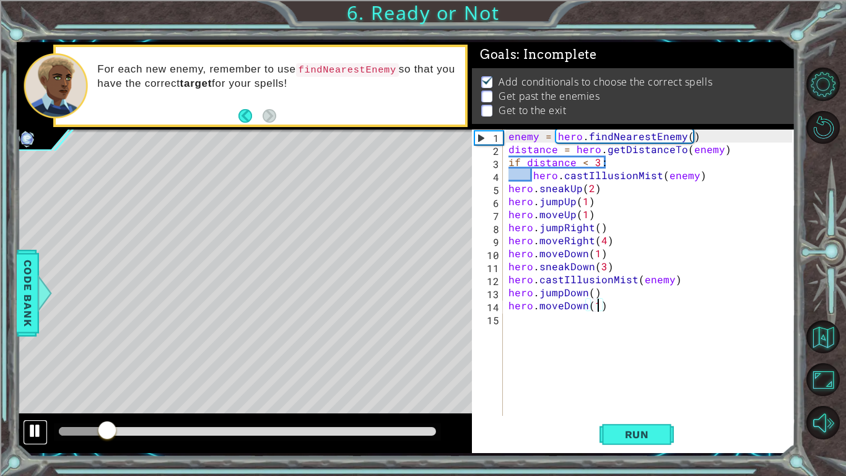
click at [44, 370] on button at bounding box center [35, 431] width 25 height 25
click at [562, 296] on div "enemy = hero . findNearestEnemy ( ) distance = hero . getDistanceTo ( enemy ) i…" at bounding box center [652, 285] width 292 height 312
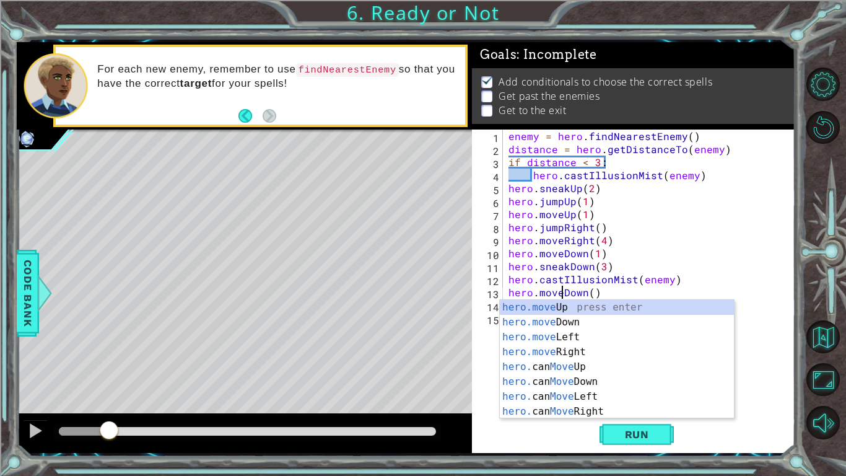
scroll to position [0, 3]
click at [546, 370] on div "Run" at bounding box center [636, 434] width 323 height 32
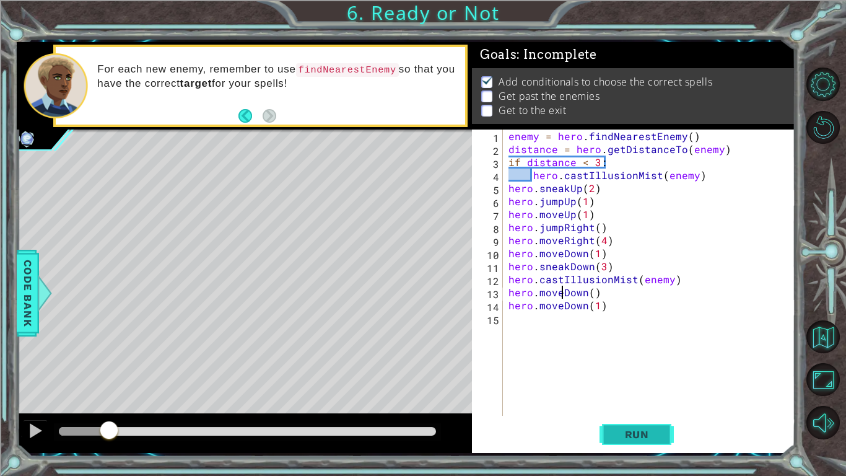
click at [610, 370] on button "Run" at bounding box center [637, 434] width 74 height 32
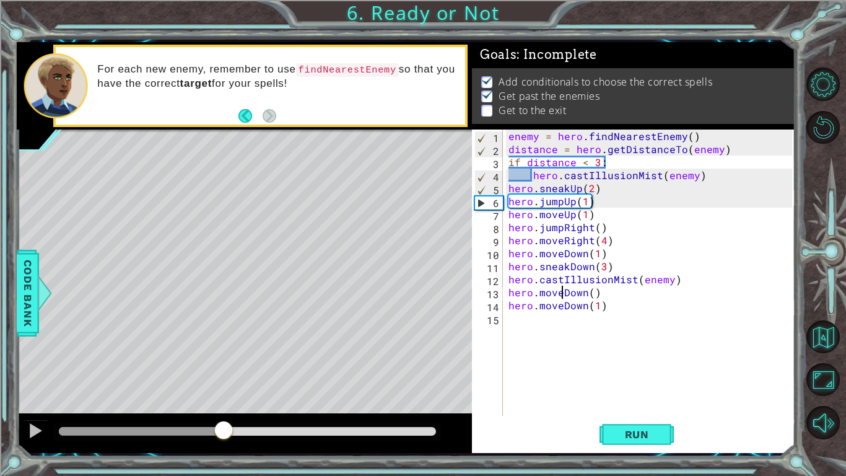
drag, startPoint x: 103, startPoint y: 429, endPoint x: 243, endPoint y: 431, distance: 140.0
click at [235, 370] on div at bounding box center [223, 431] width 22 height 22
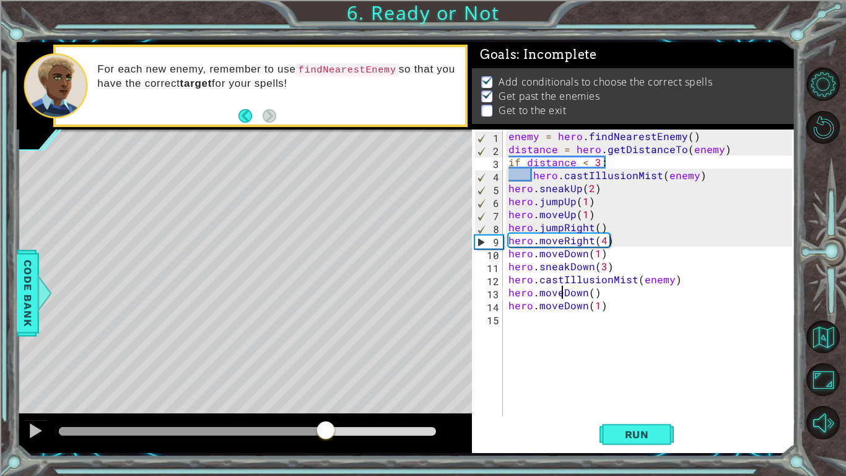
drag, startPoint x: 243, startPoint y: 431, endPoint x: 326, endPoint y: 429, distance: 83.0
click at [325, 370] on div at bounding box center [192, 431] width 266 height 9
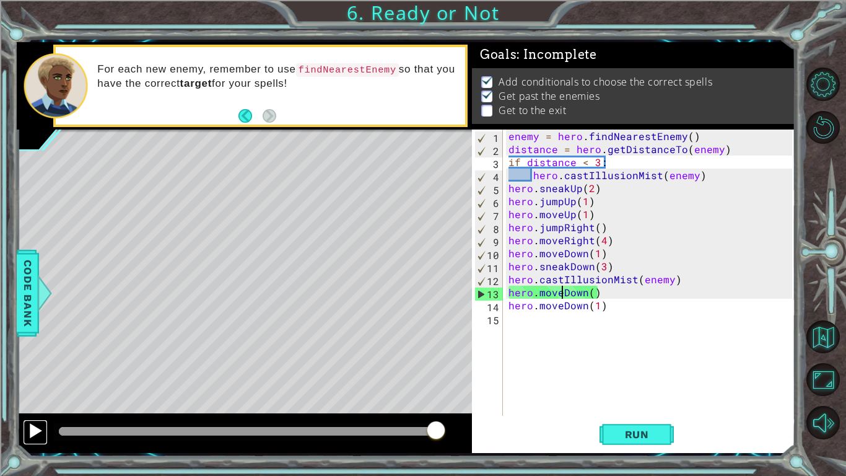
click at [34, 370] on div at bounding box center [35, 431] width 16 height 16
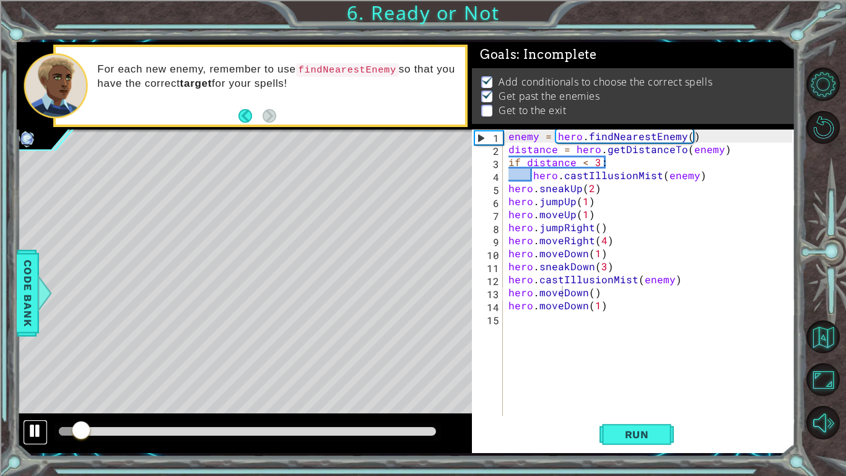
click at [40, 370] on div at bounding box center [35, 431] width 16 height 16
click at [561, 307] on div "enemy = hero . findNearestEnemy ( ) distance = hero . getDistanceTo ( enemy ) i…" at bounding box center [652, 285] width 292 height 312
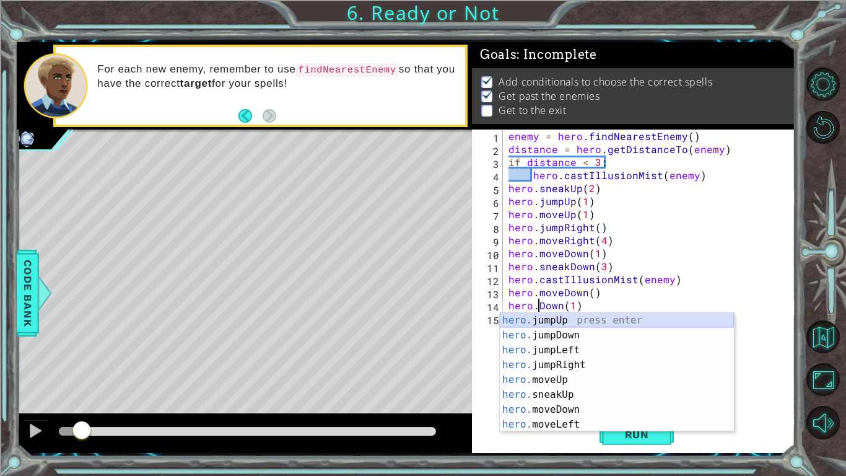
click at [564, 322] on div "hero. jumpUp press enter hero. jumpDown press enter hero. jumpLeft press enter …" at bounding box center [617, 387] width 234 height 149
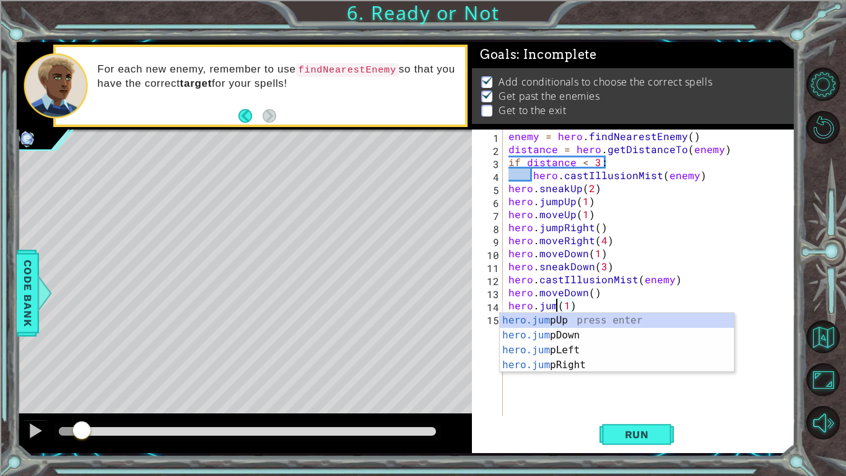
scroll to position [0, 2]
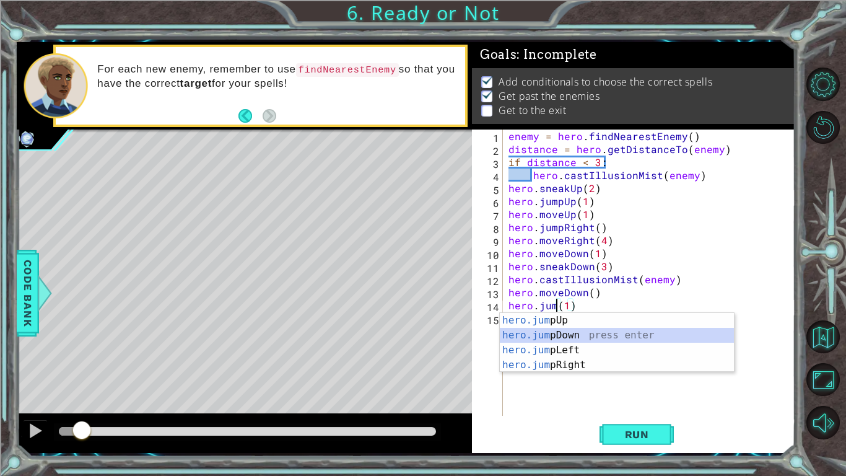
click at [574, 337] on div "hero.jum pUp press enter hero.jum pDown press enter hero.jum pLeft press enter …" at bounding box center [617, 357] width 234 height 89
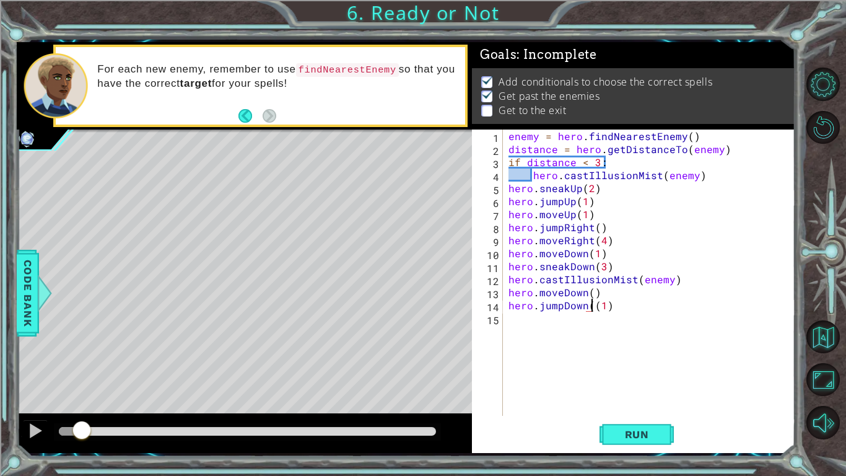
type textarea "hero.jumpDown(1)"
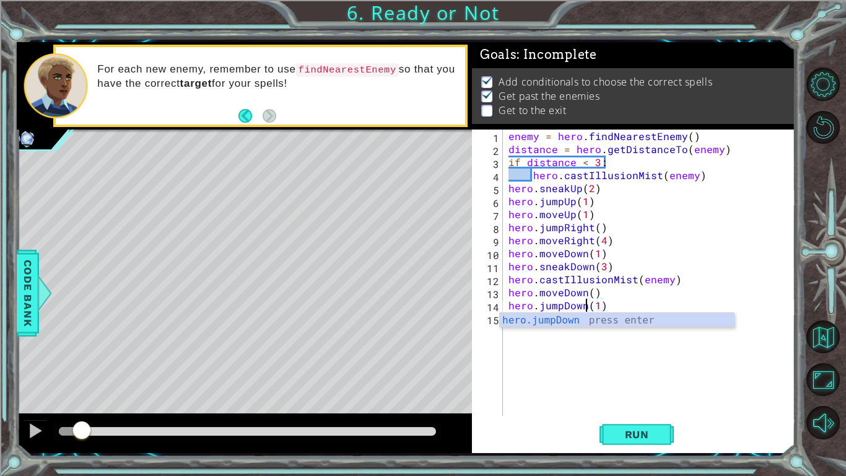
click at [616, 307] on div "enemy = hero . findNearestEnemy ( ) distance = hero . getDistanceTo ( enemy ) i…" at bounding box center [652, 285] width 292 height 312
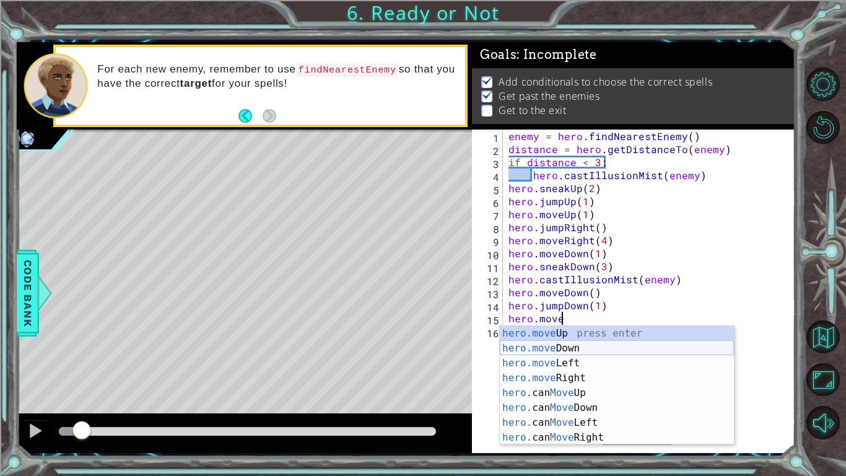
click at [602, 348] on div "hero.move Up press enter hero.move Down press enter hero.move Left press enter …" at bounding box center [617, 400] width 234 height 149
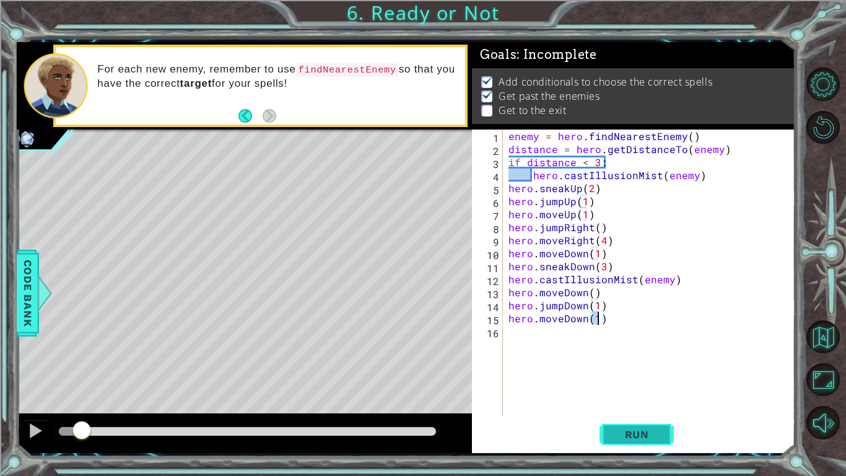
click at [614, 370] on button "Run" at bounding box center [637, 434] width 74 height 32
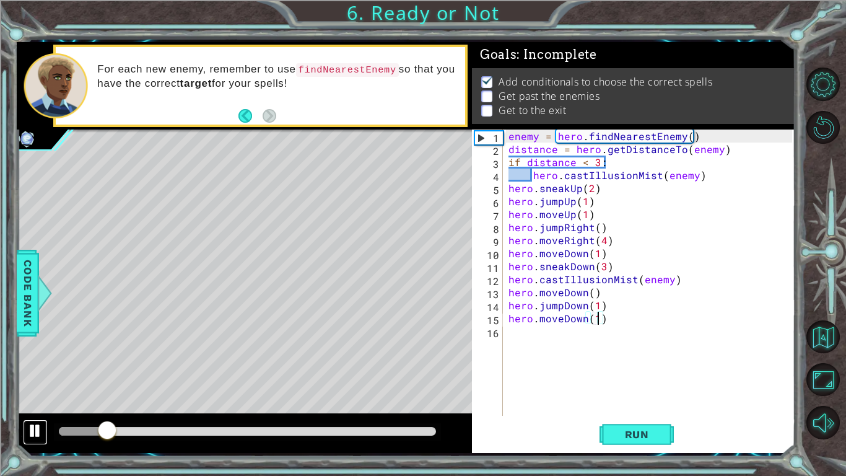
click at [35, 370] on div at bounding box center [35, 431] width 16 height 16
click at [563, 320] on div "enemy = hero . findNearestEnemy ( ) distance = hero . getDistanceTo ( enemy ) i…" at bounding box center [652, 285] width 292 height 312
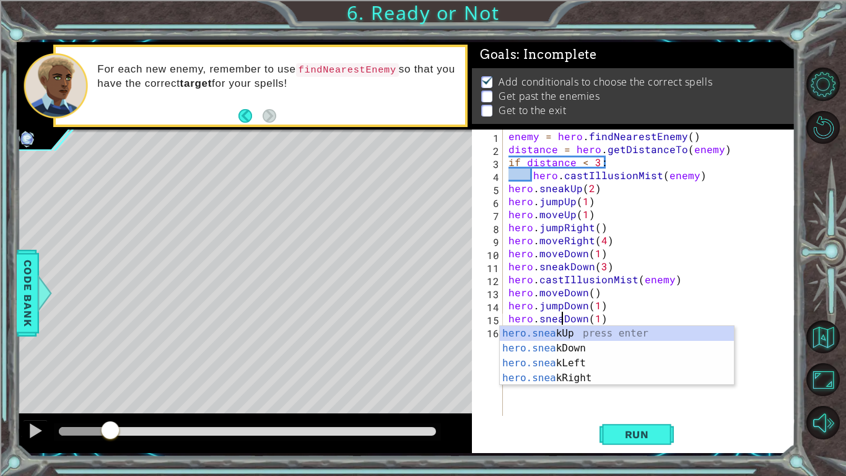
scroll to position [0, 4]
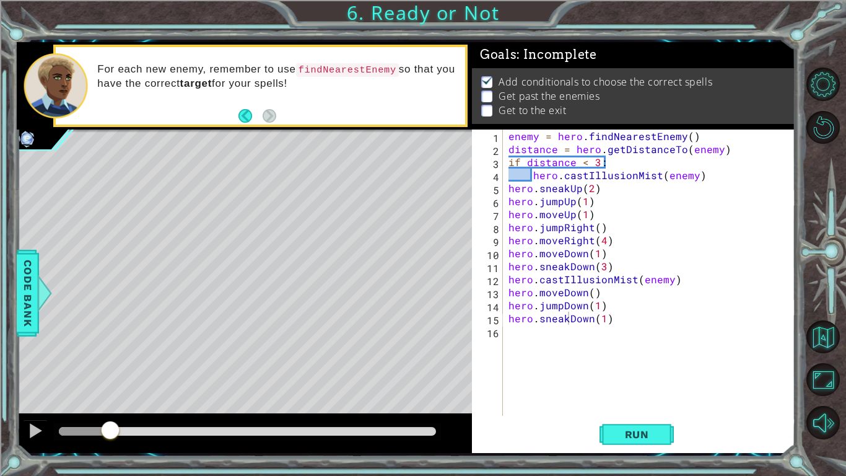
click at [542, 370] on div "Run" at bounding box center [636, 434] width 323 height 32
click at [649, 370] on button "Run" at bounding box center [637, 434] width 74 height 32
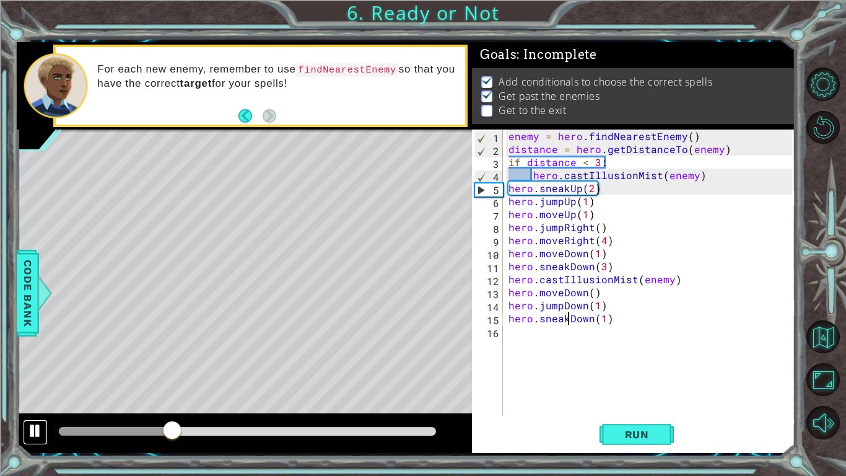
click at [29, 370] on div at bounding box center [35, 431] width 16 height 16
drag, startPoint x: 509, startPoint y: 309, endPoint x: 617, endPoint y: 302, distance: 108.6
click at [617, 302] on div "enemy = hero . findNearestEnemy ( ) distance = hero . getDistanceTo ( enemy ) i…" at bounding box center [652, 285] width 292 height 312
type textarea "hero.jumpDown(1)"
click at [512, 331] on div "enemy = hero . findNearestEnemy ( ) distance = hero . getDistanceTo ( enemy ) i…" at bounding box center [652, 285] width 292 height 312
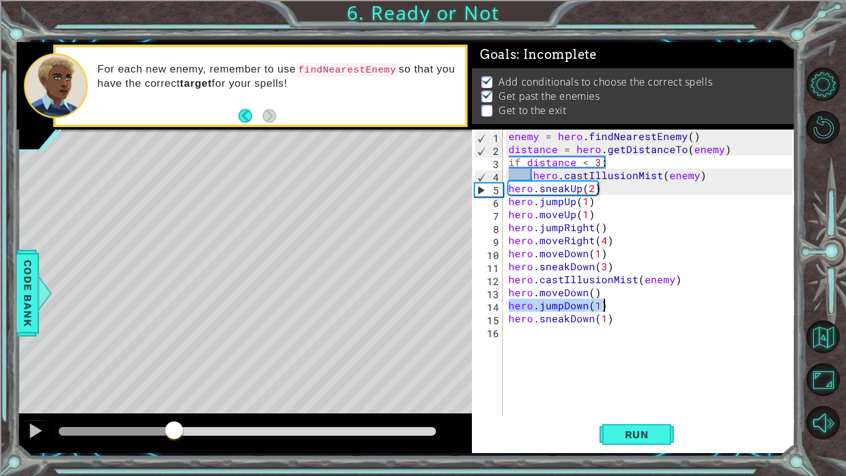
scroll to position [0, 0]
paste textarea "hero.jumpDown(1)"
type textarea "hero.jumpDown(1)"
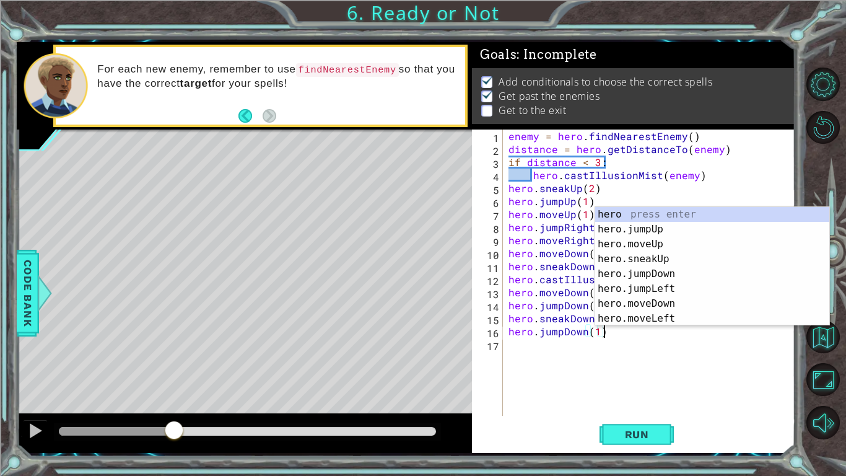
click at [532, 365] on div "enemy = hero . findNearestEnemy ( ) distance = hero . getDistanceTo ( enemy ) i…" at bounding box center [652, 285] width 292 height 312
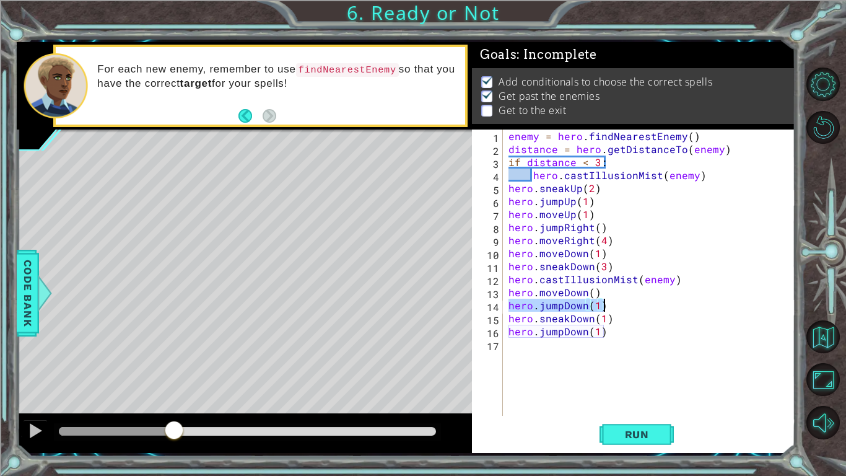
drag, startPoint x: 509, startPoint y: 306, endPoint x: 604, endPoint y: 302, distance: 95.5
click at [604, 302] on div "enemy = hero . findNearestEnemy ( ) distance = hero . getDistanceTo ( enemy ) i…" at bounding box center [652, 285] width 292 height 312
type textarea "hero.jumpDown(1)"
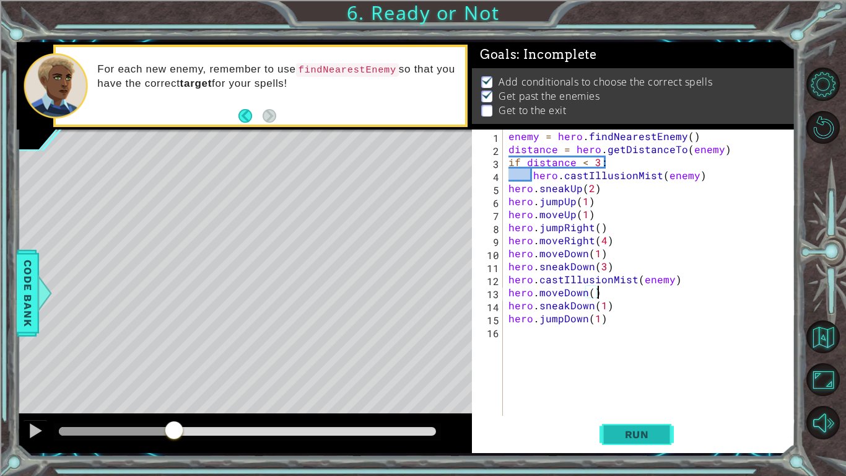
click at [620, 370] on span "Run" at bounding box center [637, 434] width 49 height 12
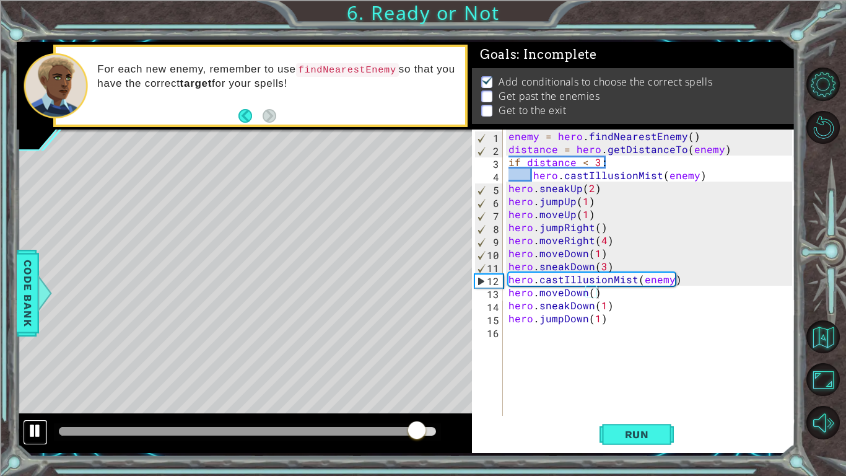
click at [38, 370] on div at bounding box center [35, 431] width 16 height 16
click at [616, 260] on div "enemy = hero . findNearestEnemy ( ) distance = hero . getDistanceTo ( enemy ) i…" at bounding box center [652, 285] width 292 height 312
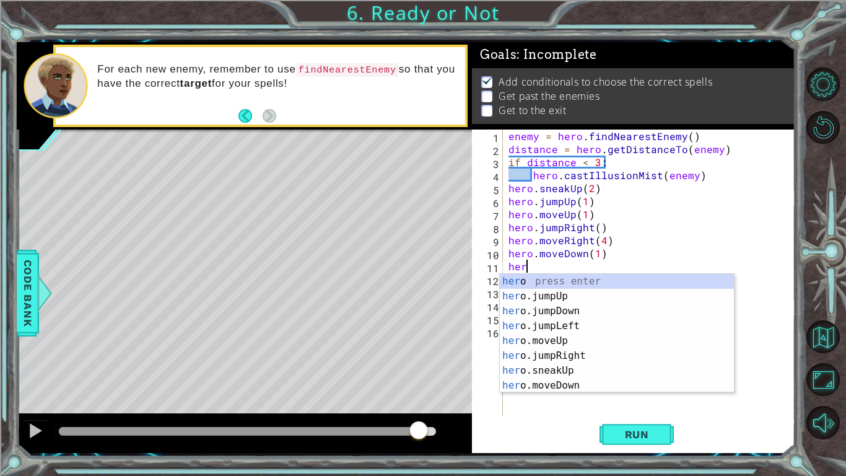
type textarea "h"
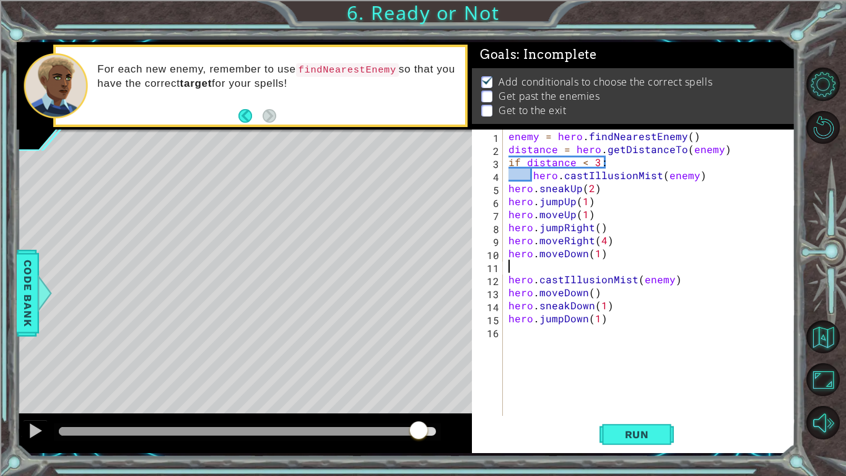
type textarea "hero.moveDown(1)"
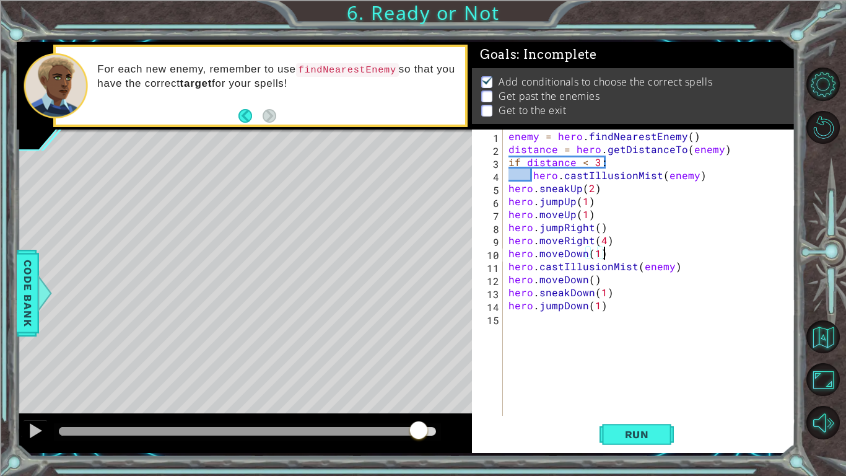
click at [509, 254] on div "enemy = hero . findNearestEnemy ( ) distance = hero . getDistanceTo ( enemy ) i…" at bounding box center [652, 285] width 292 height 312
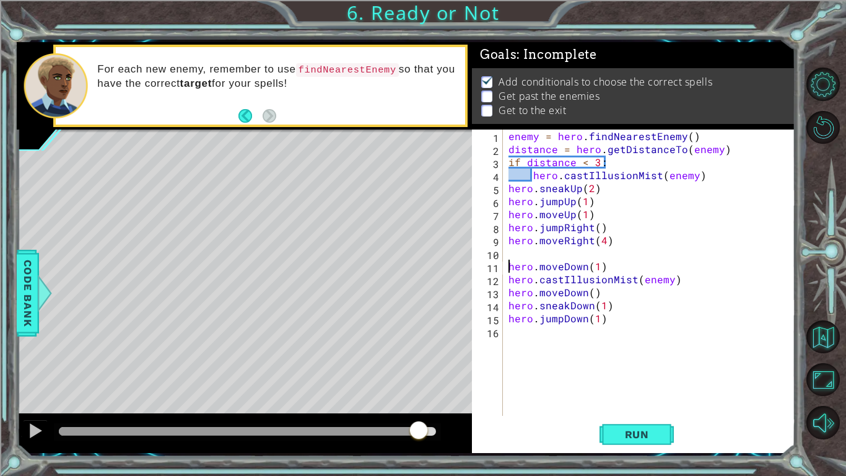
click at [519, 252] on div "enemy = hero . findNearestEnemy ( ) distance = hero . getDistanceTo ( enemy ) i…" at bounding box center [652, 285] width 292 height 312
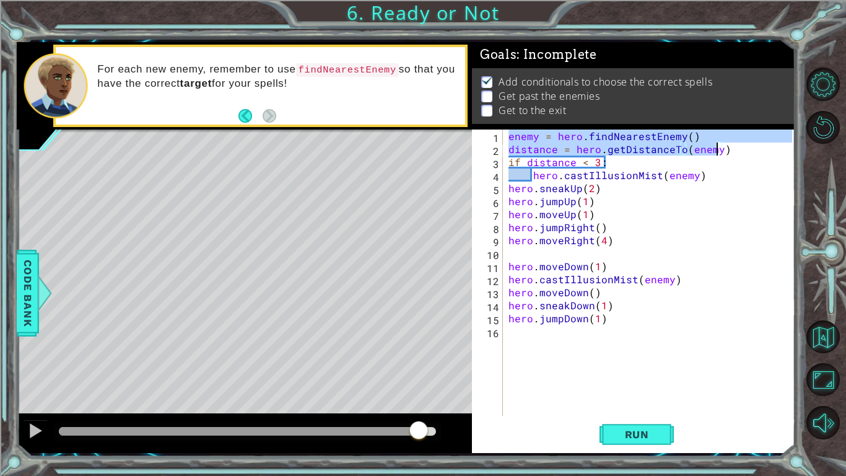
drag, startPoint x: 510, startPoint y: 137, endPoint x: 721, endPoint y: 148, distance: 210.9
click at [721, 148] on div "enemy = hero . findNearestEnemy ( ) distance = hero . getDistanceTo ( enemy ) i…" at bounding box center [652, 285] width 292 height 312
type textarea "enemy = hero.findNearestEnemy() distance = hero.getDistanceTo(enemy)"
click at [510, 255] on div "enemy = hero . findNearestEnemy ( ) distance = hero . getDistanceTo ( enemy ) i…" at bounding box center [652, 285] width 292 height 312
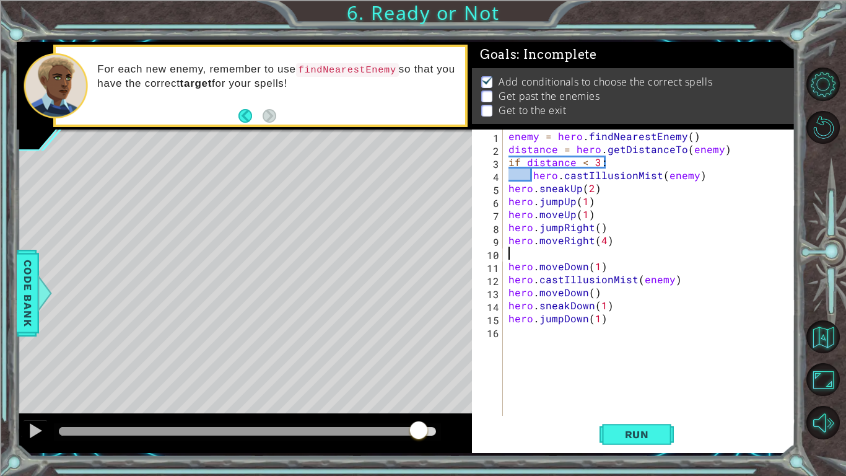
paste textarea "distance = hero.getDistanceTo(enemy)"
type textarea "distance = hero.getDistanceTo(enemy)"
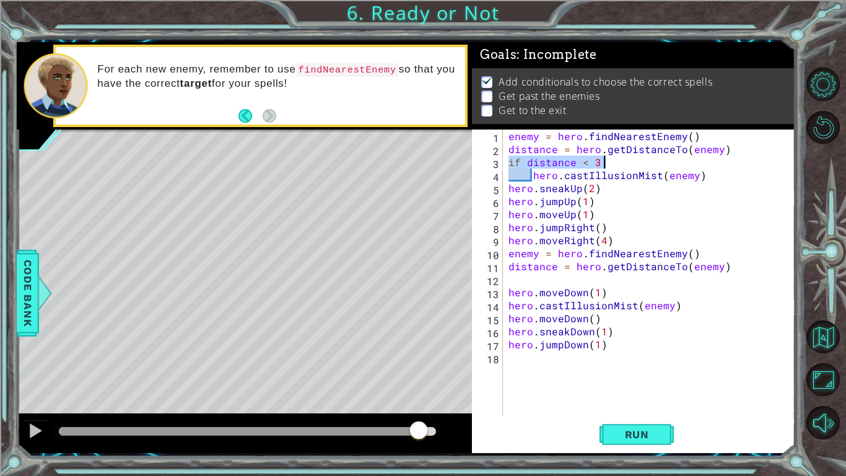
drag, startPoint x: 509, startPoint y: 158, endPoint x: 603, endPoint y: 161, distance: 94.8
click at [603, 161] on div "enemy = hero . findNearestEnemy ( ) distance = hero . getDistanceTo ( enemy ) i…" at bounding box center [652, 285] width 292 height 312
type textarea "if distance < 3:"
click at [512, 280] on div "enemy = hero . findNearestEnemy ( ) distance = hero . getDistanceTo ( enemy ) i…" at bounding box center [652, 285] width 292 height 312
paste textarea "if distance < 3:"
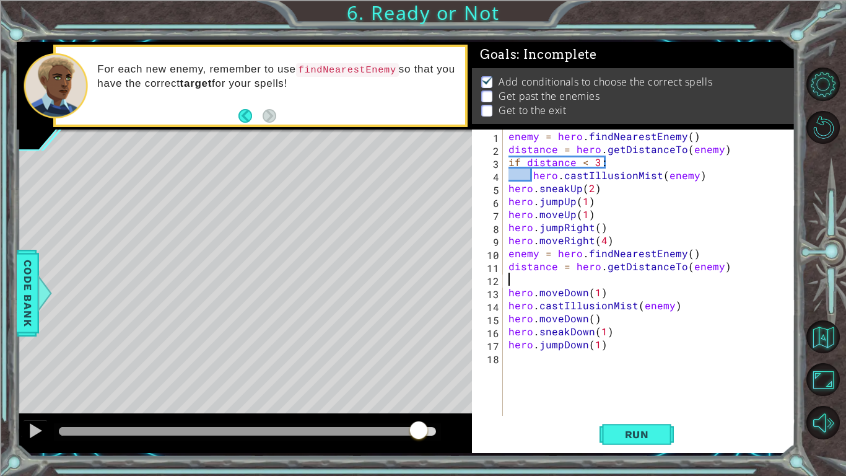
type textarea "if distance < 3:"
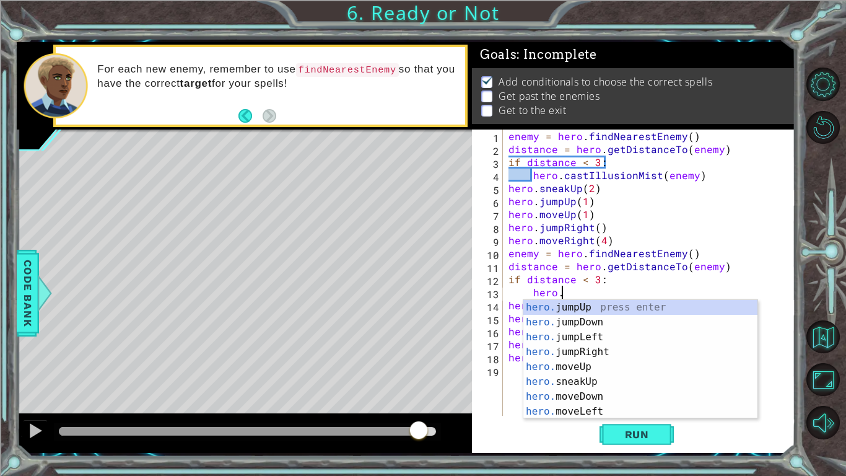
scroll to position [0, 2]
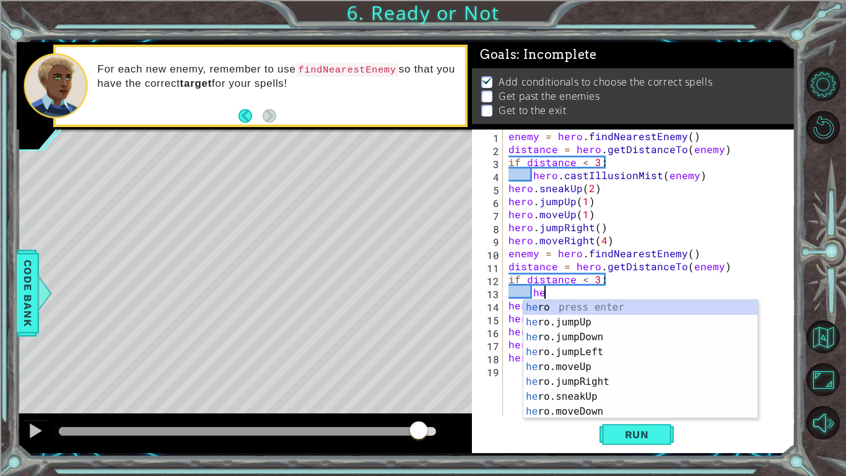
type textarea "h"
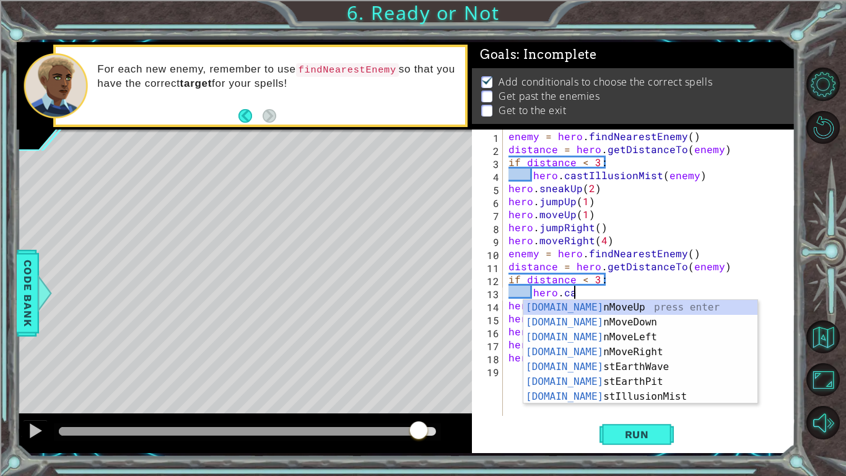
scroll to position [0, 4]
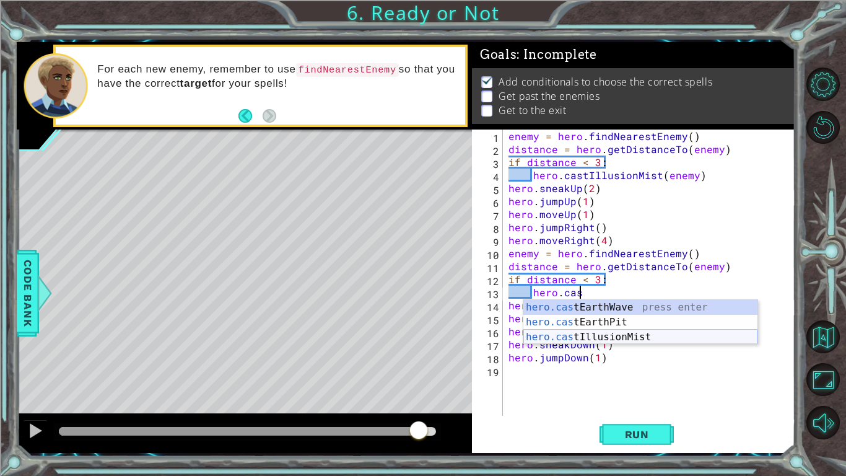
click at [608, 340] on div "hero.cas tEarthWave press enter hero.cas tEarthPit press enter hero.cas tIllusi…" at bounding box center [640, 337] width 234 height 74
type textarea "hero.castIllusionMist(friend)"
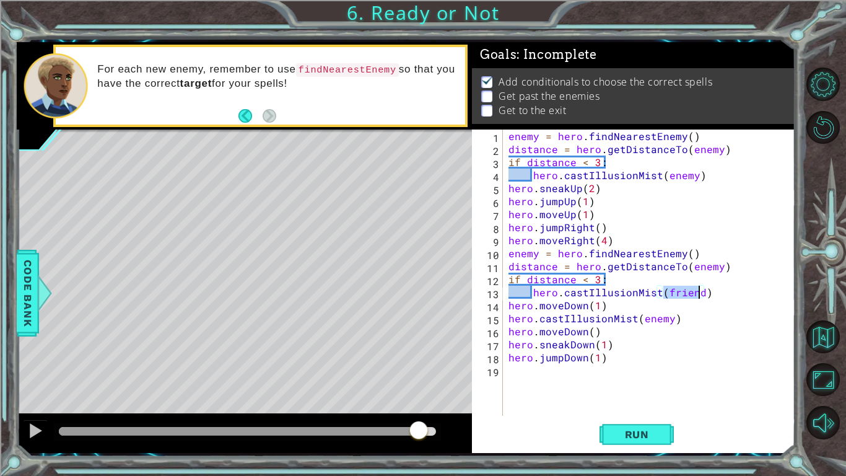
click at [657, 370] on div "enemy = hero . findNearestEnemy ( ) distance = hero . getDistanceTo ( enemy ) i…" at bounding box center [652, 285] width 292 height 312
click at [698, 294] on div "enemy = hero . findNearestEnemy ( ) distance = hero . getDistanceTo ( enemy ) i…" at bounding box center [652, 285] width 292 height 312
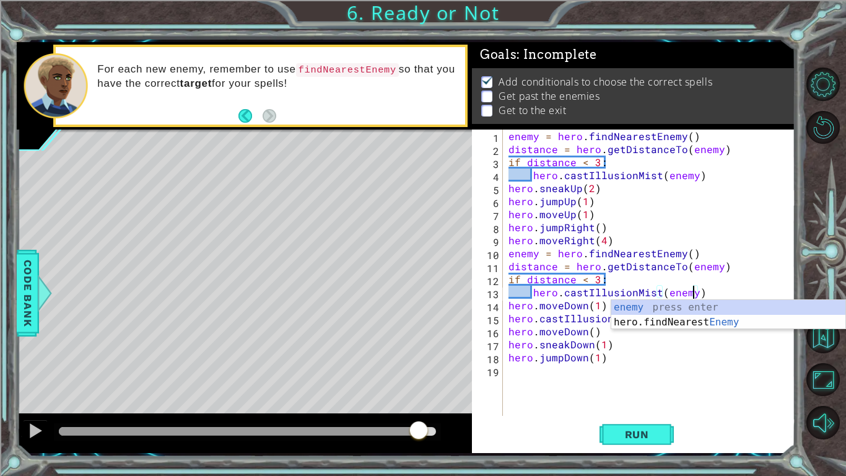
click at [698, 361] on div "enemy = hero . findNearestEnemy ( ) distance = hero . getDistanceTo ( enemy ) i…" at bounding box center [652, 285] width 292 height 312
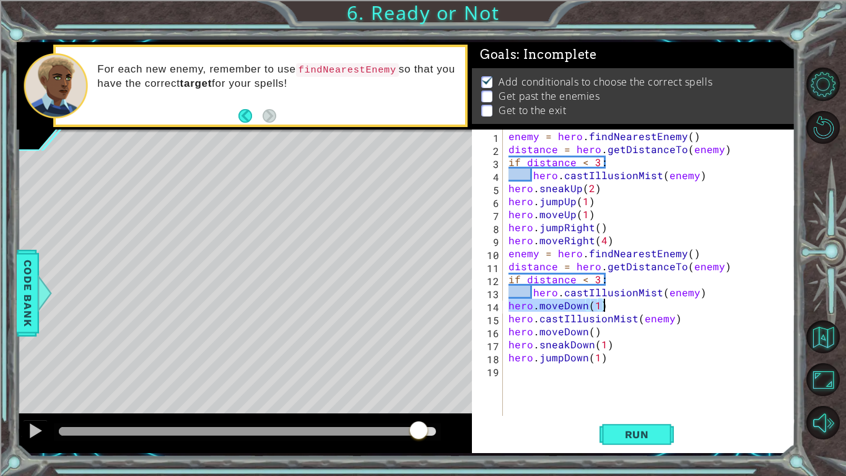
drag, startPoint x: 510, startPoint y: 306, endPoint x: 635, endPoint y: 312, distance: 125.3
click at [635, 312] on div "enemy = hero . findNearestEnemy ( ) distance = hero . getDistanceTo ( enemy ) i…" at bounding box center [652, 285] width 292 height 312
click at [646, 320] on div "enemy = hero . findNearestEnemy ( ) distance = hero . getDistanceTo ( enemy ) i…" at bounding box center [652, 285] width 292 height 312
type textarea "hero.castIllusionMist(enemy)"
drag, startPoint x: 509, startPoint y: 320, endPoint x: 678, endPoint y: 318, distance: 168.5
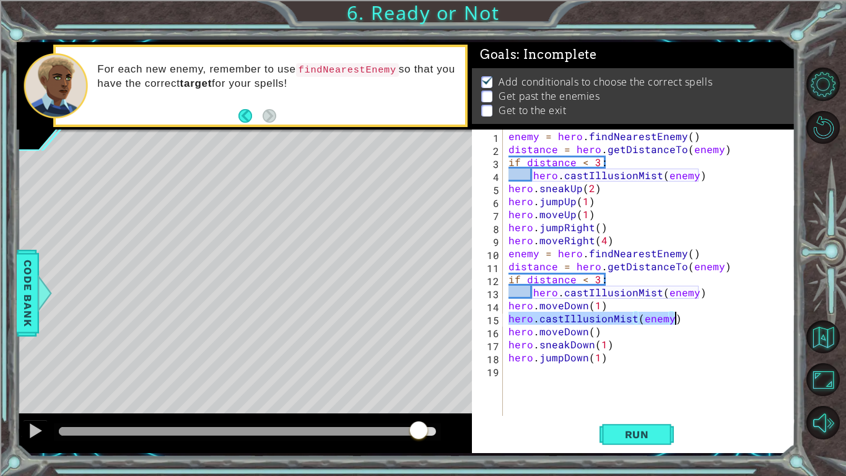
click at [678, 318] on div "enemy = hero . findNearestEnemy ( ) distance = hero . getDistanceTo ( enemy ) i…" at bounding box center [652, 285] width 292 height 312
click at [563, 320] on div "enemy = hero . findNearestEnemy ( ) distance = hero . getDistanceTo ( enemy ) i…" at bounding box center [652, 285] width 292 height 312
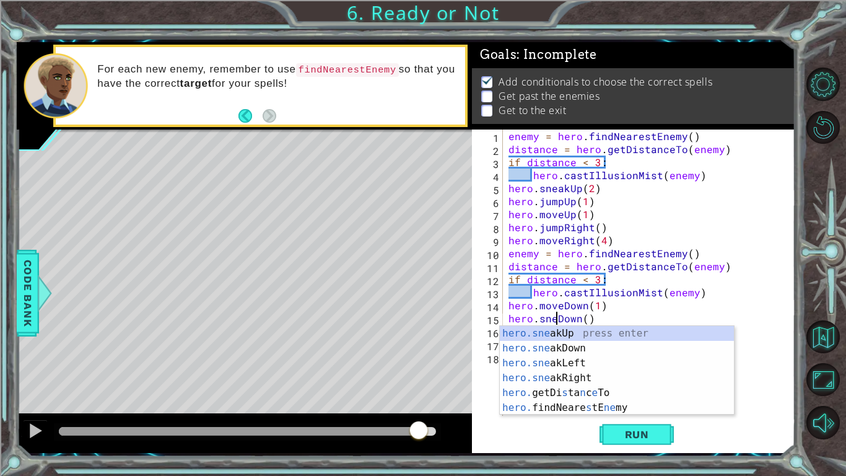
scroll to position [0, 4]
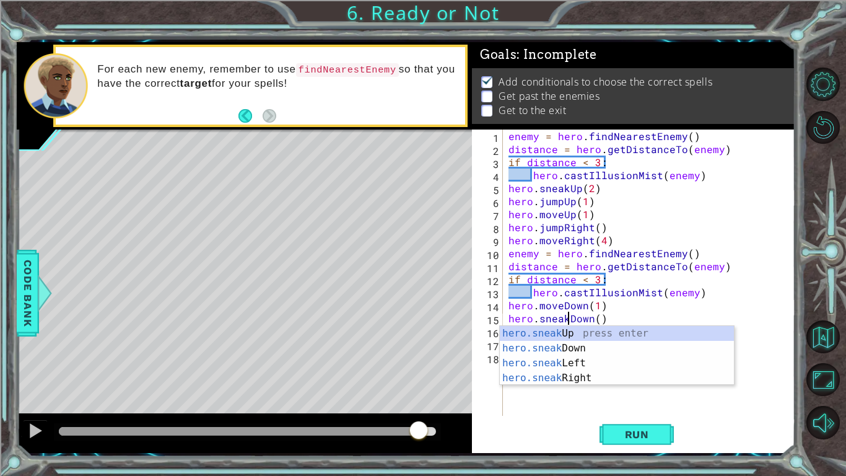
click at [561, 308] on div "enemy = hero . findNearestEnemy ( ) distance = hero . getDistanceTo ( enemy ) i…" at bounding box center [652, 285] width 292 height 312
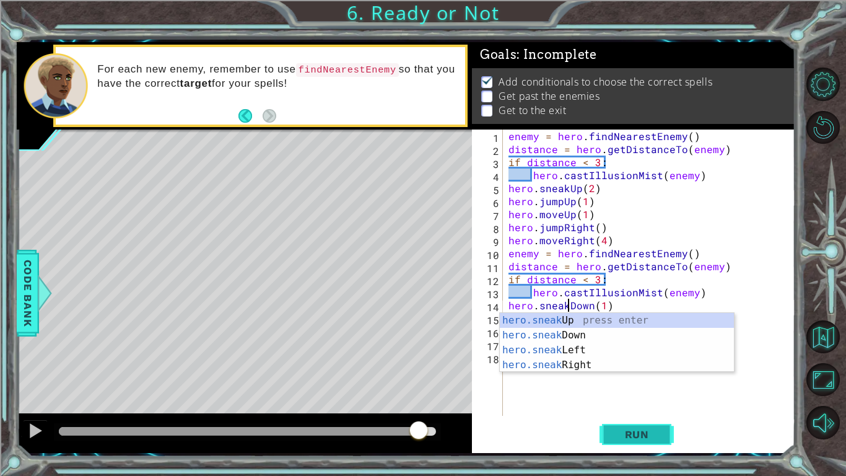
click at [631, 370] on span "Run" at bounding box center [637, 434] width 49 height 12
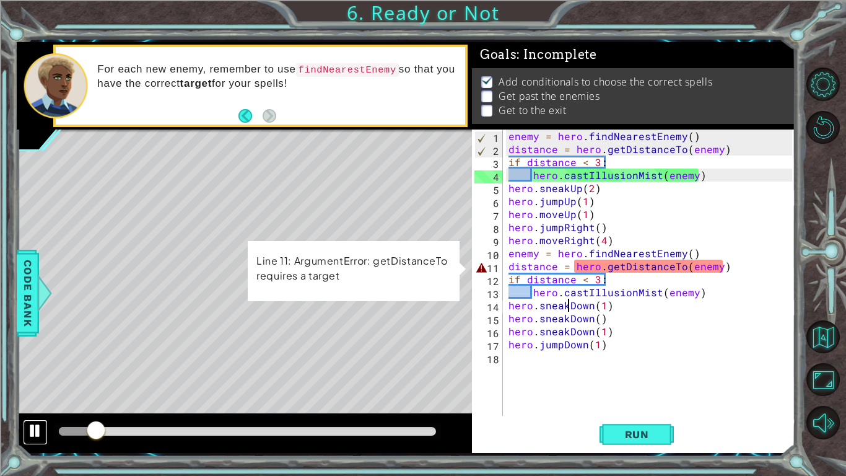
click at [35, 370] on div at bounding box center [35, 431] width 16 height 16
click at [704, 268] on div "enemy = hero . findNearestEnemy ( ) distance = hero . getDistanceTo ( enemy ) i…" at bounding box center [652, 285] width 292 height 312
click at [714, 269] on div "enemy = hero . findNearestEnemy ( ) distance = hero . getDistanceTo ( enemy ) i…" at bounding box center [652, 285] width 292 height 312
click at [725, 269] on div "enemy = hero . findNearestEnemy ( ) distance = hero . getDistanceTo ( enemy ) i…" at bounding box center [652, 285] width 292 height 312
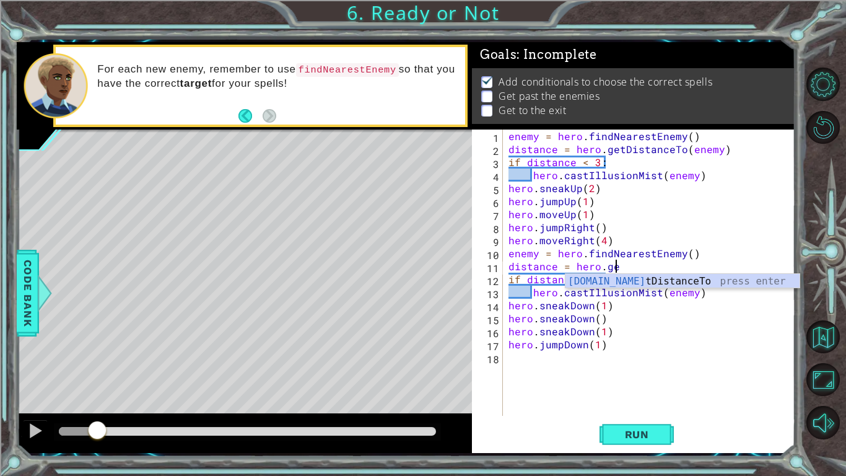
scroll to position [0, 6]
click at [740, 284] on div "hero.get DistanceTo press enter" at bounding box center [683, 296] width 234 height 45
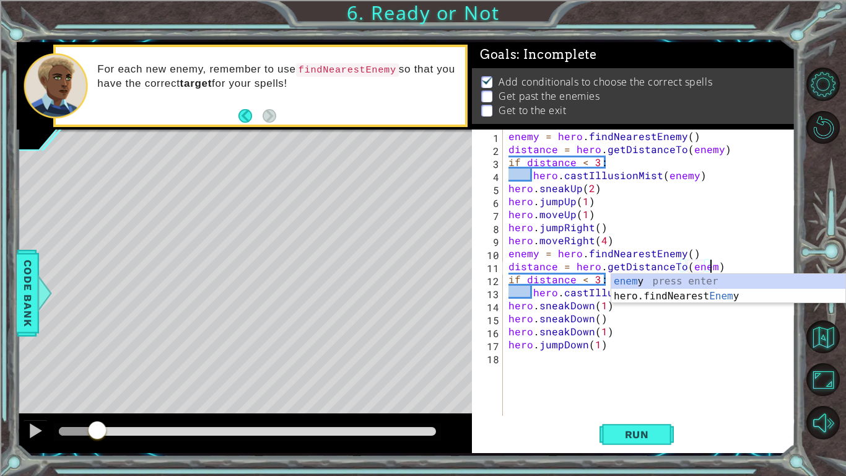
scroll to position [0, 12]
click at [659, 370] on span "Run" at bounding box center [637, 434] width 49 height 12
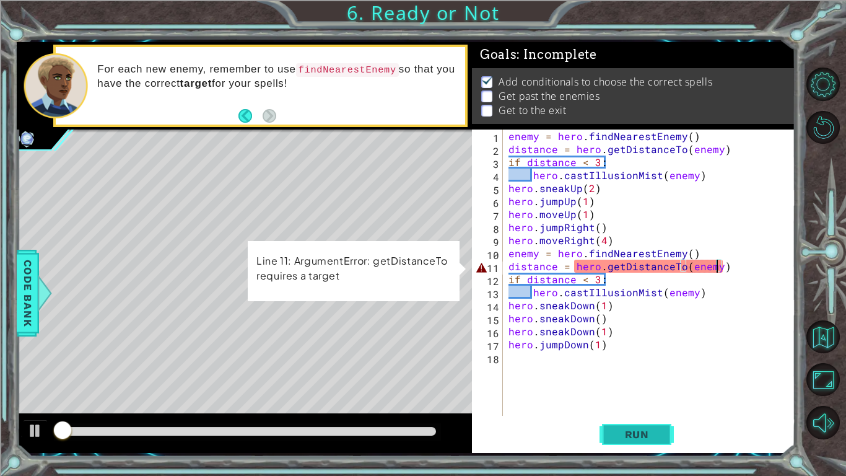
click at [635, 370] on button "Run" at bounding box center [637, 434] width 74 height 32
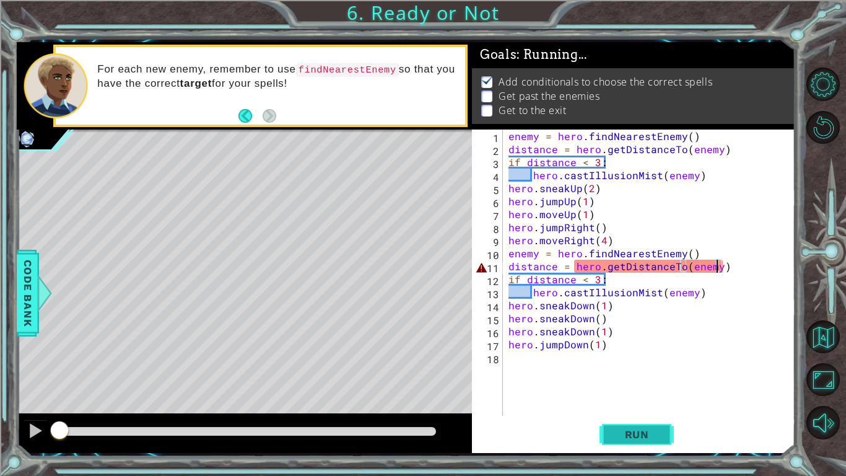
click at [635, 370] on button "Run" at bounding box center [637, 434] width 74 height 32
click at [631, 370] on button "Run" at bounding box center [637, 434] width 74 height 32
click at [635, 370] on button "Run" at bounding box center [637, 434] width 74 height 32
click at [640, 370] on button "Run" at bounding box center [637, 434] width 74 height 32
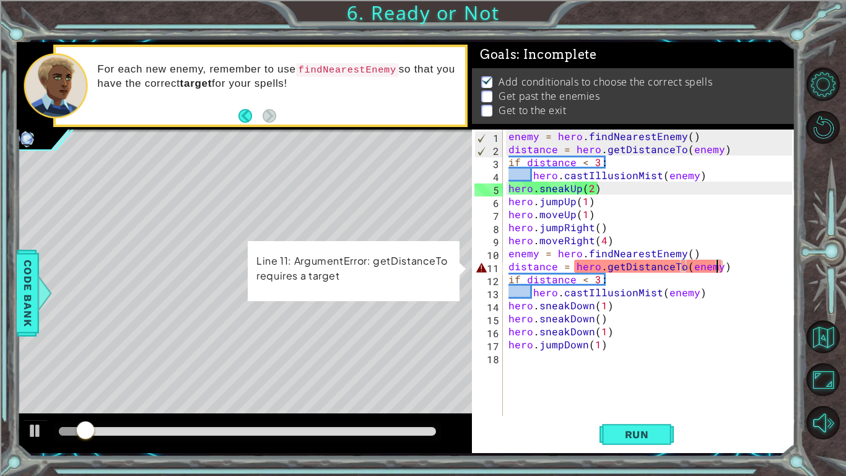
click at [718, 265] on div "enemy = hero . findNearestEnemy ( ) distance = hero . getDistanceTo ( enemy ) i…" at bounding box center [652, 285] width 292 height 312
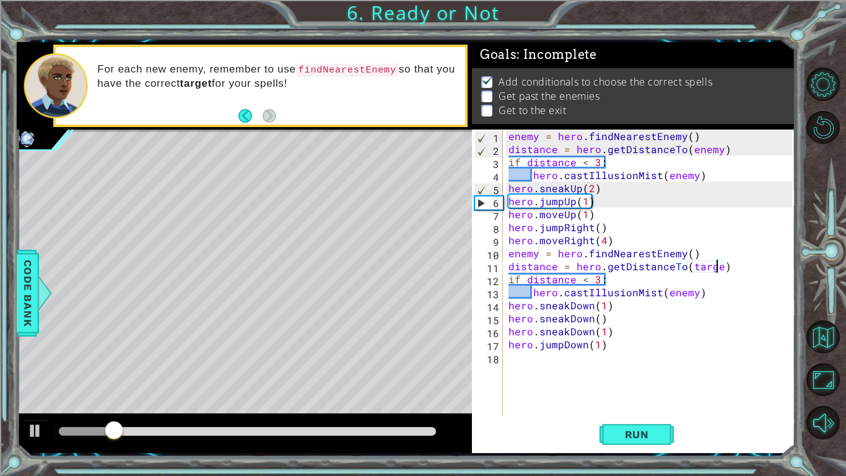
scroll to position [0, 13]
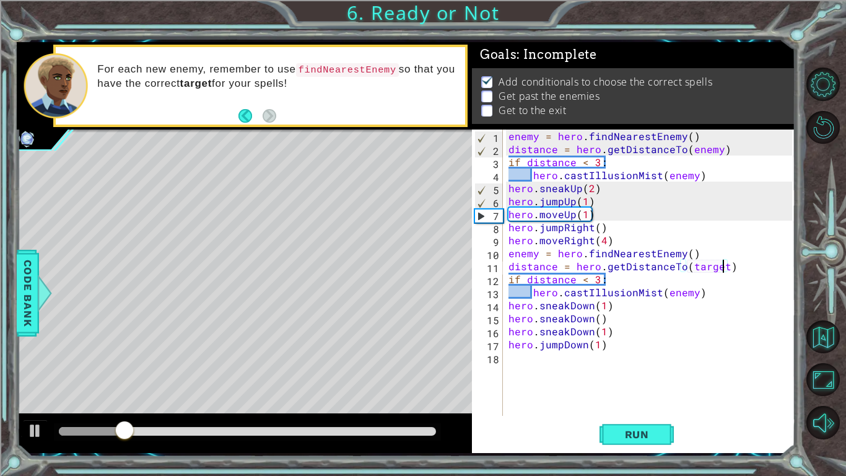
click at [538, 255] on div "enemy = hero . findNearestEnemy ( ) distance = hero . getDistanceTo ( enemy ) i…" at bounding box center [652, 285] width 292 height 312
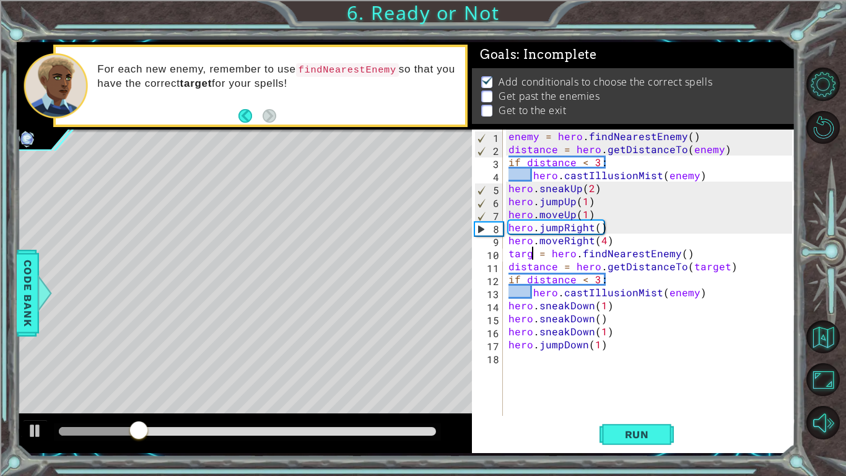
scroll to position [0, 2]
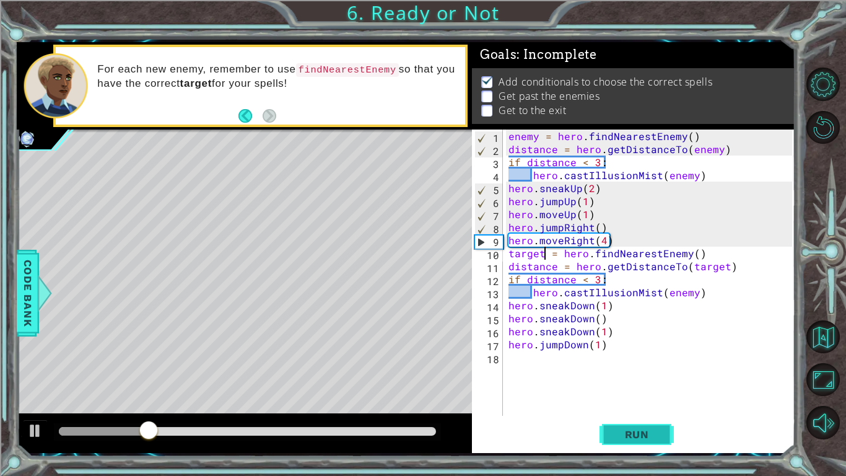
click at [644, 370] on button "Run" at bounding box center [637, 434] width 74 height 32
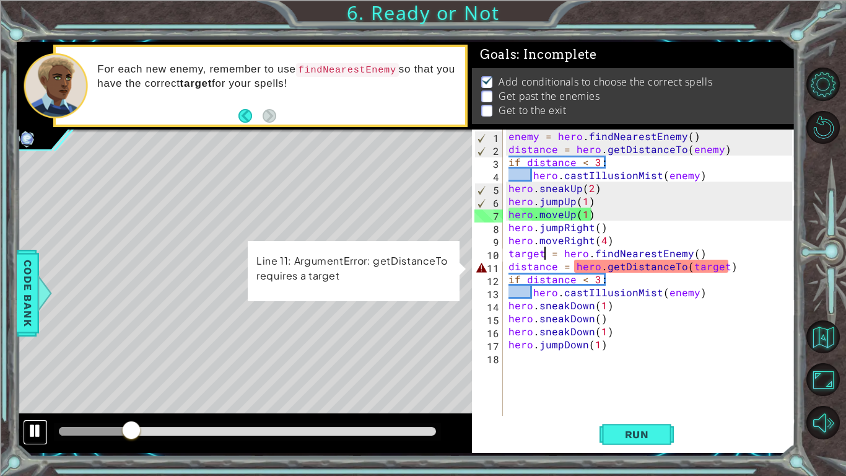
click at [35, 370] on div at bounding box center [35, 431] width 16 height 16
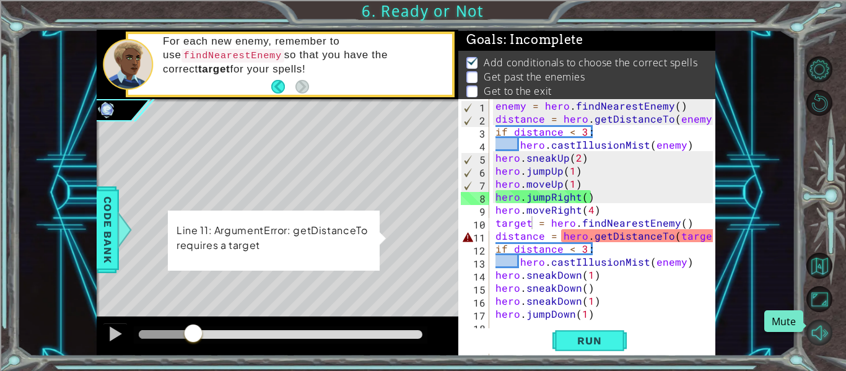
click at [821, 332] on button "Mute" at bounding box center [820, 333] width 26 height 26
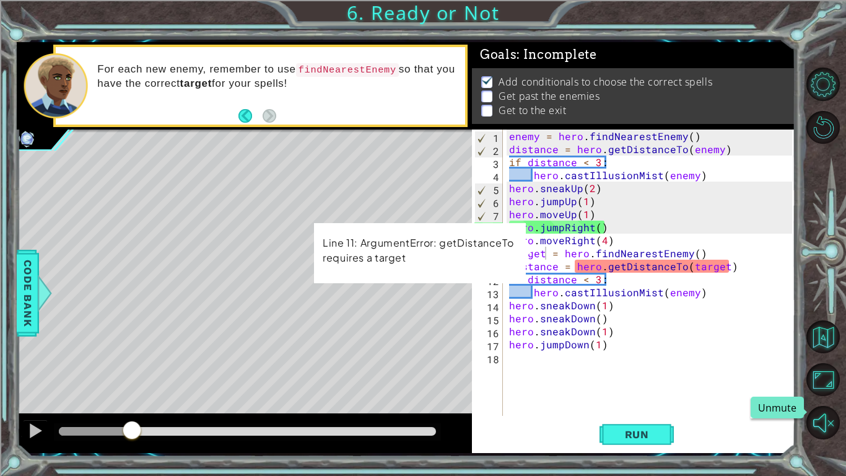
click at [635, 290] on div "enemy = hero . findNearestEnemy ( ) distance = hero . getDistanceTo ( enemy ) i…" at bounding box center [653, 285] width 292 height 312
click at [528, 267] on div "enemy = hero . findNearestEnemy ( ) distance = hero . getDistanceTo ( enemy ) i…" at bounding box center [653, 285] width 292 height 312
click at [724, 266] on div "enemy = hero . findNearestEnemy ( ) distance = hero . getDistanceTo ( enemy ) i…" at bounding box center [653, 285] width 292 height 312
click at [723, 267] on div "enemy = hero . findNearestEnemy ( ) distance = hero . getDistanceTo ( enemy ) i…" at bounding box center [653, 285] width 292 height 312
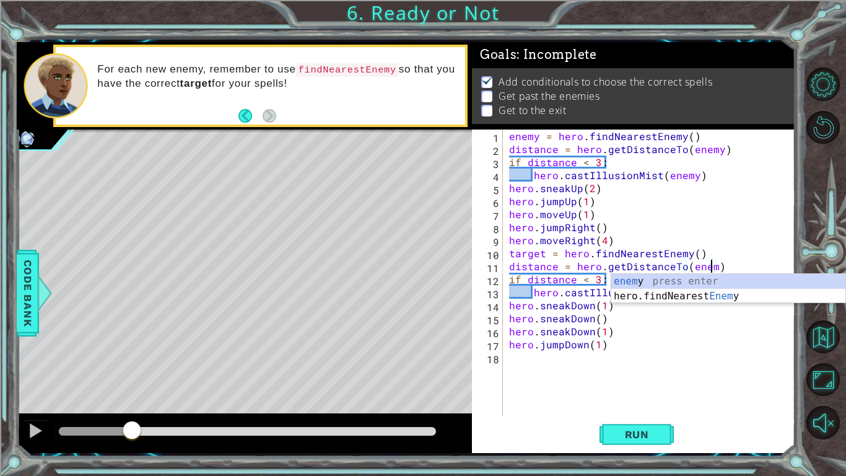
scroll to position [0, 12]
type textarea "distance = hero.getDistanceTo(enemy)"
click at [668, 363] on div "enemy = hero . findNearestEnemy ( ) distance = hero . getDistanceTo ( enemy ) i…" at bounding box center [653, 285] width 292 height 312
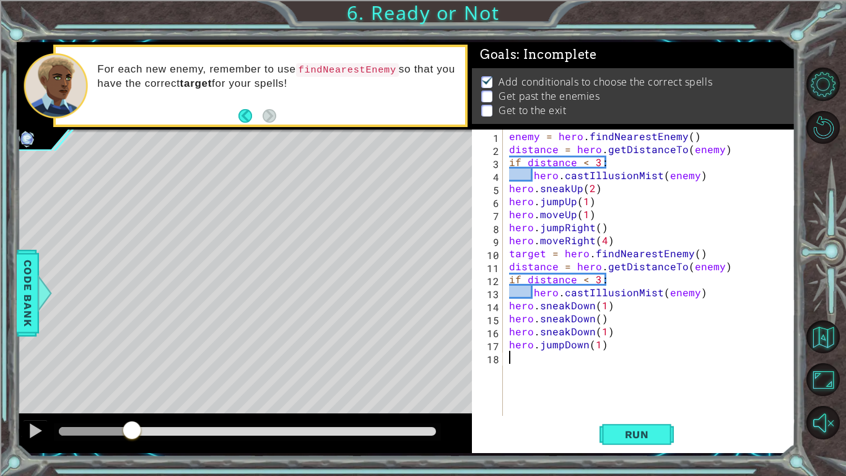
scroll to position [0, 0]
click at [634, 370] on button "Run" at bounding box center [637, 434] width 74 height 32
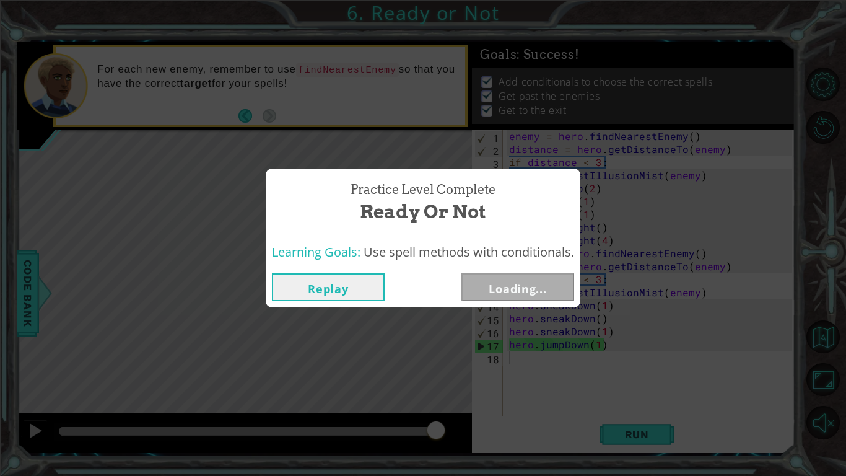
drag, startPoint x: 94, startPoint y: 429, endPoint x: 480, endPoint y: 437, distance: 385.4
click at [480, 370] on body "1 ההההההההההההההההההההההההההההההההההההההההההההההההההההההההההההההההההההההההההההה…" at bounding box center [423, 238] width 846 height 476
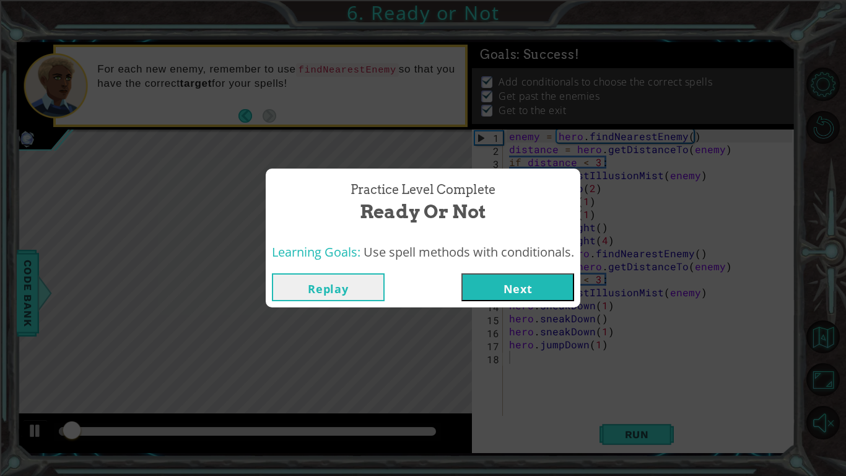
click at [517, 297] on button "Next" at bounding box center [518, 287] width 113 height 28
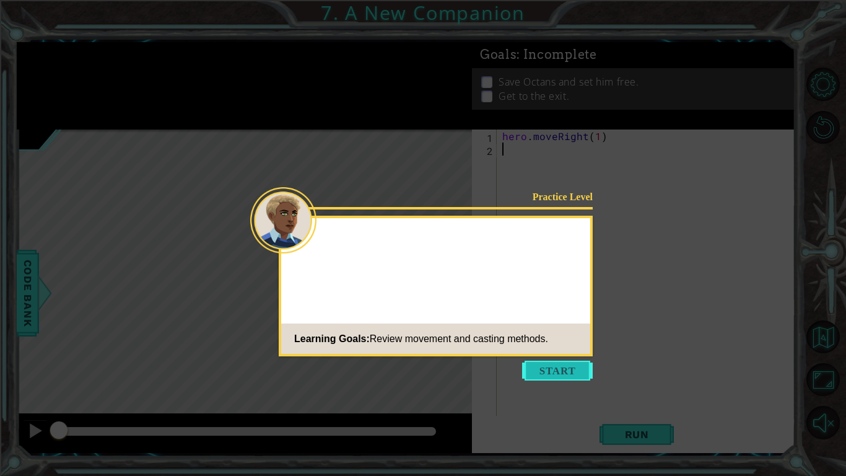
click at [573, 370] on button "Start" at bounding box center [557, 371] width 71 height 20
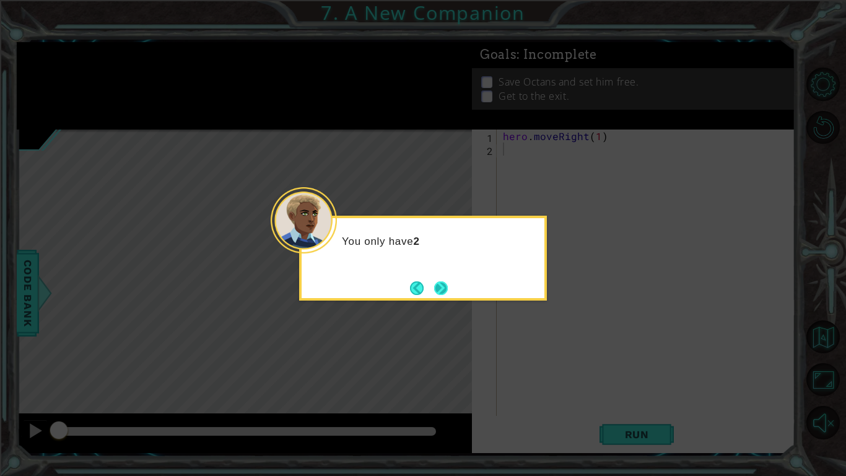
click at [445, 287] on button "Next" at bounding box center [441, 288] width 14 height 14
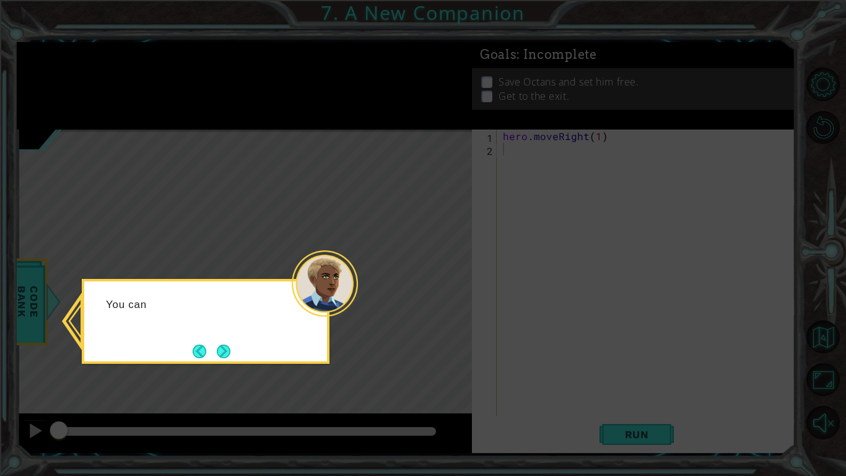
click at [445, 287] on icon at bounding box center [423, 238] width 846 height 476
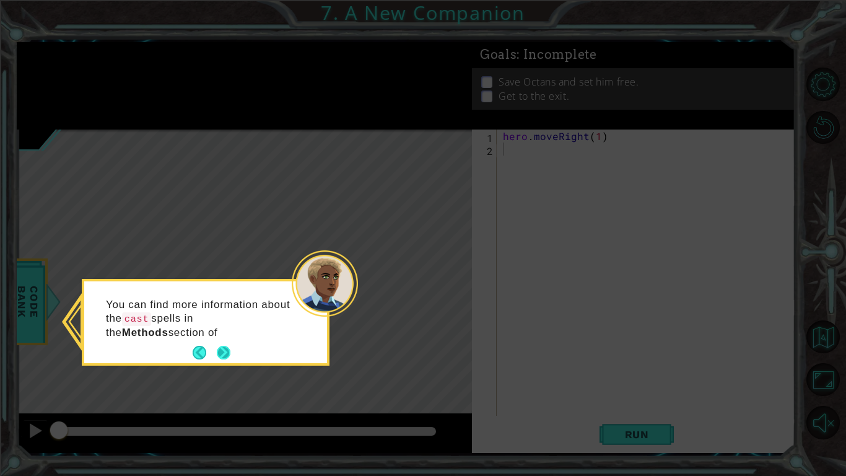
click at [222, 358] on button "Next" at bounding box center [224, 353] width 14 height 14
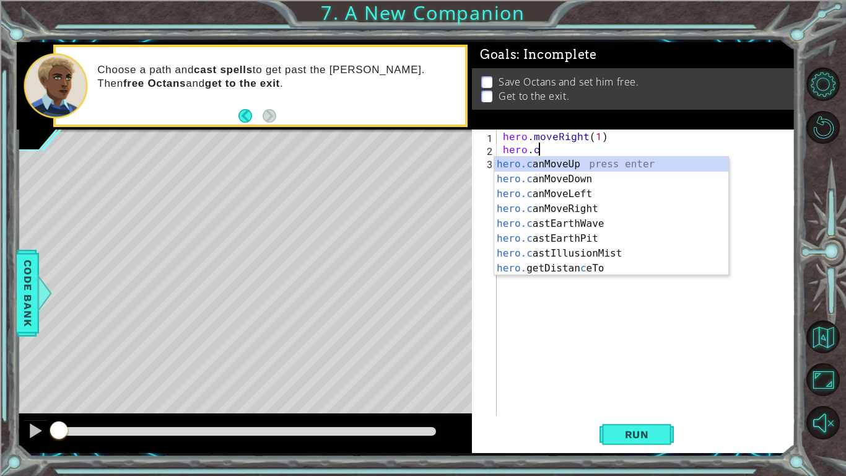
scroll to position [0, 2]
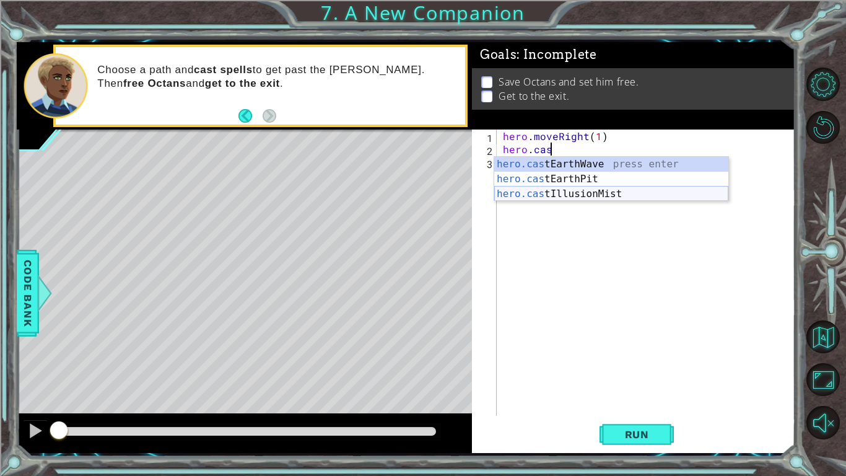
click at [576, 190] on div "hero.cas tEarthWave press enter hero.cas tEarthPit press enter hero.cas tIllusi…" at bounding box center [611, 194] width 234 height 74
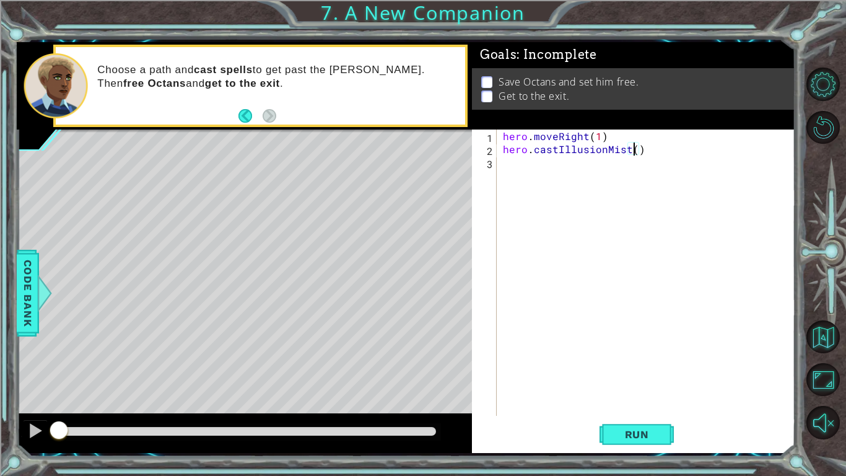
click at [9, 319] on div "1 ההההההההההההההההההההההההההההההההההההההההההההההההההההההההההההההההההההההההההההה…" at bounding box center [423, 238] width 846 height 476
click at [673, 153] on div "hero . moveRight ( 1 ) hero . castIllusionMist ( )" at bounding box center [650, 285] width 298 height 312
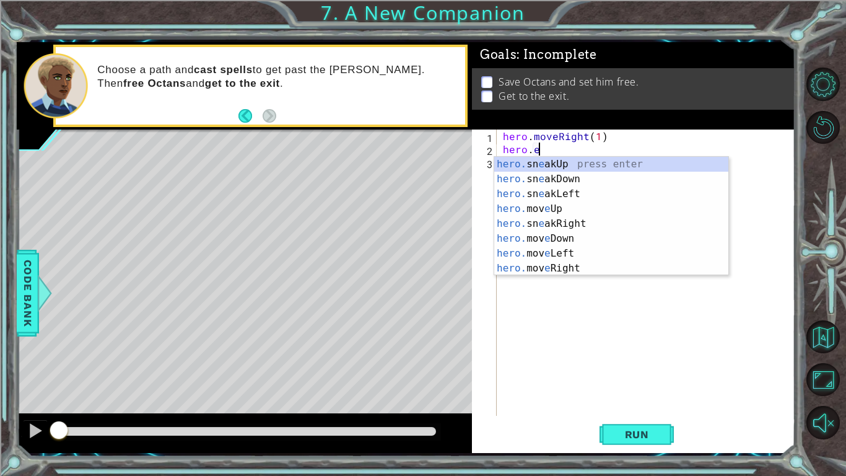
scroll to position [0, 1]
type textarea "hero.c"
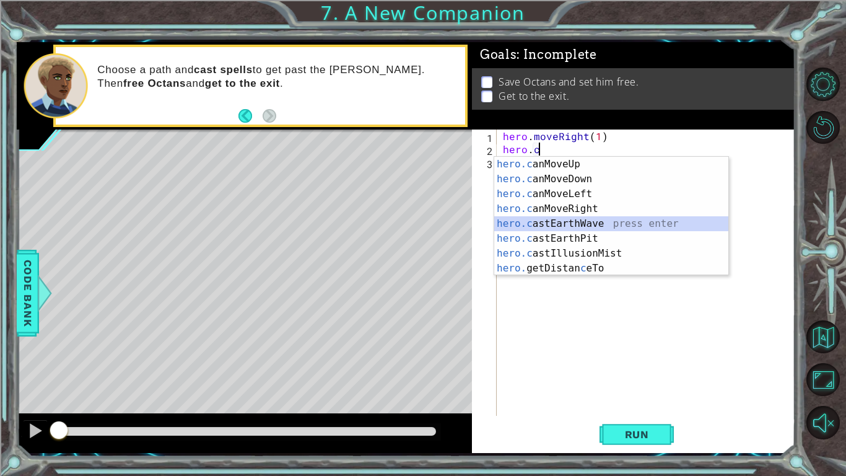
click at [652, 221] on div "hero.c anMoveUp press enter hero.c anMoveDown press enter hero.c anMoveLeft pre…" at bounding box center [611, 231] width 234 height 149
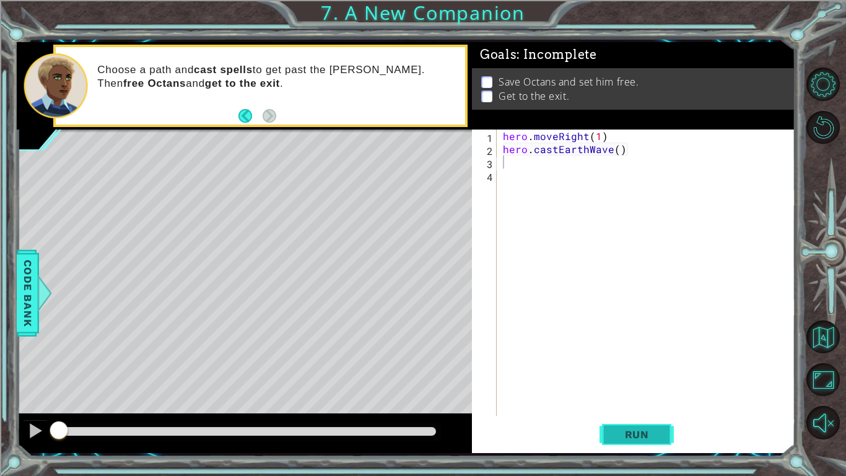
click at [625, 370] on span "Run" at bounding box center [637, 434] width 49 height 12
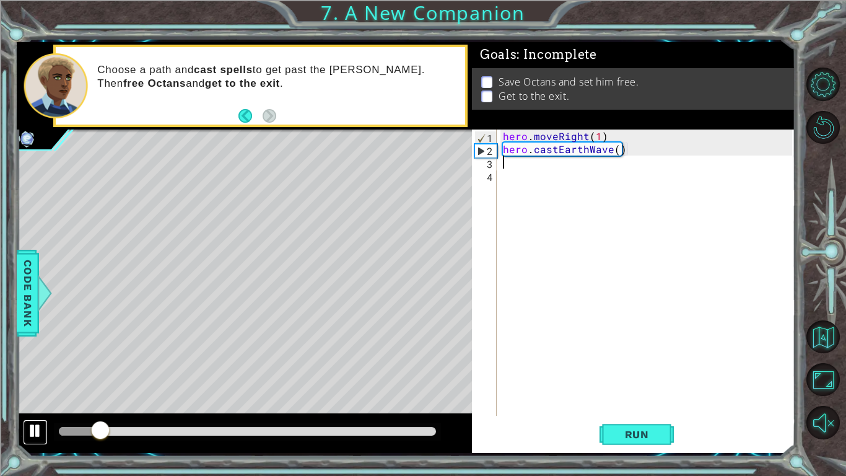
click at [30, 370] on div at bounding box center [35, 431] width 16 height 16
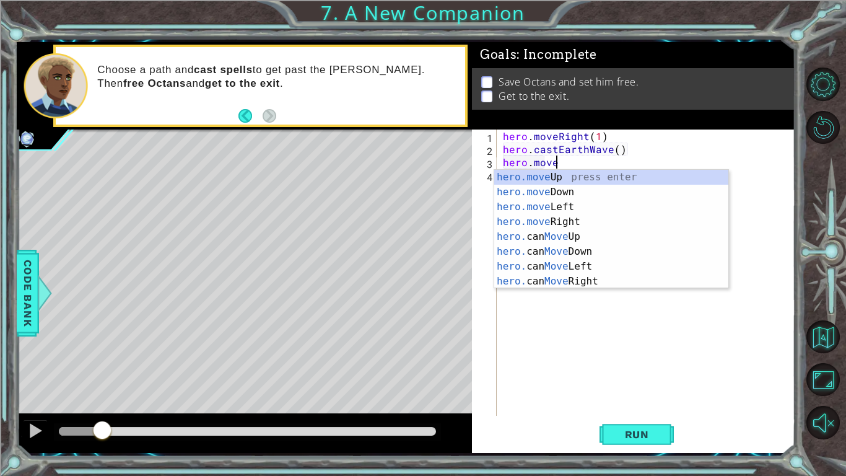
scroll to position [0, 2]
click at [565, 226] on div "hero.move Up press enter hero.move Down press enter hero.move Left press enter …" at bounding box center [611, 244] width 234 height 149
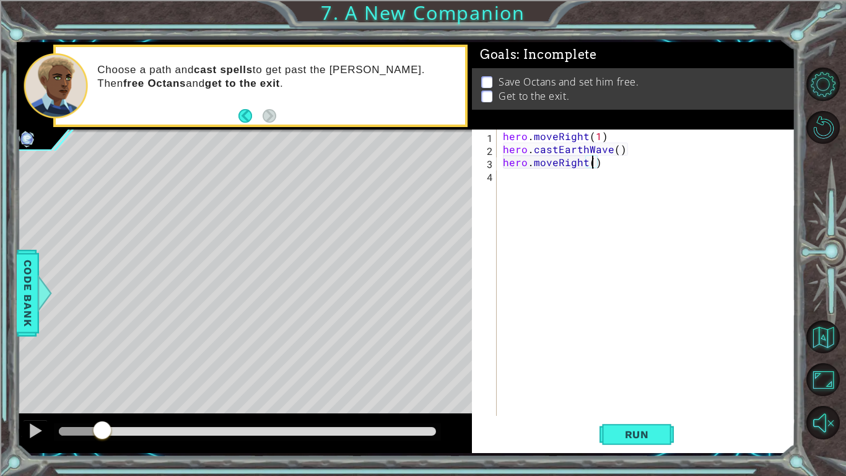
type textarea "hero.moveRight(4)"
click at [624, 177] on div "hero . moveRight ( 1 ) hero . castEarthWave ( ) hero . moveRight ( 4 )" at bounding box center [650, 285] width 298 height 312
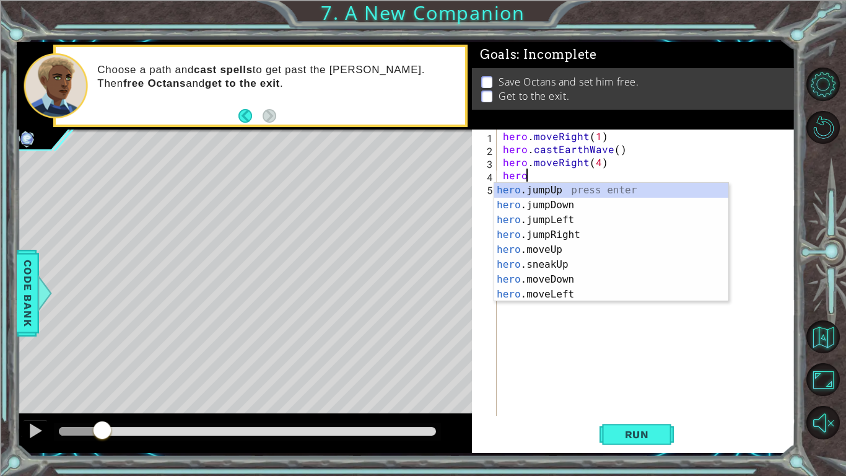
scroll to position [0, 1]
type textarea "hero.j"
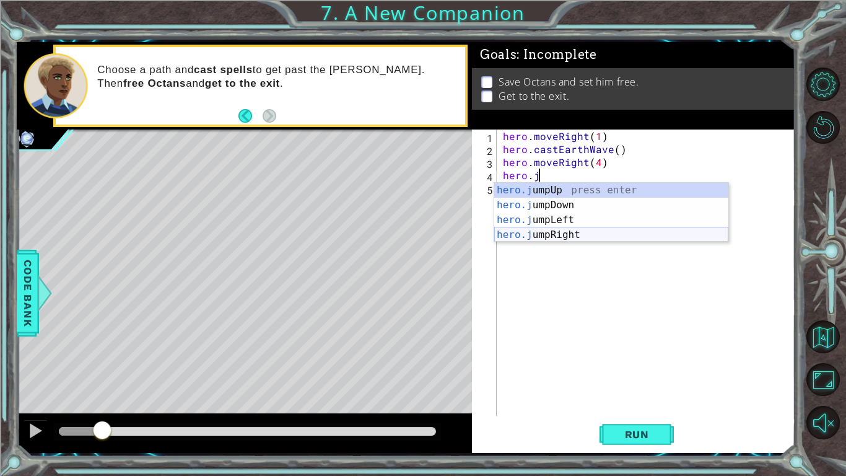
click at [612, 237] on div "hero.j umpUp press enter hero.j umpDown press enter hero.j umpLeft press enter …" at bounding box center [611, 227] width 234 height 89
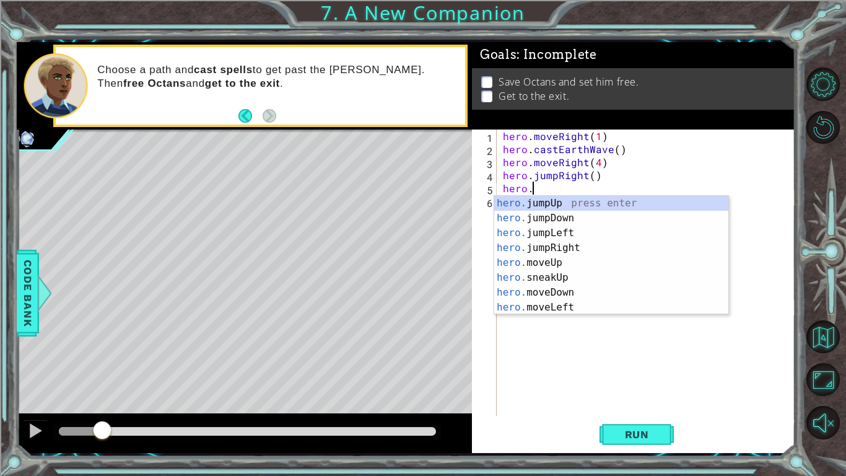
scroll to position [0, 1]
type textarea "h"
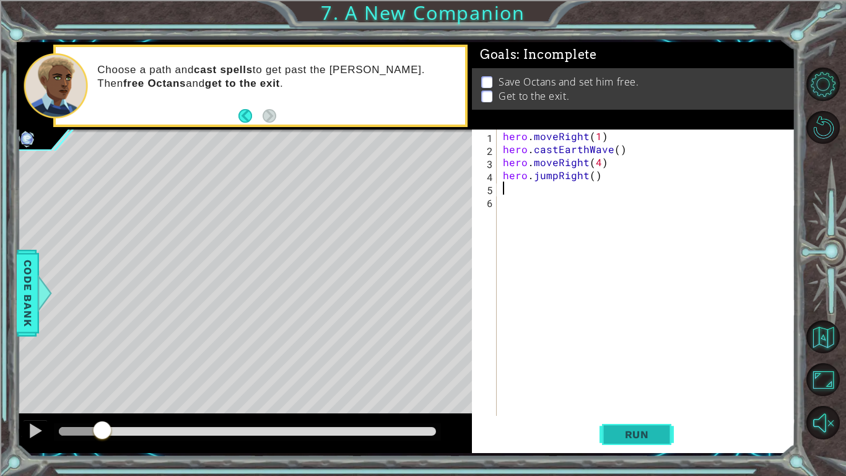
click at [623, 370] on span "Run" at bounding box center [637, 434] width 49 height 12
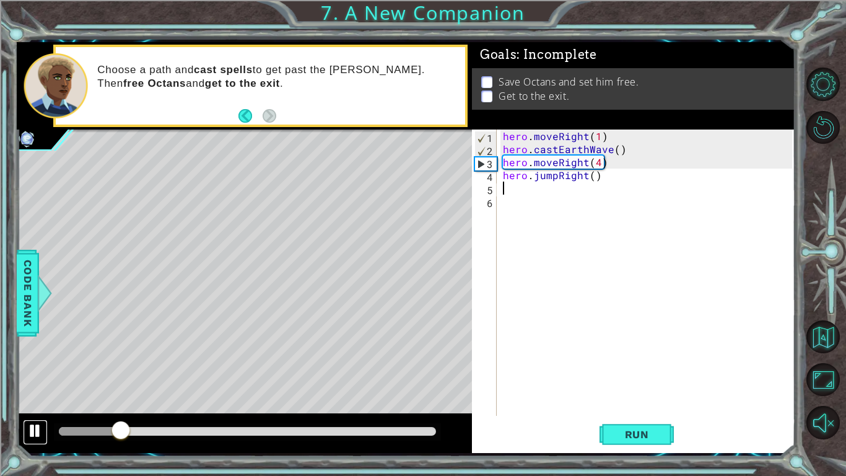
click at [38, 370] on div at bounding box center [35, 431] width 16 height 16
click at [601, 162] on div "hero . moveRight ( 1 ) hero . castEarthWave ( ) hero . moveRight ( 4 ) hero . j…" at bounding box center [650, 285] width 298 height 312
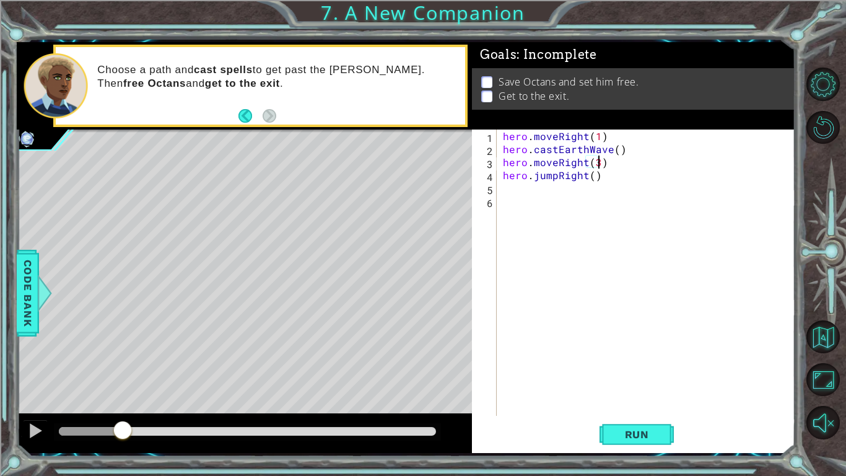
scroll to position [0, 6]
click at [625, 370] on button "Run" at bounding box center [637, 434] width 74 height 32
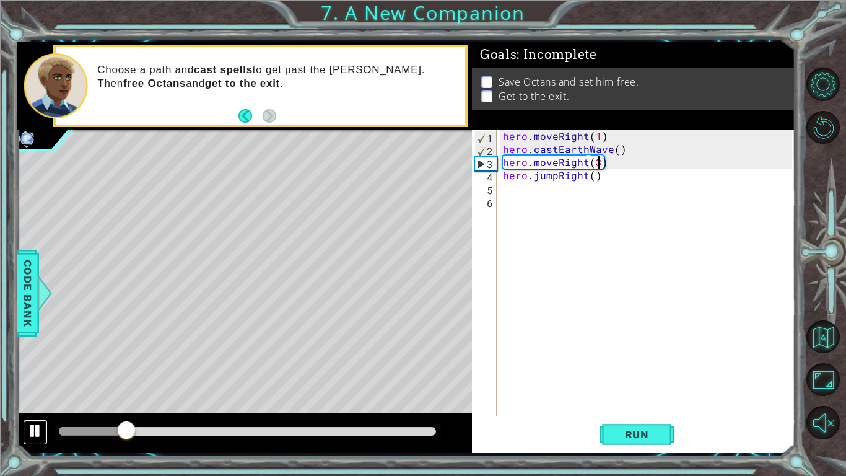
click at [32, 370] on div at bounding box center [35, 431] width 16 height 16
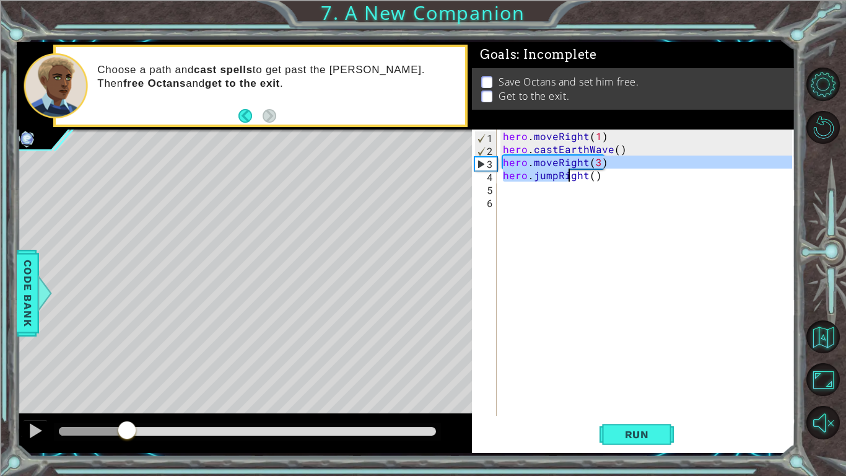
drag, startPoint x: 504, startPoint y: 164, endPoint x: 567, endPoint y: 172, distance: 64.3
click at [567, 172] on div "hero . moveRight ( 1 ) hero . castEarthWave ( ) hero . moveRight ( 3 ) hero . j…" at bounding box center [650, 285] width 298 height 312
type textarea "hero.moveRight(3) hero.jumpRight()"
click at [574, 227] on div "hero . moveRight ( 1 ) hero . castEarthWave ( ) hero . moveRight ( 3 ) hero . j…" at bounding box center [650, 285] width 298 height 312
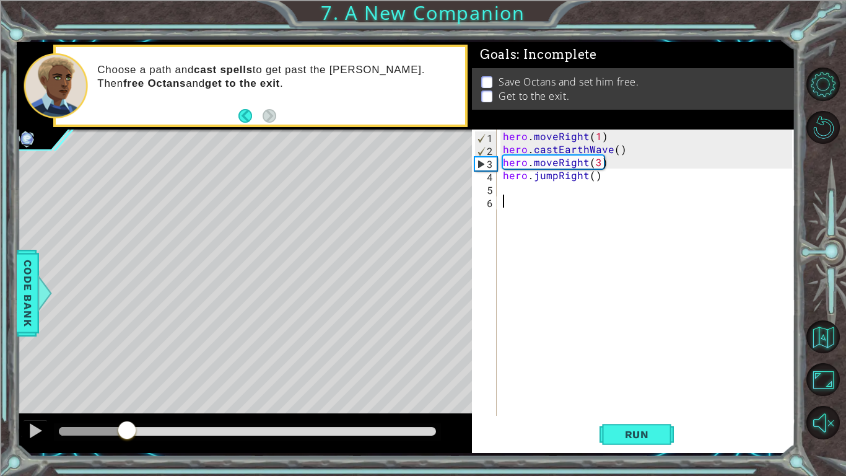
scroll to position [0, 0]
click at [597, 164] on div "hero . moveRight ( 1 ) hero . castEarthWave ( ) hero . moveRight ( 3 ) hero . j…" at bounding box center [650, 285] width 298 height 312
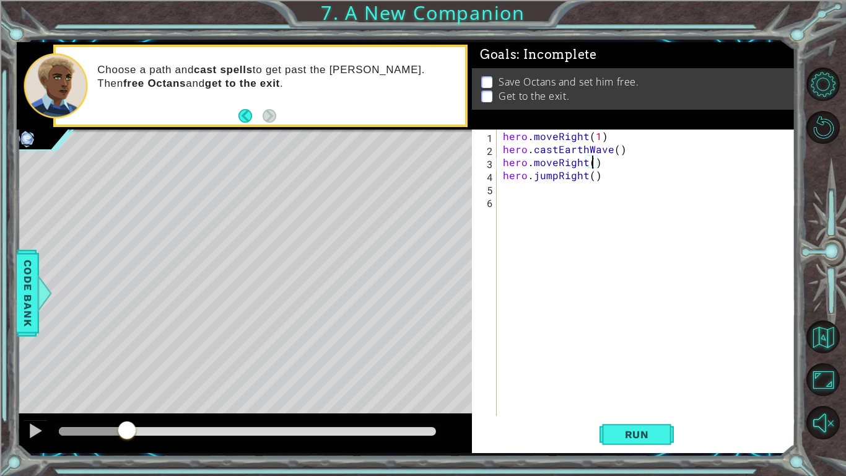
scroll to position [0, 6]
type textarea "hero.moveRight(2)"
click at [623, 370] on span "Run" at bounding box center [637, 434] width 49 height 12
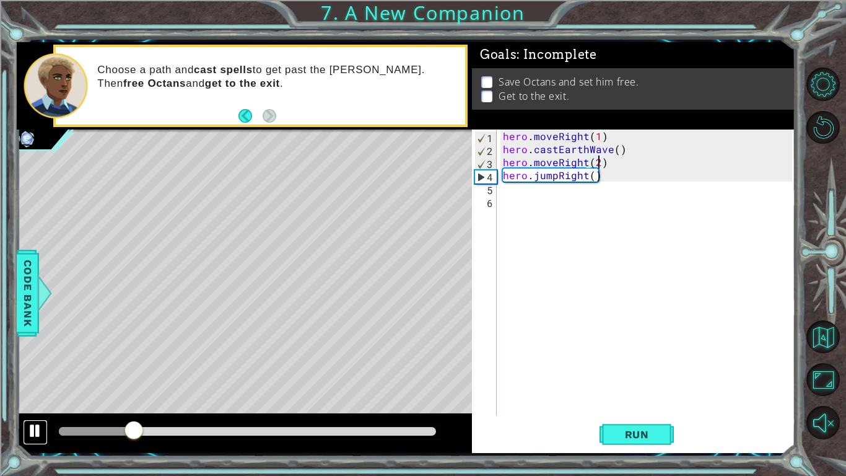
click at [28, 370] on div at bounding box center [35, 431] width 16 height 16
click at [527, 199] on div "hero . moveRight ( 1 ) hero . castEarthWave ( ) hero . moveRight ( 2 ) hero . j…" at bounding box center [650, 285] width 298 height 312
type textarea "hero.jumpRight()"
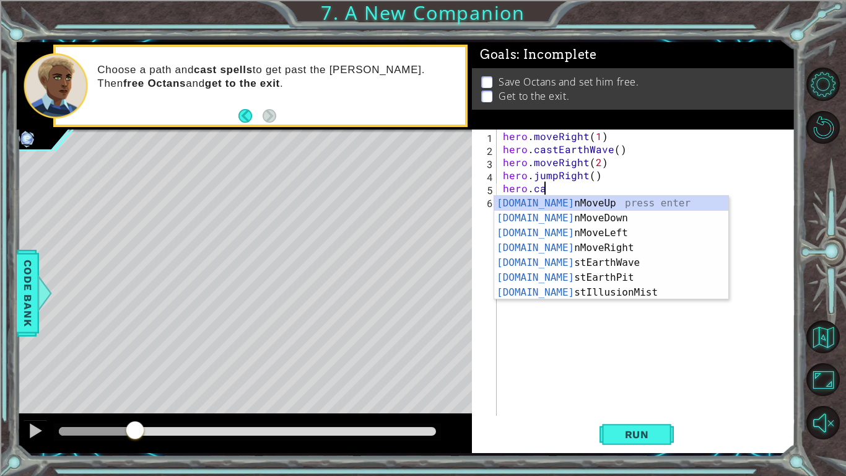
scroll to position [0, 2]
type textarea "hero.cas"
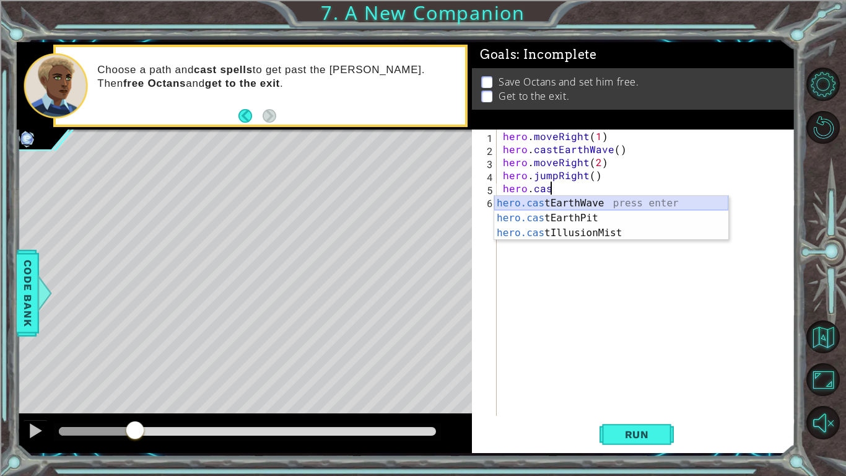
click at [546, 205] on div "hero.cas tEarthWave press enter hero.cas tEarthPit press enter hero.cas tIllusi…" at bounding box center [611, 233] width 234 height 74
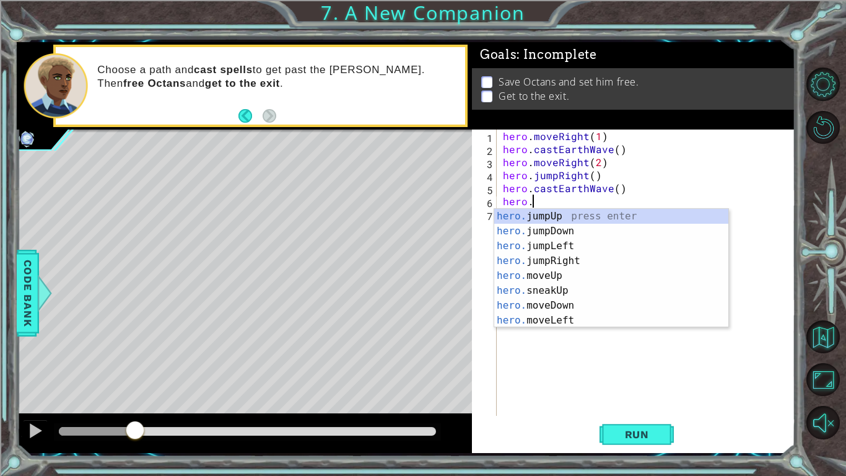
scroll to position [0, 1]
click at [17, 284] on div "Code Bank" at bounding box center [28, 293] width 22 height 87
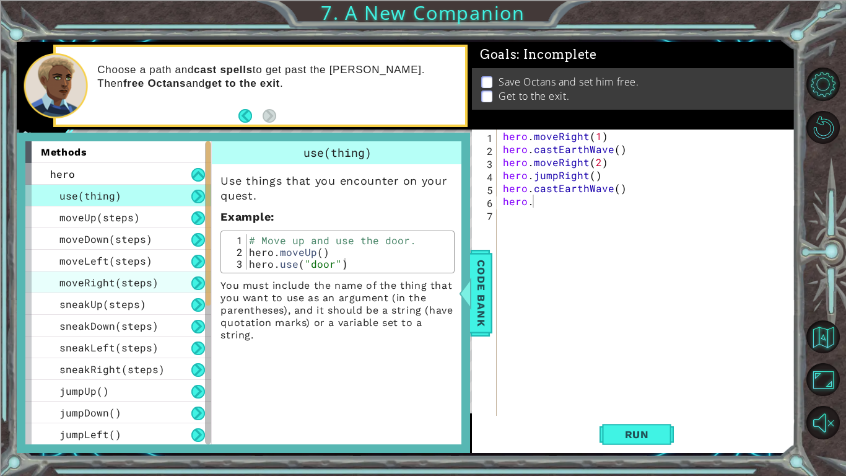
scroll to position [304, 0]
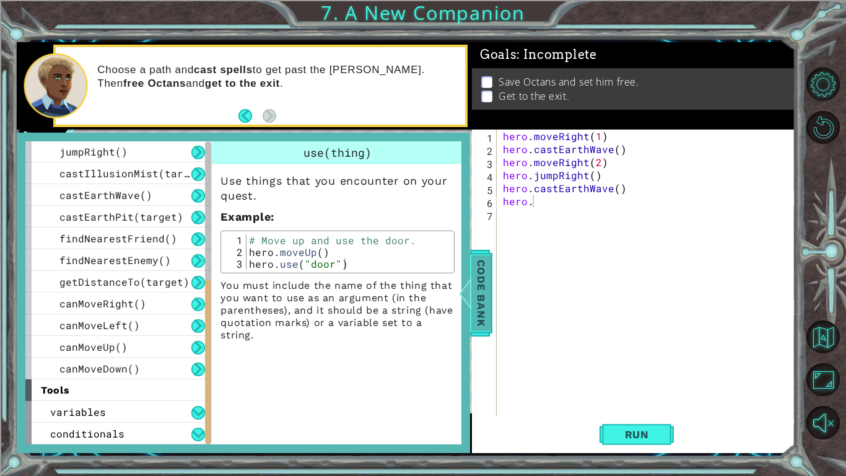
click at [483, 302] on span "Code Bank" at bounding box center [481, 293] width 20 height 76
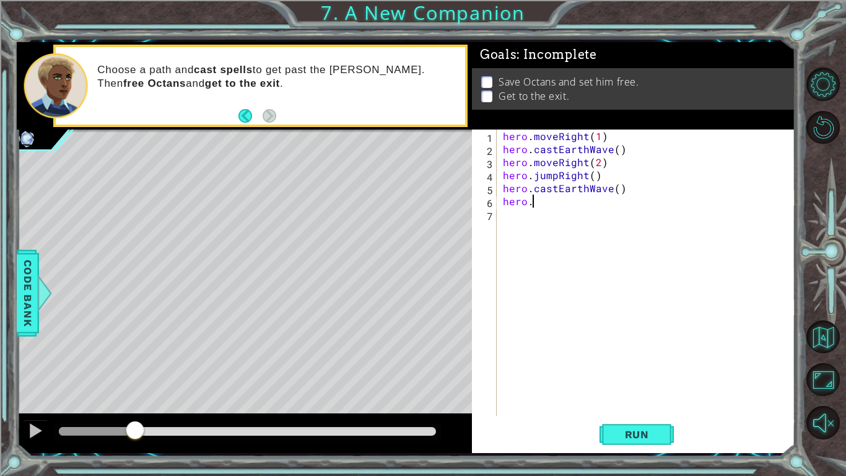
click at [543, 199] on div "hero . moveRight ( 1 ) hero . castEarthWave ( ) hero . moveRight ( 2 ) hero . j…" at bounding box center [650, 285] width 298 height 312
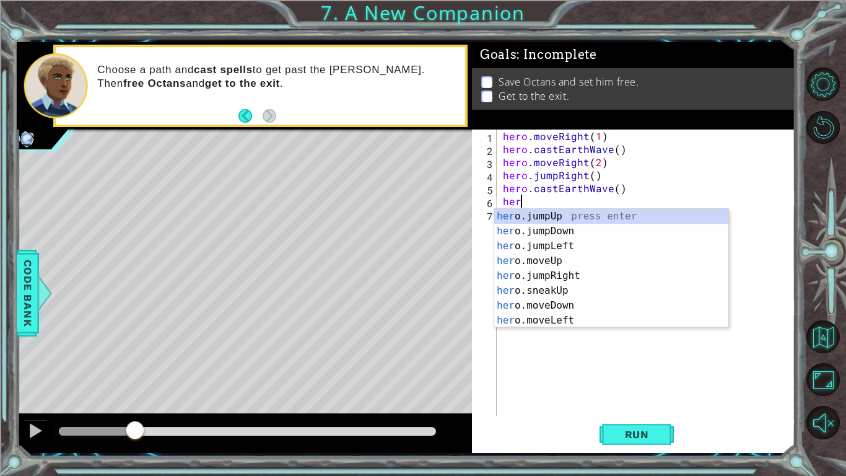
scroll to position [0, 0]
type textarea "h"
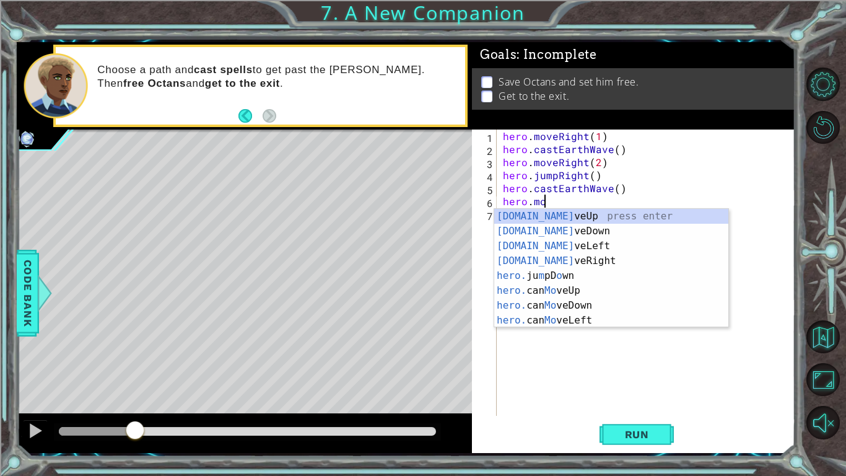
scroll to position [0, 2]
click at [572, 220] on div "[DOMAIN_NAME] veUp press enter [DOMAIN_NAME] veDown press enter [DOMAIN_NAME] v…" at bounding box center [611, 283] width 234 height 149
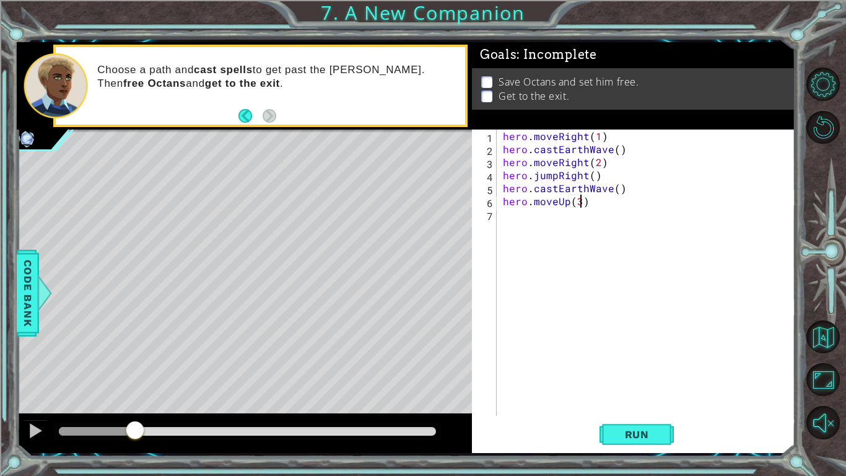
scroll to position [0, 4]
click at [658, 370] on button "Run" at bounding box center [637, 434] width 74 height 32
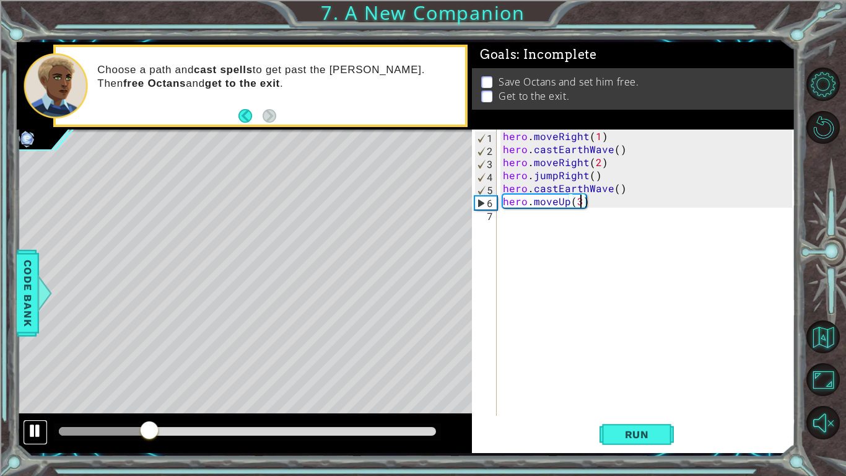
click at [37, 370] on div at bounding box center [35, 431] width 16 height 16
click at [609, 191] on div "hero . moveRight ( 1 ) hero . castEarthWave ( ) hero . moveRight ( 2 ) hero . j…" at bounding box center [650, 285] width 298 height 312
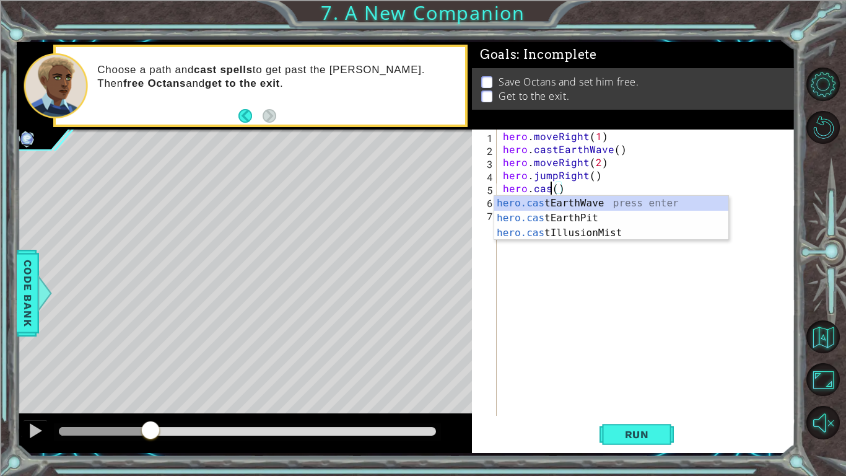
scroll to position [0, 3]
click at [626, 230] on div "hero.cas tEarthWave press enter hero.cas tEarthPit press enter hero.cas tIllusi…" at bounding box center [611, 233] width 234 height 74
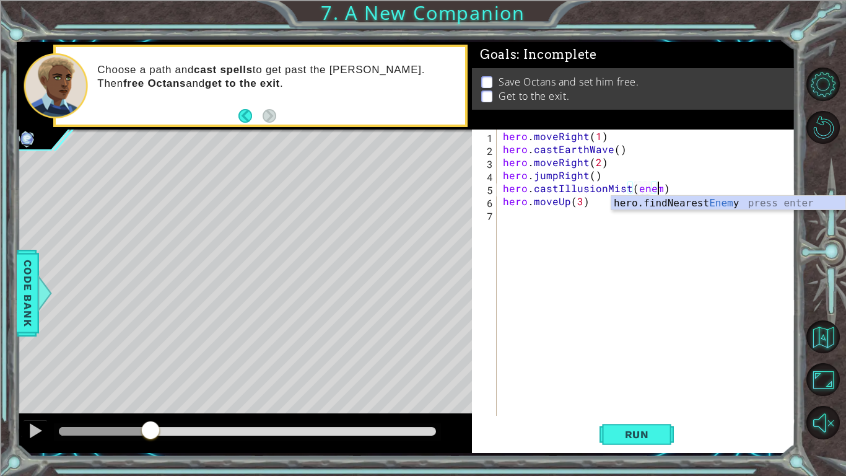
scroll to position [0, 9]
type textarea "hero.castIllusionMist(enemy)"
click at [622, 282] on div "hero . moveRight ( 1 ) hero . castEarthWave ( ) hero . moveRight ( 2 ) hero . j…" at bounding box center [650, 285] width 298 height 312
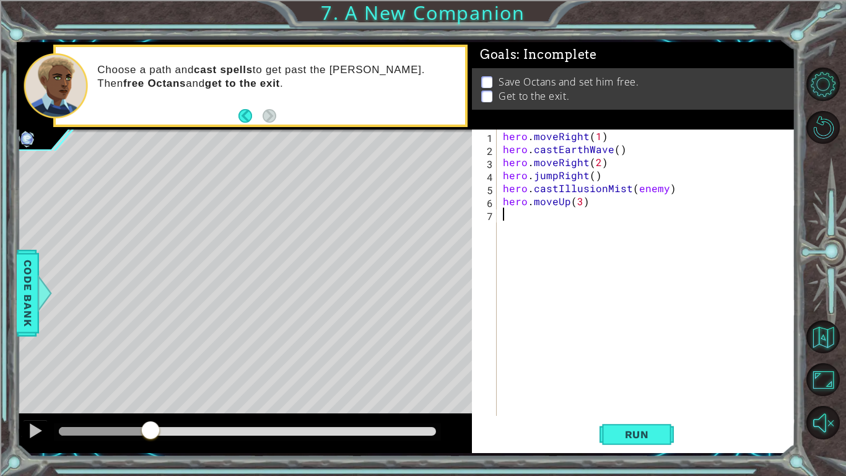
scroll to position [0, 0]
click at [655, 370] on button "Run" at bounding box center [637, 434] width 74 height 32
click at [646, 370] on span "Run" at bounding box center [637, 434] width 49 height 12
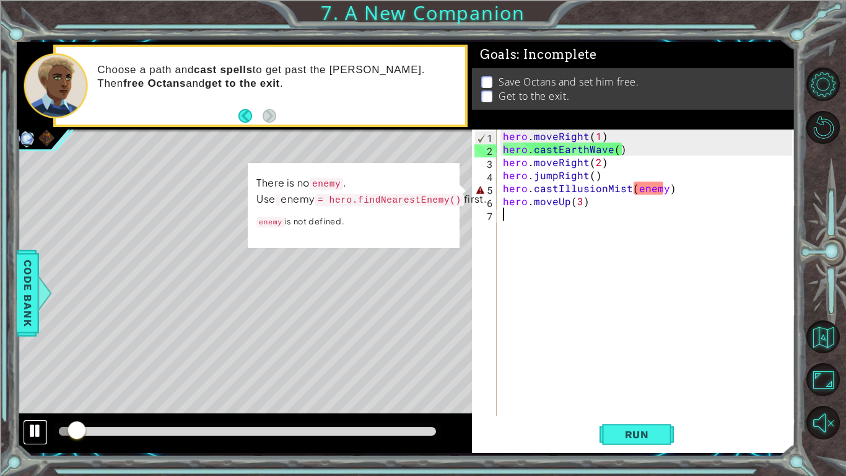
click at [40, 370] on div at bounding box center [35, 431] width 16 height 16
click at [639, 187] on div "hero . moveRight ( 1 ) hero . castEarthWave ( ) hero . moveRight ( 2 ) hero . j…" at bounding box center [650, 285] width 298 height 312
type textarea "hero.castIllusionMist(enemy)"
drag, startPoint x: 674, startPoint y: 187, endPoint x: 503, endPoint y: 190, distance: 171.0
click at [503, 190] on div "hero . moveRight ( 1 ) hero . castEarthWave ( ) hero . moveRight ( 2 ) hero . j…" at bounding box center [650, 285] width 298 height 312
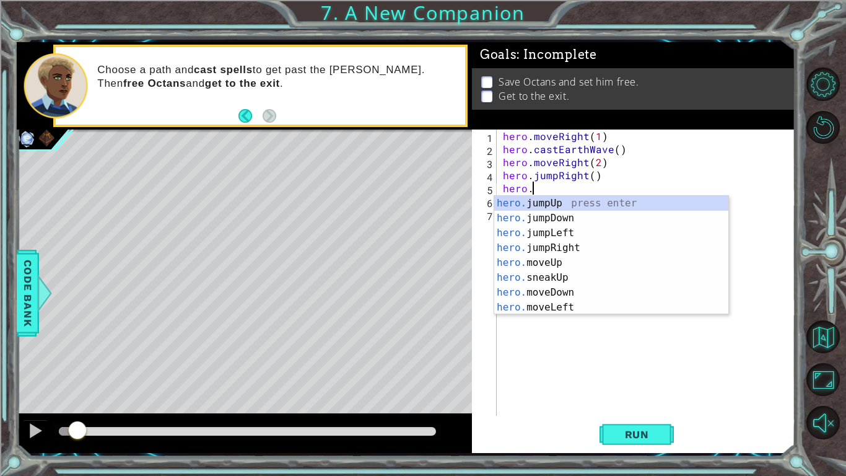
scroll to position [0, 1]
type textarea "hero.f"
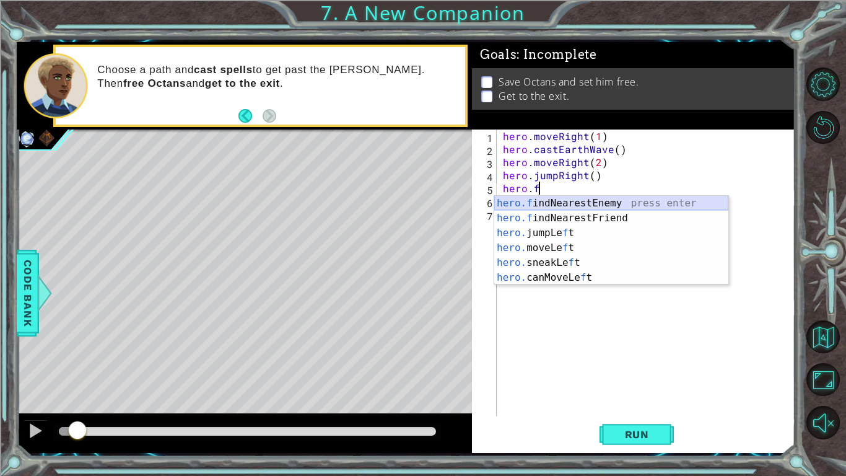
click at [553, 201] on div "hero.f indNearestEnemy press enter hero.f indNearestFriend press enter hero. ju…" at bounding box center [611, 255] width 234 height 119
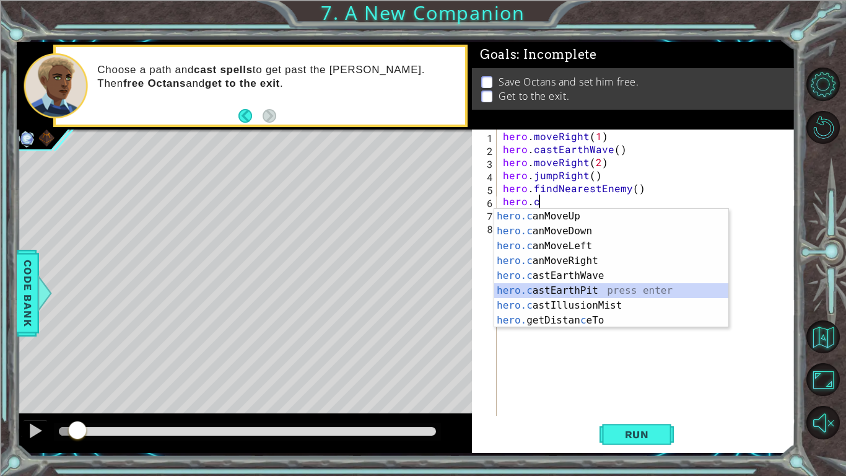
click at [614, 291] on div "hero.c anMoveUp press enter hero.c anMoveDown press enter hero.c anMoveLeft pre…" at bounding box center [611, 283] width 234 height 149
type textarea "hero.castEarthPit(enemy)"
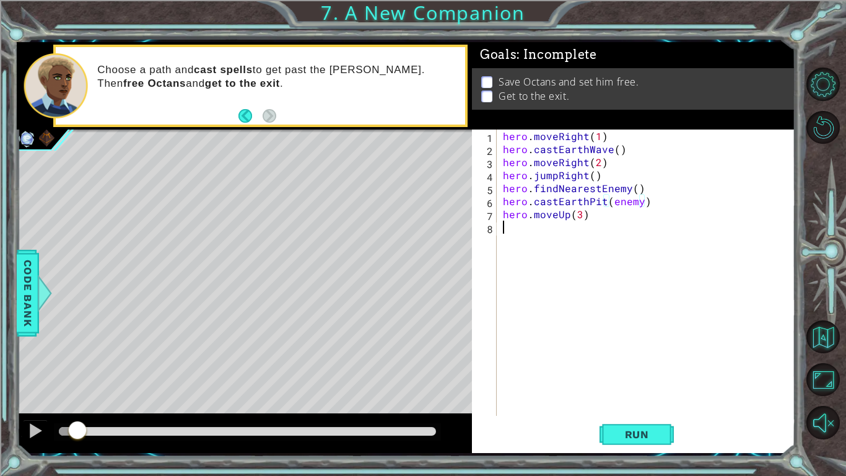
click at [614, 291] on div "hero . moveRight ( 1 ) hero . castEarthWave ( ) hero . moveRight ( 2 ) hero . j…" at bounding box center [650, 285] width 298 height 312
click at [628, 370] on button "Run" at bounding box center [637, 434] width 74 height 32
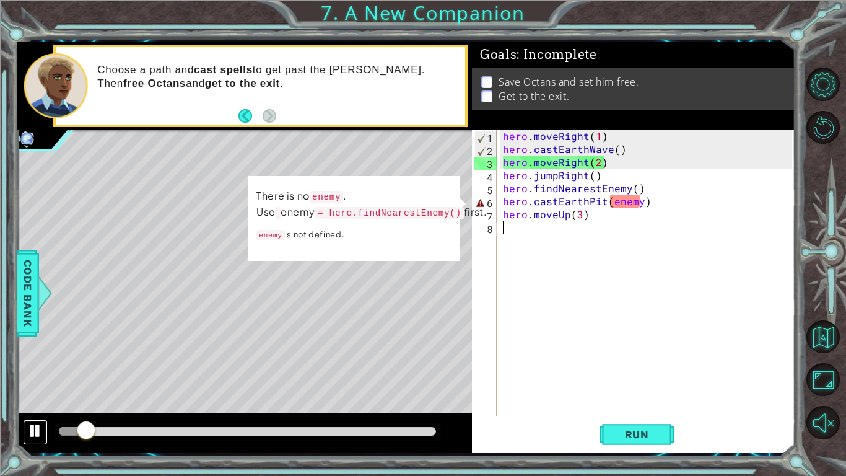
click at [36, 370] on div at bounding box center [35, 431] width 16 height 16
click at [502, 201] on div "hero . moveRight ( 1 ) hero . castEarthWave ( ) hero . moveRight ( 2 ) hero . j…" at bounding box center [650, 285] width 298 height 312
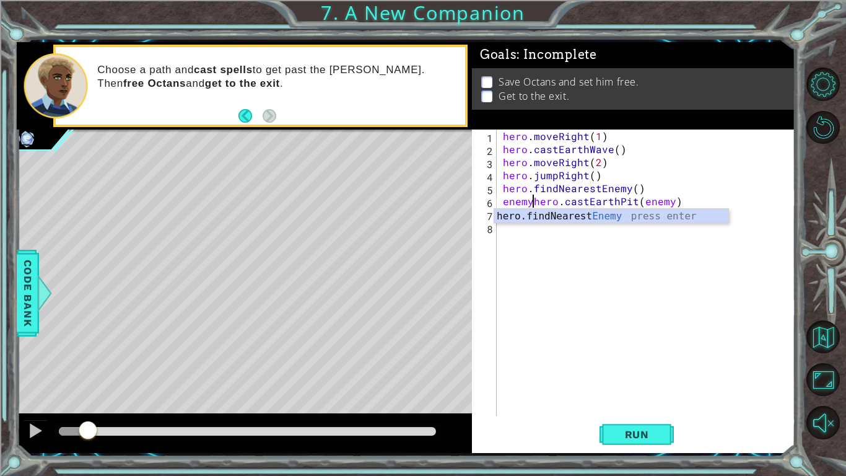
scroll to position [0, 2]
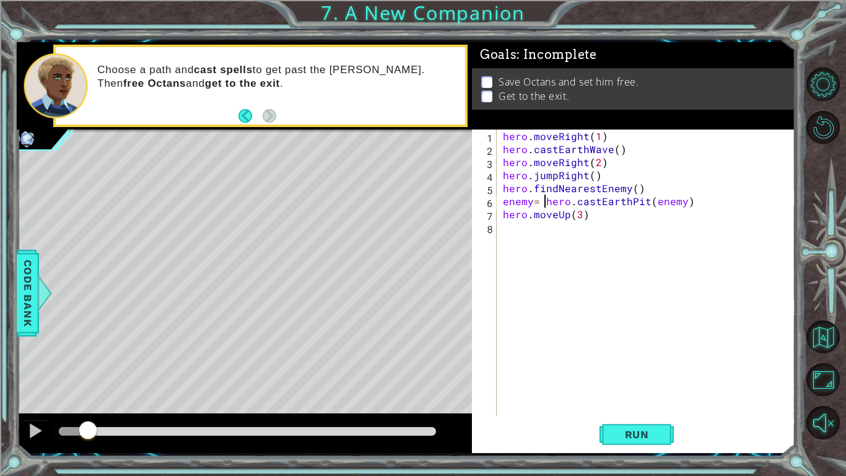
click at [533, 203] on div "hero . moveRight ( 1 ) hero . castEarthWave ( ) hero . moveRight ( 2 ) hero . j…" at bounding box center [650, 285] width 298 height 312
drag, startPoint x: 548, startPoint y: 202, endPoint x: 502, endPoint y: 204, distance: 46.5
click at [502, 204] on div "hero . moveRight ( 1 ) hero . castEarthWave ( ) hero . moveRight ( 2 ) hero . j…" at bounding box center [650, 285] width 298 height 312
click at [503, 190] on div "hero . moveRight ( 1 ) hero . castEarthWave ( ) hero . moveRight ( 2 ) hero . j…" at bounding box center [650, 285] width 298 height 312
paste textarea "enemy ="
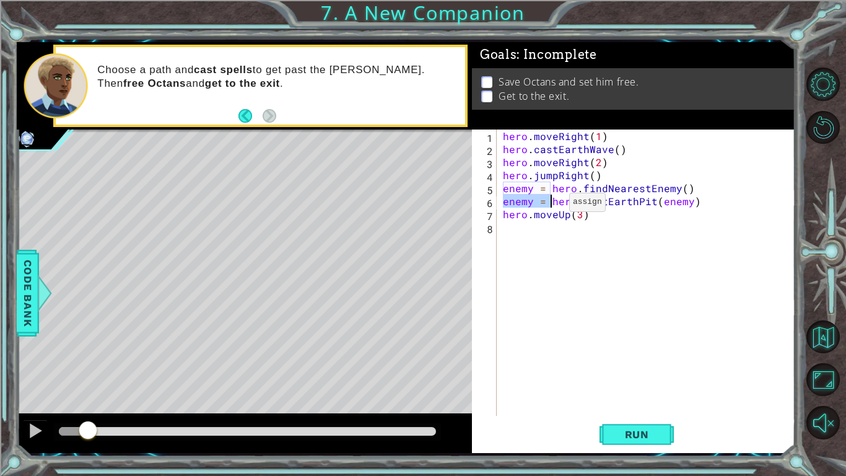
drag, startPoint x: 502, startPoint y: 203, endPoint x: 548, endPoint y: 204, distance: 45.2
click at [548, 204] on div "hero . moveRight ( 1 ) hero . castEarthWave ( ) hero . moveRight ( 2 ) hero . j…" at bounding box center [650, 285] width 298 height 312
click at [626, 370] on span "Run" at bounding box center [637, 434] width 49 height 12
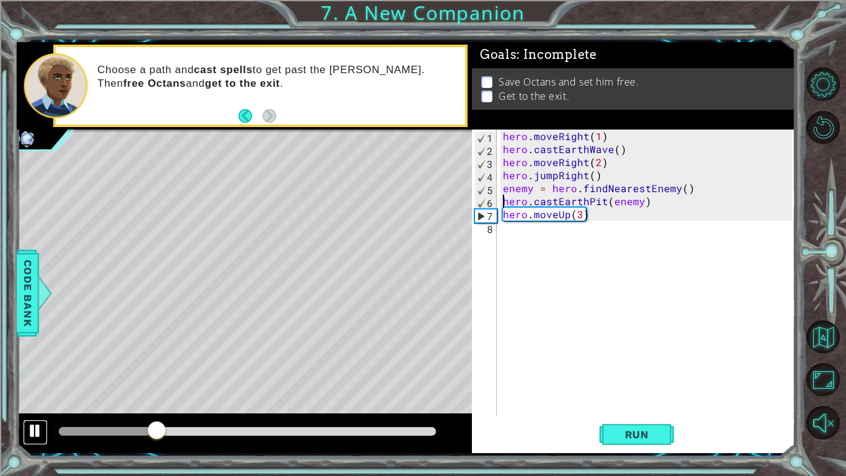
click at [34, 370] on div at bounding box center [35, 431] width 16 height 16
click at [671, 206] on div "hero . moveRight ( 1 ) hero . castEarthWave ( ) hero . moveRight ( 2 ) hero . j…" at bounding box center [650, 285] width 298 height 312
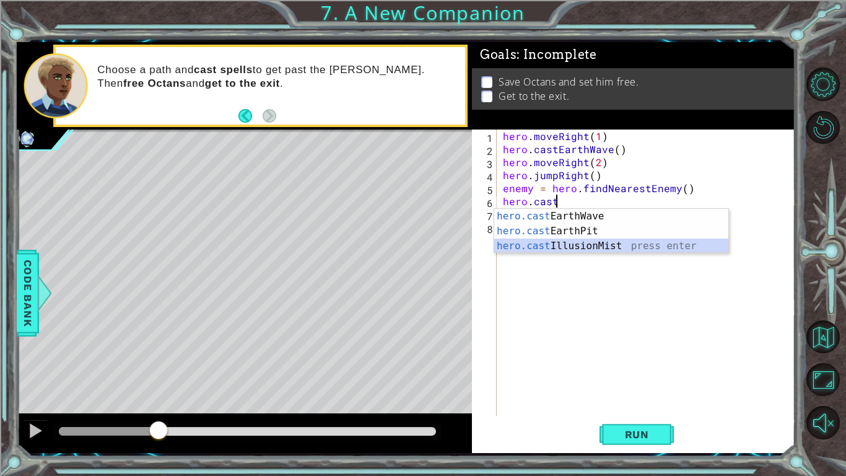
click at [703, 245] on div "hero.cast EarthWave press enter hero.cast EarthPit press enter hero.cast Illusi…" at bounding box center [611, 246] width 234 height 74
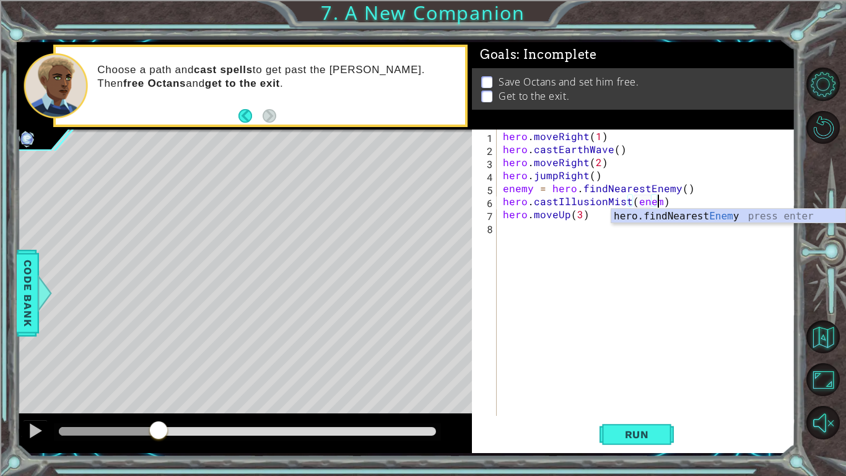
scroll to position [0, 9]
type textarea "hero.castIllusionMist(enemy)"
click at [662, 299] on div "hero . moveRight ( 1 ) hero . castEarthWave ( ) hero . moveRight ( 2 ) hero . j…" at bounding box center [650, 285] width 298 height 312
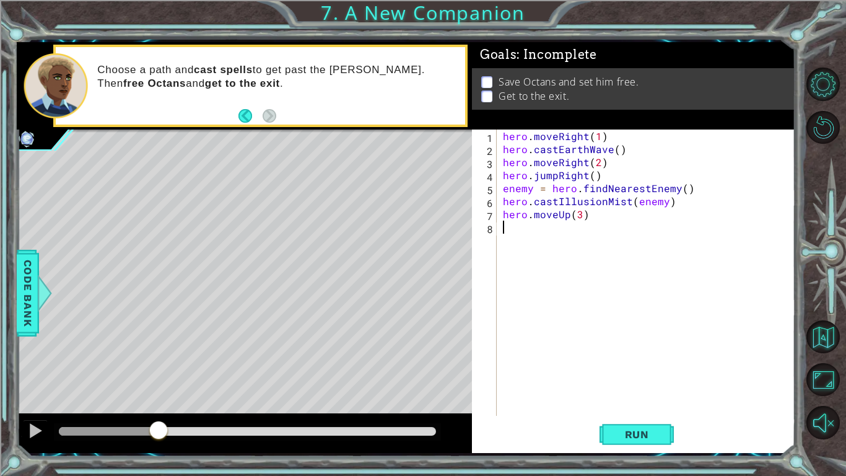
scroll to position [0, 0]
click at [662, 370] on button "Run" at bounding box center [637, 434] width 74 height 32
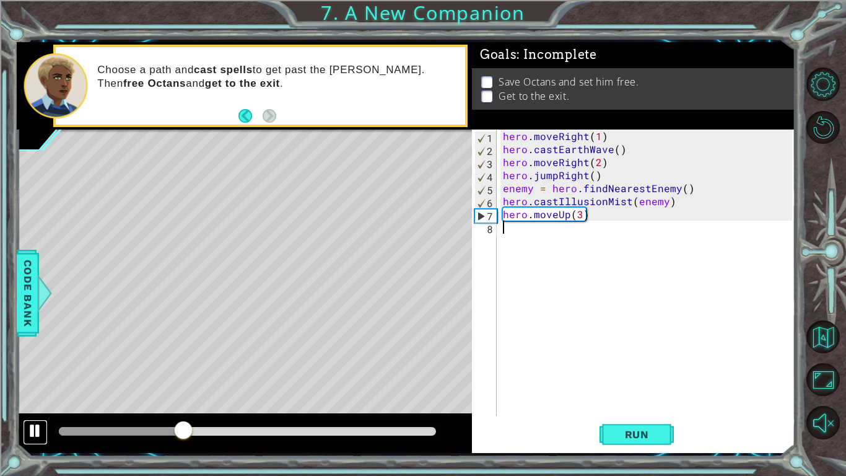
click at [40, 370] on div at bounding box center [35, 431] width 16 height 16
click at [554, 216] on div "hero . moveRight ( 1 ) hero . castEarthWave ( ) hero . moveRight ( 2 ) hero . j…" at bounding box center [650, 285] width 298 height 312
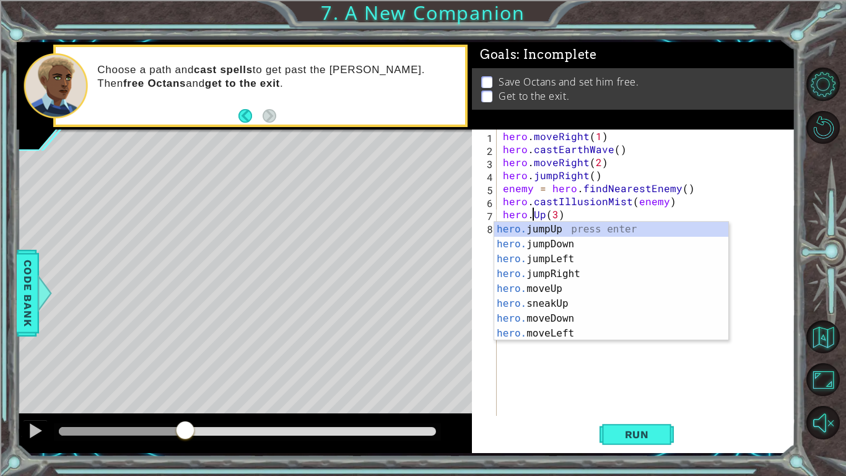
scroll to position [0, 2]
click at [562, 227] on div "hero.s neakUp press enter hero.s neakDown press enter hero.s neakLeft press ent…" at bounding box center [611, 296] width 234 height 149
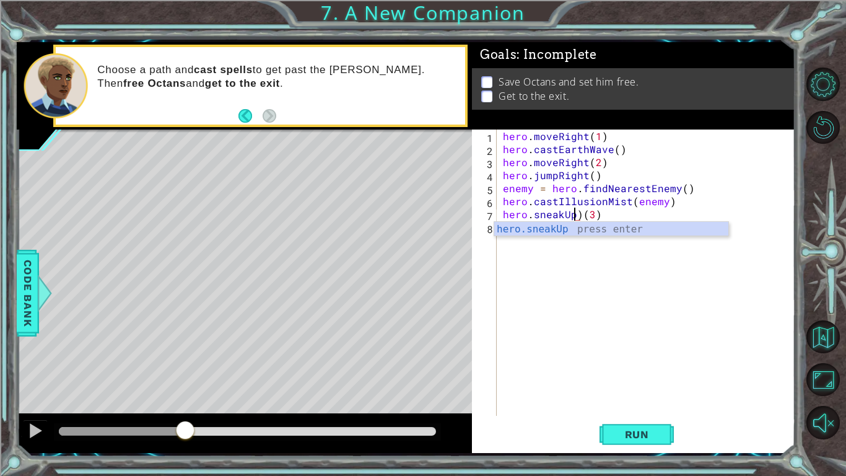
click at [580, 216] on div "hero . moveRight ( 1 ) hero . castEarthWave ( ) hero . moveRight ( 2 ) hero . j…" at bounding box center [650, 285] width 298 height 312
type textarea "hero.sneakUp(3)"
click at [620, 370] on span "Run" at bounding box center [637, 434] width 49 height 12
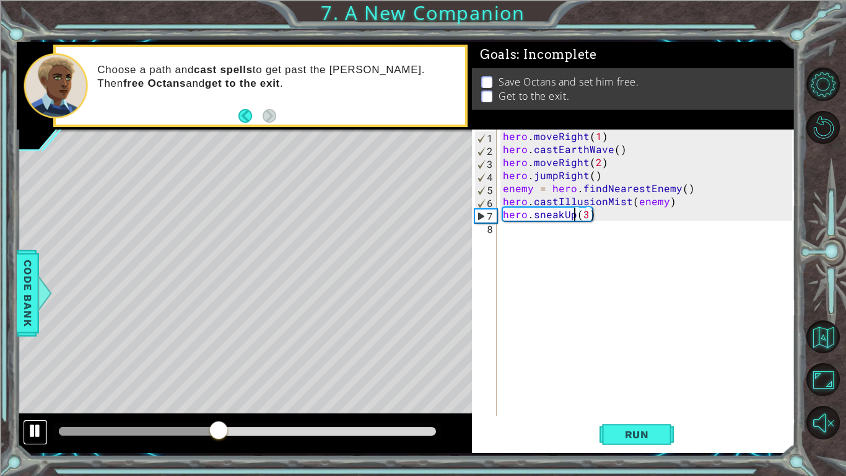
click at [38, 370] on div at bounding box center [35, 431] width 16 height 16
click at [28, 286] on span "Code Bank" at bounding box center [28, 293] width 20 height 76
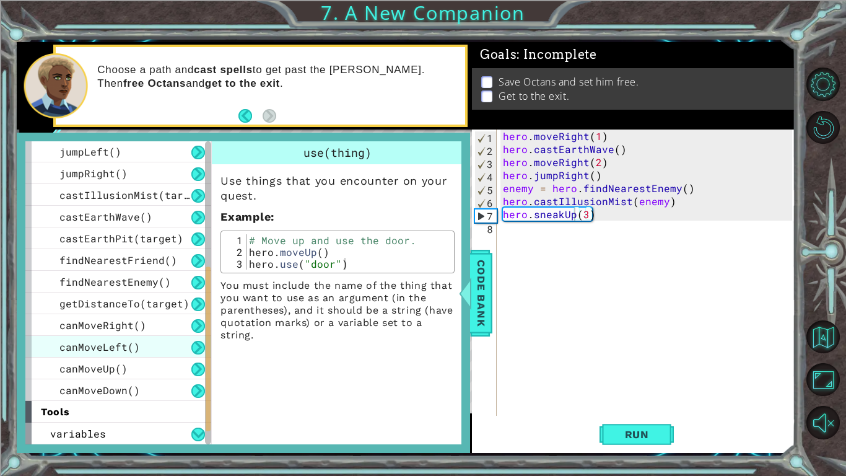
scroll to position [304, 0]
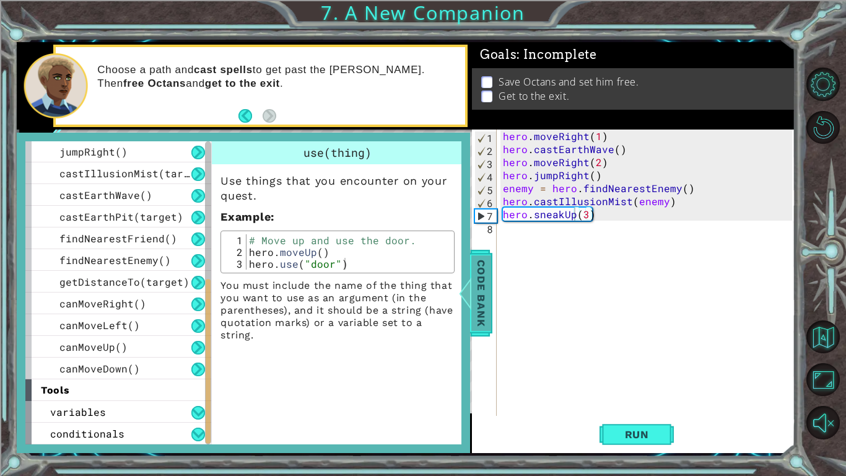
click at [489, 307] on span "Code Bank" at bounding box center [481, 293] width 20 height 76
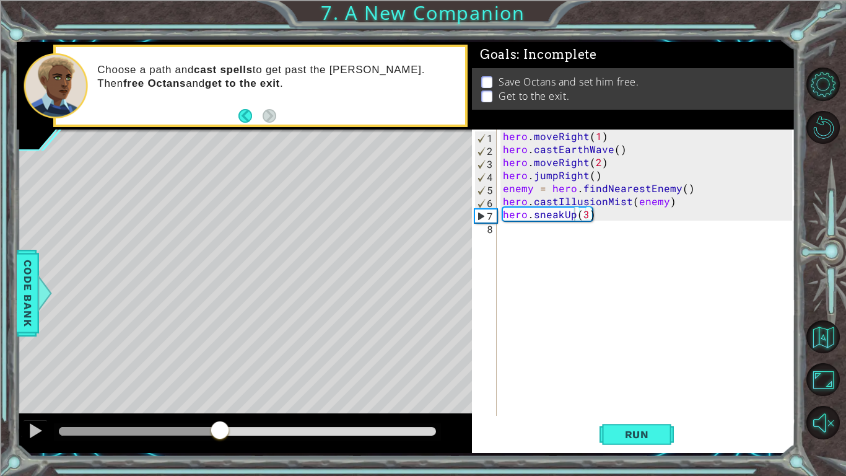
click at [509, 232] on div "hero . moveRight ( 1 ) hero . castEarthWave ( ) hero . moveRight ( 2 ) hero . j…" at bounding box center [650, 285] width 298 height 312
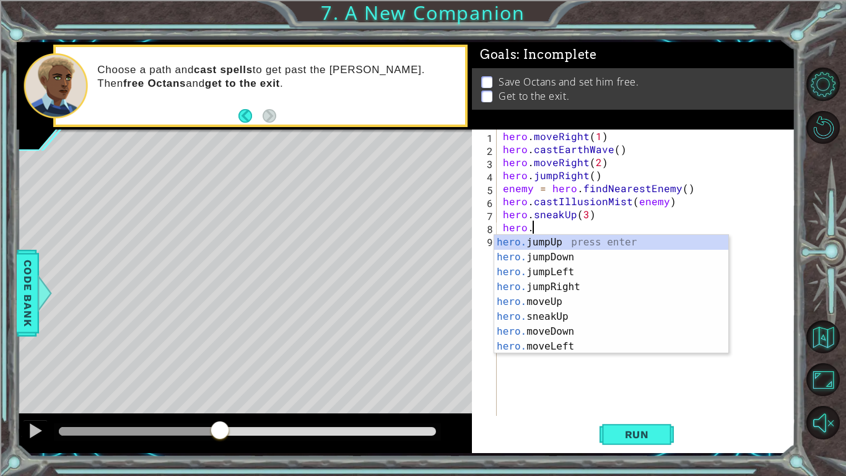
scroll to position [0, 1]
type textarea "hero.f"
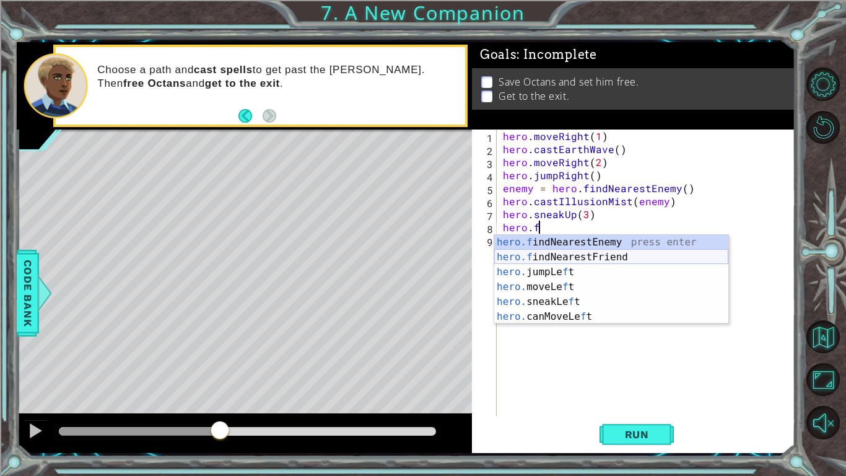
click at [533, 253] on div "hero.f indNearestEnemy press enter hero.f indNearestFriend press enter hero. ju…" at bounding box center [611, 294] width 234 height 119
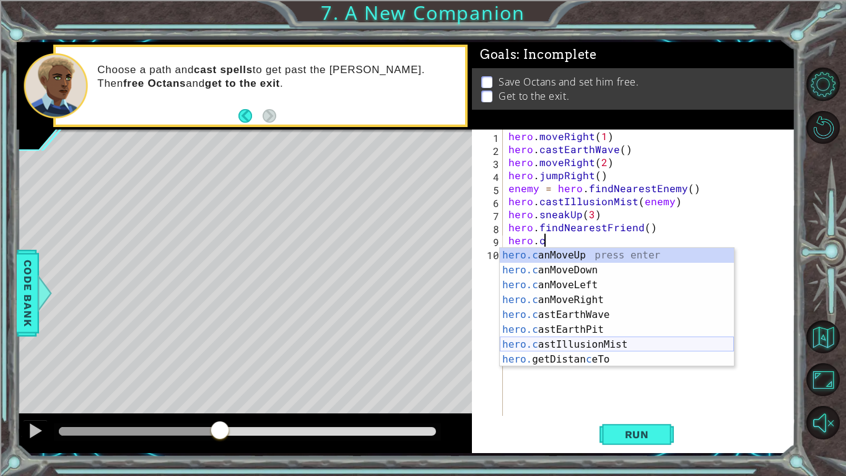
click at [576, 341] on div "hero.c anMoveUp press enter hero.c anMoveDown press enter hero.c anMoveLeft pre…" at bounding box center [617, 322] width 234 height 149
type textarea "hero.castIllusionMist(friend)"
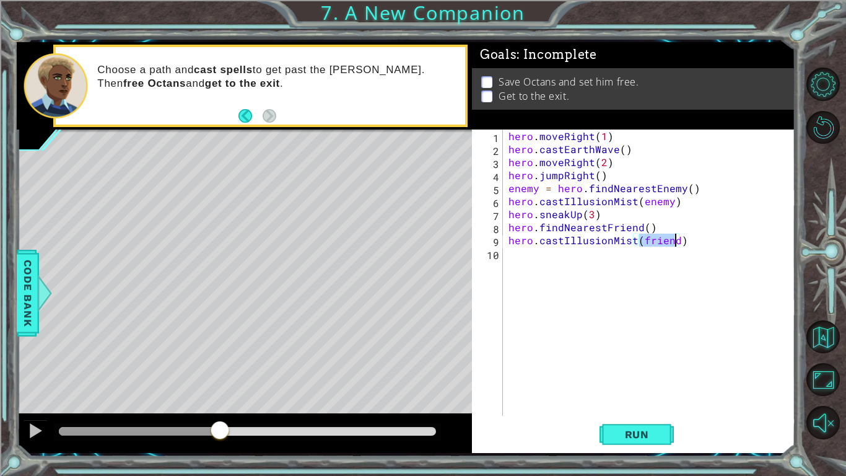
click at [576, 341] on div "hero . moveRight ( 1 ) hero . castEarthWave ( ) hero . moveRight ( 2 ) hero . j…" at bounding box center [652, 285] width 292 height 312
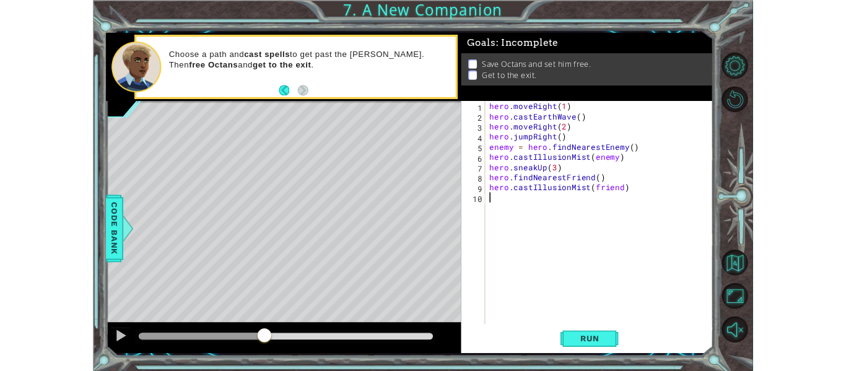
scroll to position [0, 0]
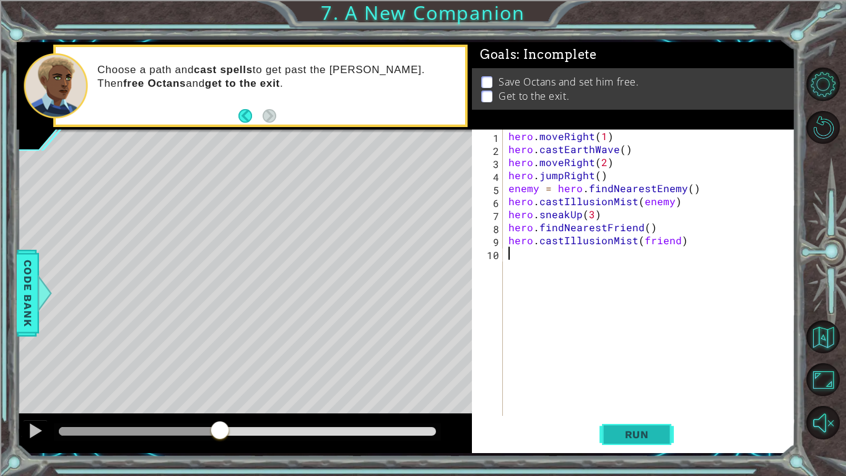
click at [646, 370] on span "Run" at bounding box center [637, 434] width 49 height 12
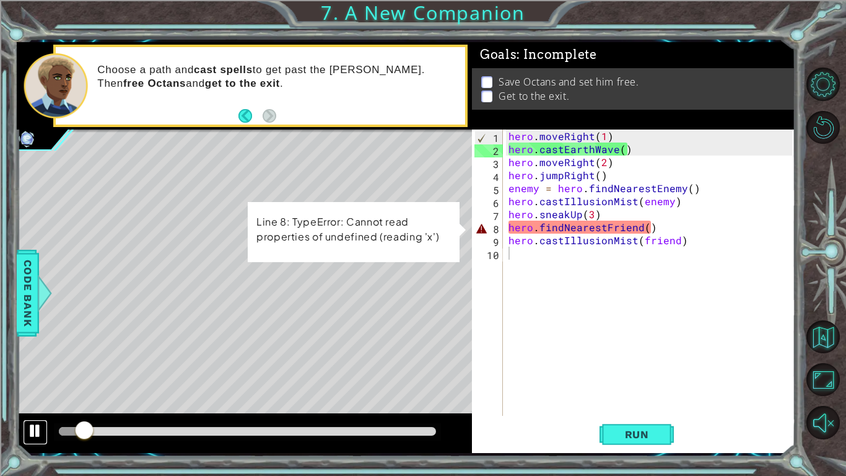
click at [37, 370] on button at bounding box center [35, 431] width 25 height 25
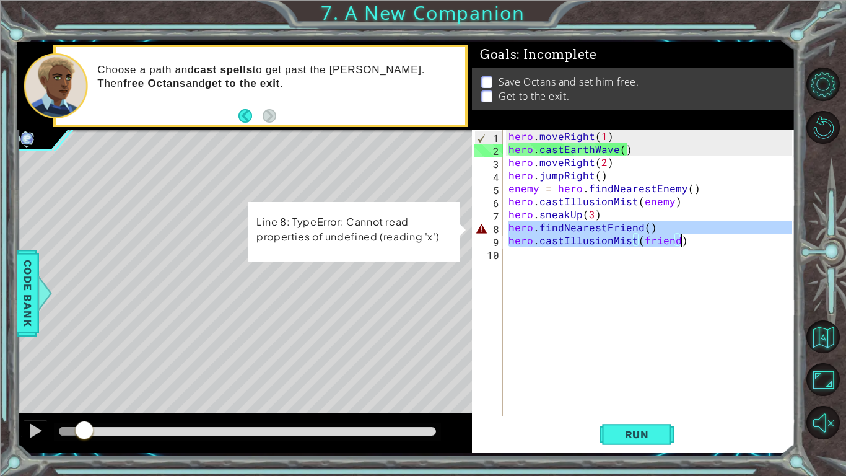
drag, startPoint x: 510, startPoint y: 225, endPoint x: 683, endPoint y: 243, distance: 173.2
click at [683, 243] on div "hero . moveRight ( 1 ) hero . castEarthWave ( ) hero . moveRight ( 2 ) hero . j…" at bounding box center [652, 285] width 292 height 312
type textarea "hero.findNearestFriend() hero.castIllusionMist(friend)"
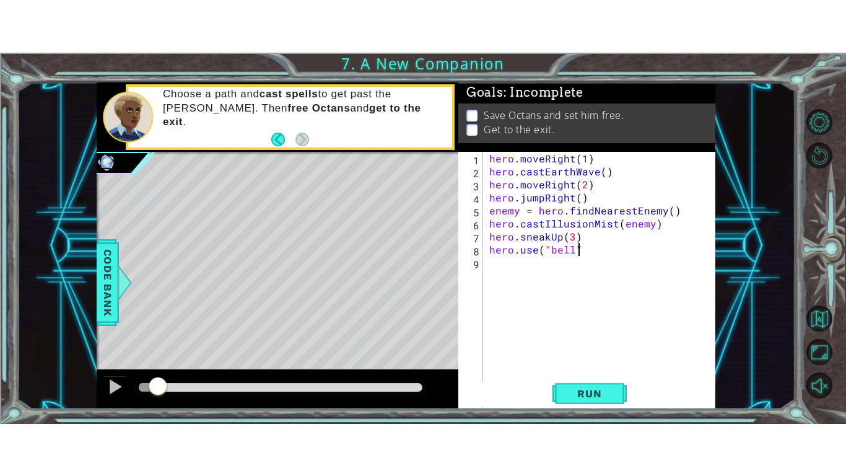
scroll to position [0, 6]
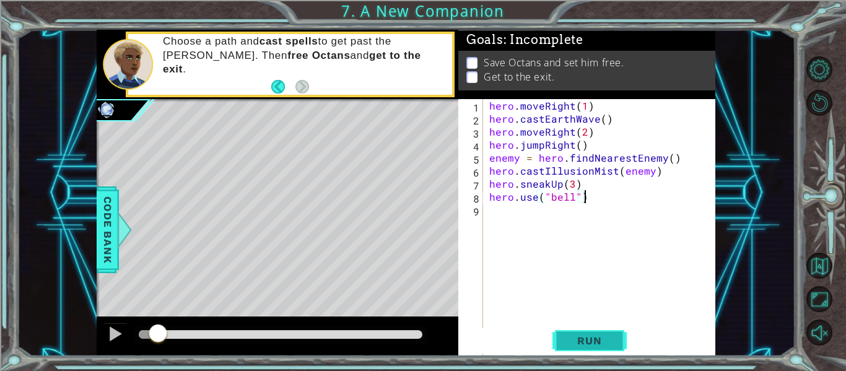
type textarea "hero.use("bell")"
click at [610, 331] on button "Run" at bounding box center [590, 340] width 74 height 25
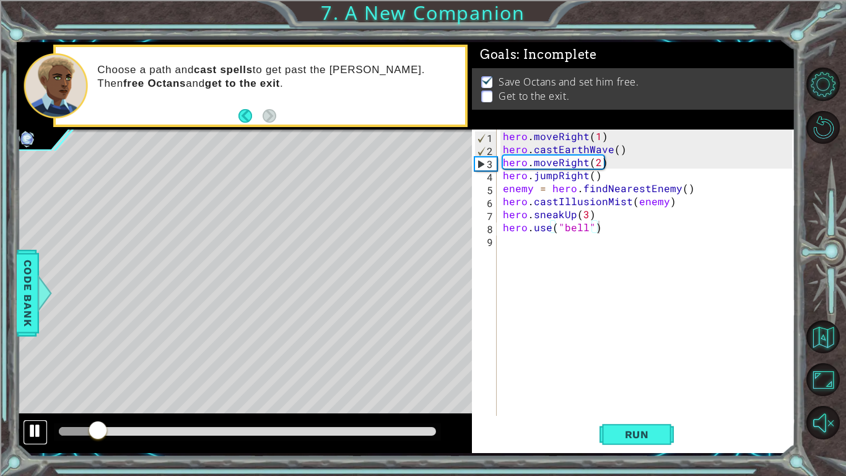
click at [43, 370] on div at bounding box center [35, 431] width 16 height 16
click at [519, 245] on div "hero . moveRight ( 1 ) hero . castEarthWave ( ) hero . moveRight ( 2 ) hero . j…" at bounding box center [650, 285] width 298 height 312
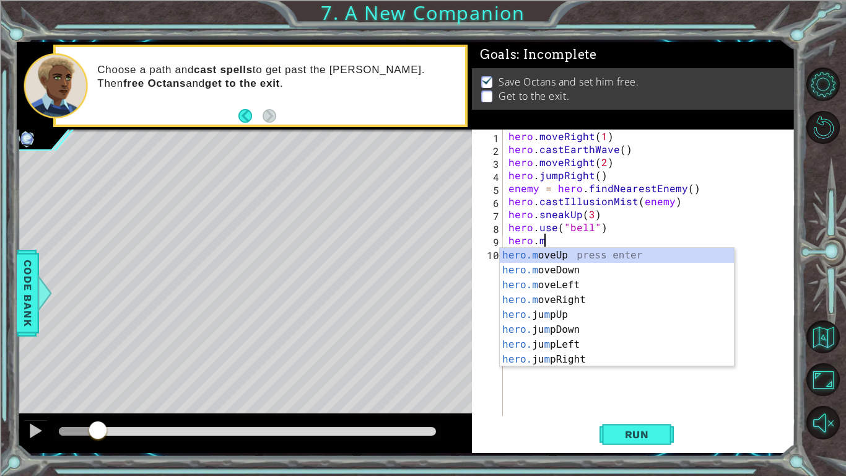
scroll to position [0, 2]
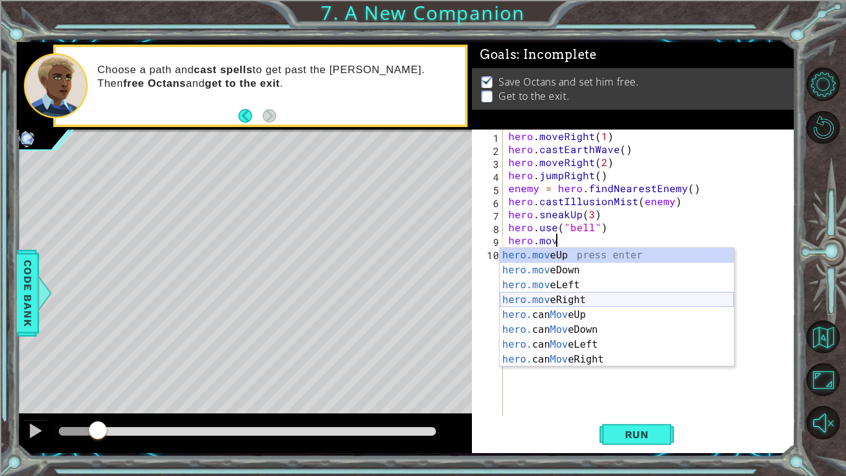
click at [542, 294] on div "hero.mov eUp press enter hero.mov eDown press enter hero.mov eLeft press enter …" at bounding box center [617, 322] width 234 height 149
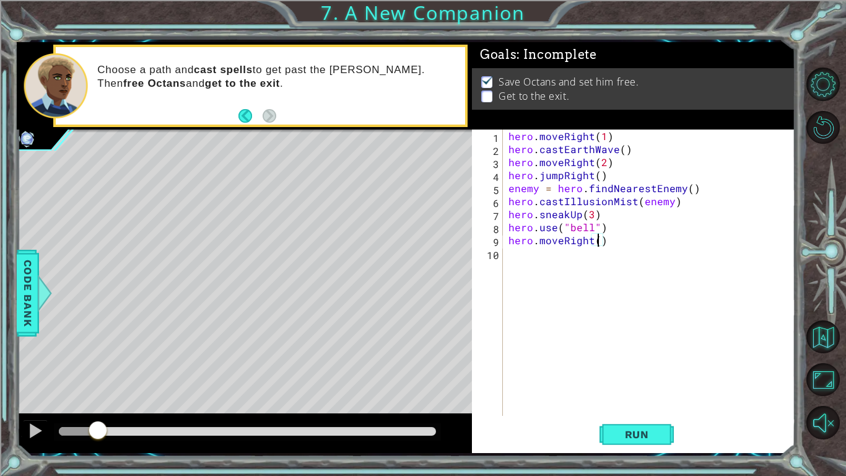
scroll to position [0, 6]
type textarea "hero.moveRight(3)"
click at [618, 370] on button "Run" at bounding box center [637, 434] width 74 height 32
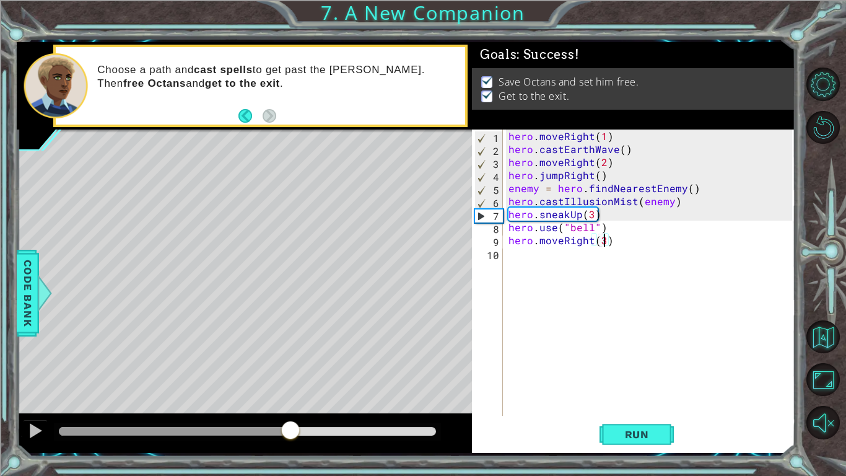
drag, startPoint x: 112, startPoint y: 434, endPoint x: 302, endPoint y: 440, distance: 190.9
click at [302, 370] on div at bounding box center [290, 431] width 22 height 22
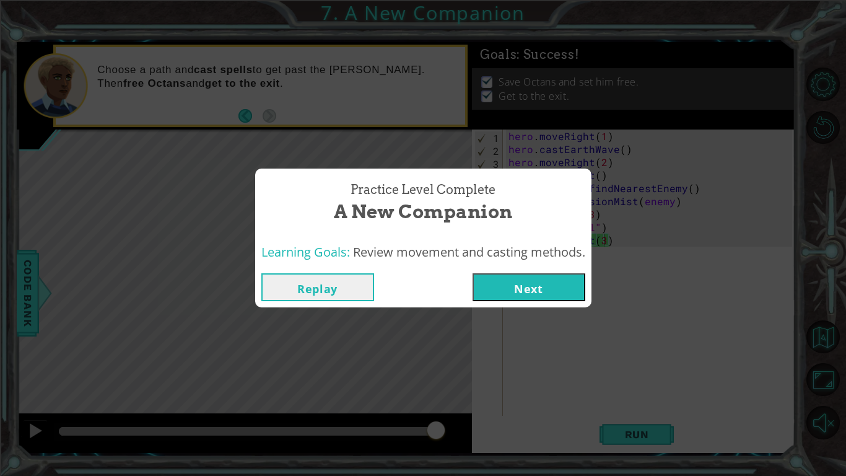
click at [519, 281] on button "Next" at bounding box center [529, 287] width 113 height 28
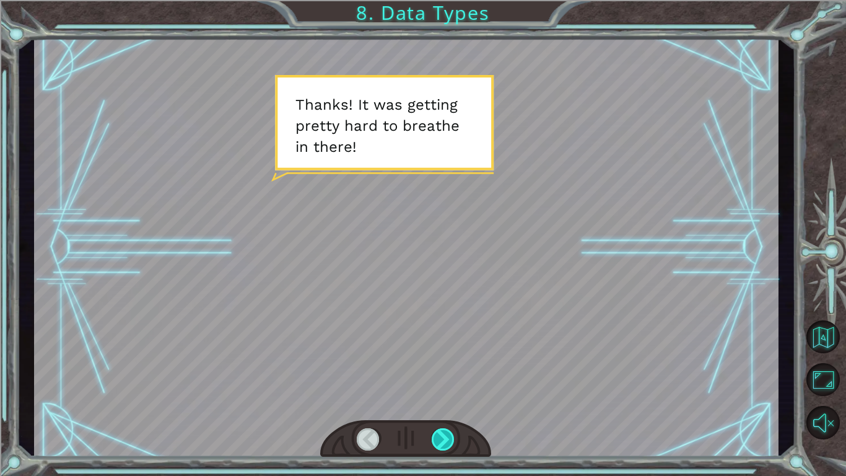
click at [447, 370] on div at bounding box center [444, 439] width 24 height 22
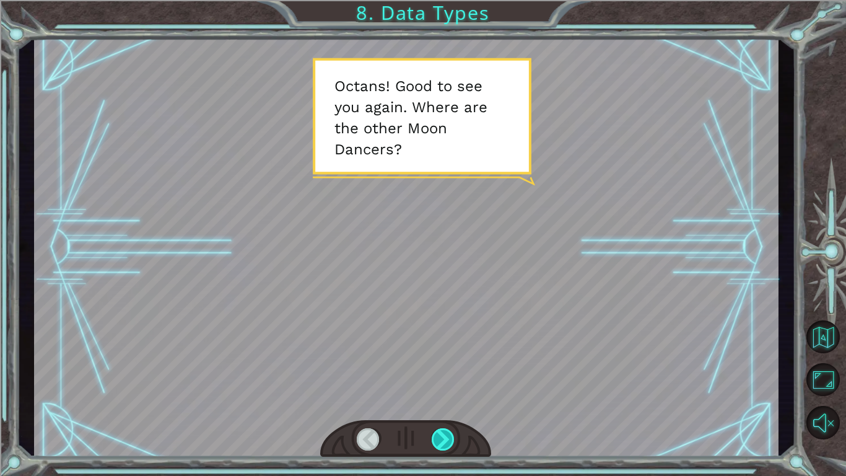
click at [447, 370] on div at bounding box center [444, 439] width 24 height 22
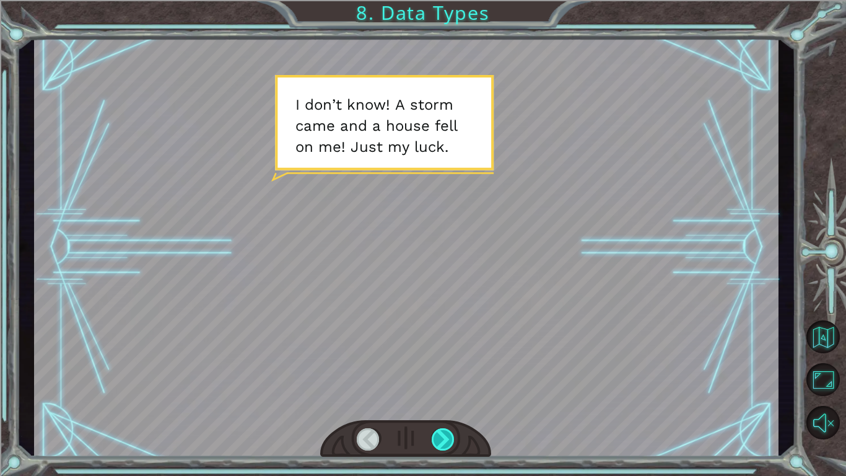
click at [447, 370] on div at bounding box center [444, 439] width 24 height 22
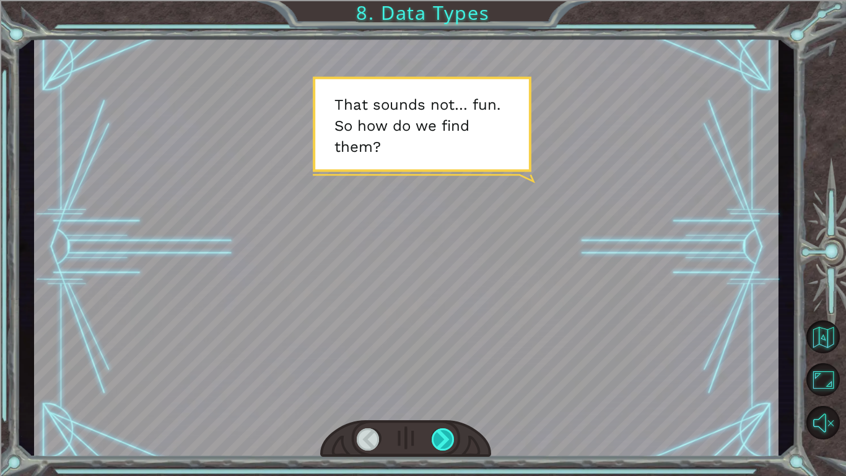
click at [447, 370] on div at bounding box center [444, 439] width 24 height 22
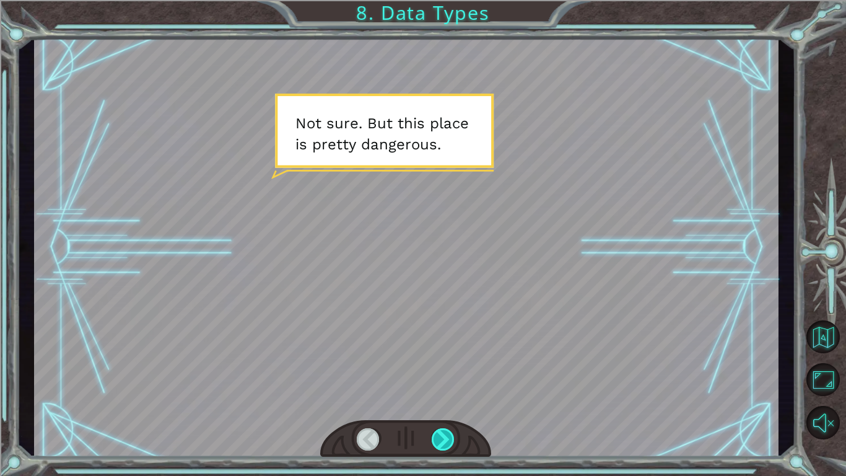
click at [447, 370] on div at bounding box center [444, 439] width 24 height 22
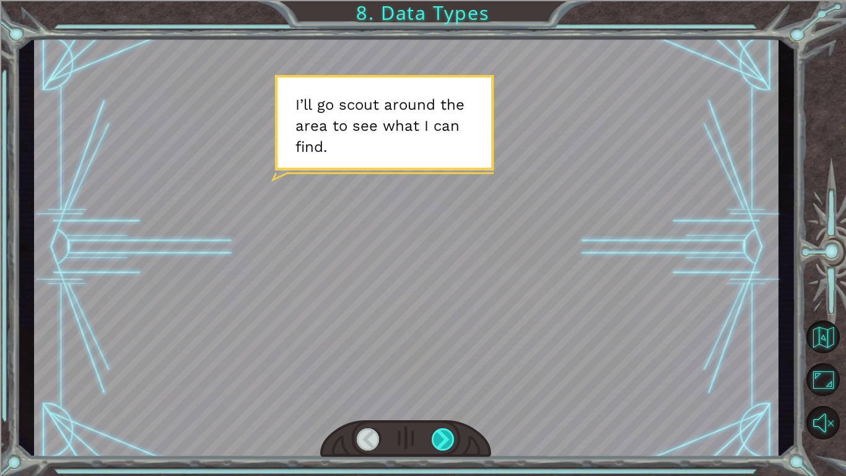
click at [447, 370] on div at bounding box center [444, 439] width 24 height 22
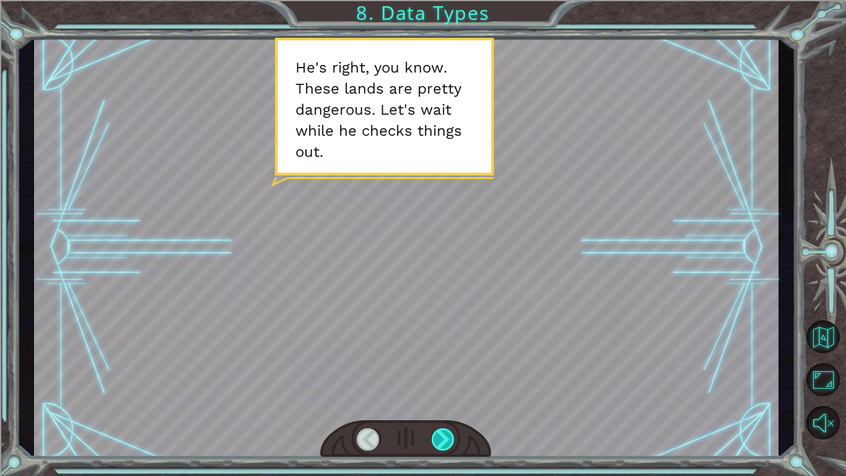
click at [447, 370] on div at bounding box center [444, 439] width 24 height 22
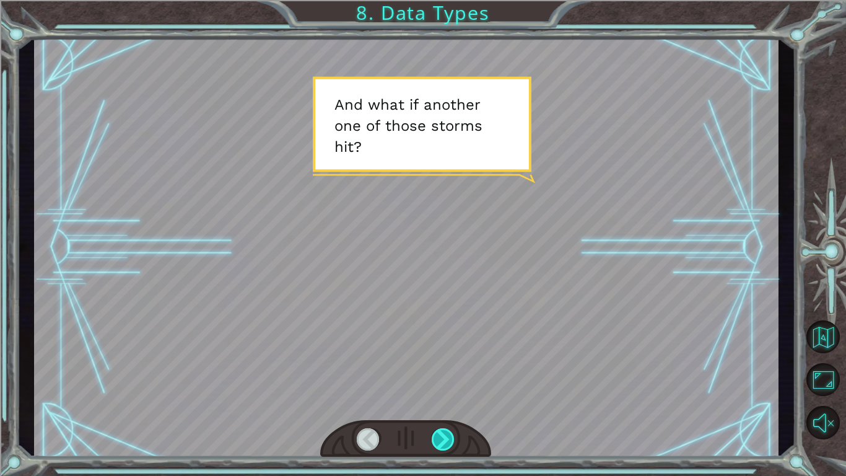
click at [447, 370] on div at bounding box center [444, 439] width 24 height 22
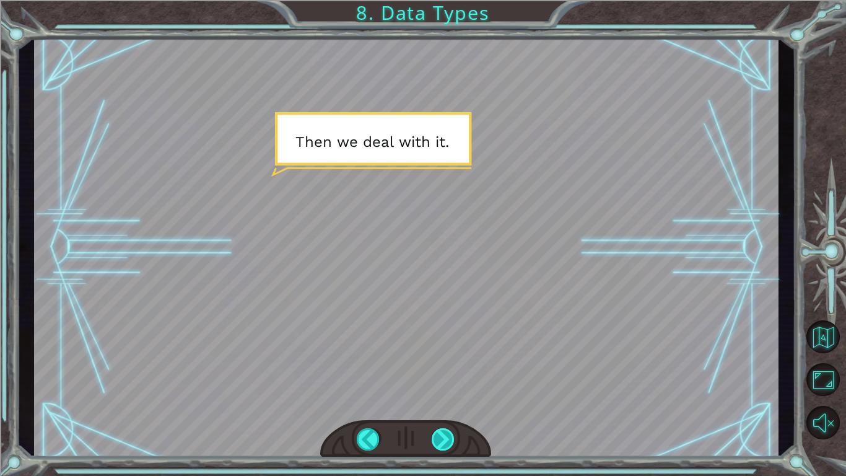
click at [447, 370] on div at bounding box center [444, 439] width 24 height 22
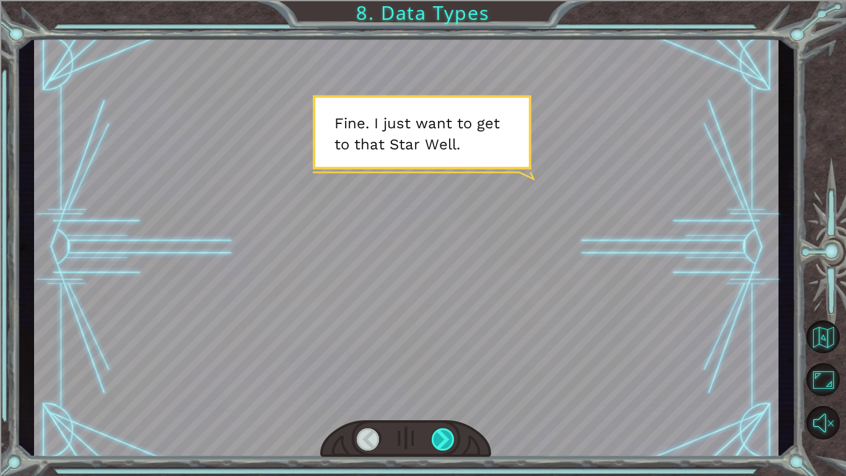
click at [447, 370] on div at bounding box center [444, 439] width 24 height 22
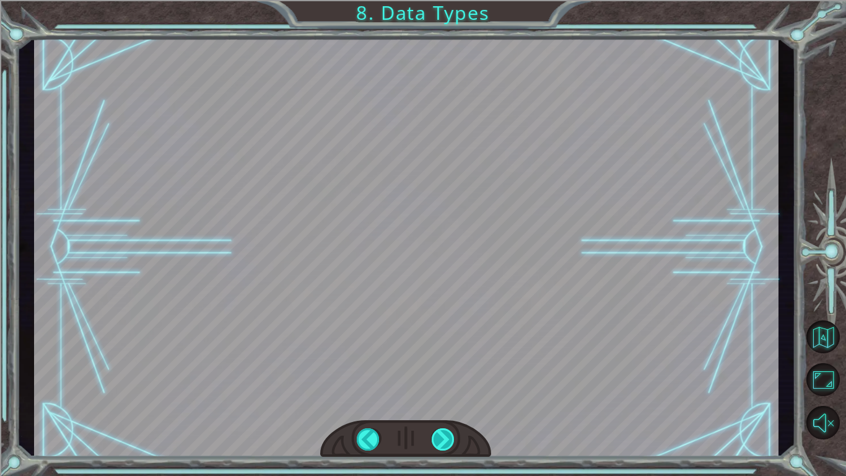
click at [447, 370] on div at bounding box center [444, 439] width 24 height 22
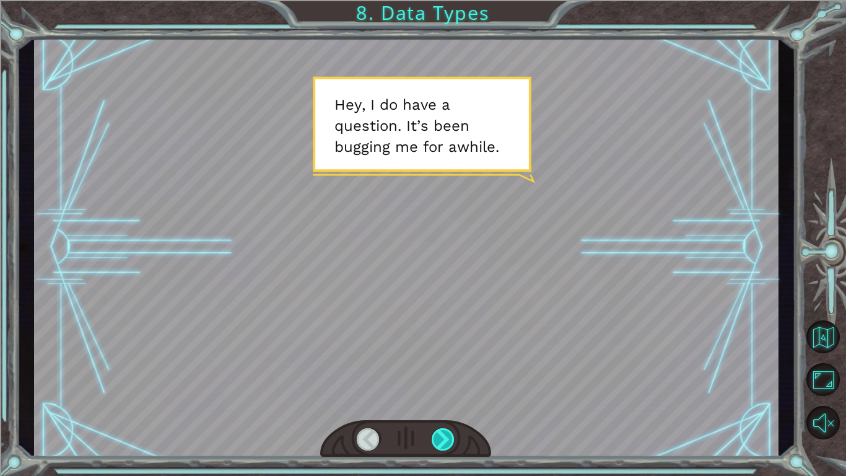
click at [447, 370] on div at bounding box center [444, 439] width 24 height 22
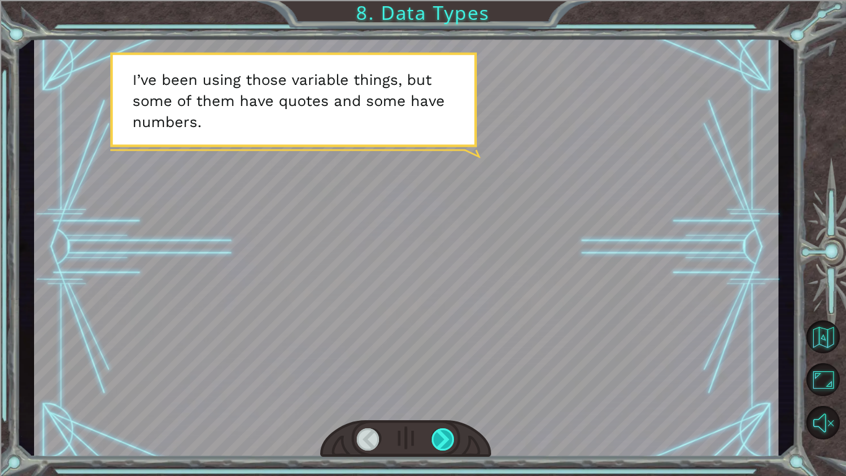
click at [447, 370] on div at bounding box center [444, 439] width 24 height 22
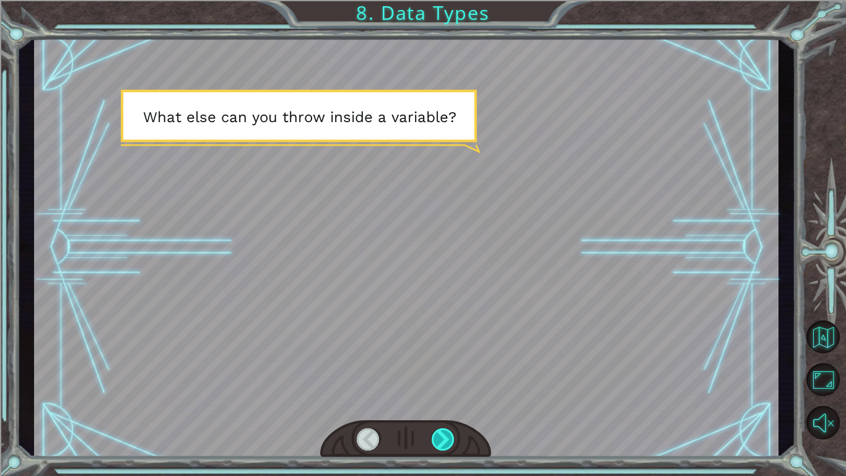
click at [447, 370] on div at bounding box center [444, 439] width 24 height 22
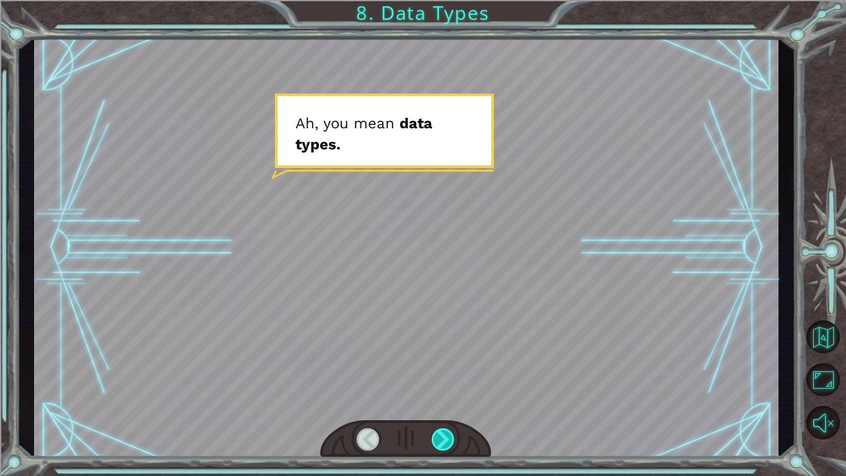
click at [447, 370] on div at bounding box center [444, 439] width 24 height 22
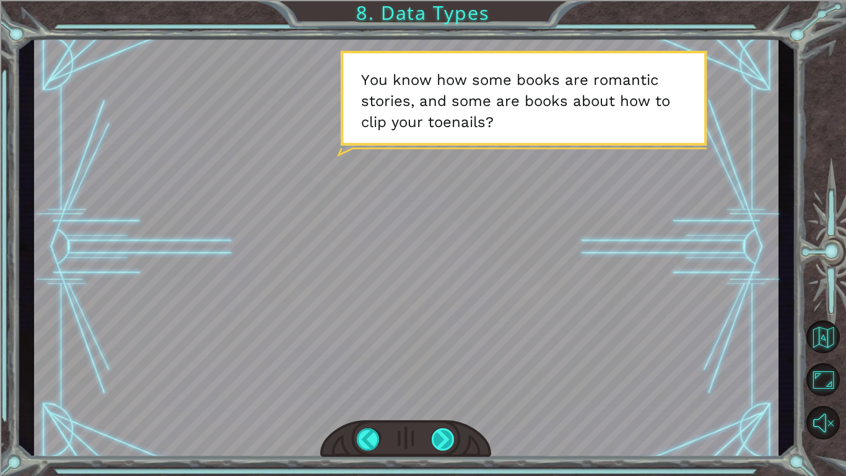
click at [447, 370] on div at bounding box center [444, 439] width 24 height 22
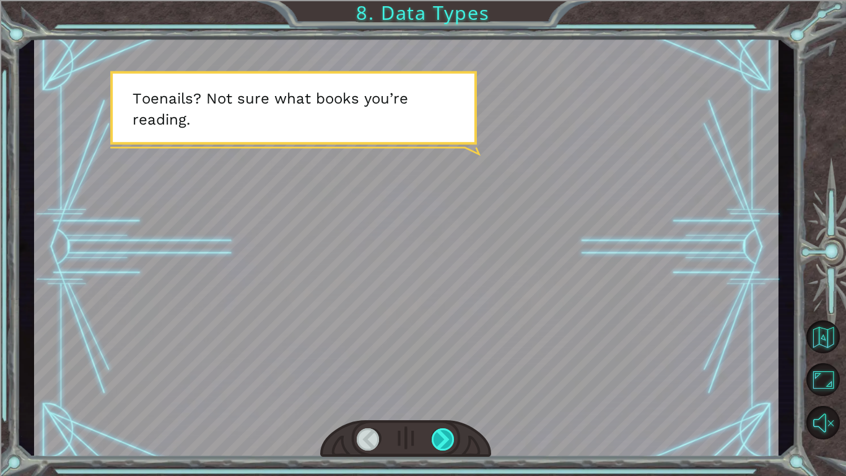
click at [447, 370] on div at bounding box center [444, 439] width 24 height 22
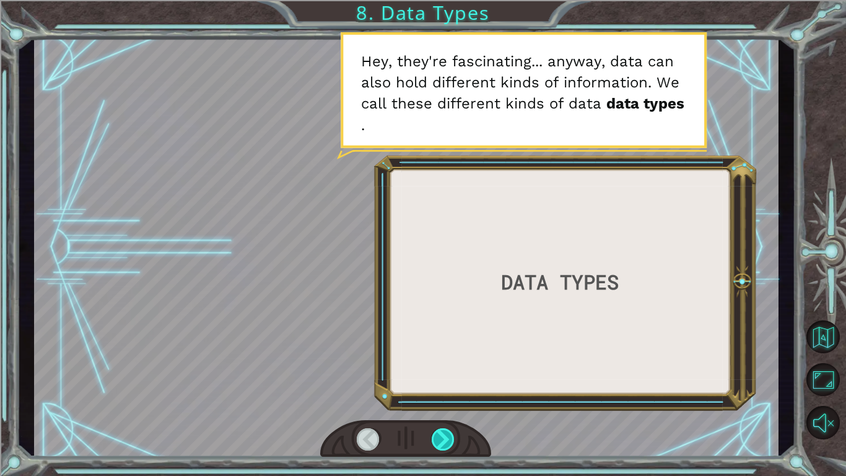
click at [442, 370] on div at bounding box center [444, 439] width 24 height 22
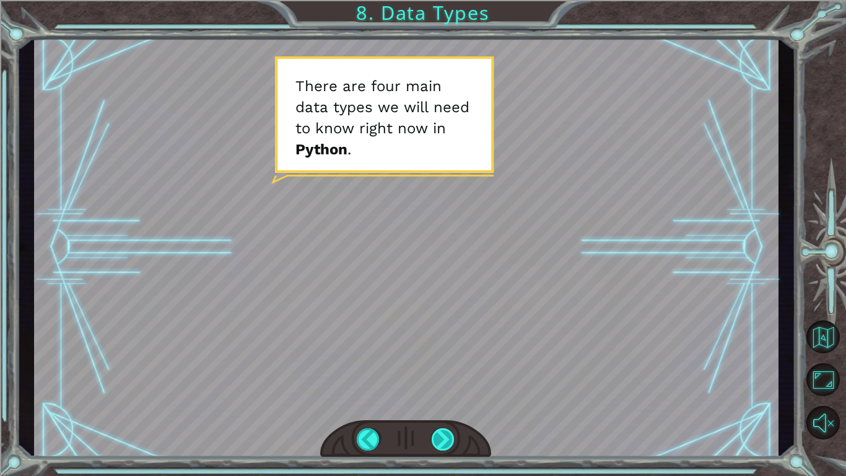
click at [442, 370] on div at bounding box center [444, 439] width 24 height 22
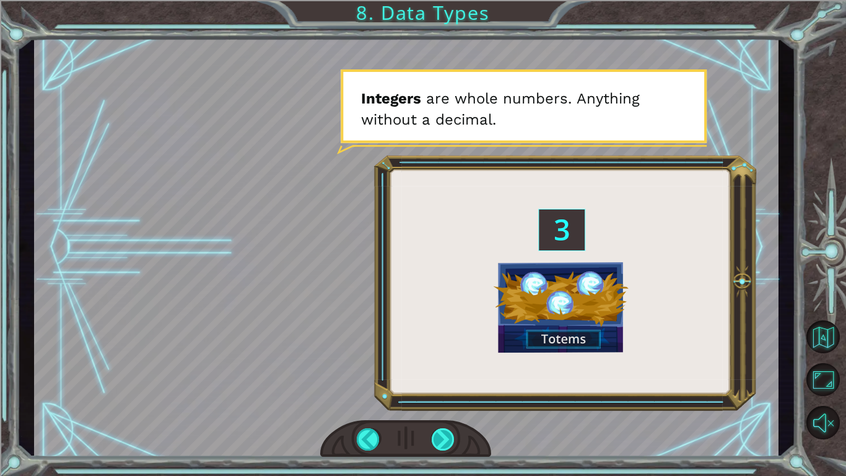
click at [442, 370] on div at bounding box center [444, 439] width 24 height 22
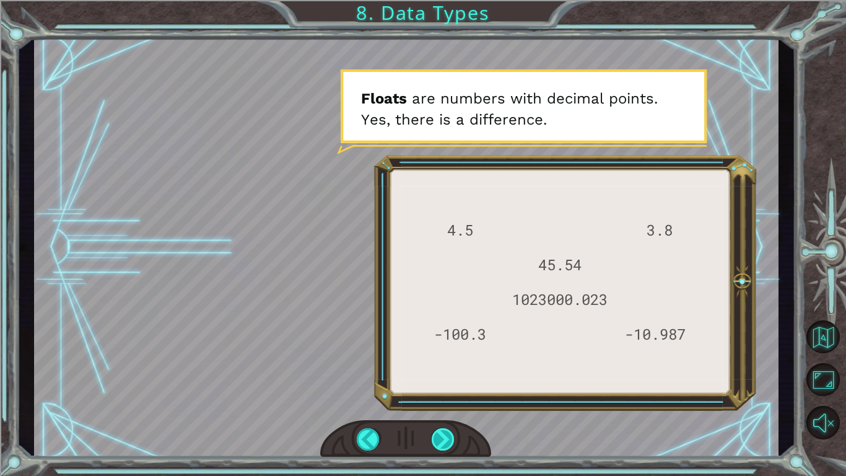
click at [442, 370] on div at bounding box center [444, 439] width 24 height 22
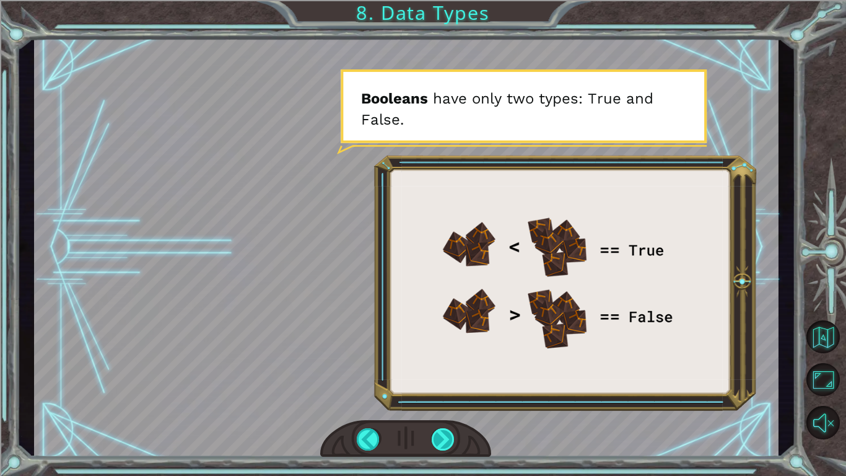
click at [442, 370] on div at bounding box center [444, 439] width 24 height 22
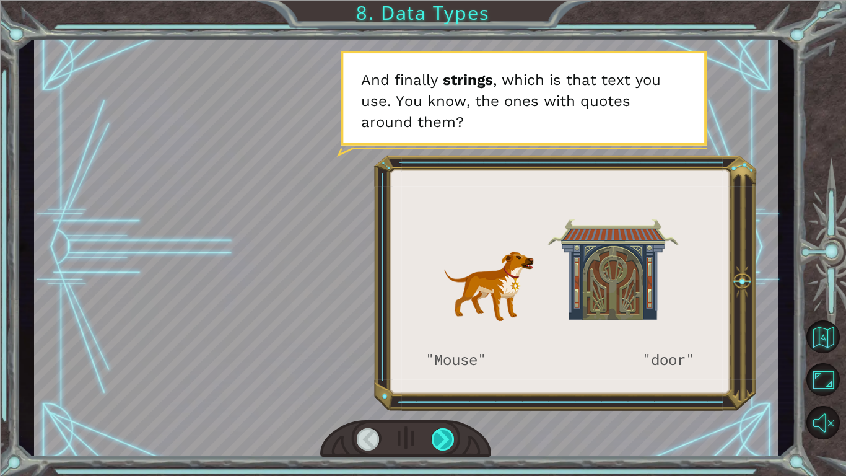
click at [442, 370] on div at bounding box center [444, 439] width 24 height 22
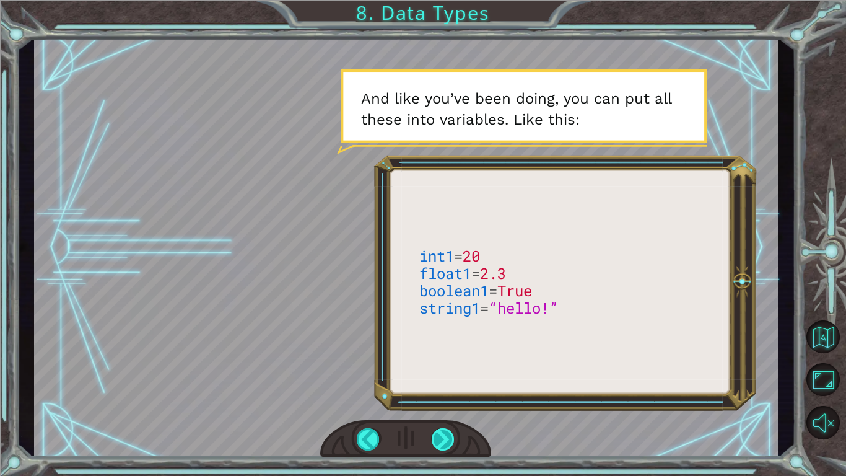
click at [442, 370] on div at bounding box center [444, 439] width 24 height 22
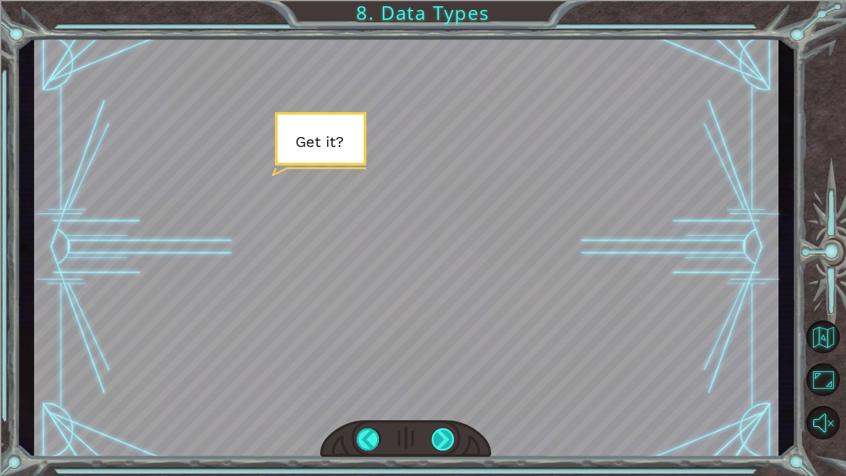
click at [442, 370] on div at bounding box center [444, 439] width 24 height 22
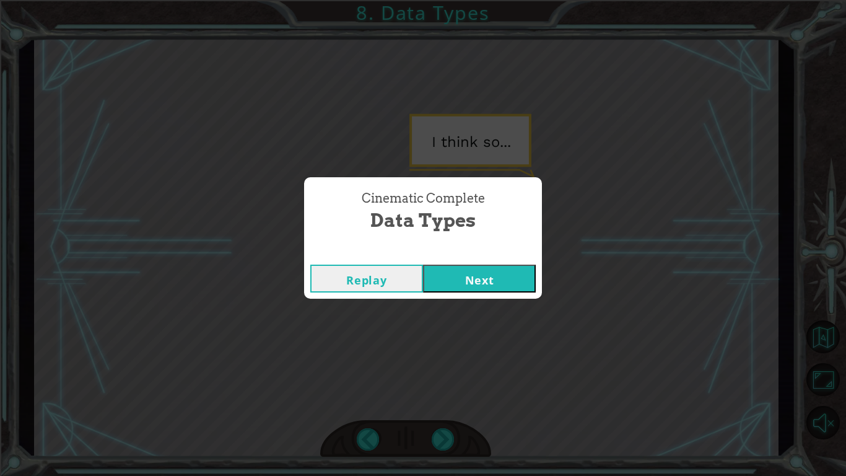
click at [453, 279] on button "Next" at bounding box center [479, 279] width 113 height 28
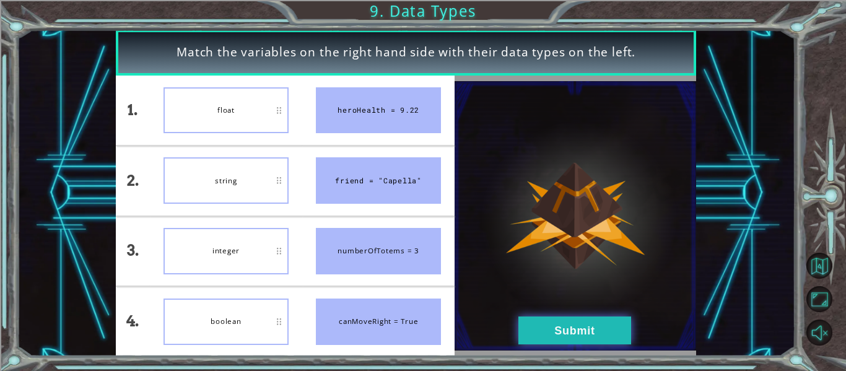
click at [549, 334] on button "Submit" at bounding box center [575, 331] width 113 height 28
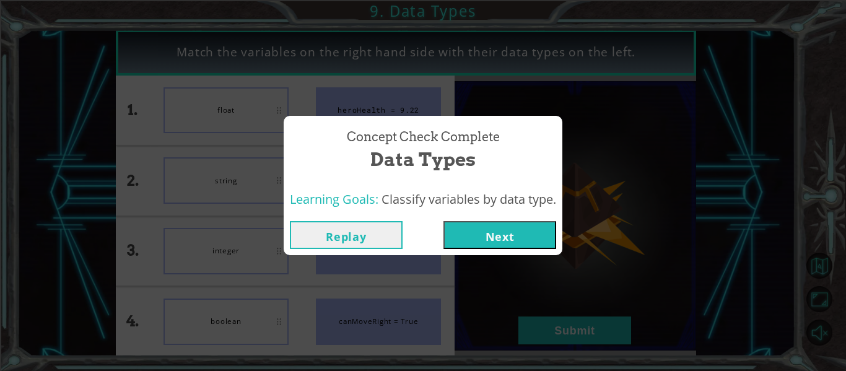
click at [502, 244] on button "Next" at bounding box center [500, 235] width 113 height 28
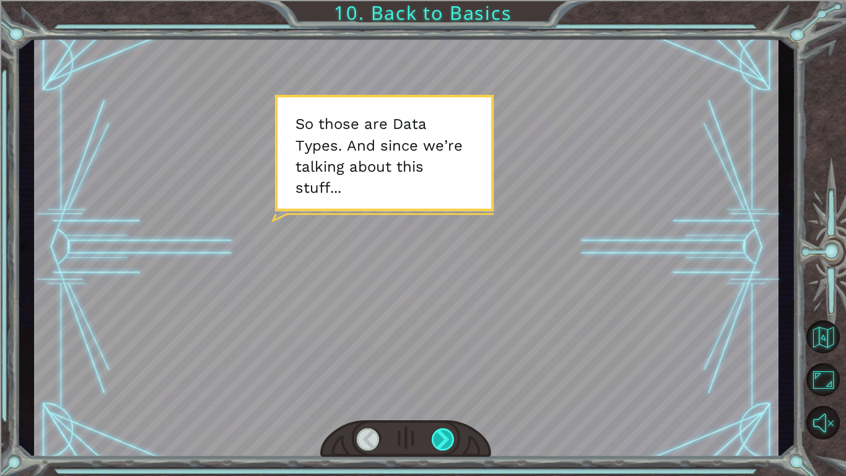
click at [452, 440] on div at bounding box center [444, 439] width 24 height 22
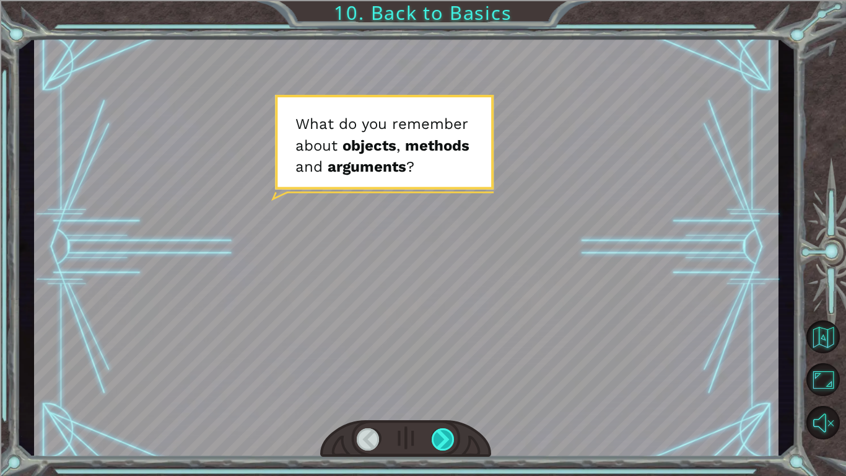
click at [452, 440] on div at bounding box center [444, 439] width 24 height 22
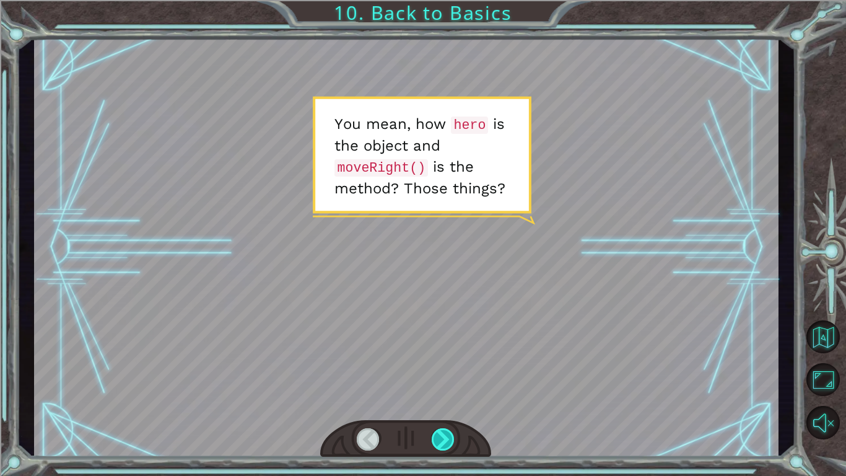
click at [452, 440] on div at bounding box center [444, 439] width 24 height 22
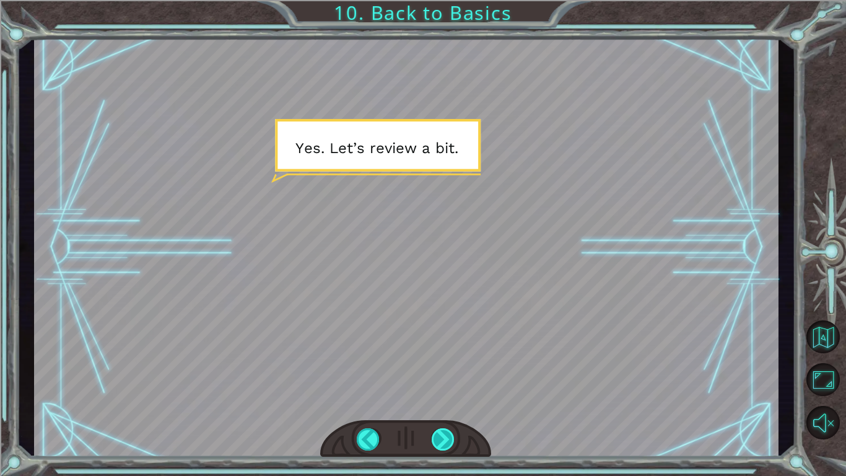
click at [452, 440] on div at bounding box center [444, 439] width 24 height 22
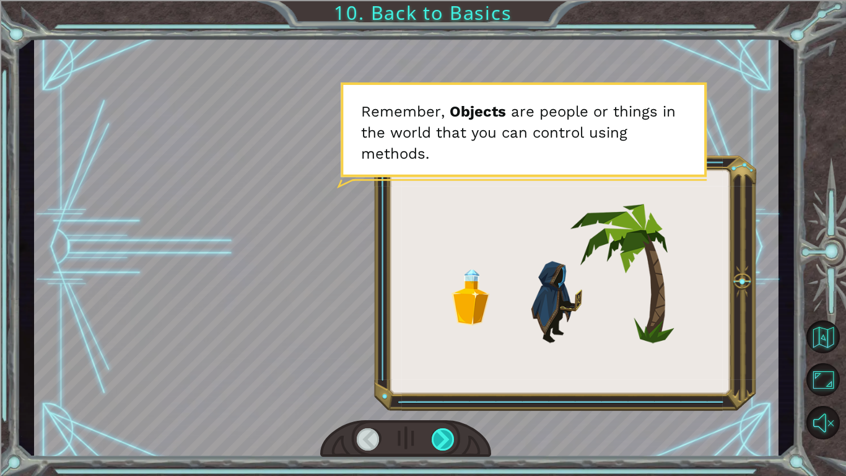
click at [452, 440] on div at bounding box center [444, 439] width 24 height 22
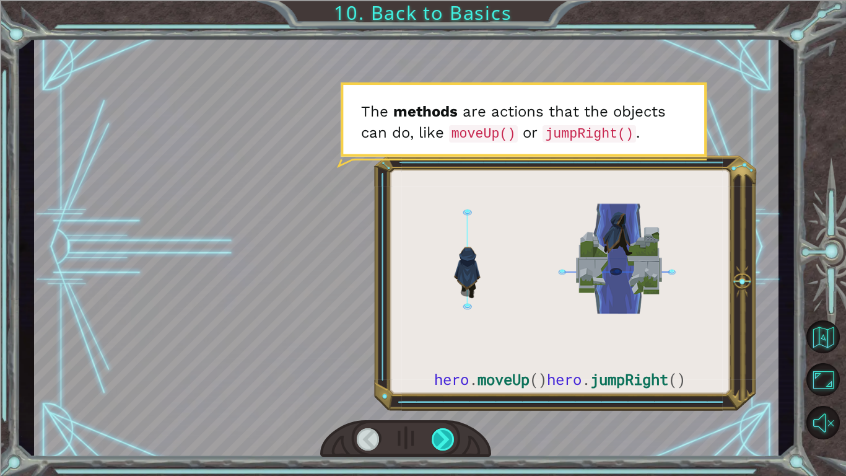
click at [452, 440] on div at bounding box center [444, 439] width 24 height 22
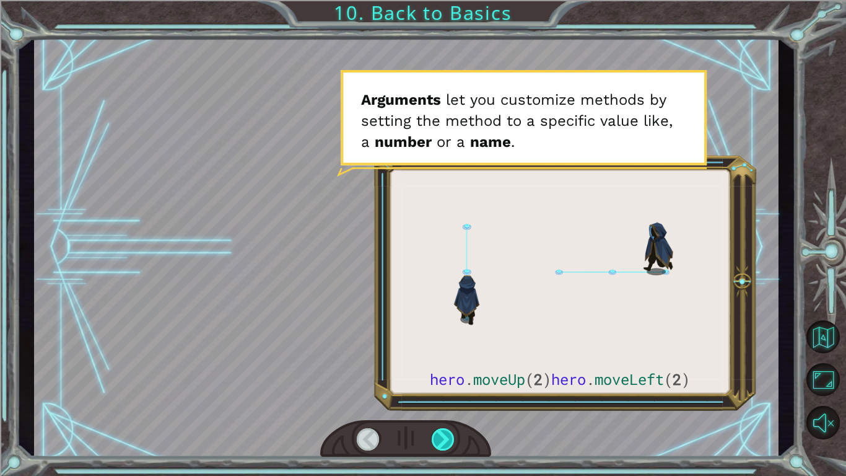
click at [452, 440] on div at bounding box center [444, 439] width 24 height 22
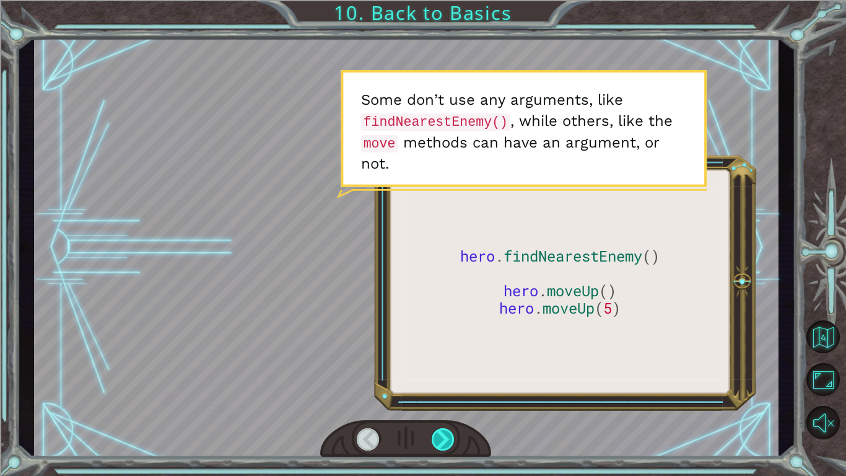
click at [452, 440] on div at bounding box center [444, 439] width 24 height 22
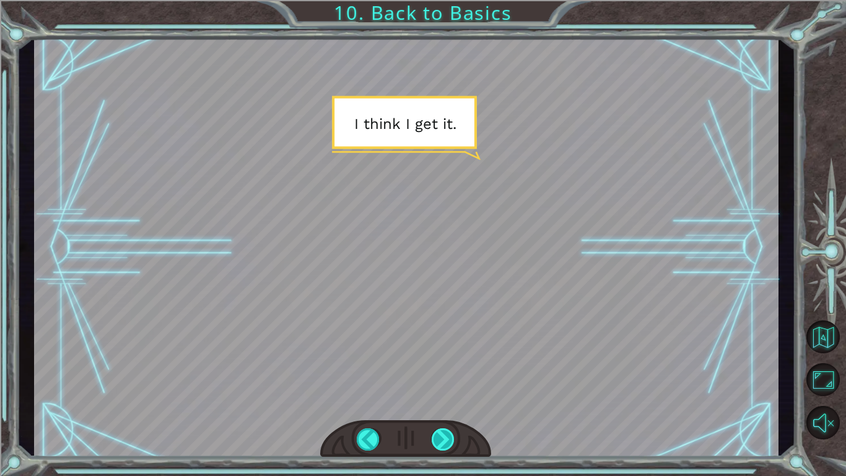
click at [452, 440] on div at bounding box center [444, 439] width 24 height 22
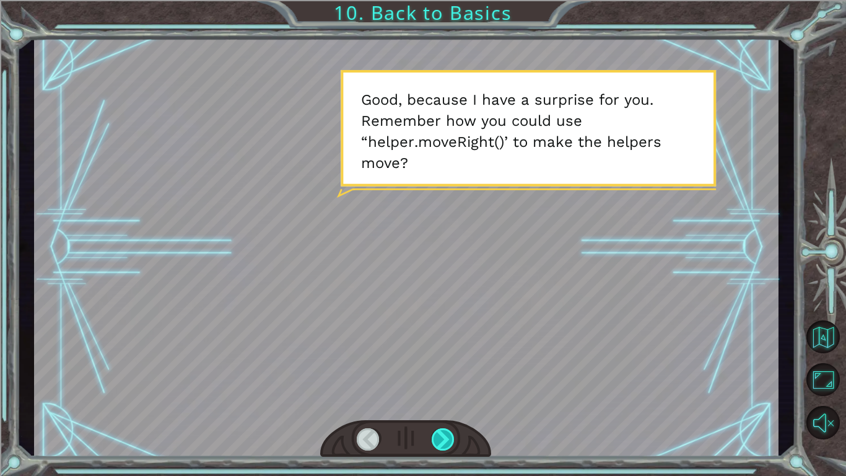
click at [452, 440] on div at bounding box center [444, 439] width 24 height 22
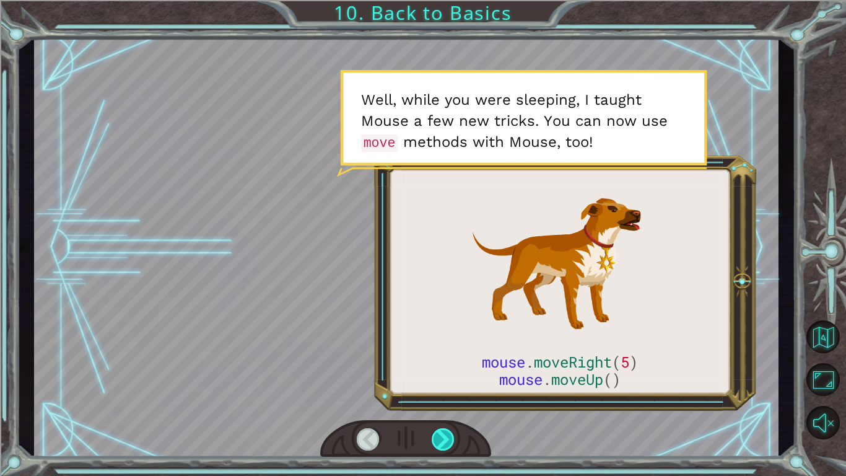
click at [452, 440] on div at bounding box center [444, 439] width 24 height 22
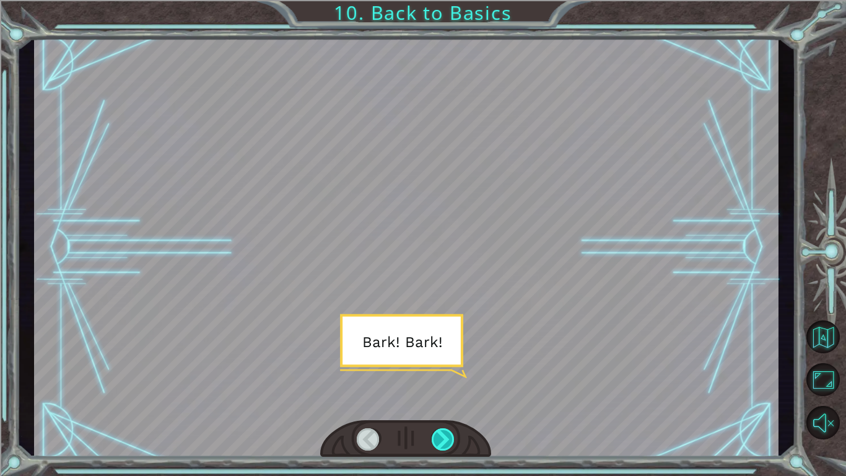
click at [452, 440] on div at bounding box center [444, 439] width 24 height 22
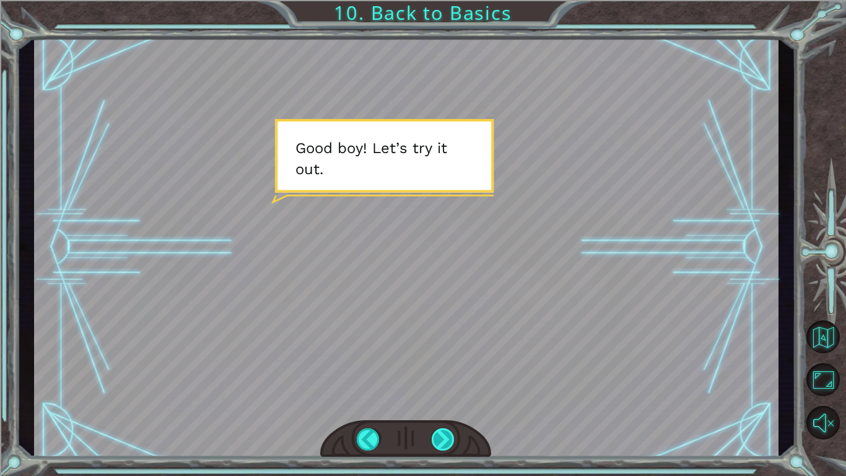
click at [452, 440] on div at bounding box center [444, 439] width 24 height 22
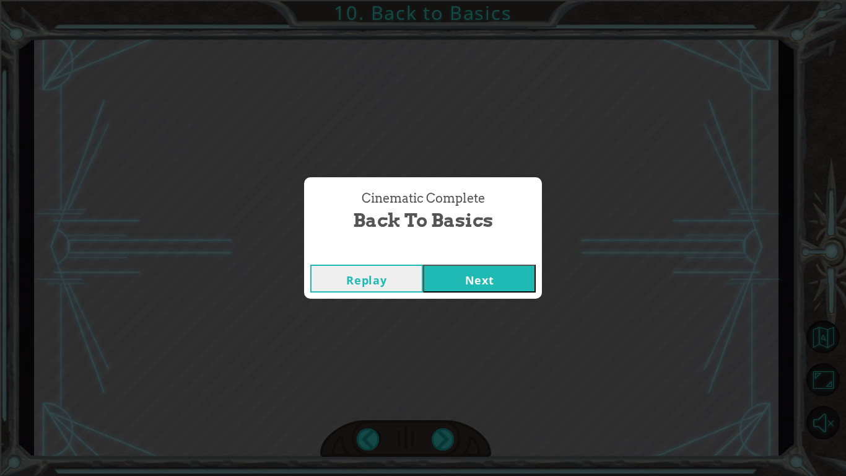
click at [460, 285] on button "Next" at bounding box center [479, 279] width 113 height 28
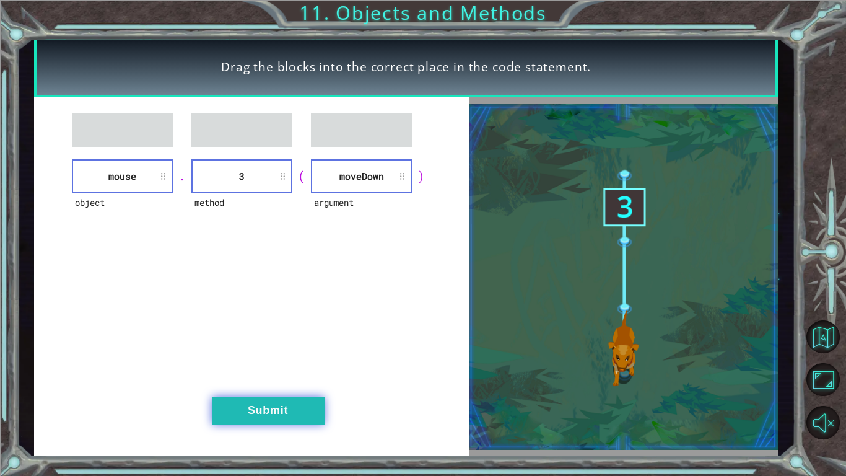
click at [265, 402] on button "Submit" at bounding box center [268, 410] width 113 height 28
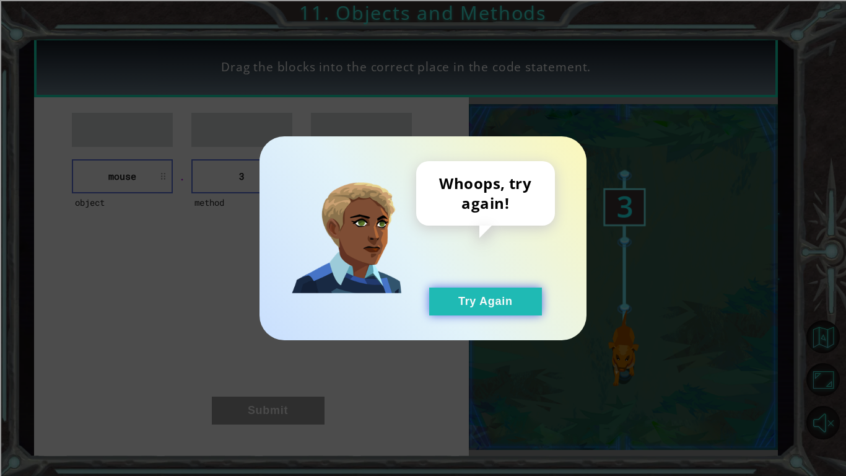
click at [489, 307] on button "Try Again" at bounding box center [485, 301] width 113 height 28
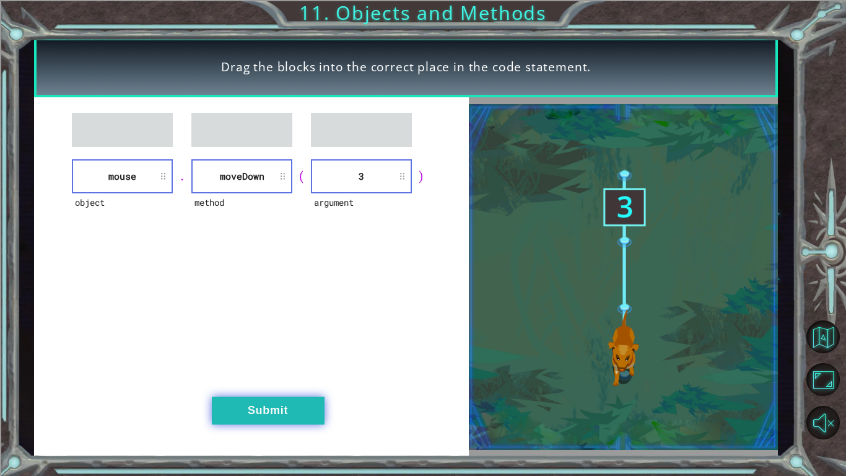
click at [289, 405] on button "Submit" at bounding box center [268, 410] width 113 height 28
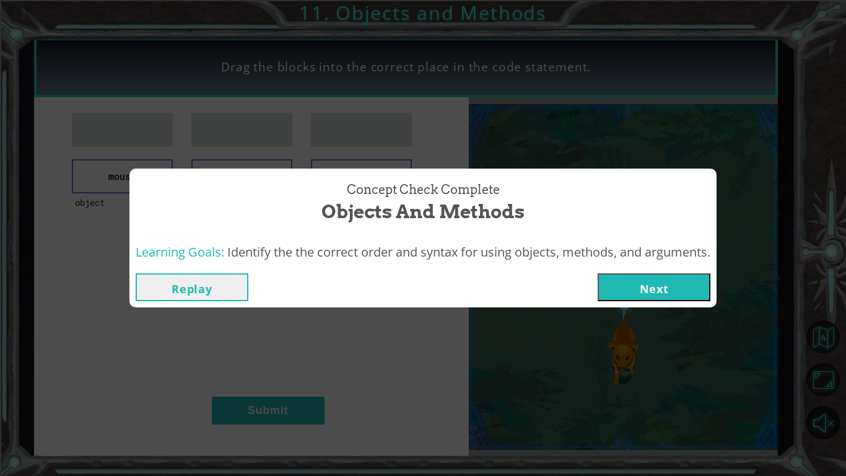
click at [623, 296] on button "Next" at bounding box center [654, 287] width 113 height 28
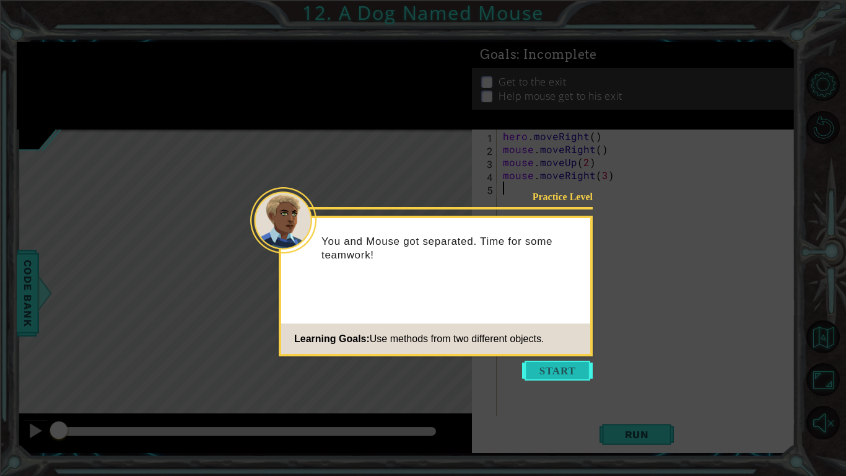
click at [550, 374] on button "Start" at bounding box center [557, 371] width 71 height 20
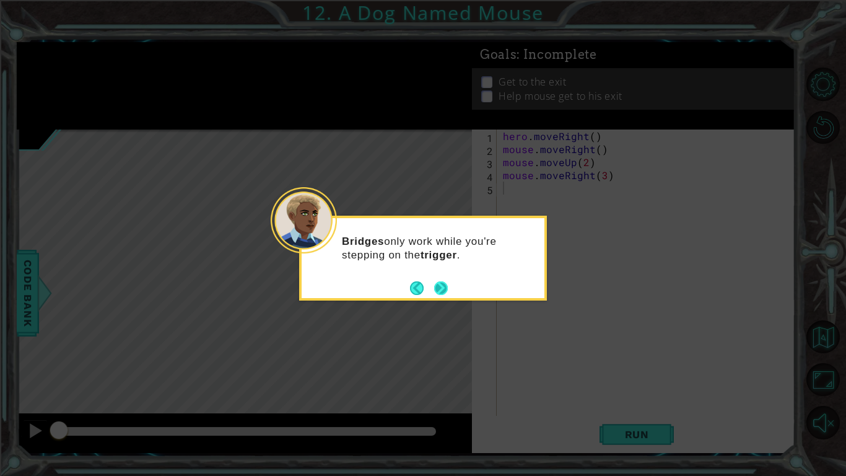
click at [436, 293] on button "Next" at bounding box center [440, 287] width 17 height 17
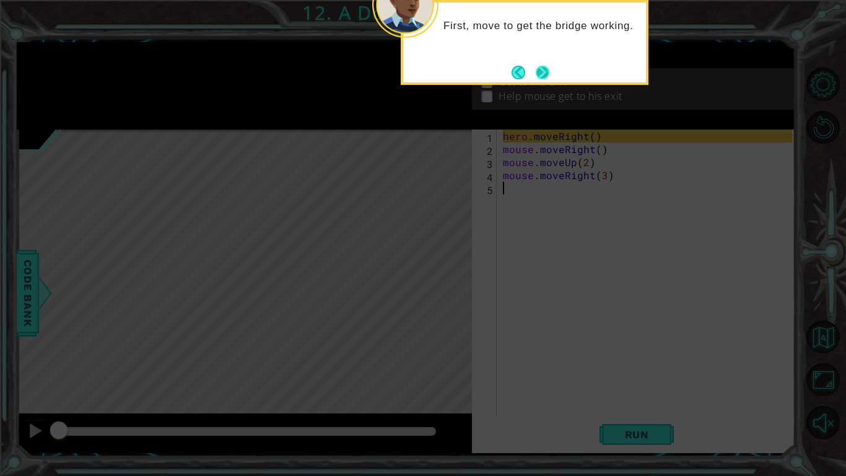
click at [545, 65] on button "Next" at bounding box center [543, 72] width 14 height 14
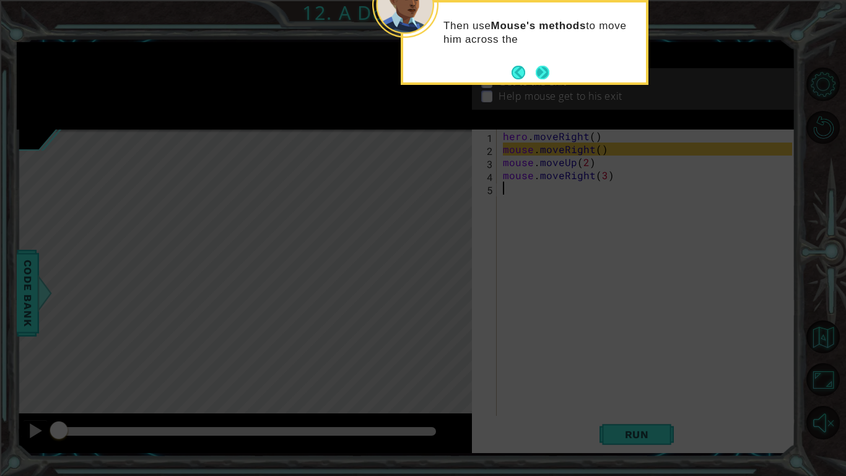
click at [542, 77] on button "Next" at bounding box center [542, 72] width 14 height 14
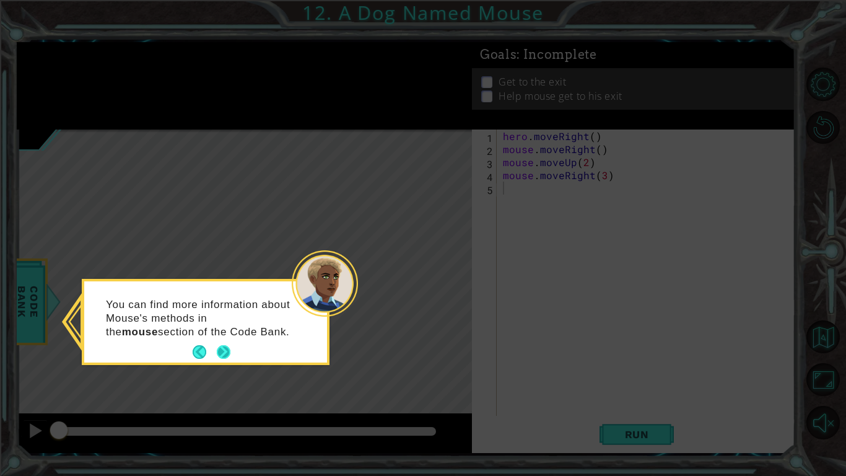
click at [229, 351] on button "Next" at bounding box center [223, 351] width 15 height 15
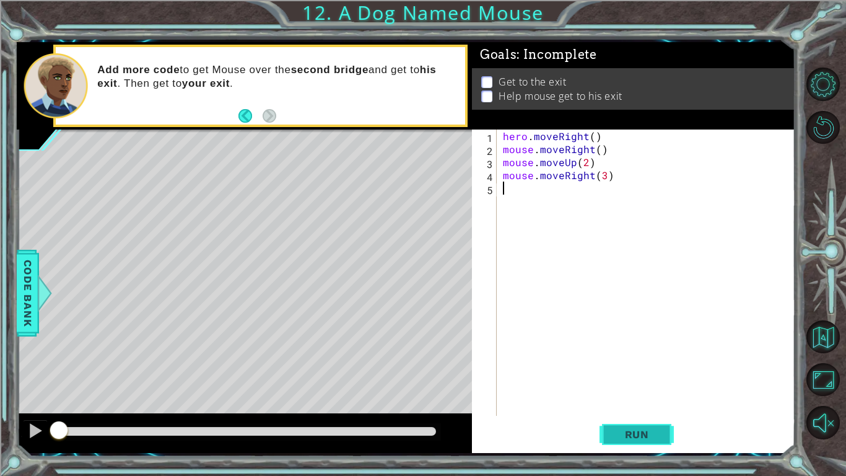
click at [642, 436] on span "Run" at bounding box center [637, 434] width 49 height 12
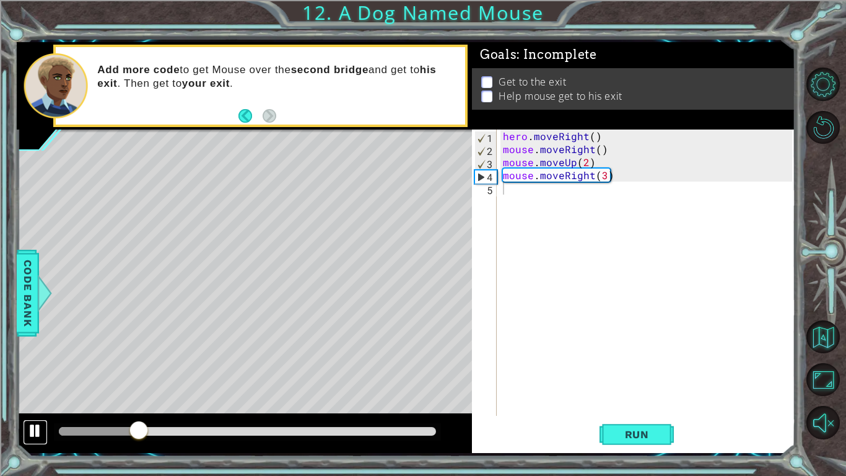
click at [35, 429] on div at bounding box center [35, 431] width 16 height 16
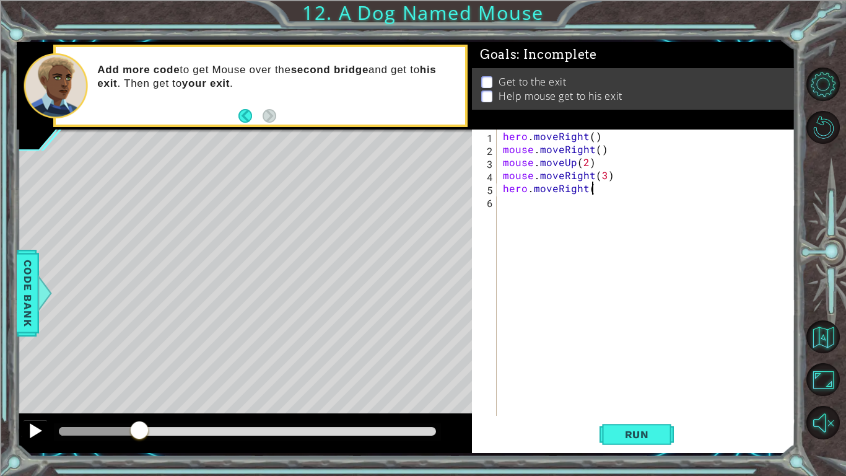
scroll to position [0, 5]
type textarea "hero.moveRight(3)"
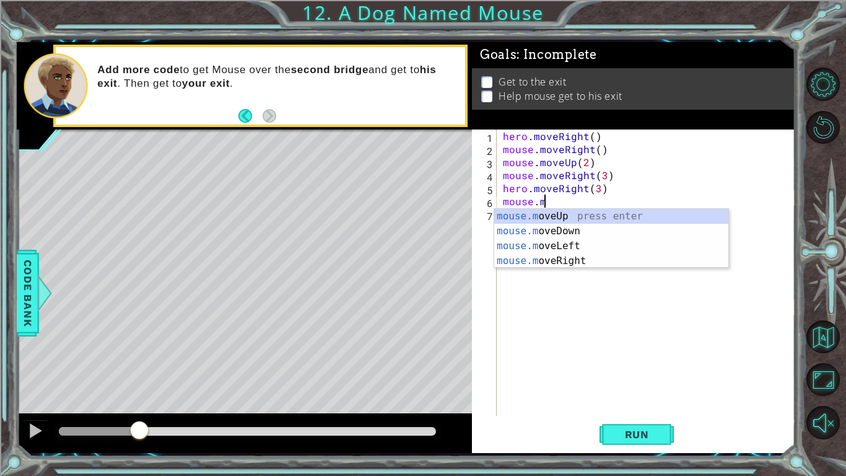
scroll to position [0, 2]
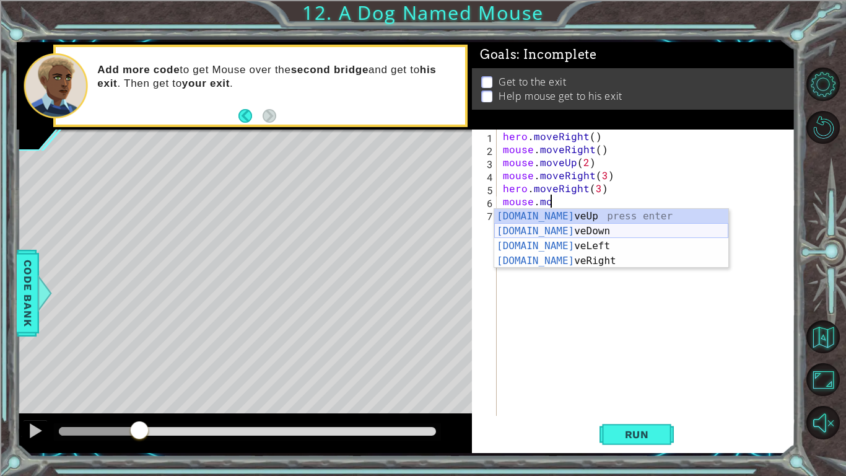
click at [606, 234] on div "mouse.mo veUp press enter mouse.mo veDown press enter mouse.mo veLeft press ent…" at bounding box center [611, 253] width 234 height 89
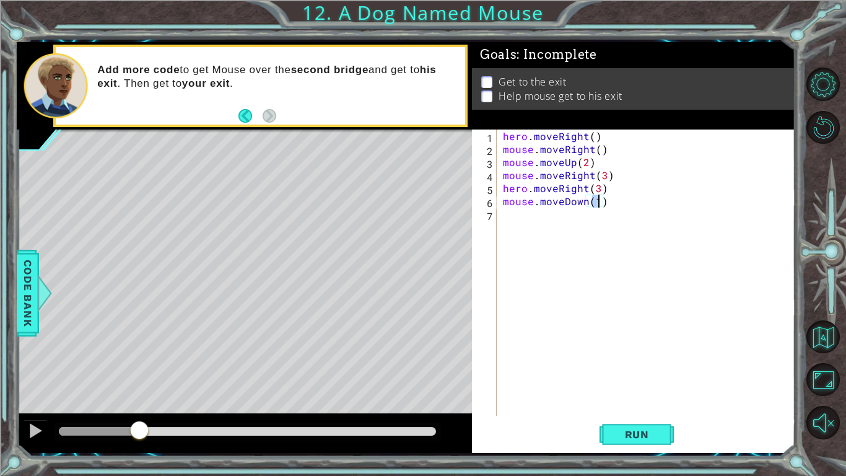
scroll to position [0, 6]
click at [656, 441] on button "Run" at bounding box center [637, 434] width 74 height 32
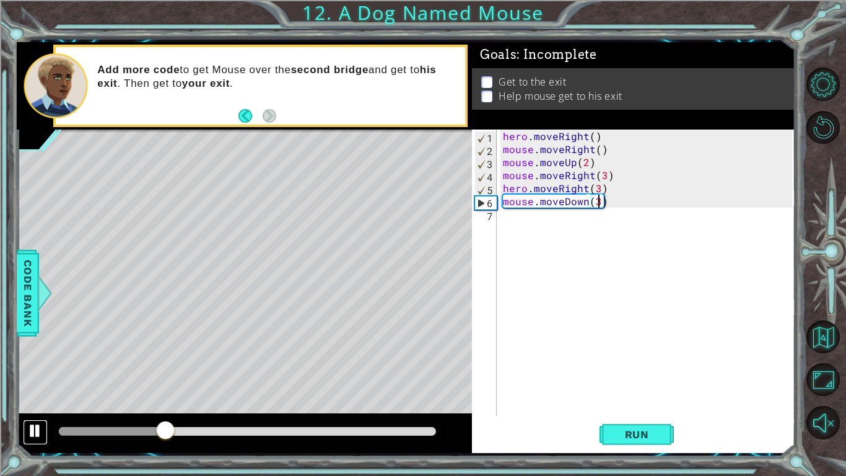
click at [39, 429] on div at bounding box center [35, 431] width 16 height 16
click at [595, 183] on div "hero . moveRight ( ) mouse . moveRight ( ) mouse . moveUp ( 2 ) mouse . moveRig…" at bounding box center [650, 285] width 298 height 312
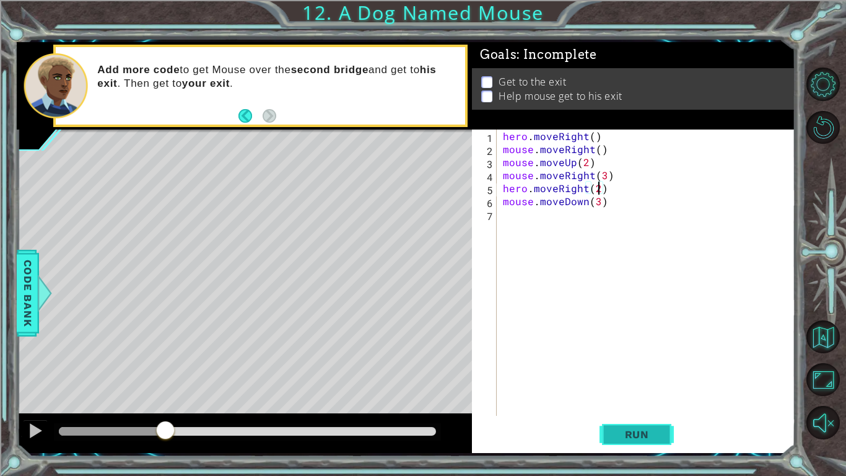
type textarea "hero.moveRight(2)"
click at [616, 423] on button "Run" at bounding box center [637, 434] width 74 height 32
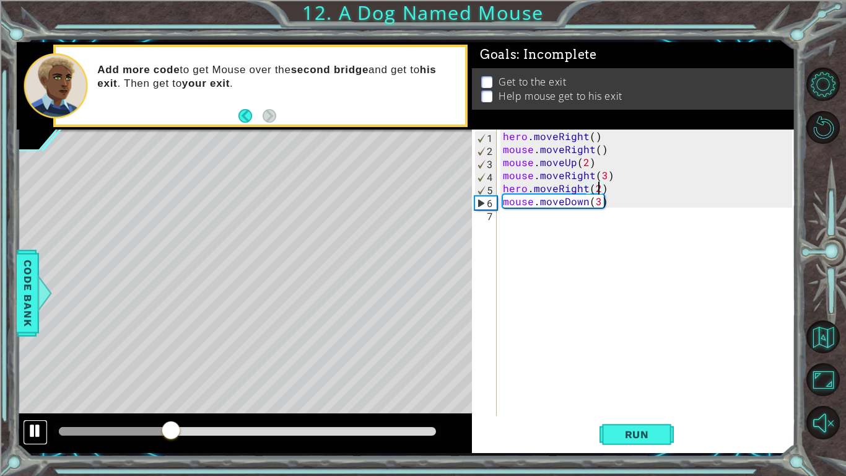
click at [35, 429] on div at bounding box center [35, 431] width 16 height 16
click at [528, 216] on div "hero . moveRight ( ) mouse . moveRight ( ) mouse . moveUp ( 2 ) mouse . moveRig…" at bounding box center [650, 285] width 298 height 312
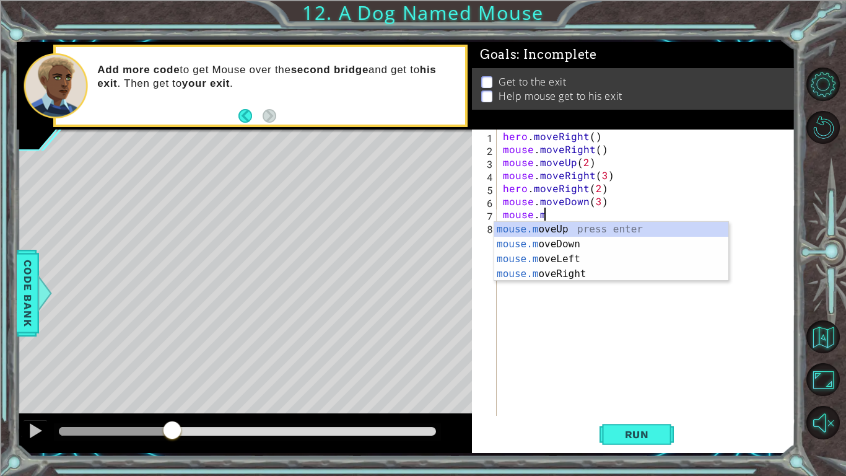
scroll to position [0, 2]
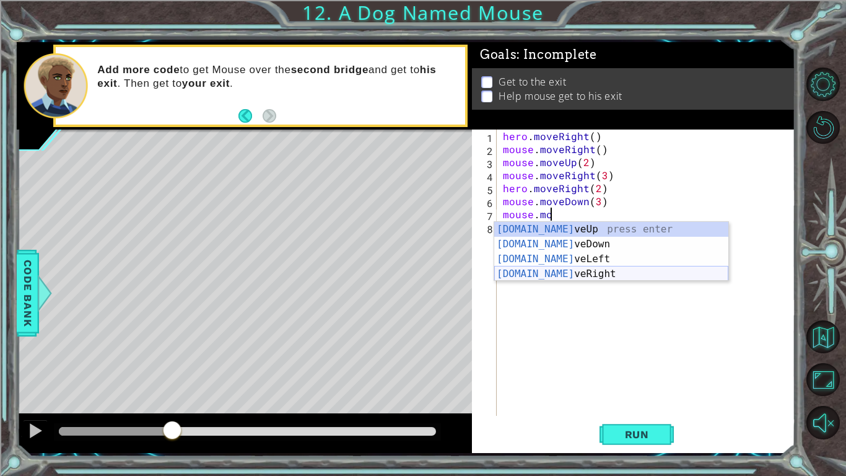
click at [554, 274] on div "mouse.mo veUp press enter mouse.mo veDown press enter mouse.mo veLeft press ent…" at bounding box center [611, 266] width 234 height 89
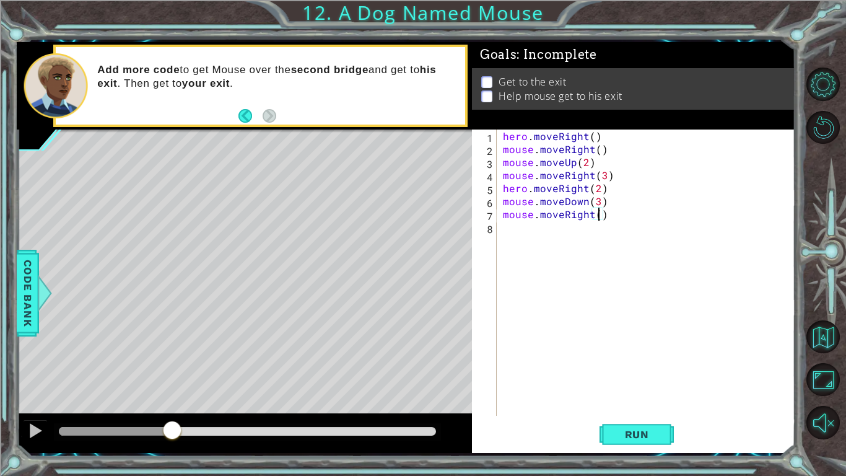
type textarea "mouse.moveRight(3)"
click at [647, 214] on div "hero . moveRight ( ) mouse . moveRight ( ) mouse . moveUp ( 2 ) mouse . moveRig…" at bounding box center [650, 285] width 298 height 312
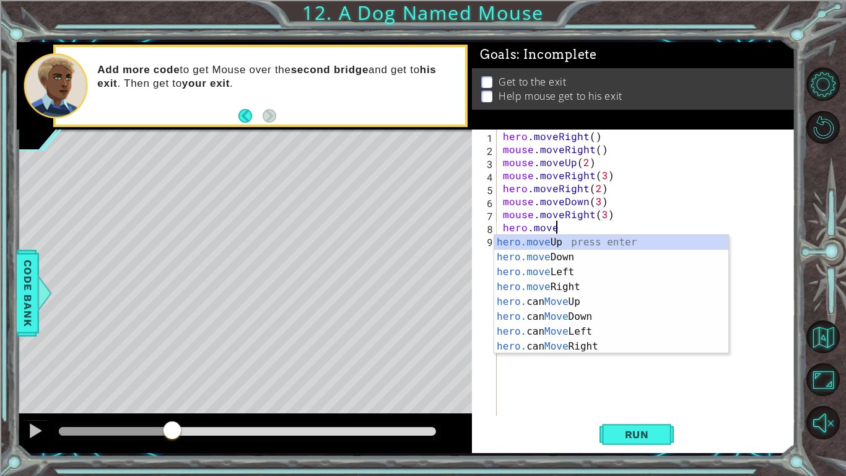
scroll to position [0, 3]
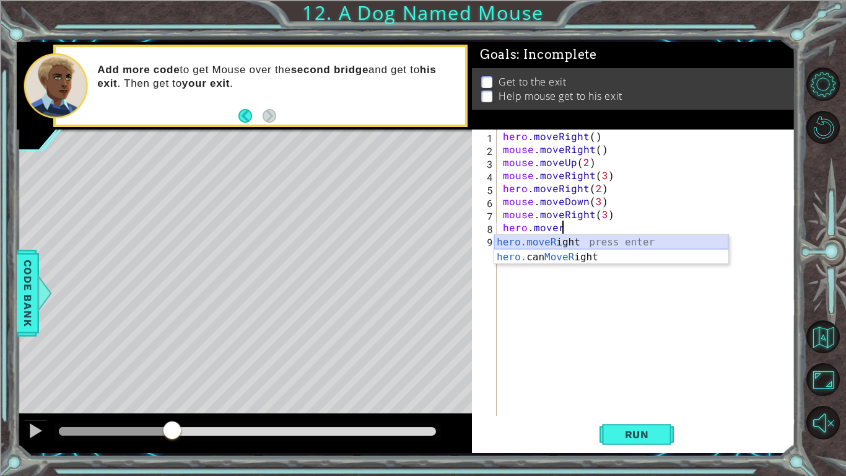
click at [637, 239] on div "hero.moveR ight press enter hero. can MoveR ight press enter" at bounding box center [611, 264] width 234 height 59
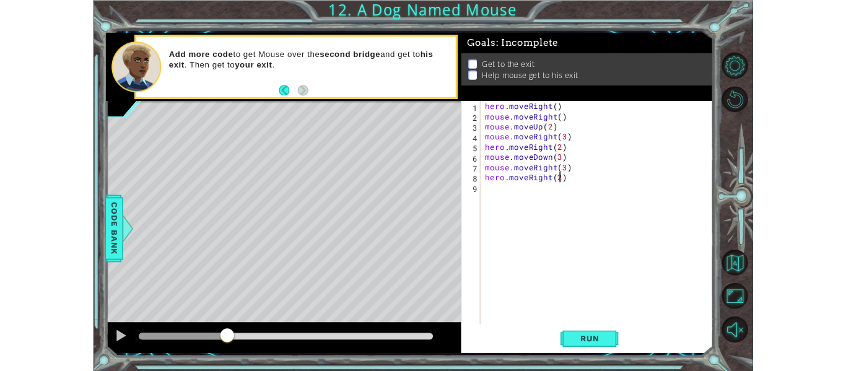
scroll to position [0, 6]
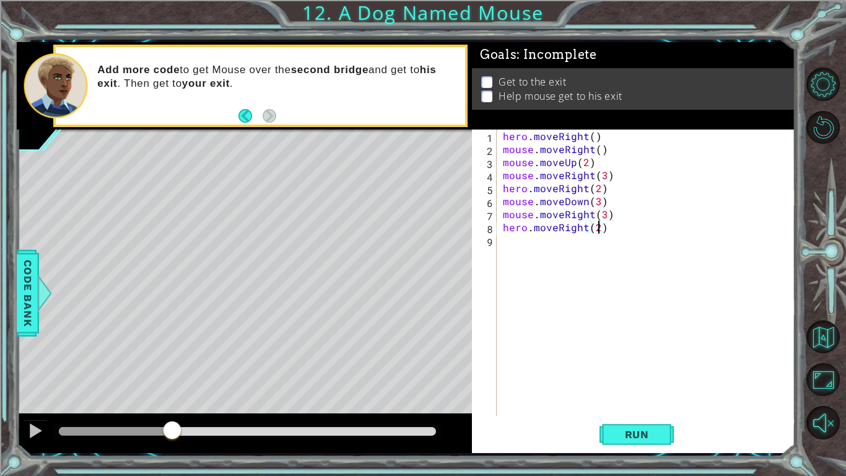
click at [607, 216] on div "hero . moveRight ( ) mouse . moveRight ( ) mouse . moveUp ( 2 ) mouse . moveRig…" at bounding box center [650, 285] width 298 height 312
click at [603, 214] on div "hero . moveRight ( ) mouse . moveRight ( ) mouse . moveUp ( 2 ) mouse . moveRig…" at bounding box center [650, 285] width 298 height 312
type textarea "mouse.moveRight(2)"
click at [616, 434] on span "Run" at bounding box center [637, 434] width 49 height 12
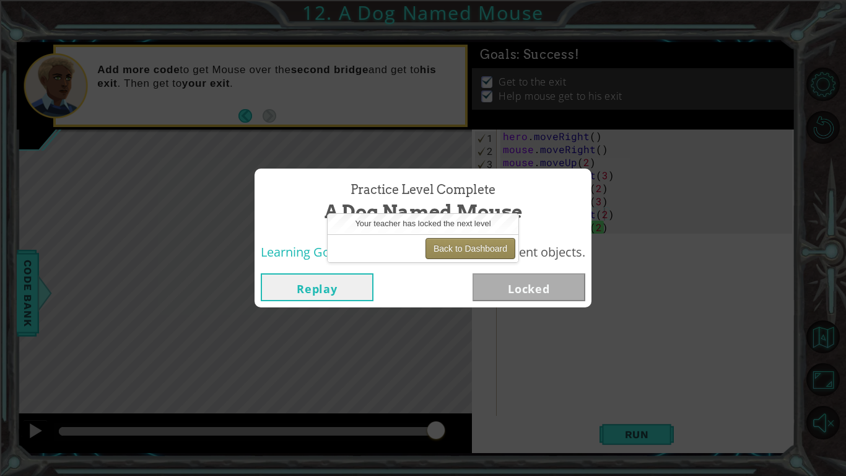
click at [483, 251] on button "Back to Dashboard" at bounding box center [471, 248] width 90 height 21
click at [450, 247] on button "Back to Dashboard" at bounding box center [471, 248] width 90 height 21
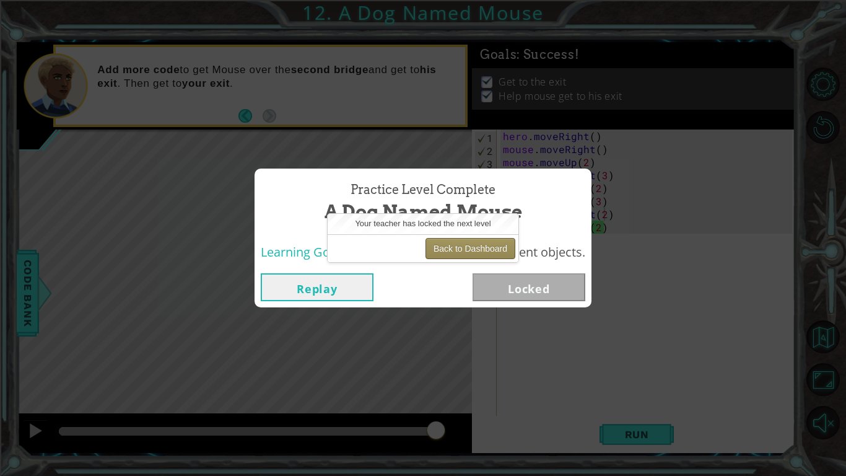
click at [450, 247] on button "Back to Dashboard" at bounding box center [471, 248] width 90 height 21
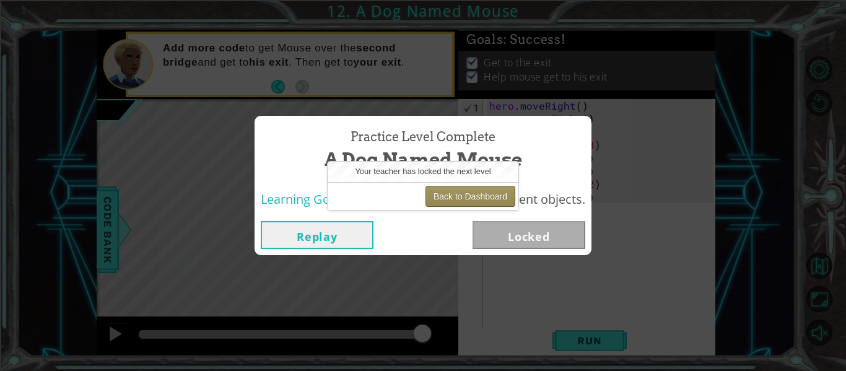
click at [455, 196] on button "Back to Dashboard" at bounding box center [471, 196] width 90 height 21
